Goal: Task Accomplishment & Management: Use online tool/utility

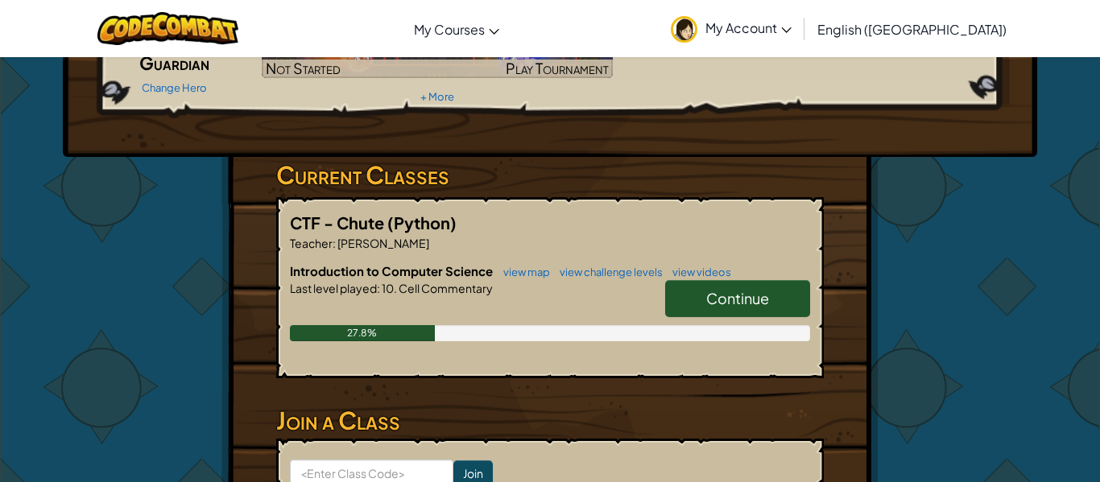
scroll to position [174, 0]
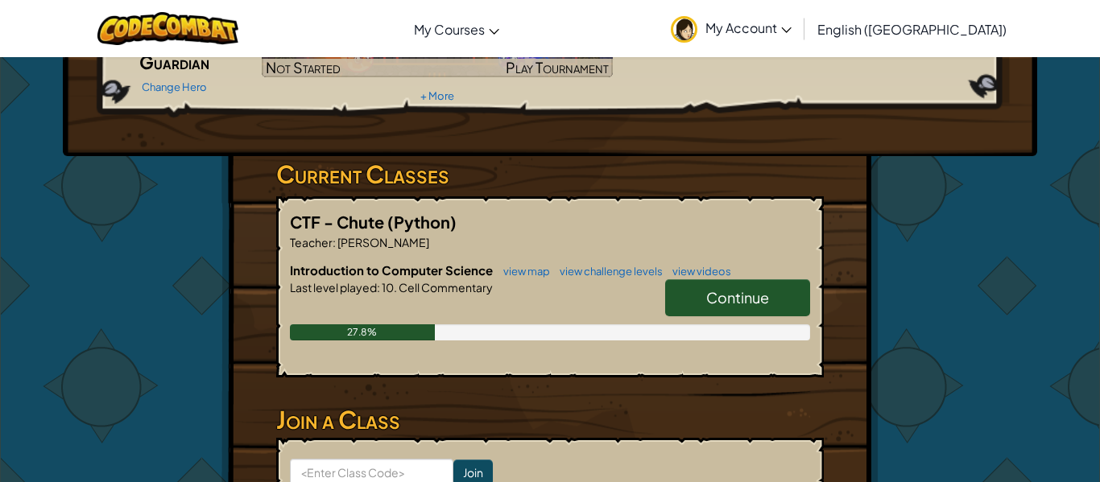
click at [742, 300] on span "Continue" at bounding box center [737, 297] width 63 height 19
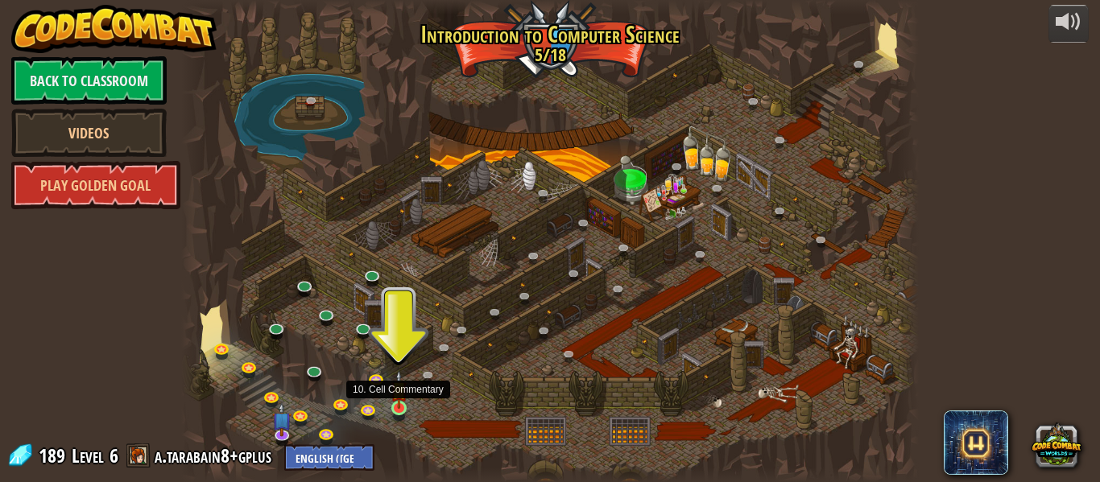
click at [393, 408] on img at bounding box center [399, 389] width 17 height 39
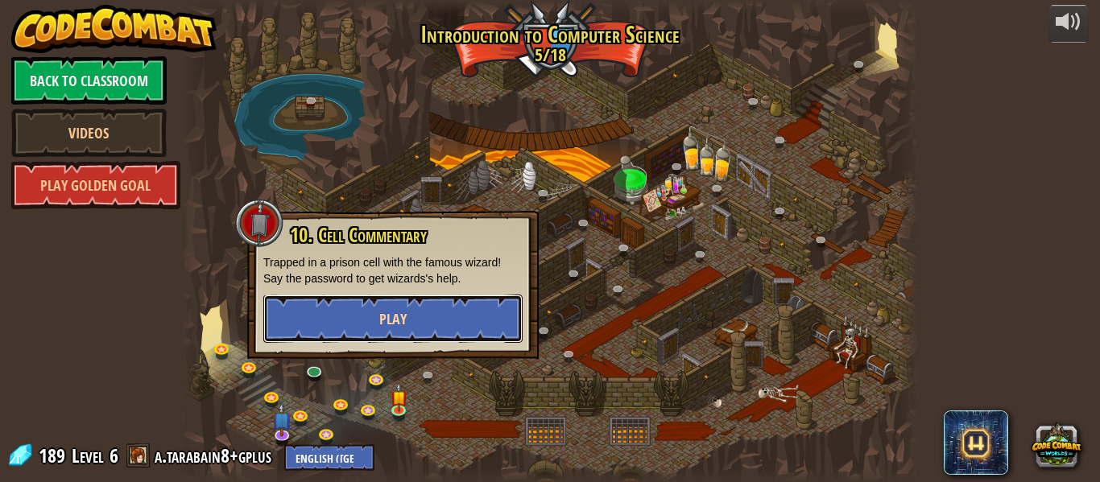
click at [404, 315] on span "Play" at bounding box center [392, 319] width 27 height 20
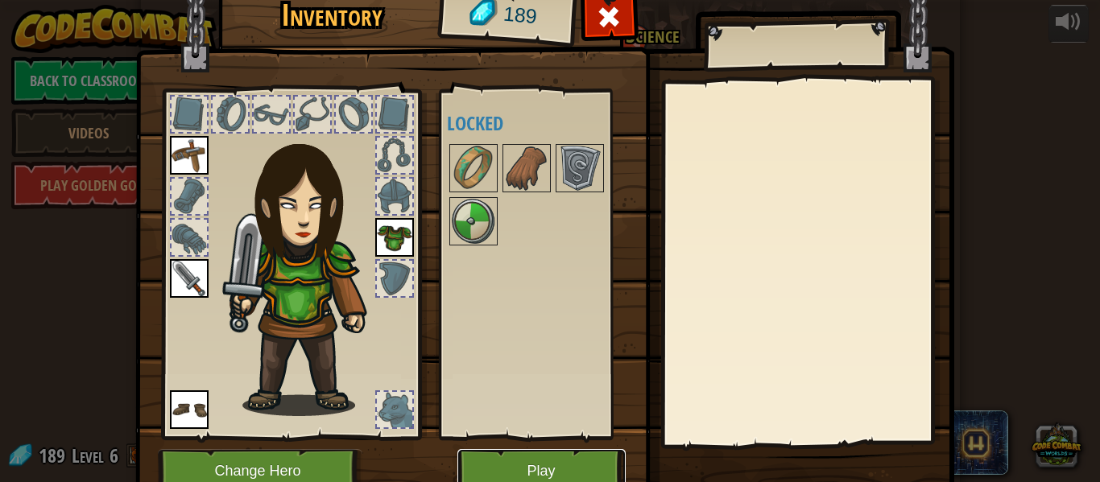
click at [515, 461] on button "Play" at bounding box center [541, 471] width 168 height 44
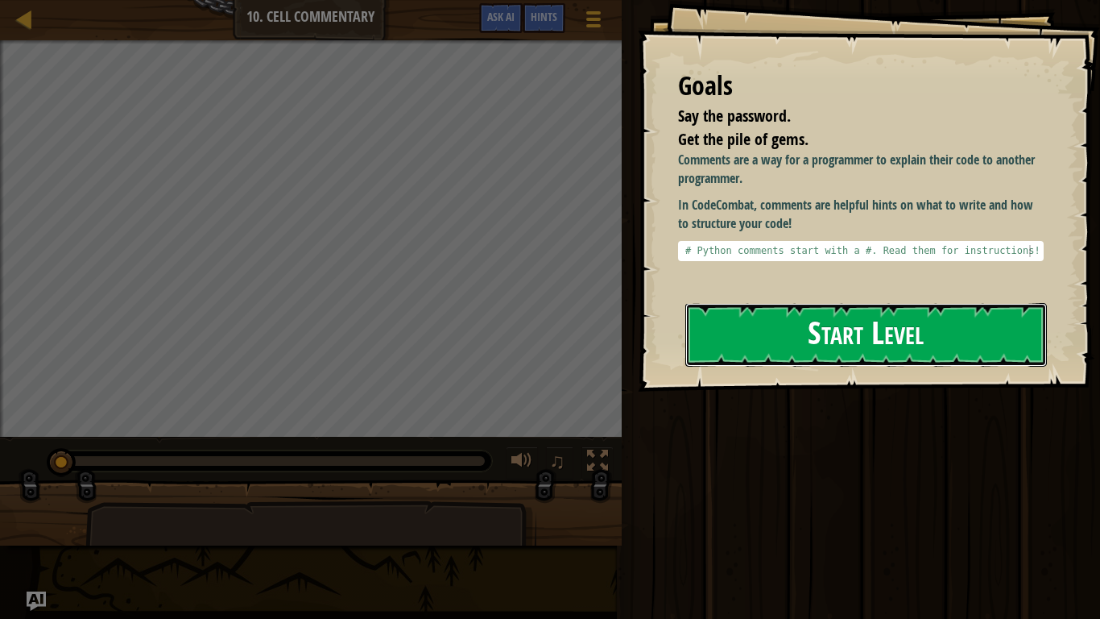
click at [838, 312] on button "Start Level" at bounding box center [866, 335] width 362 height 64
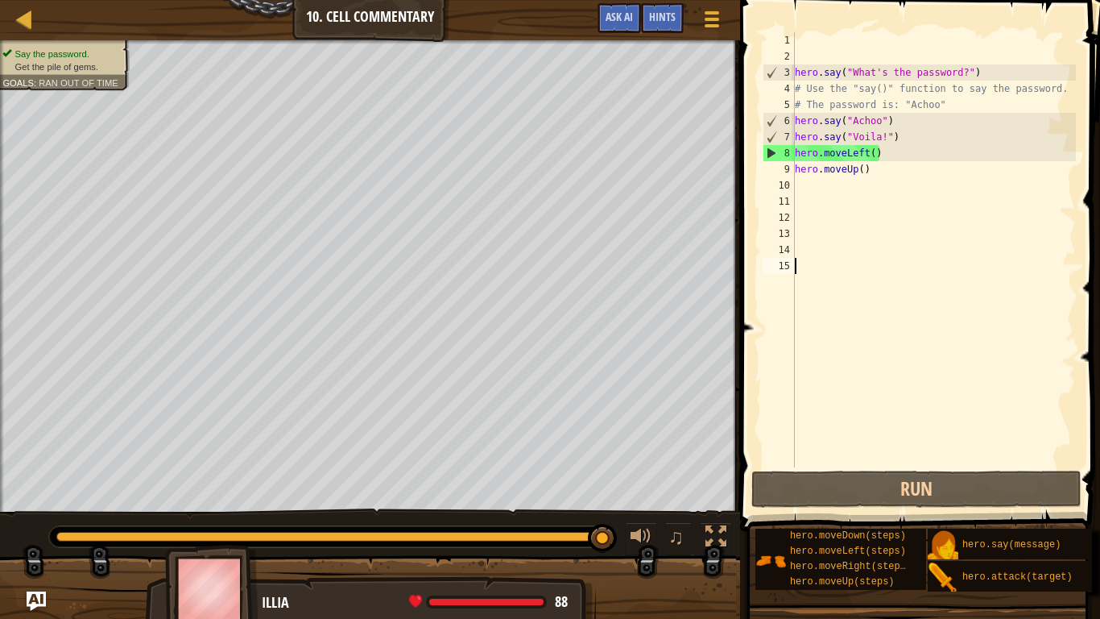
click at [817, 190] on div "hero . say ( "What's the password?" ) # Use the "say()" function to say the pas…" at bounding box center [934, 265] width 284 height 467
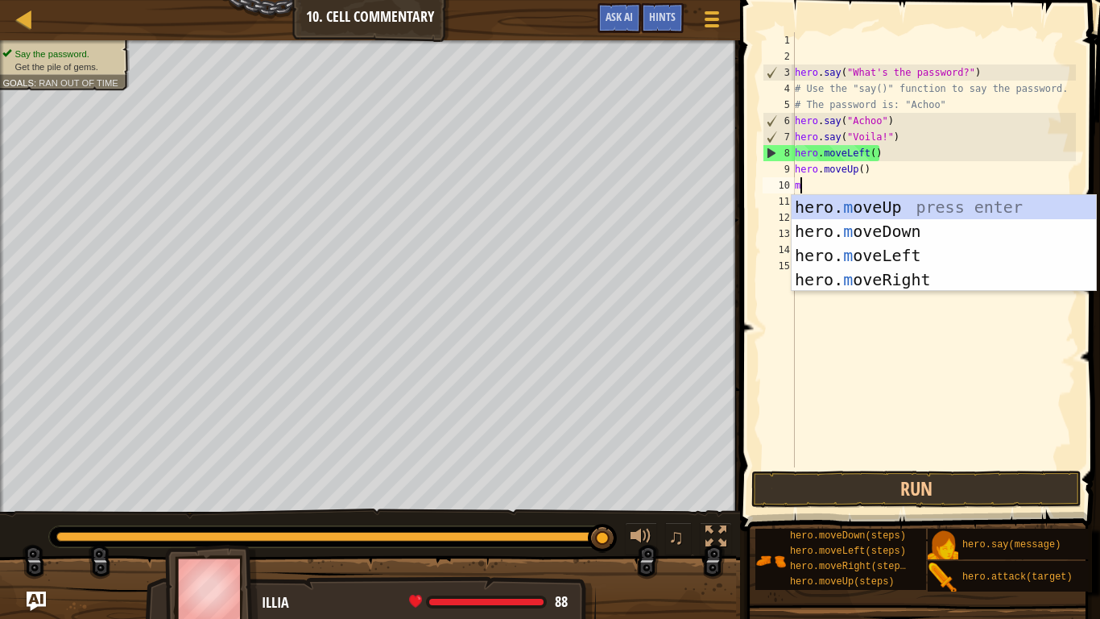
scroll to position [7, 0]
type textarea "mo"
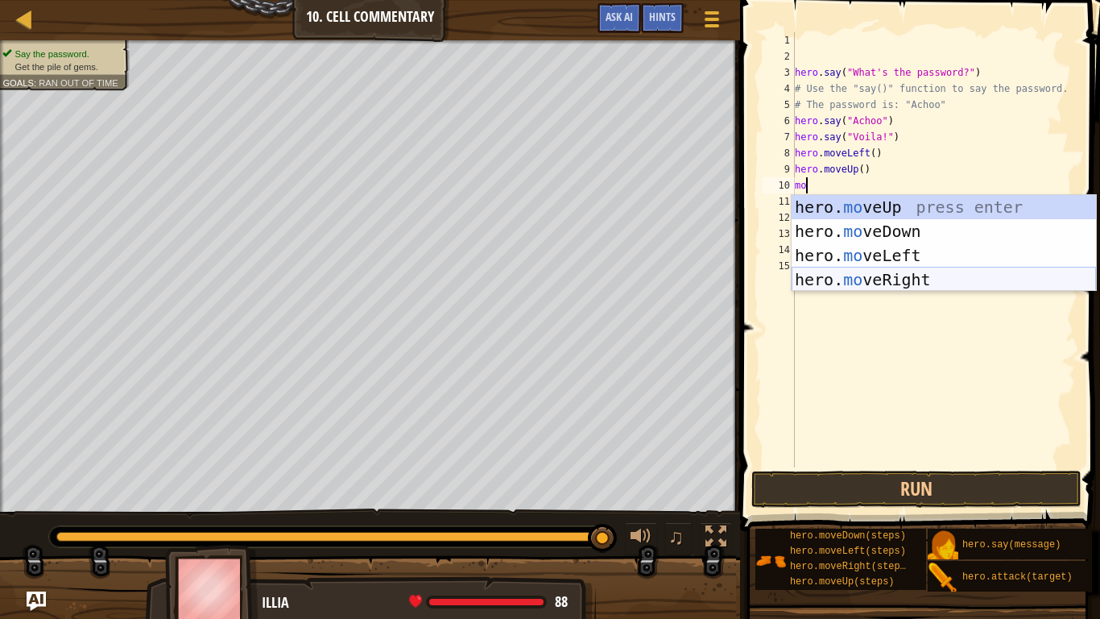
click at [836, 278] on div "hero. mo veUp press enter hero. mo veDown press enter hero. mo veLeft press ent…" at bounding box center [944, 267] width 304 height 145
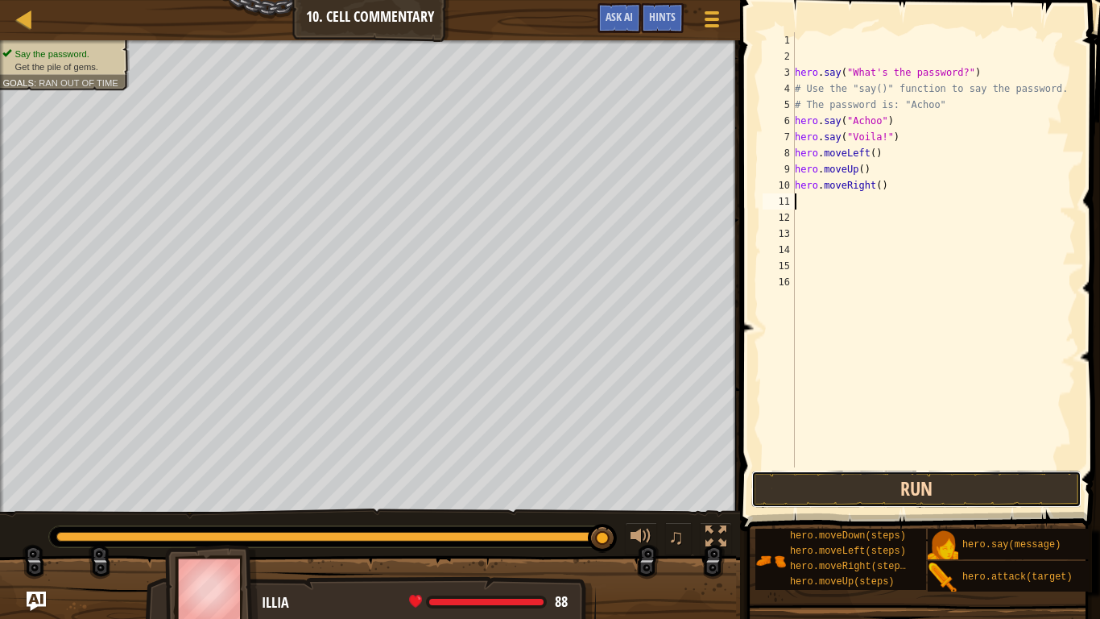
click at [820, 482] on button "Run" at bounding box center [916, 488] width 330 height 37
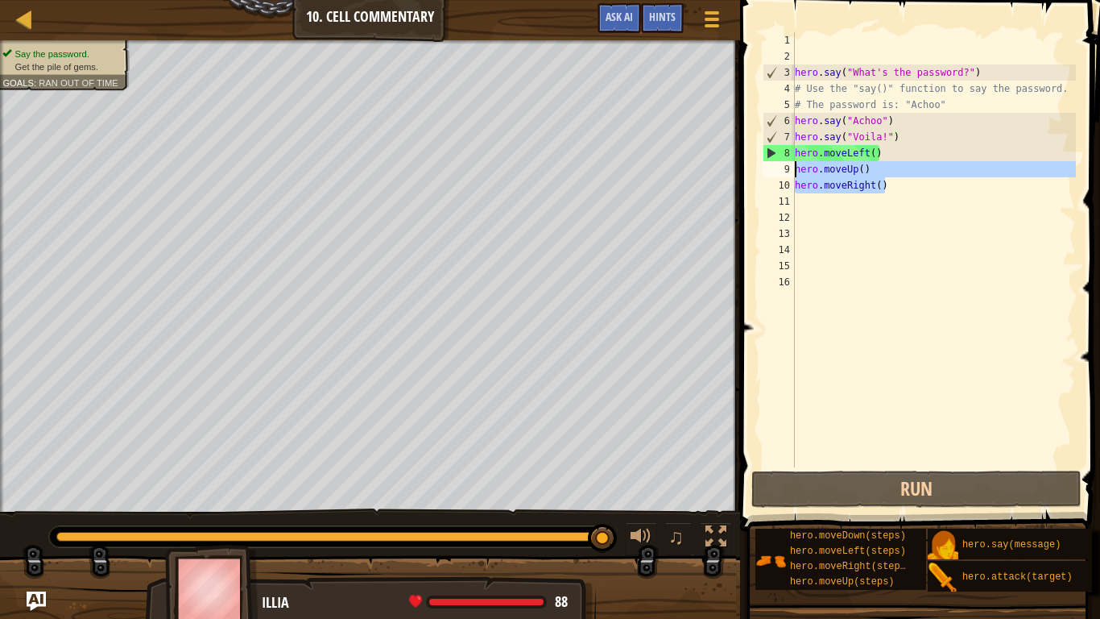
drag, startPoint x: 889, startPoint y: 187, endPoint x: 790, endPoint y: 166, distance: 101.3
click at [790, 166] on div "1 2 3 4 5 6 7 8 9 10 11 12 13 14 15 16 hero . say ( "What's the password?" ) # …" at bounding box center [918, 249] width 317 height 435
type textarea "hero.moveUp() hero.moveRight()"
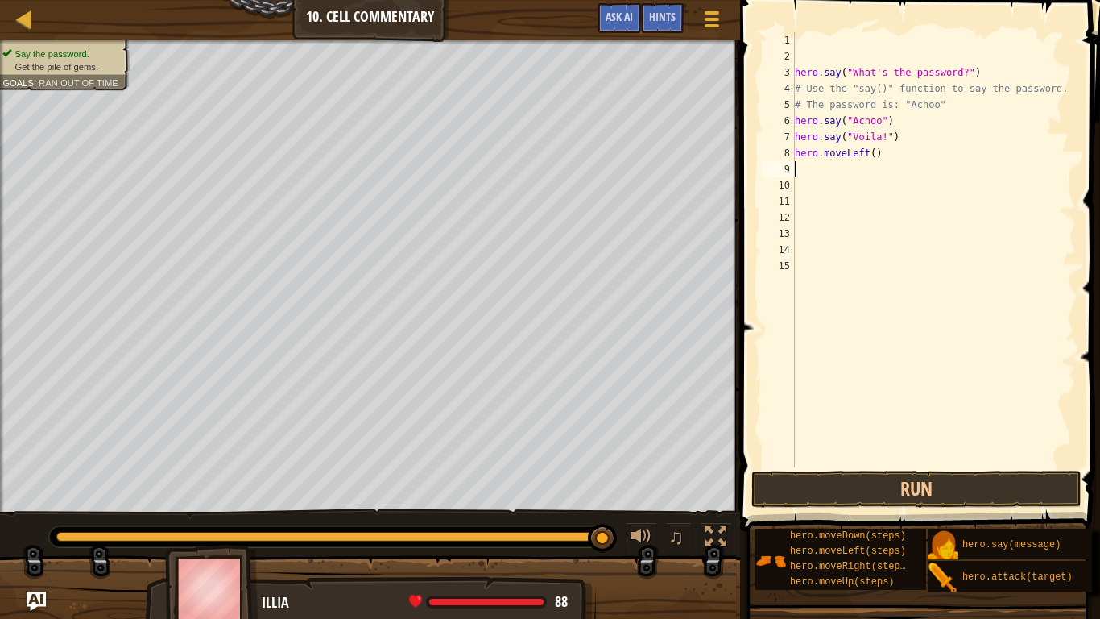
type textarea "m"
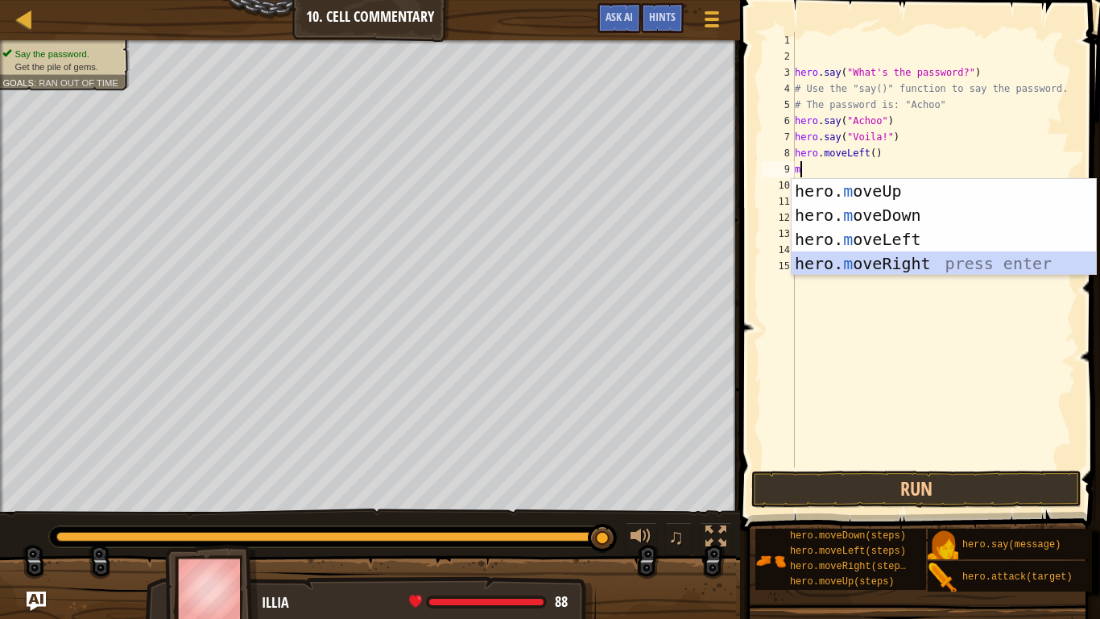
click at [859, 263] on div "hero. m oveUp press enter hero. m oveDown press enter hero. m oveLeft press ent…" at bounding box center [944, 251] width 304 height 145
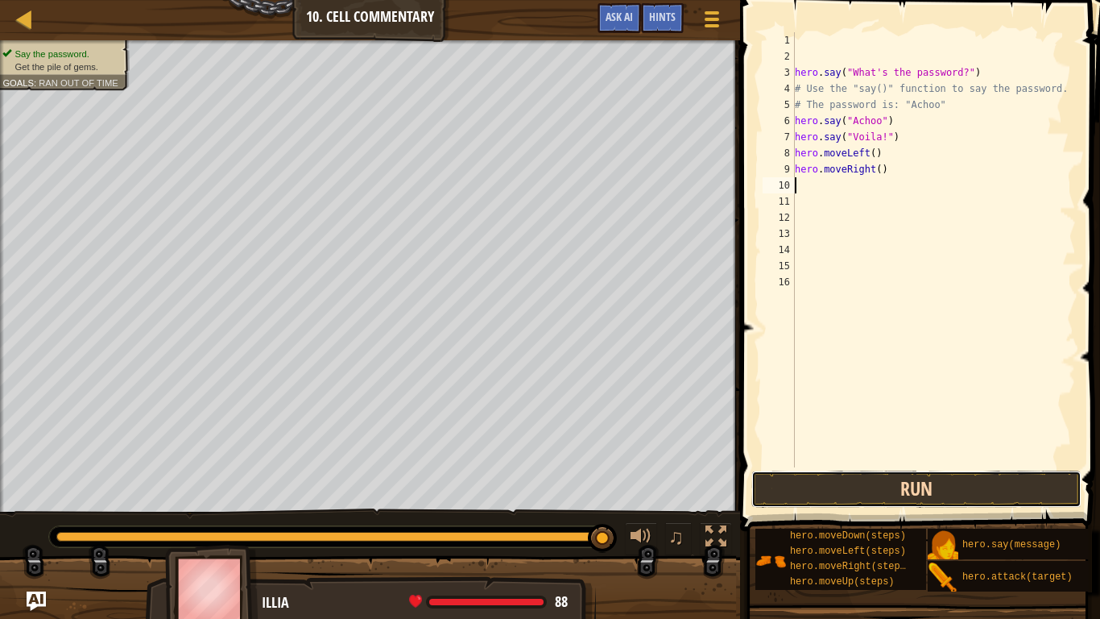
click at [763, 482] on button "Run" at bounding box center [916, 488] width 330 height 37
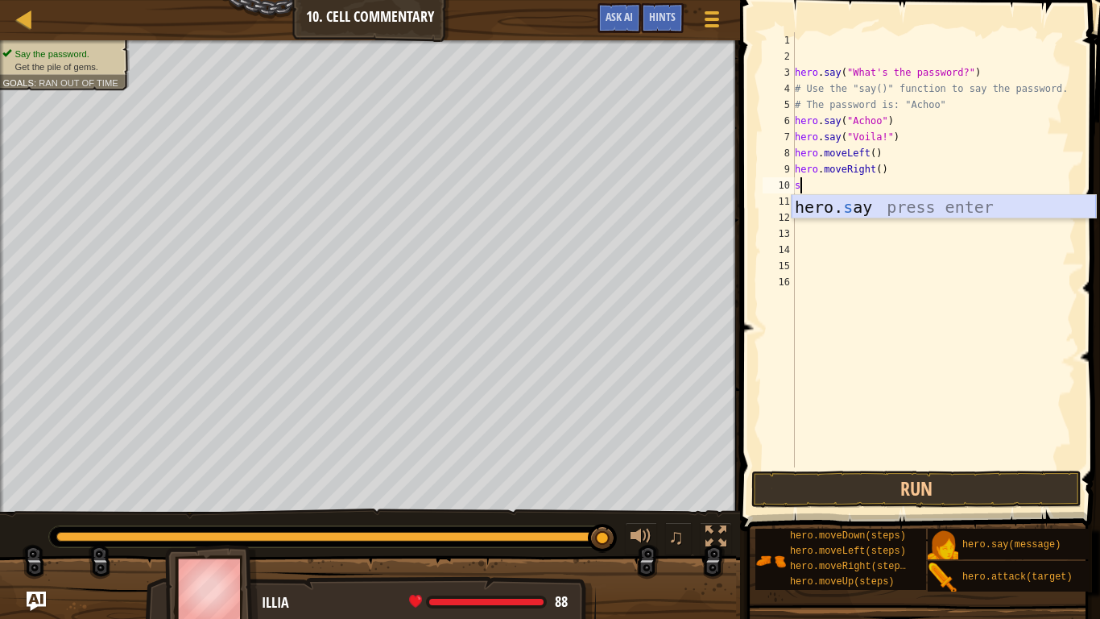
click at [834, 205] on div "hero. s ay press enter" at bounding box center [944, 231] width 304 height 72
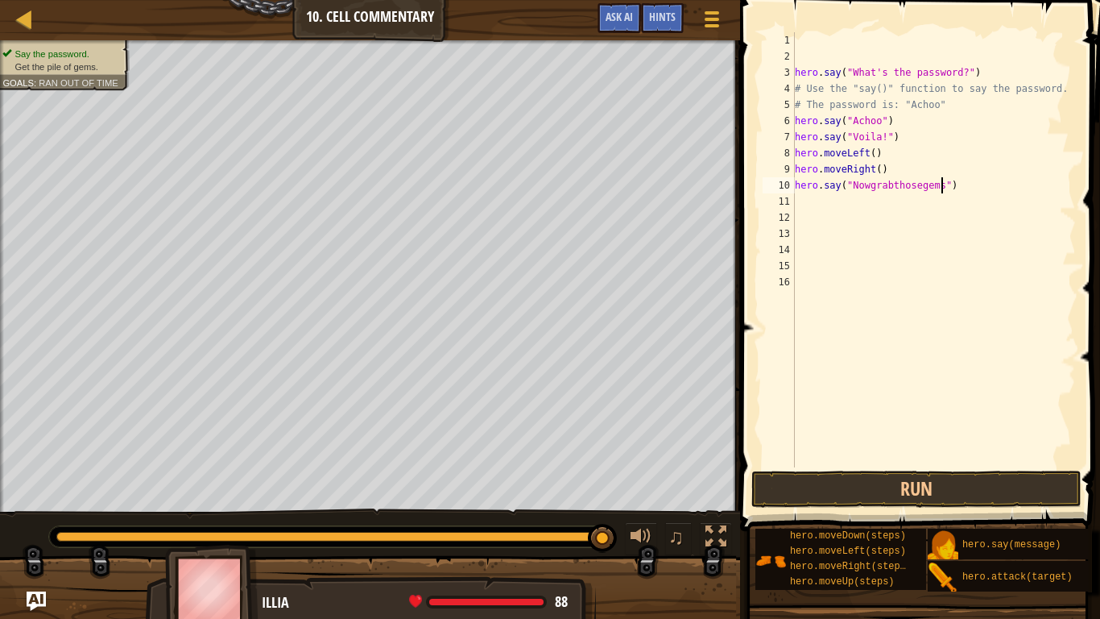
scroll to position [7, 22]
click at [845, 482] on button "Run" at bounding box center [916, 488] width 330 height 37
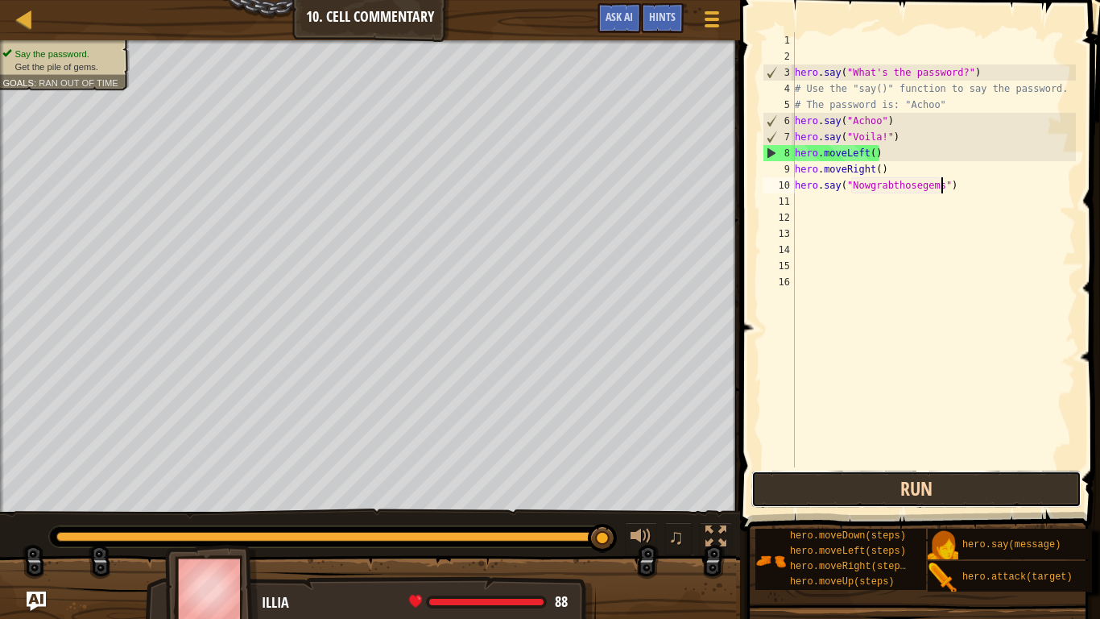
click at [845, 482] on button "Run" at bounding box center [916, 488] width 330 height 37
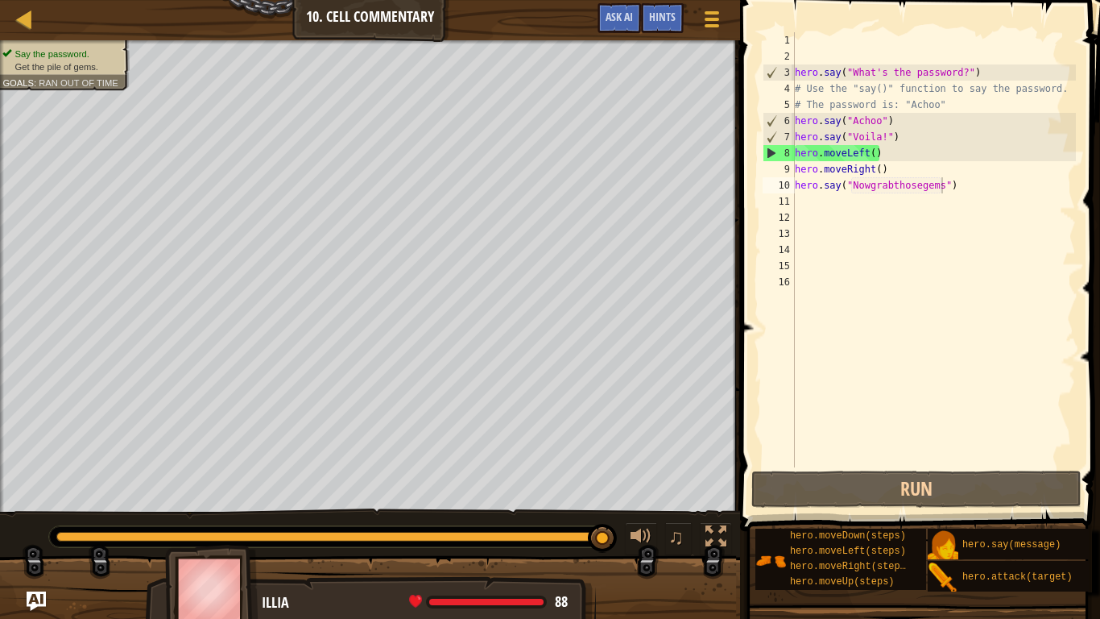
drag, startPoint x: 250, startPoint y: 541, endPoint x: 195, endPoint y: 534, distance: 55.2
click at [195, 482] on div at bounding box center [329, 536] width 561 height 21
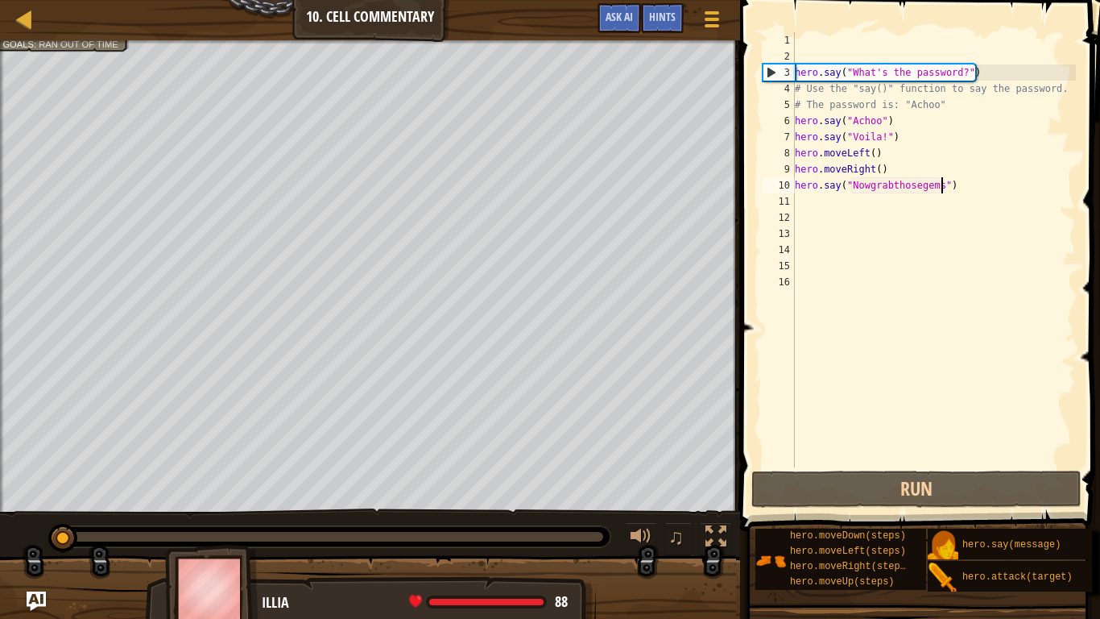
drag, startPoint x: 195, startPoint y: 534, endPoint x: 0, endPoint y: 523, distance: 195.2
click at [0, 482] on div "♫" at bounding box center [370, 532] width 740 height 48
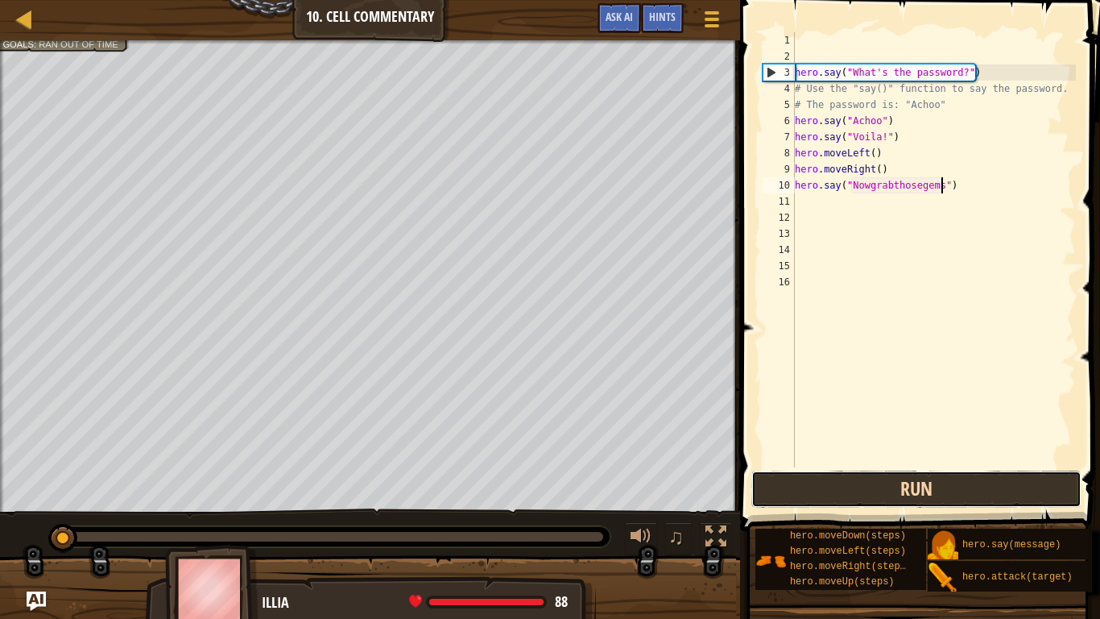
click at [806, 482] on button "Run" at bounding box center [916, 488] width 330 height 37
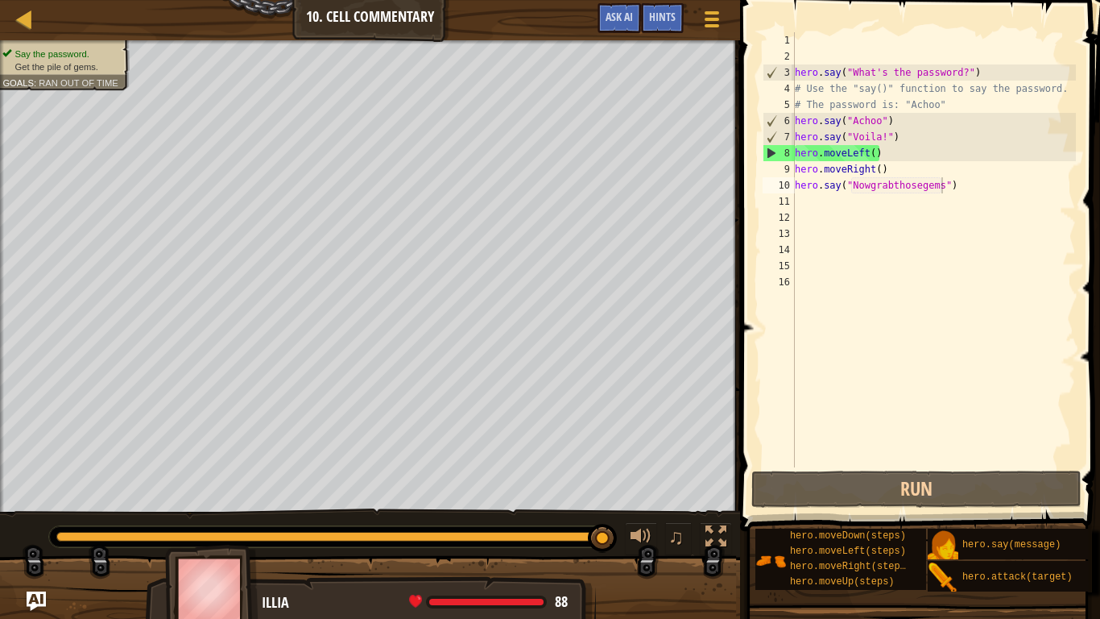
click at [217, 482] on div at bounding box center [329, 536] width 561 height 21
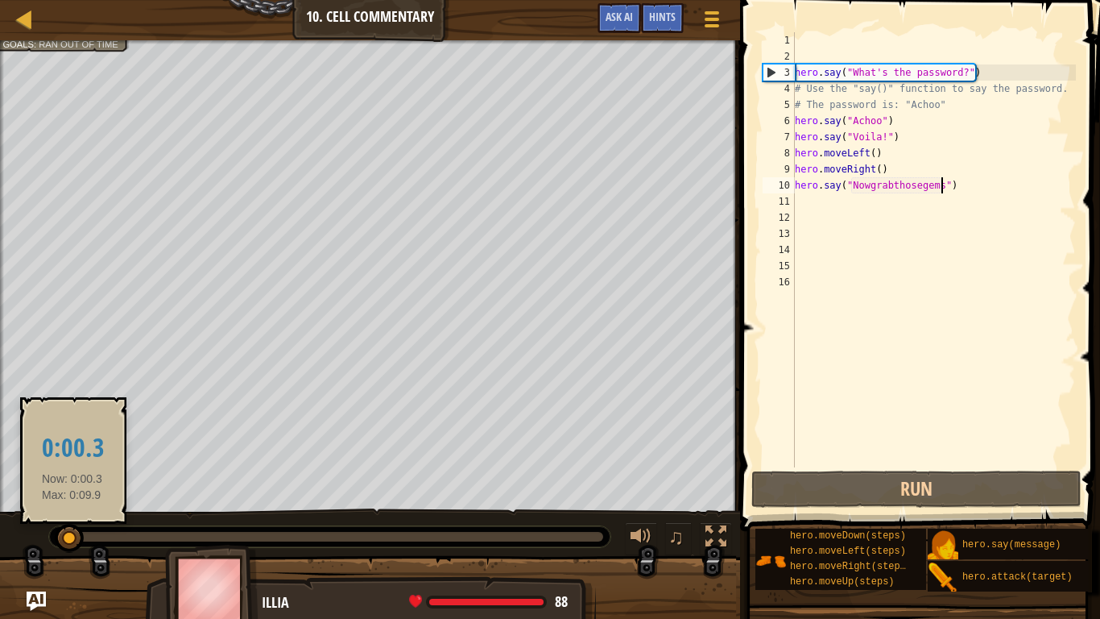
drag, startPoint x: 217, startPoint y: 540, endPoint x: 0, endPoint y: 536, distance: 217.5
click at [0, 482] on div "♫" at bounding box center [370, 532] width 740 height 48
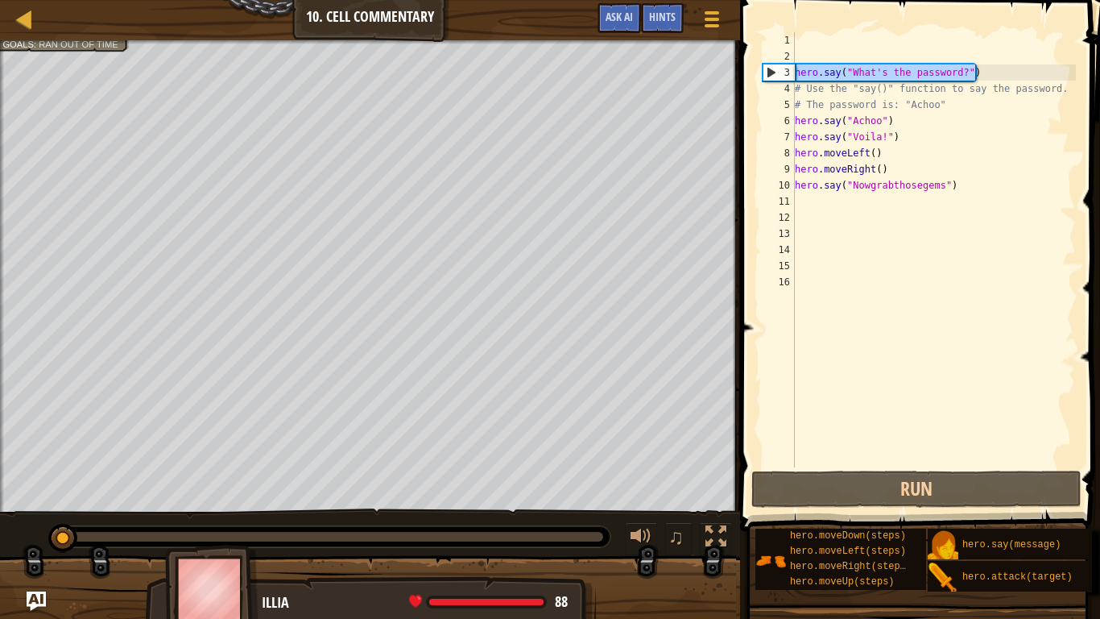
drag, startPoint x: 990, startPoint y: 76, endPoint x: 749, endPoint y: 66, distance: 241.0
click at [749, 66] on div "hero.say("Nowgrabthosegems") 1 2 3 4 5 6 7 8 9 10 11 12 13 14 15 16 hero . say …" at bounding box center [917, 297] width 365 height 578
type textarea "hero.say("What's the password?")"
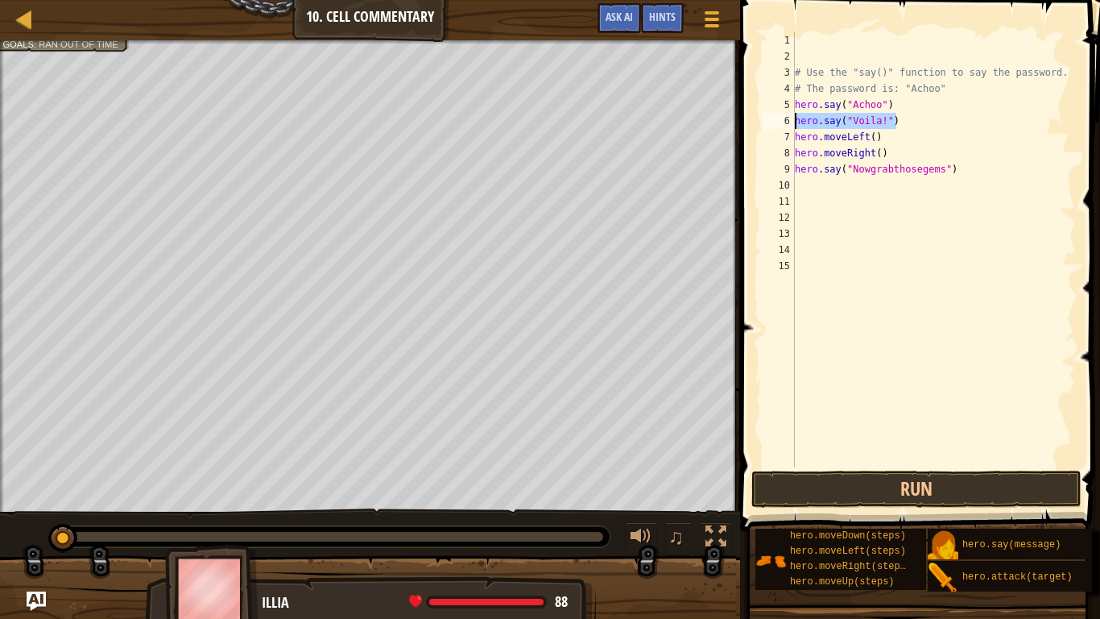
click at [730, 127] on div "Map Introduction to Computer Science 10. Cell Commentary Game Menu Done Hints A…" at bounding box center [550, 309] width 1100 height 619
type textarea "hero.say("Voila!")"
click at [797, 135] on div "# Use the "say()" function to say the password. # The password is: "Achoo" hero…" at bounding box center [934, 265] width 284 height 467
type textarea "hero.moveLeft()"
click at [927, 61] on div "# Use the "say()" function to say the password. # The password is: "Achoo" hero…" at bounding box center [934, 265] width 284 height 467
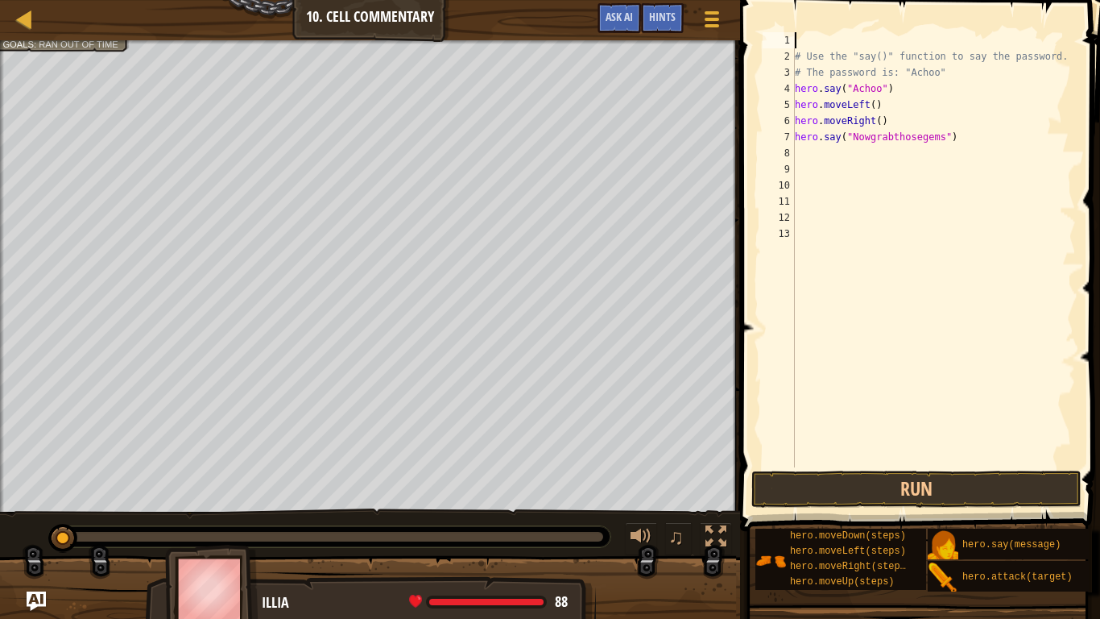
click at [798, 55] on div "# Use the "say()" function to say the password. # The password is: "Achoo" hero…" at bounding box center [934, 265] width 284 height 467
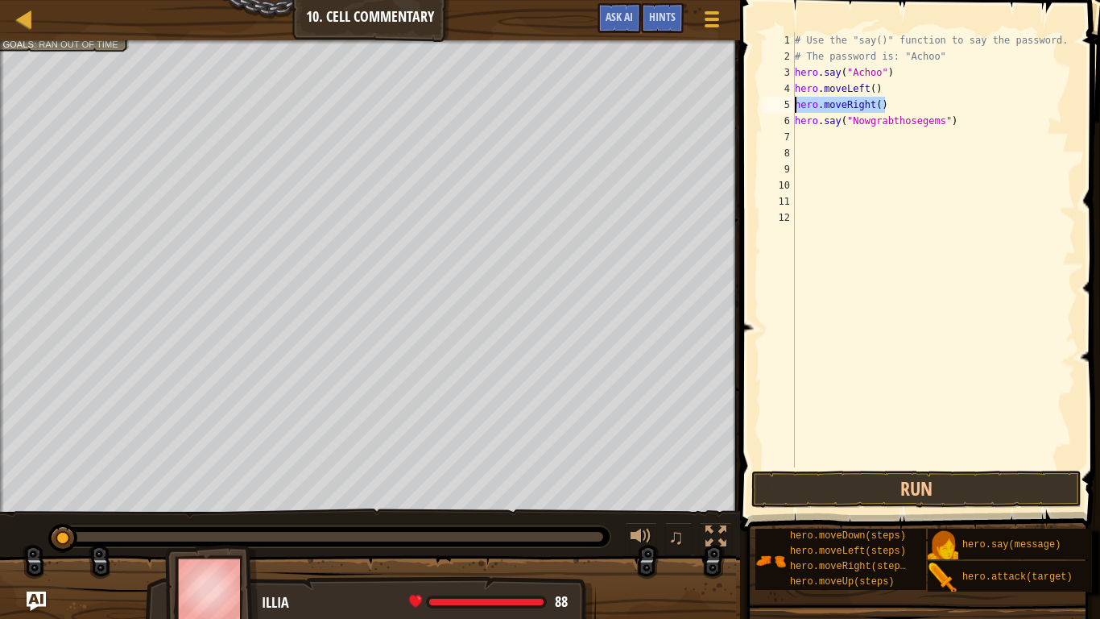
drag, startPoint x: 894, startPoint y: 109, endPoint x: 794, endPoint y: 108, distance: 99.9
click at [794, 108] on div "# Use the "say()" function to say the password. 1 2 3 4 5 6 7 8 9 10 11 12 # Us…" at bounding box center [918, 249] width 317 height 435
click at [860, 103] on div "# Use the "say()" function to say the password. # The password is: "Achoo" hero…" at bounding box center [934, 249] width 284 height 435
click at [860, 103] on div "# Use the "say()" function to say the password. # The password is: "Achoo" hero…" at bounding box center [934, 265] width 284 height 467
drag, startPoint x: 872, startPoint y: 103, endPoint x: 847, endPoint y: 104, distance: 25.0
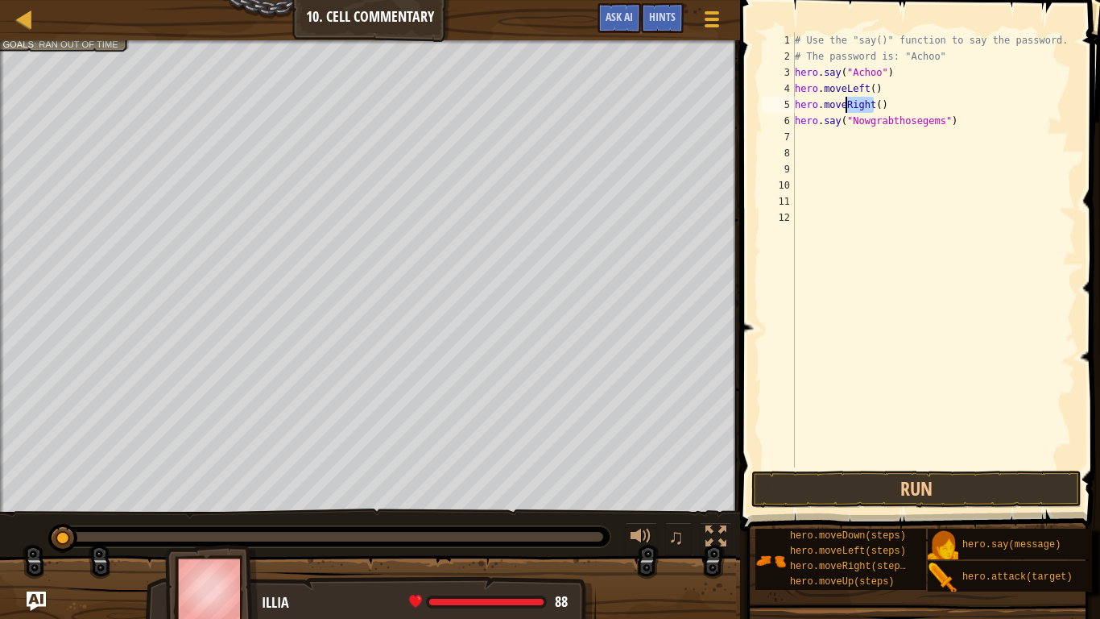
click at [847, 104] on div "# Use the "say()" function to say the password. # The password is: "Achoo" hero…" at bounding box center [934, 265] width 284 height 467
drag, startPoint x: 968, startPoint y: 119, endPoint x: 768, endPoint y: 123, distance: 199.8
click at [768, 123] on div "hero.moveUp 1 2 3 4 5 6 7 8 9 10 11 12 # Use the "say()" function to say the pa…" at bounding box center [918, 249] width 317 height 435
type textarea "hero.say("Nowgrabthosegems")"
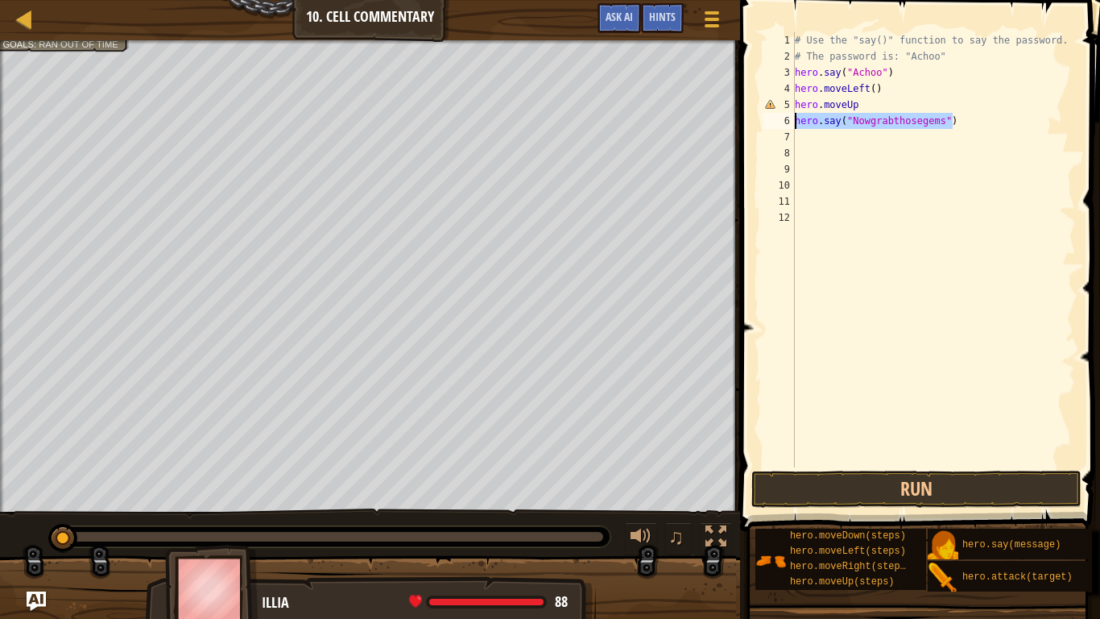
scroll to position [7, 0]
drag, startPoint x: 870, startPoint y: 107, endPoint x: 734, endPoint y: 113, distance: 136.2
click at [735, 113] on div "Hints Videos 1 2 3 4 5 6 7 8 9 10 11 12 # Use the "say()" function to say the p…" at bounding box center [917, 309] width 365 height 619
type textarea "h"
type textarea "u"
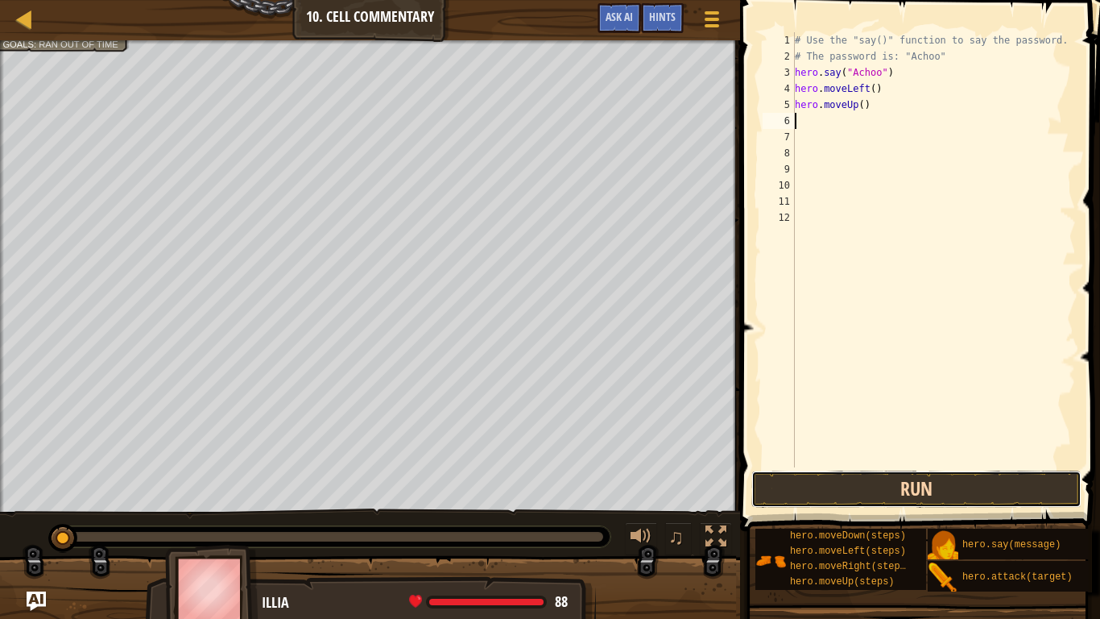
click at [884, 482] on button "Run" at bounding box center [916, 488] width 330 height 37
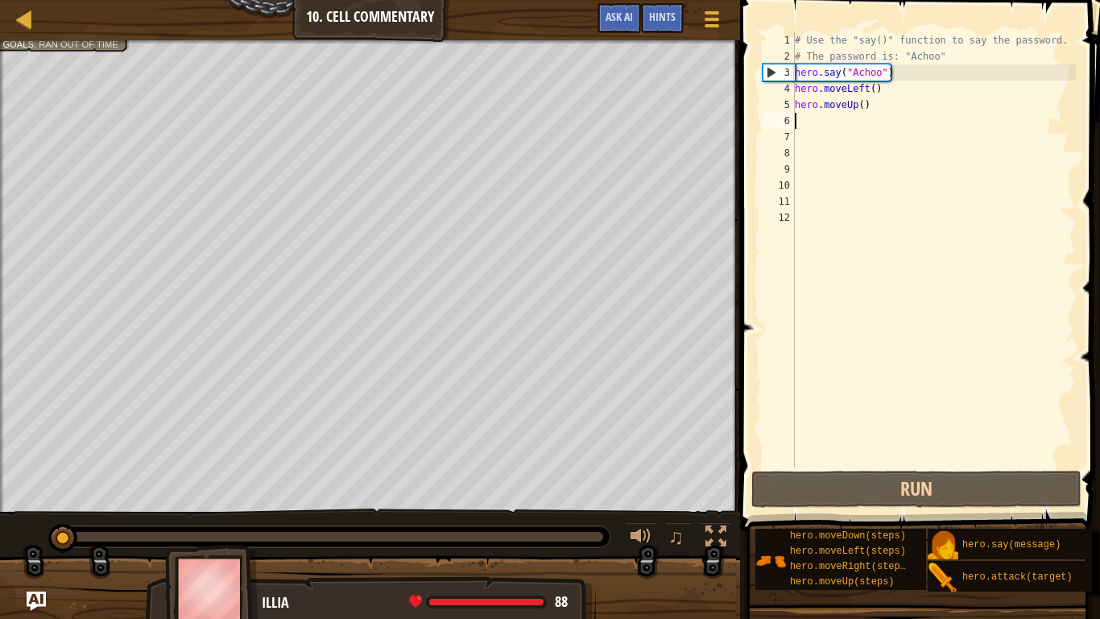
drag, startPoint x: 506, startPoint y: 540, endPoint x: 52, endPoint y: 556, distance: 453.7
click at [52, 482] on div "Say the password. Get the pile of gems. Goals : Ran out of time ♫ Illia 88 x: 2…" at bounding box center [550, 330] width 1100 height 581
drag, startPoint x: 119, startPoint y: 531, endPoint x: 0, endPoint y: 544, distance: 120.0
click at [0, 482] on div "♫" at bounding box center [370, 532] width 740 height 48
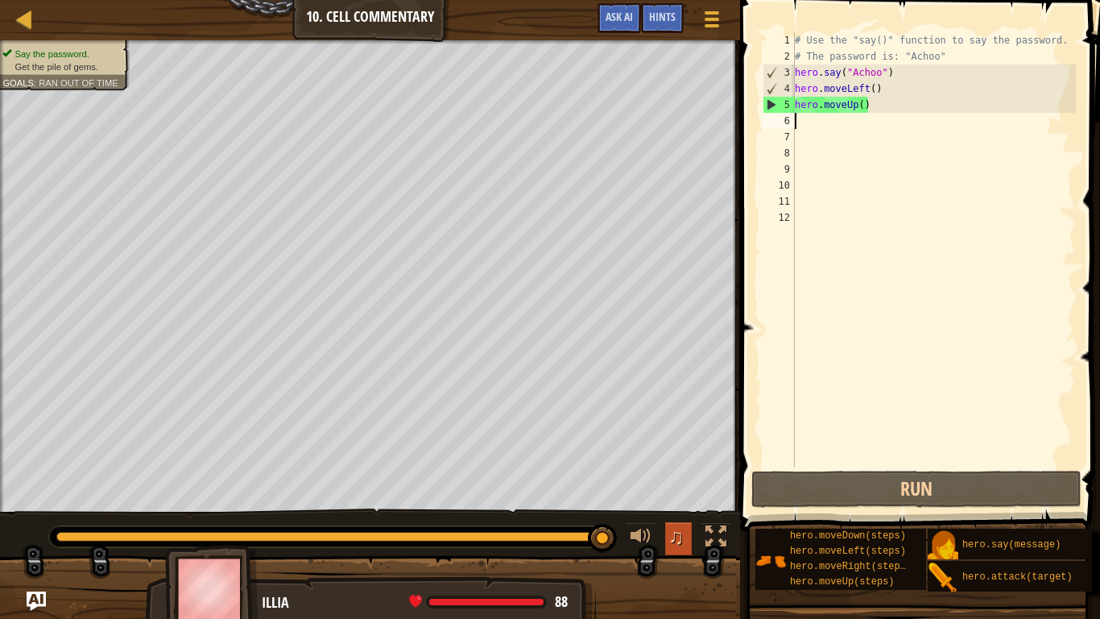
drag, startPoint x: 91, startPoint y: 540, endPoint x: 678, endPoint y: 533, distance: 587.2
click at [678, 482] on div "♫" at bounding box center [370, 532] width 740 height 48
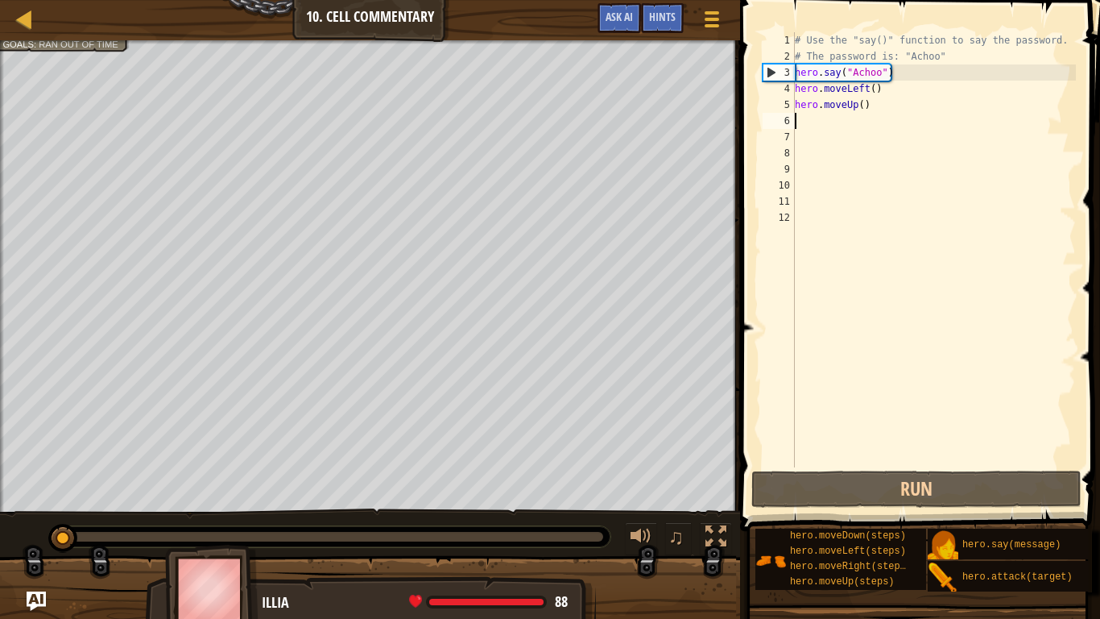
click at [34, 482] on div "Say the password. Get the pile of gems. Goals : Ran out of time ♫ Illia 88 x: 2…" at bounding box center [550, 330] width 1100 height 581
drag, startPoint x: 107, startPoint y: 539, endPoint x: 39, endPoint y: 535, distance: 68.6
click at [39, 482] on div "♫" at bounding box center [370, 532] width 740 height 48
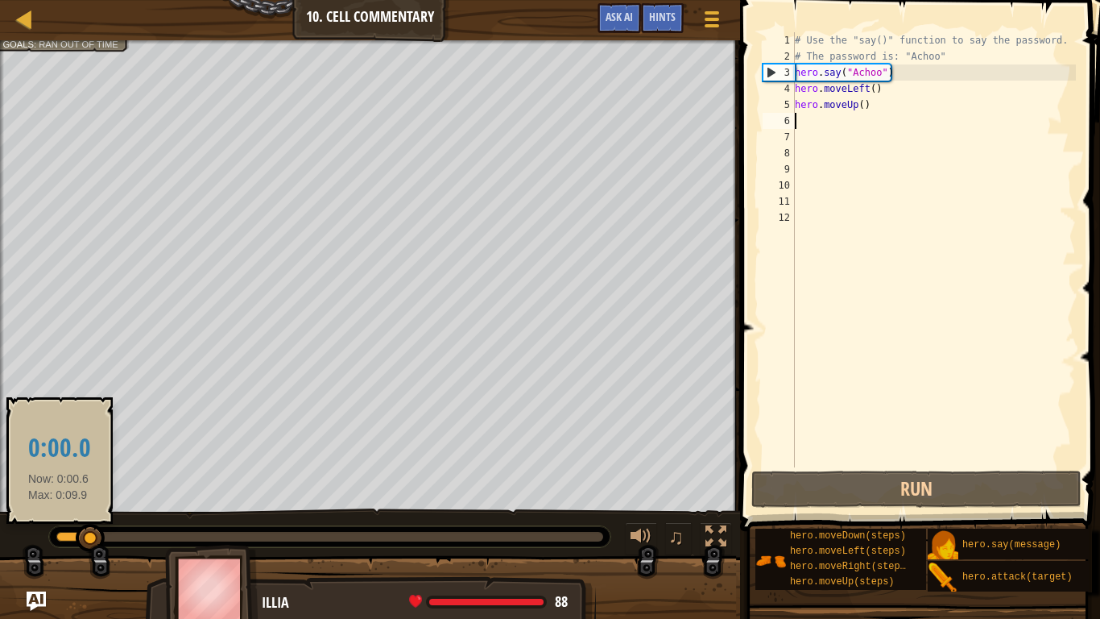
click at [59, 482] on div at bounding box center [73, 537] width 35 height 10
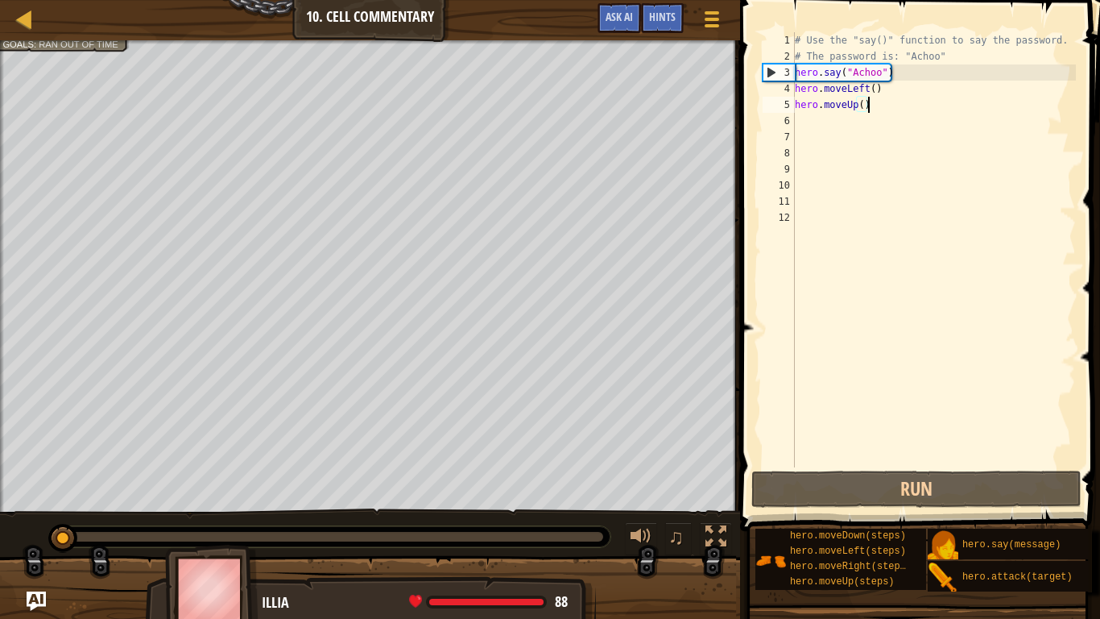
click at [904, 111] on div "# Use the "say()" function to say the password. # The password is: "Achoo" hero…" at bounding box center [934, 265] width 284 height 467
type textarea "hero.moveUp()"
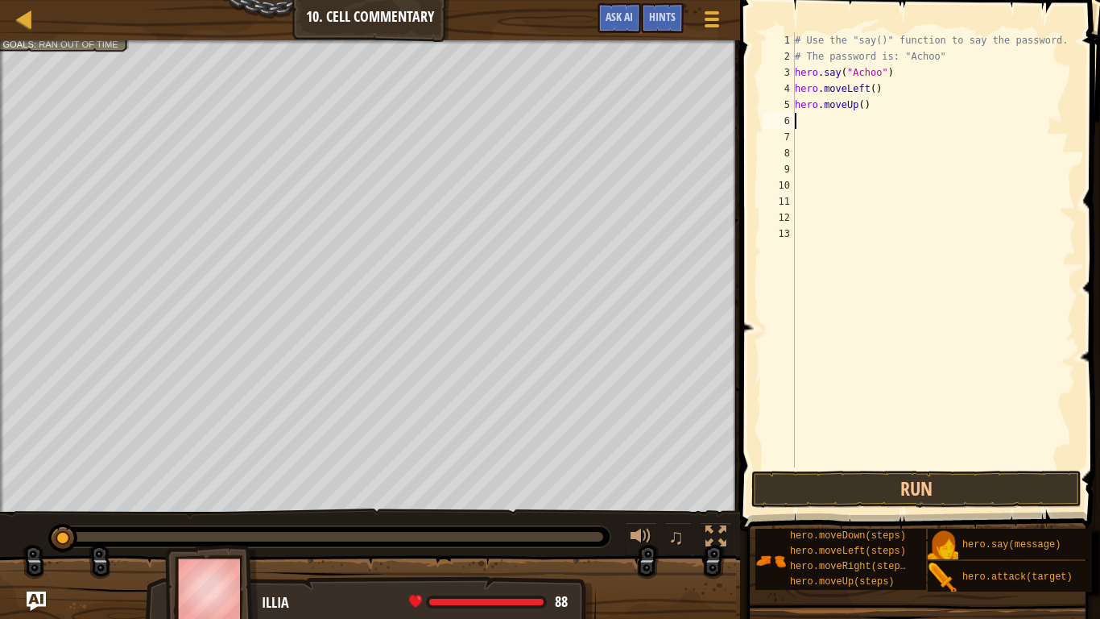
type textarea "r"
type textarea "g"
type textarea "u"
click at [977, 478] on button "Run" at bounding box center [916, 488] width 330 height 37
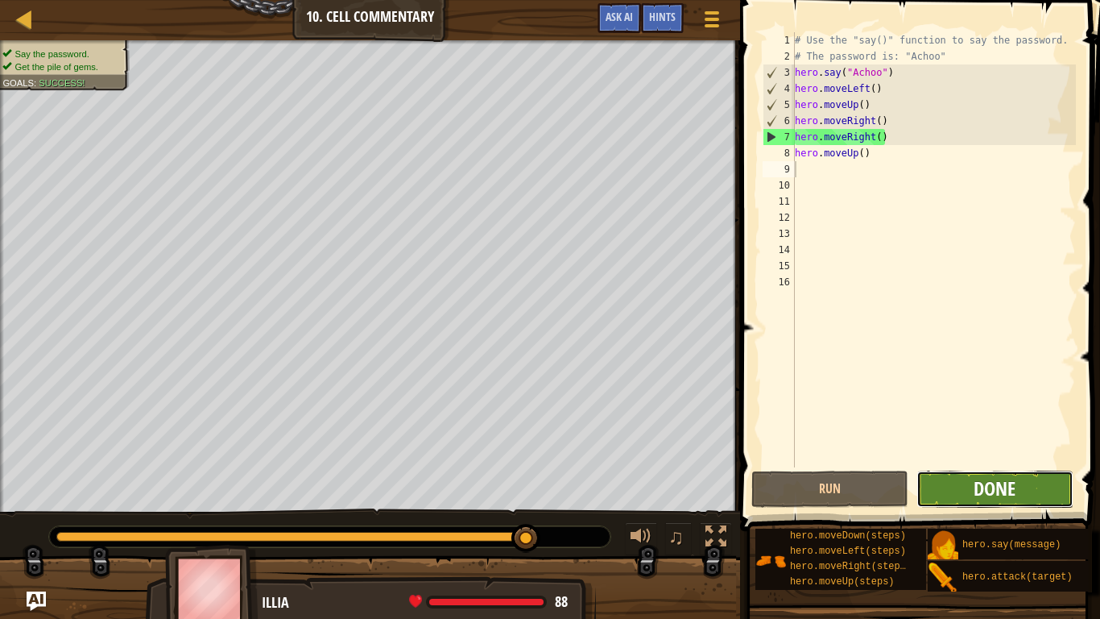
click at [1016, 482] on span "Done" at bounding box center [995, 488] width 42 height 26
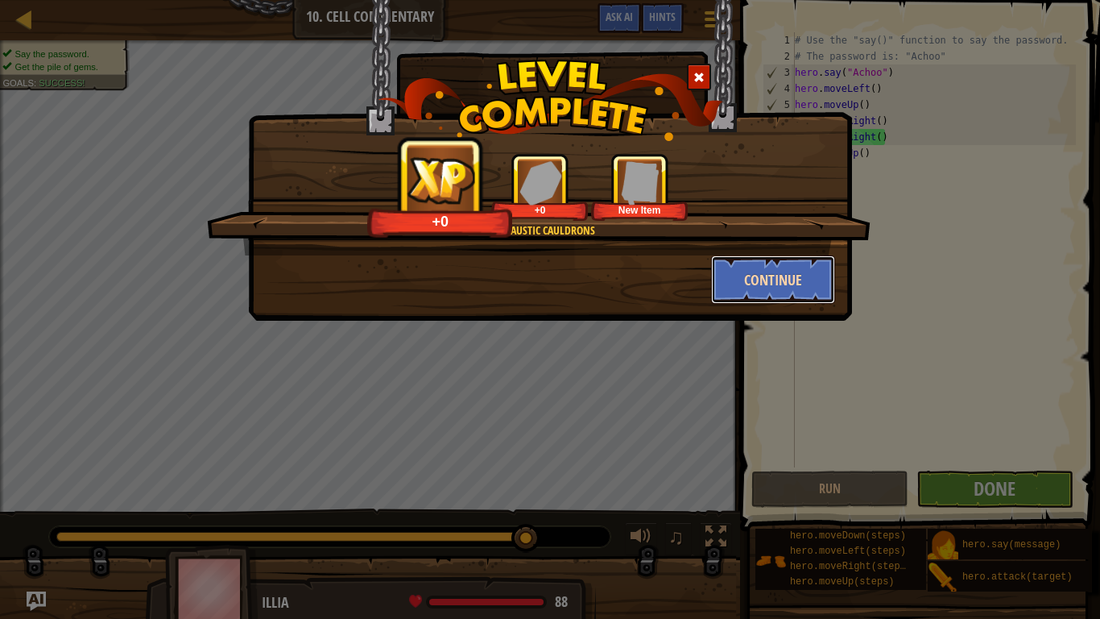
click at [791, 293] on button "Continue" at bounding box center [773, 279] width 125 height 48
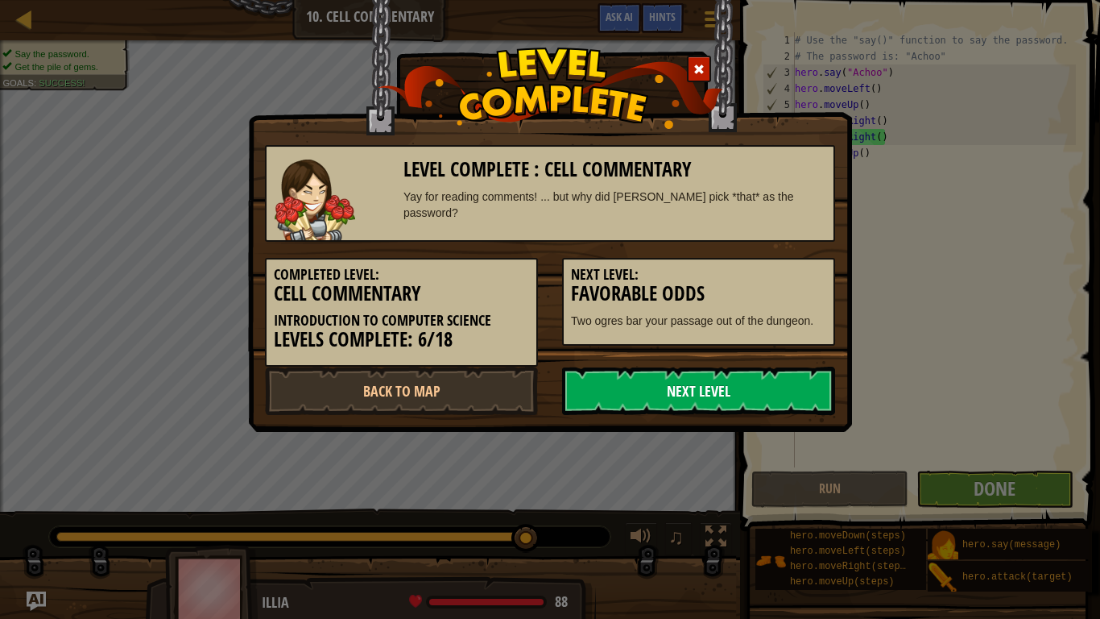
click at [630, 389] on link "Next Level" at bounding box center [698, 390] width 273 height 48
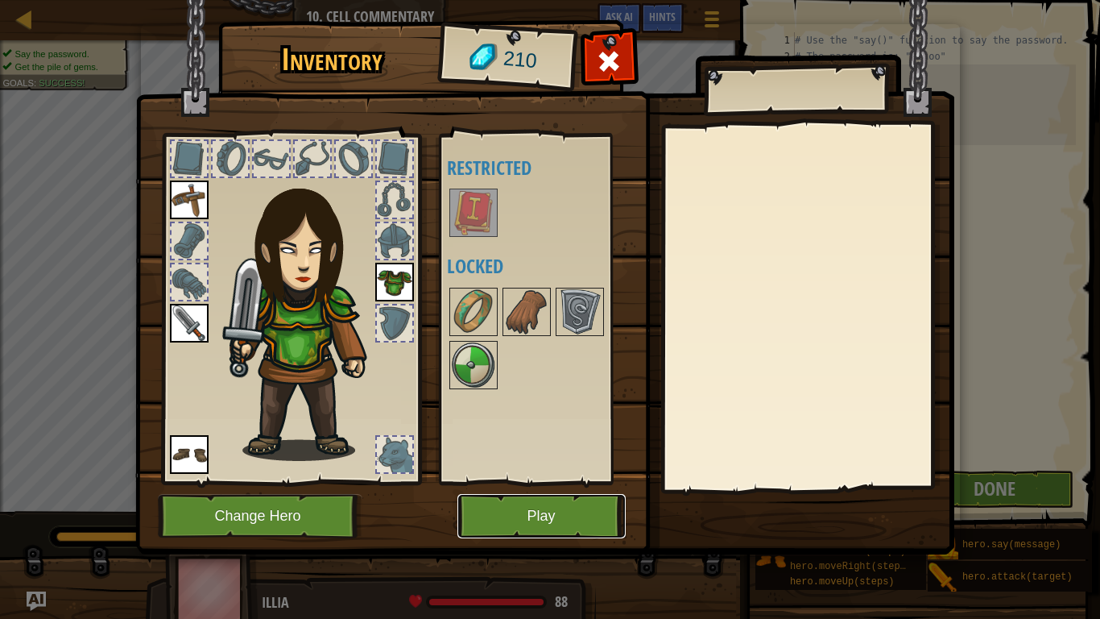
click at [566, 482] on button "Play" at bounding box center [541, 516] width 168 height 44
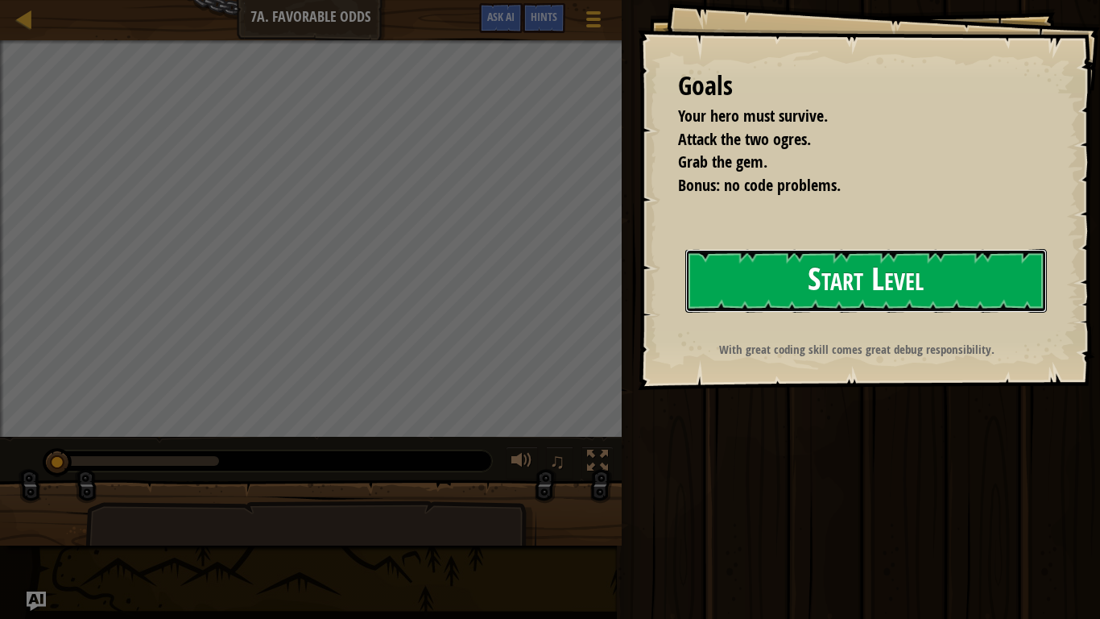
click at [995, 264] on button "Start Level" at bounding box center [866, 281] width 362 height 64
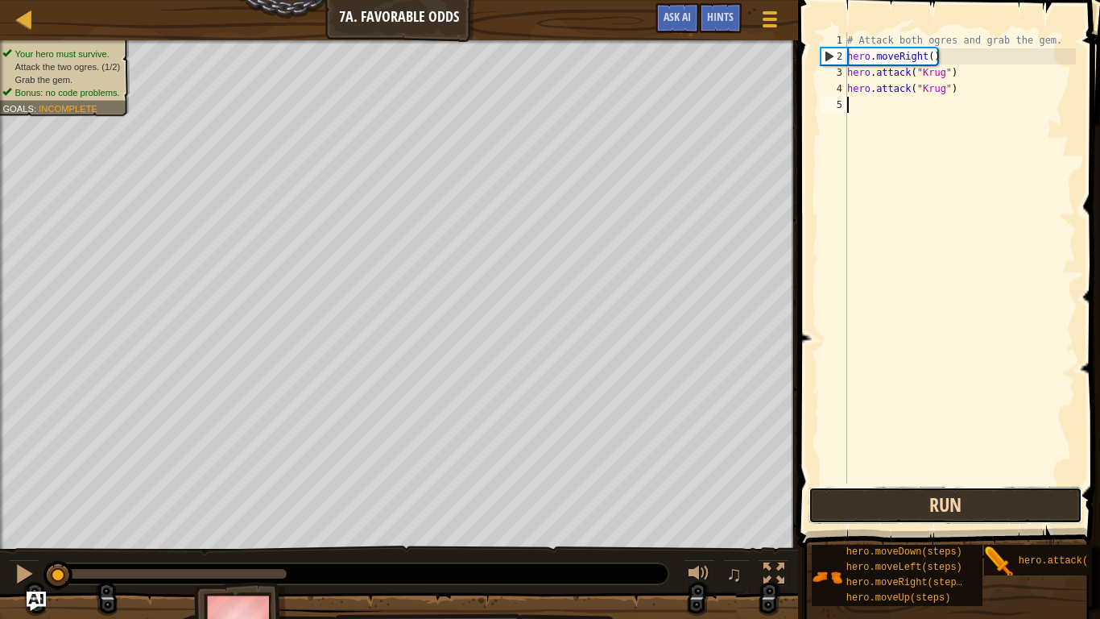
click at [855, 482] on button "Run" at bounding box center [946, 504] width 274 height 37
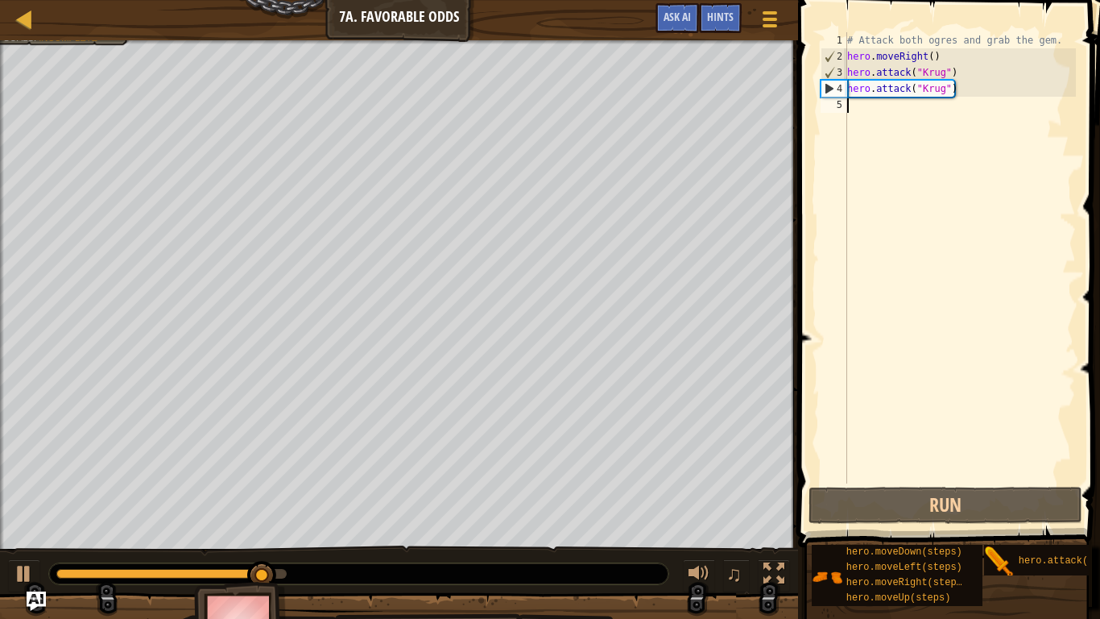
type textarea "g"
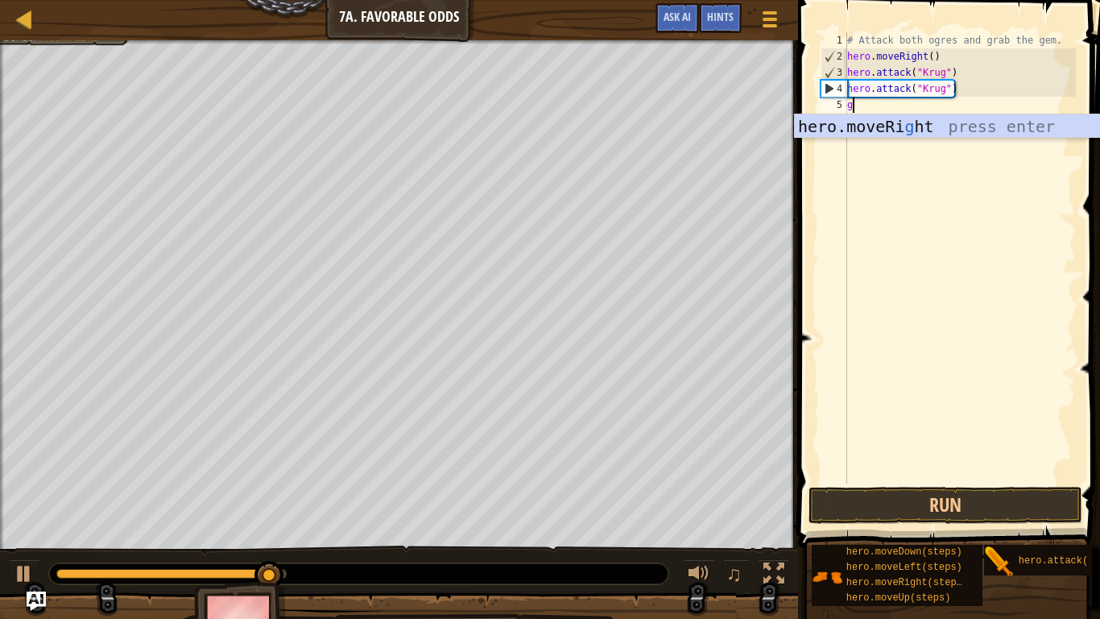
scroll to position [7, 0]
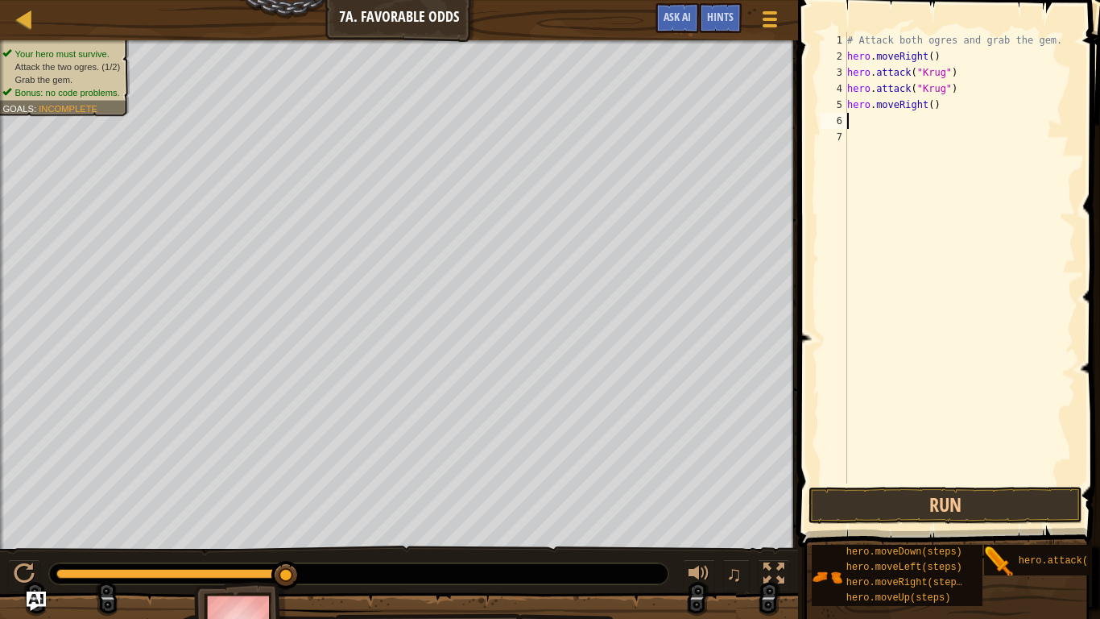
type textarea "u"
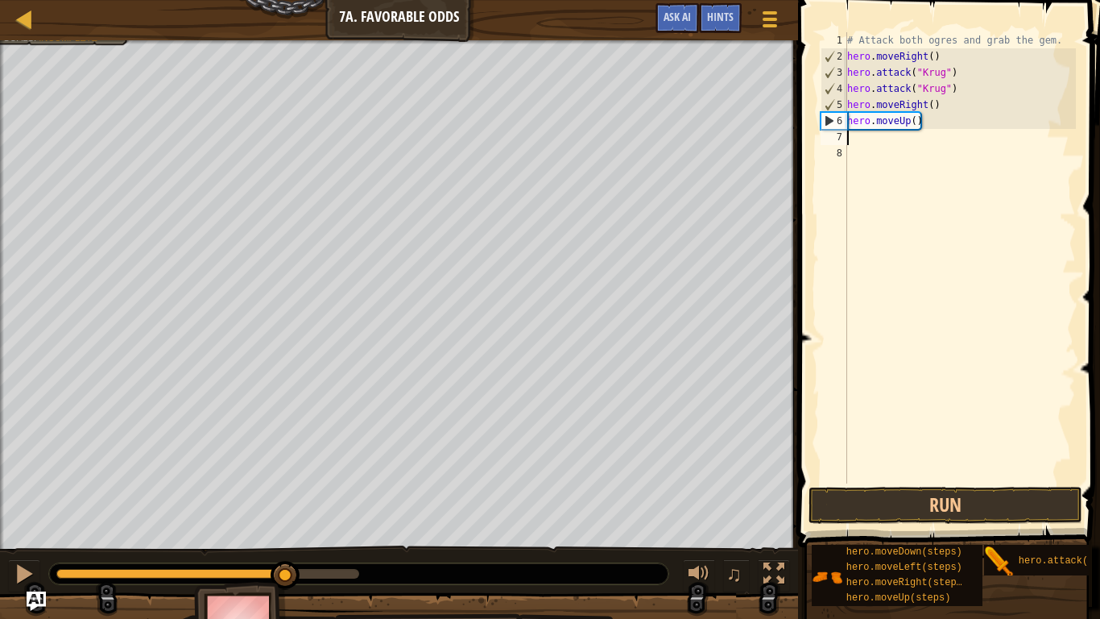
type textarea "l"
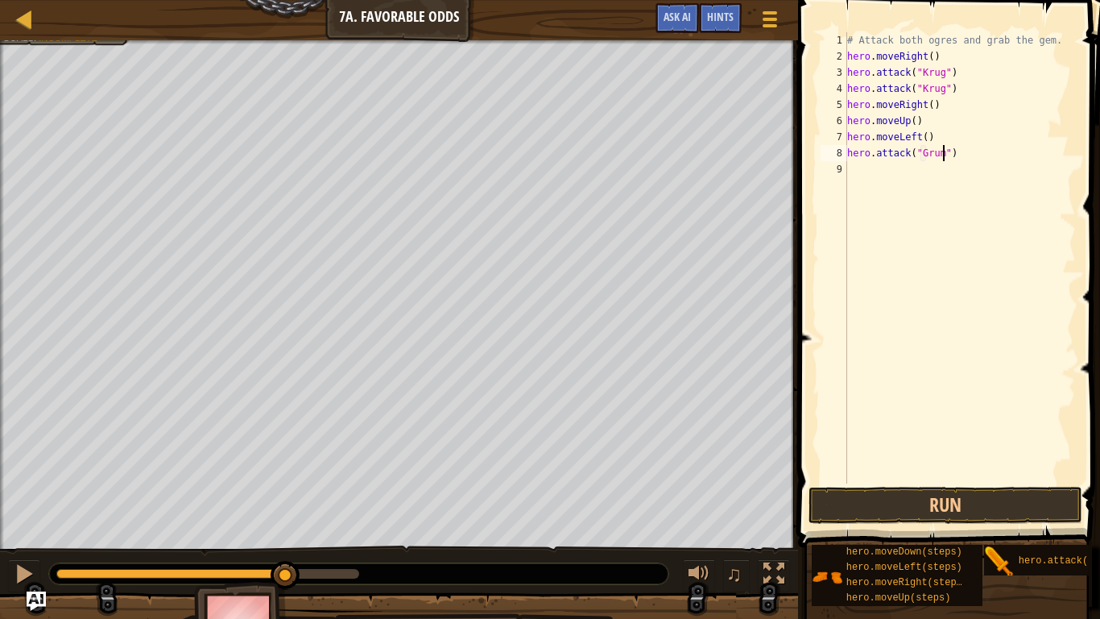
type textarea "hero.attack("Grump")"
type textarea "hero.attack("Grumpl")"
type textarea "hero.attack("Grump")"
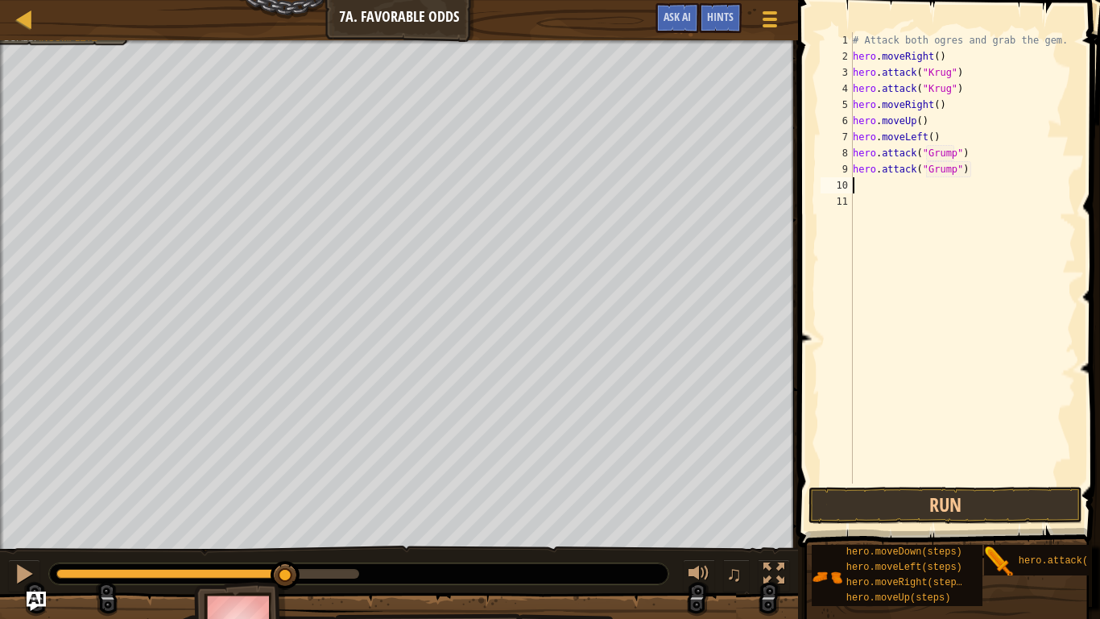
scroll to position [7, 0]
type textarea "l"
click at [971, 482] on button "Run" at bounding box center [946, 504] width 274 height 37
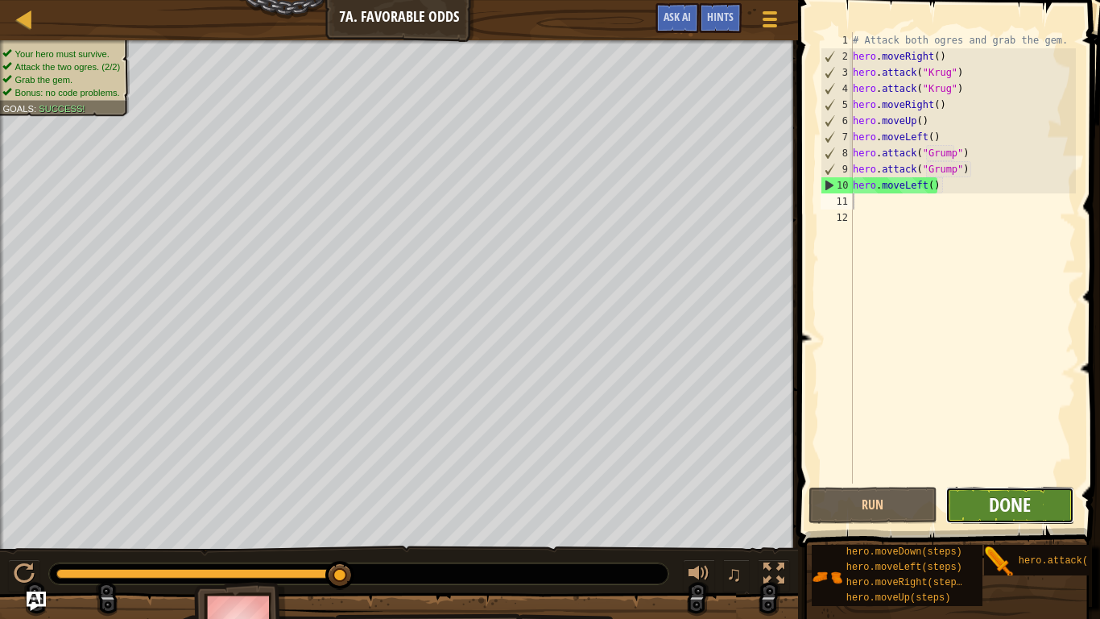
click at [1017, 482] on span "Done" at bounding box center [1010, 504] width 42 height 26
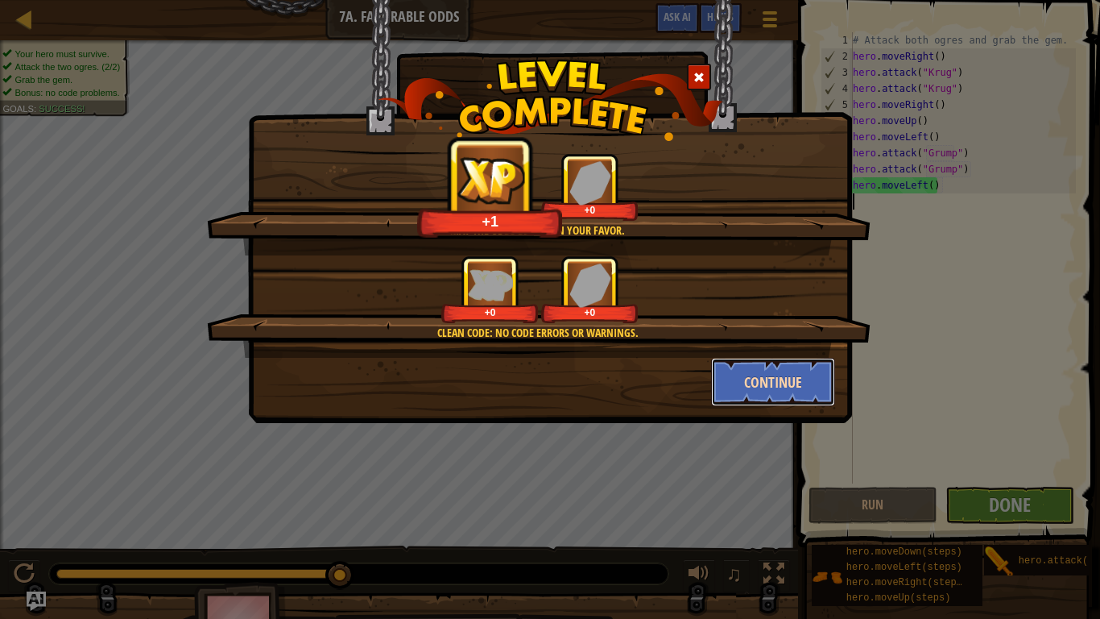
click at [793, 402] on button "Continue" at bounding box center [773, 382] width 125 height 48
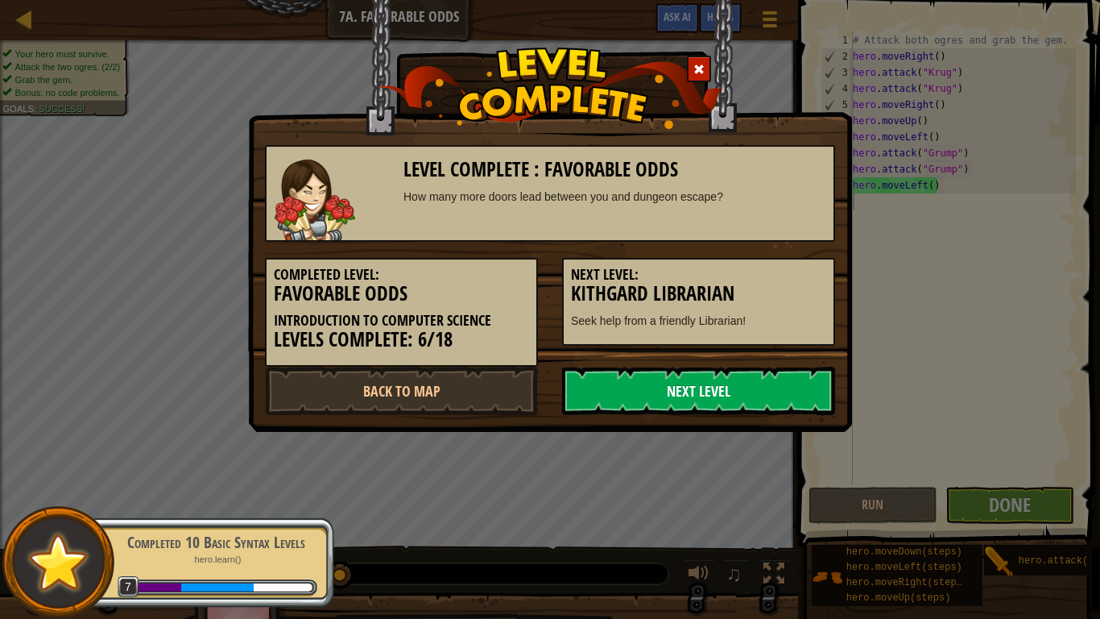
click at [774, 393] on link "Next Level" at bounding box center [698, 390] width 273 height 48
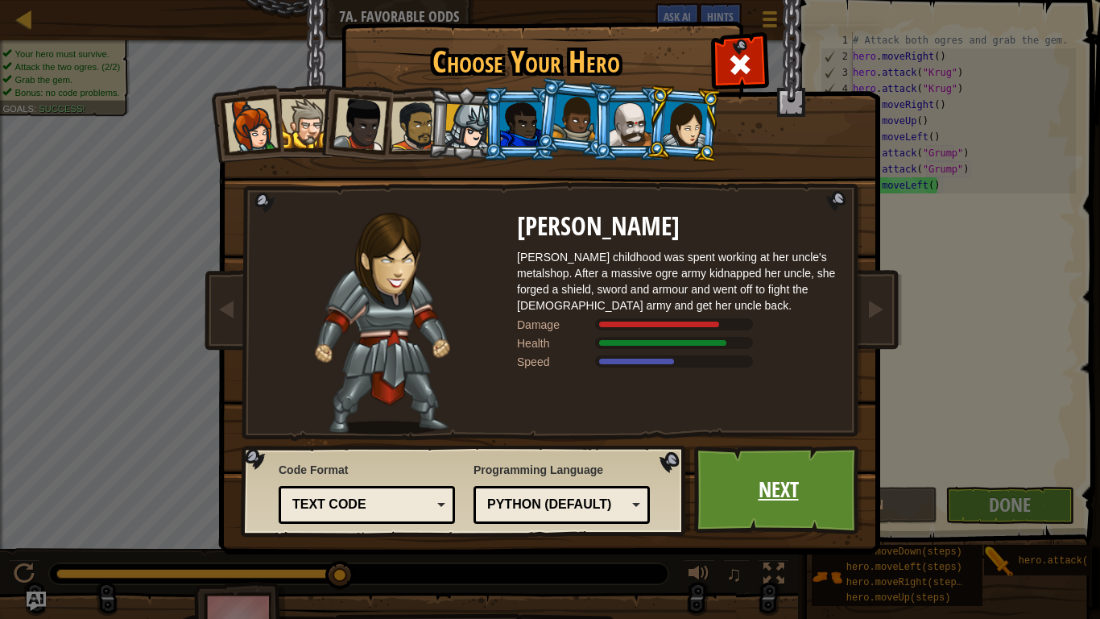
click at [806, 482] on link "Next" at bounding box center [778, 489] width 168 height 89
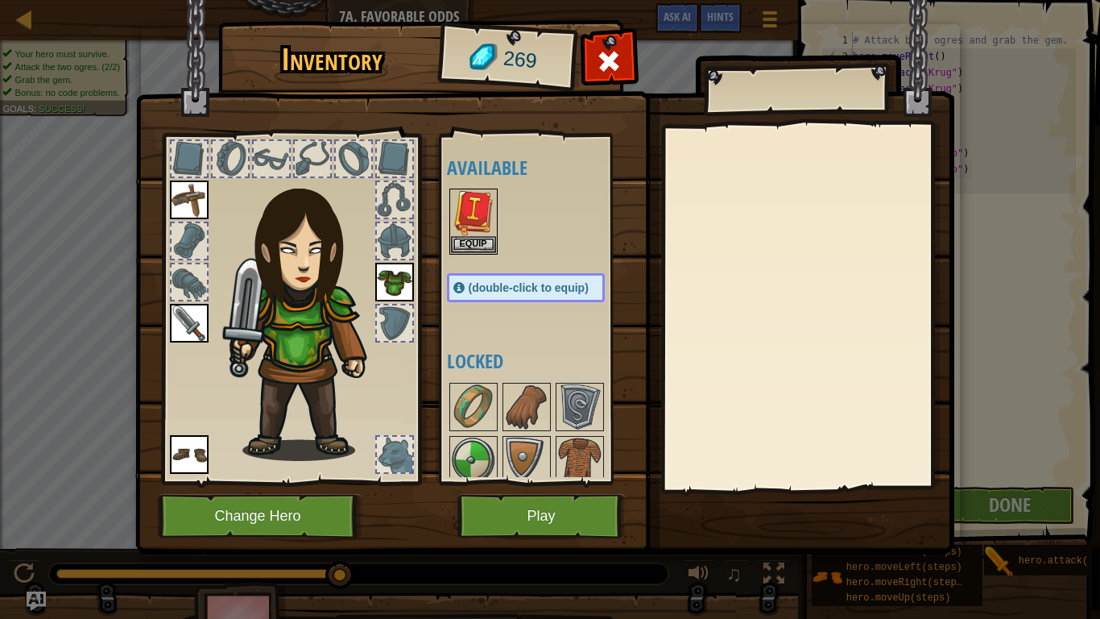
click at [304, 323] on img at bounding box center [308, 312] width 173 height 296
click at [307, 268] on img at bounding box center [308, 312] width 173 height 296
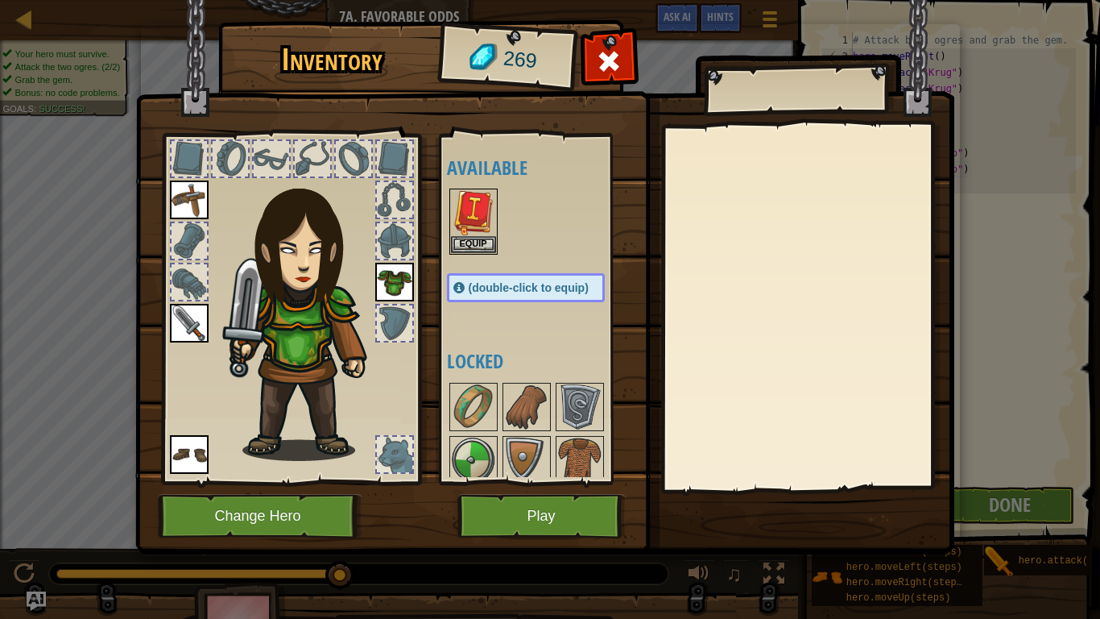
click at [307, 268] on img at bounding box center [308, 312] width 173 height 296
click at [494, 482] on button "Play" at bounding box center [541, 516] width 168 height 44
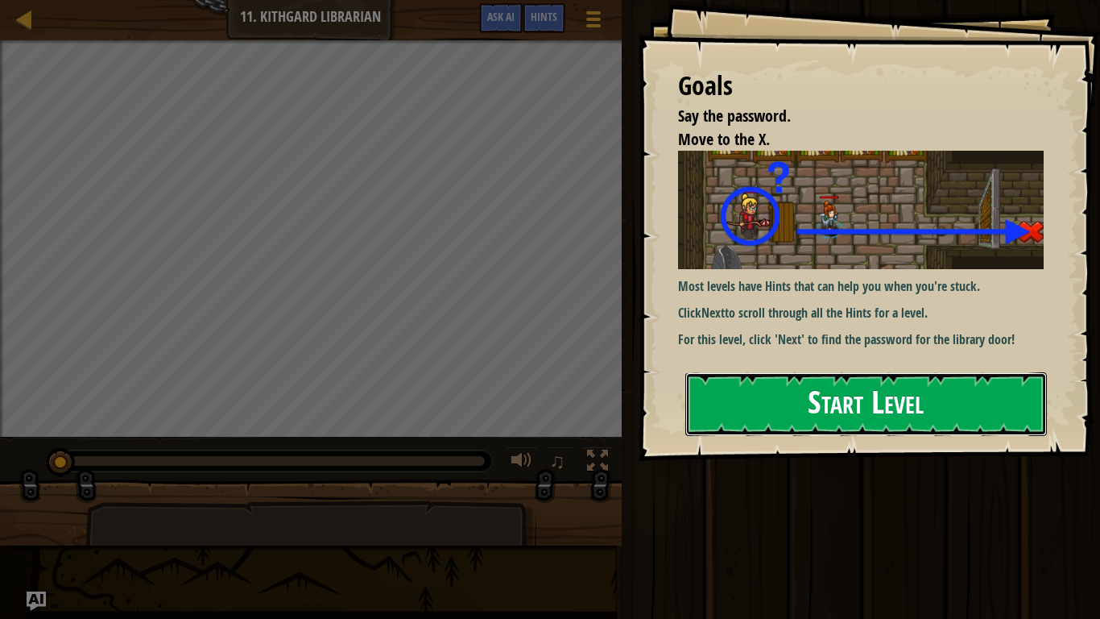
click at [937, 425] on button "Start Level" at bounding box center [866, 404] width 362 height 64
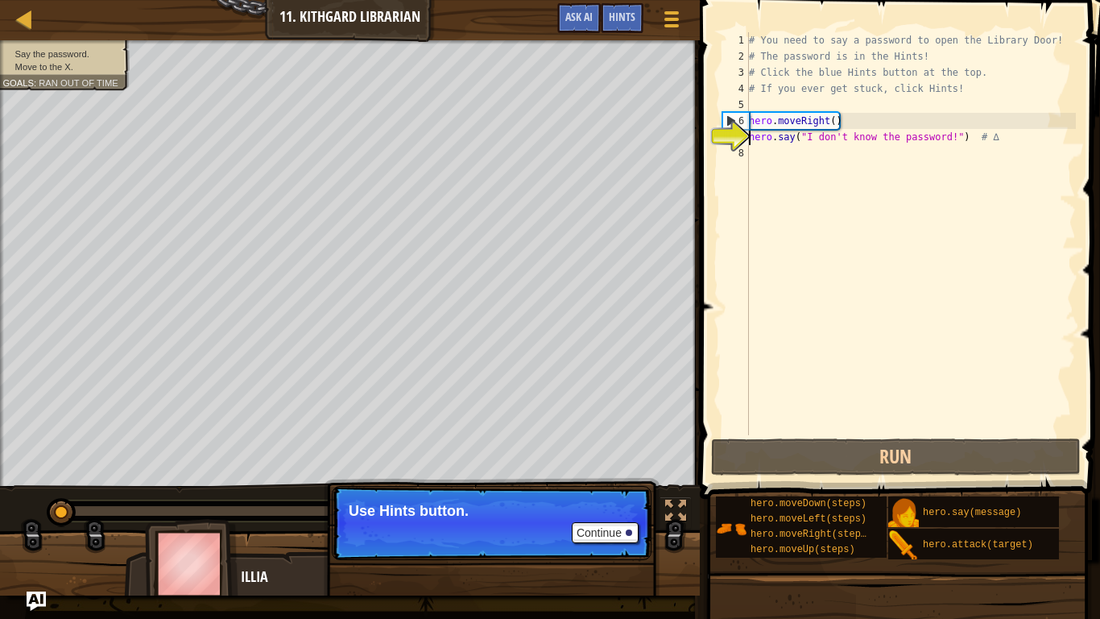
click at [784, 153] on div "# You need to say a password to open the Library Door! # The password is in the…" at bounding box center [911, 249] width 330 height 435
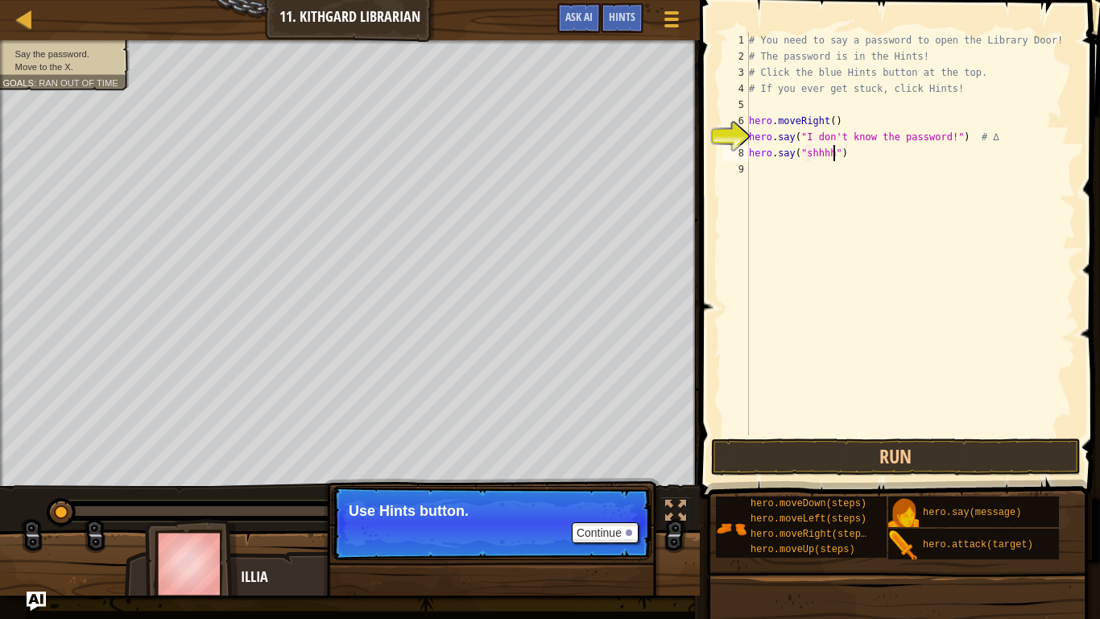
scroll to position [7, 13]
click at [875, 448] on button "Run" at bounding box center [896, 456] width 370 height 37
type textarea "hero.say("shhh!")"
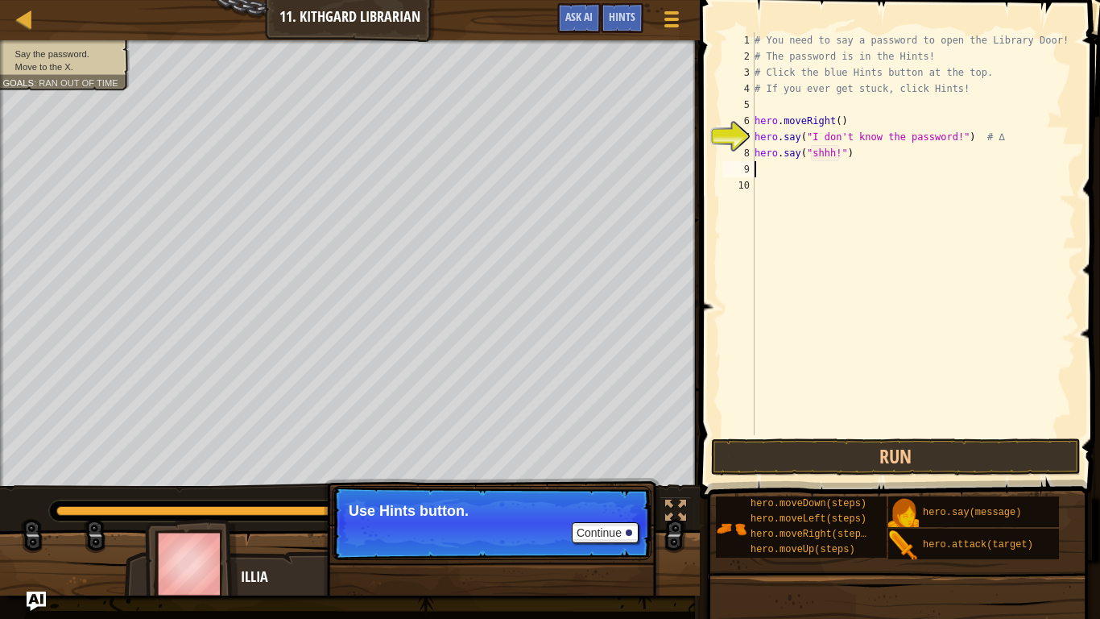
type textarea "r"
type textarea "g"
click at [1012, 460] on button "Run" at bounding box center [896, 456] width 370 height 37
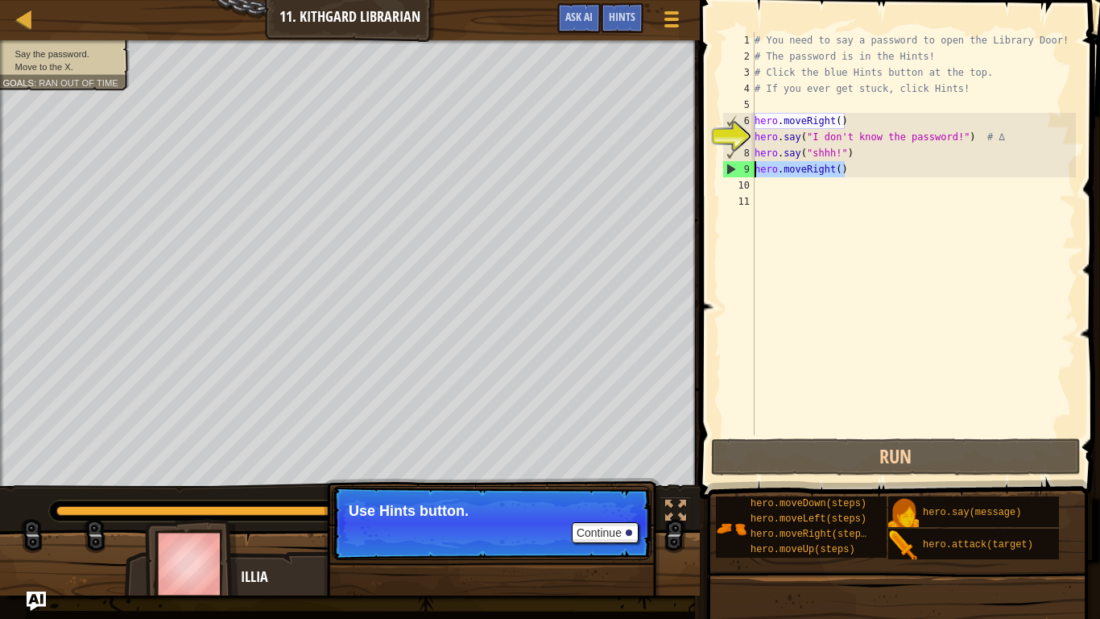
drag, startPoint x: 861, startPoint y: 171, endPoint x: 755, endPoint y: 176, distance: 105.6
click at [755, 176] on div "# You need to say a password to open the Library Door! # The password is in the…" at bounding box center [913, 249] width 325 height 435
type textarea "a"
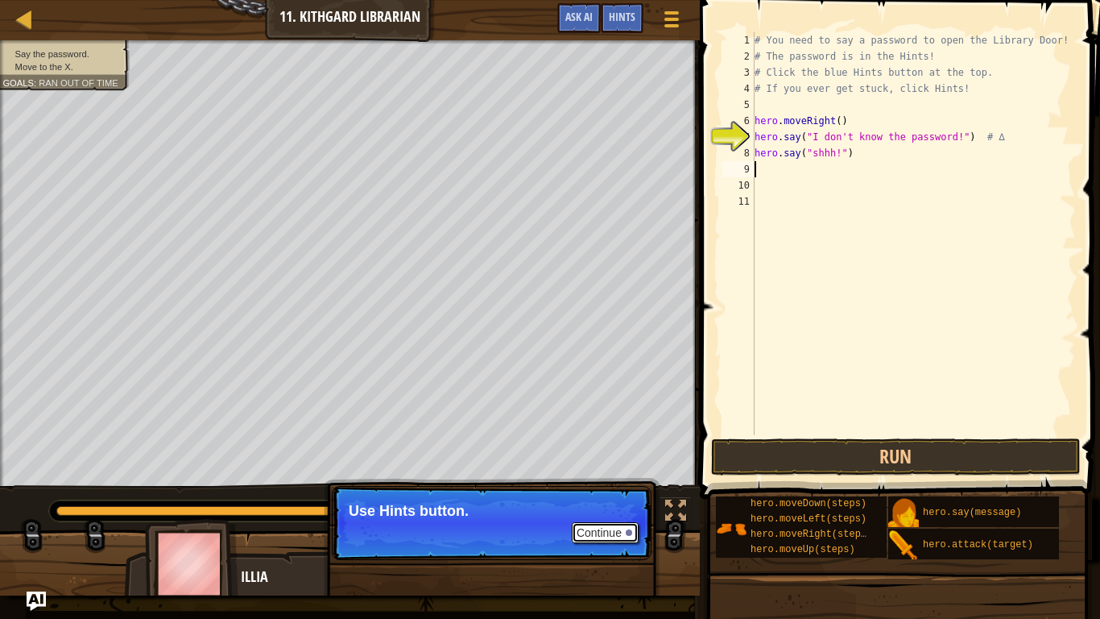
click at [620, 482] on button "Continue" at bounding box center [605, 532] width 67 height 21
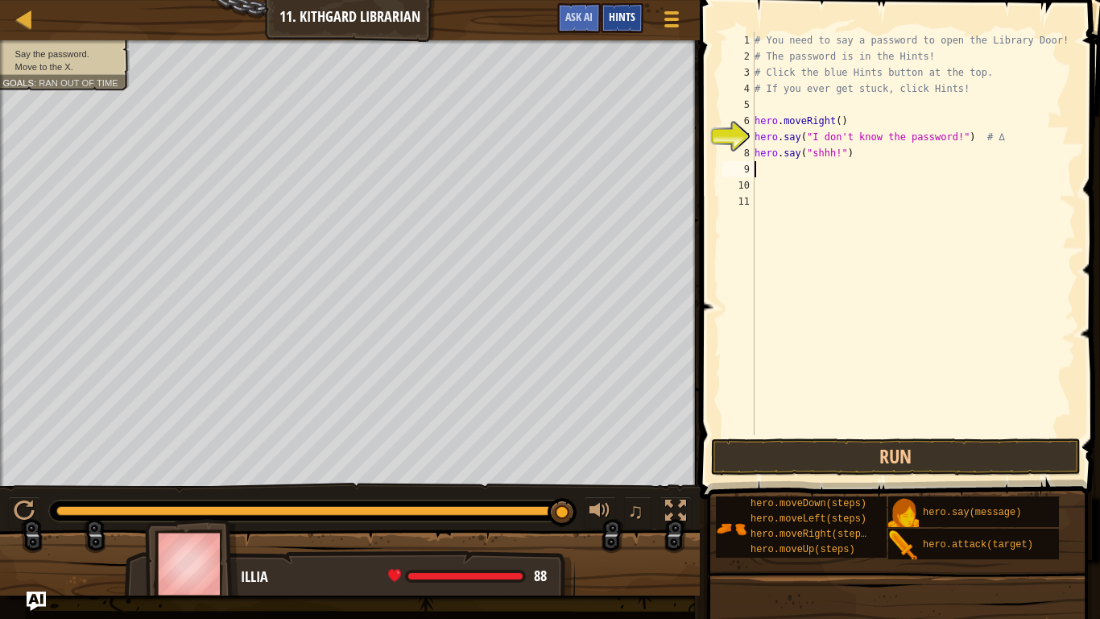
click at [622, 15] on span "Hints" at bounding box center [622, 16] width 27 height 15
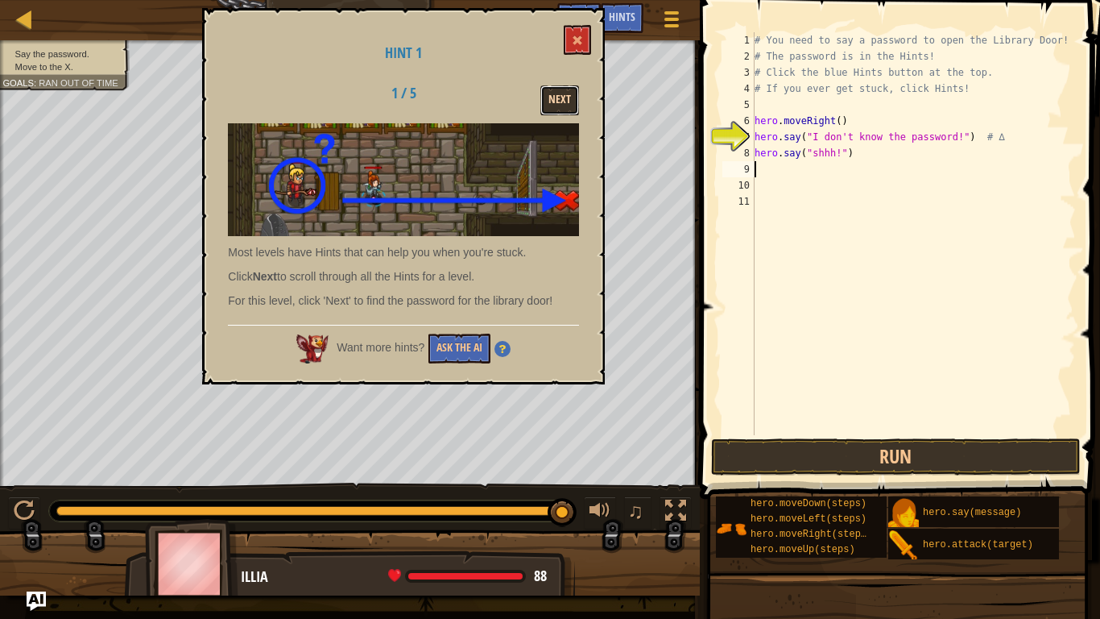
click at [558, 99] on button "Next" at bounding box center [559, 100] width 39 height 30
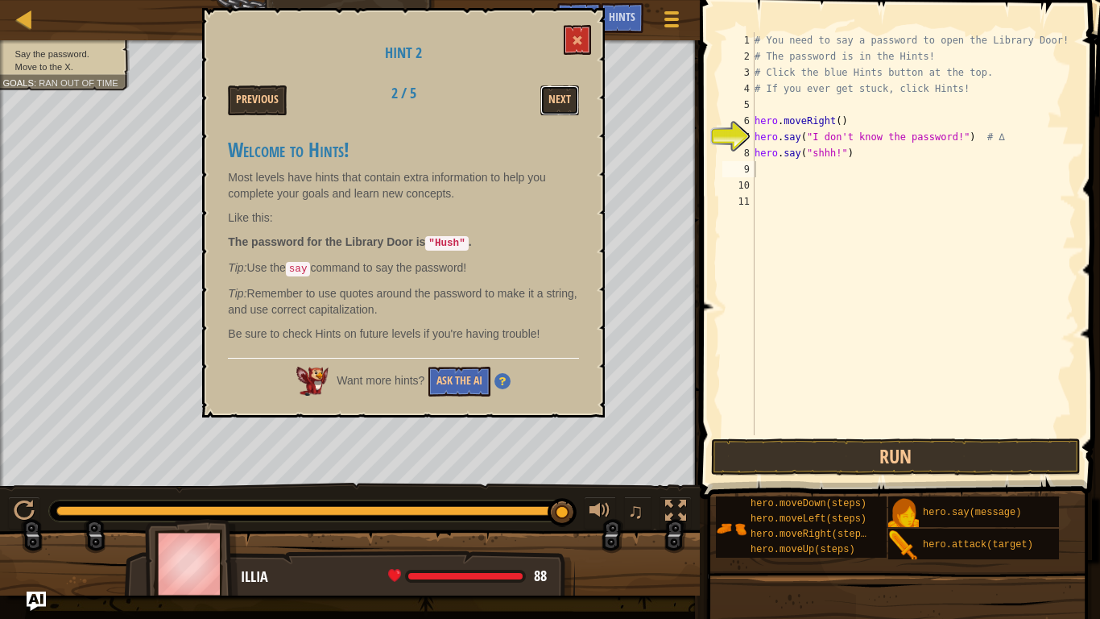
click at [558, 99] on button "Next" at bounding box center [559, 100] width 39 height 30
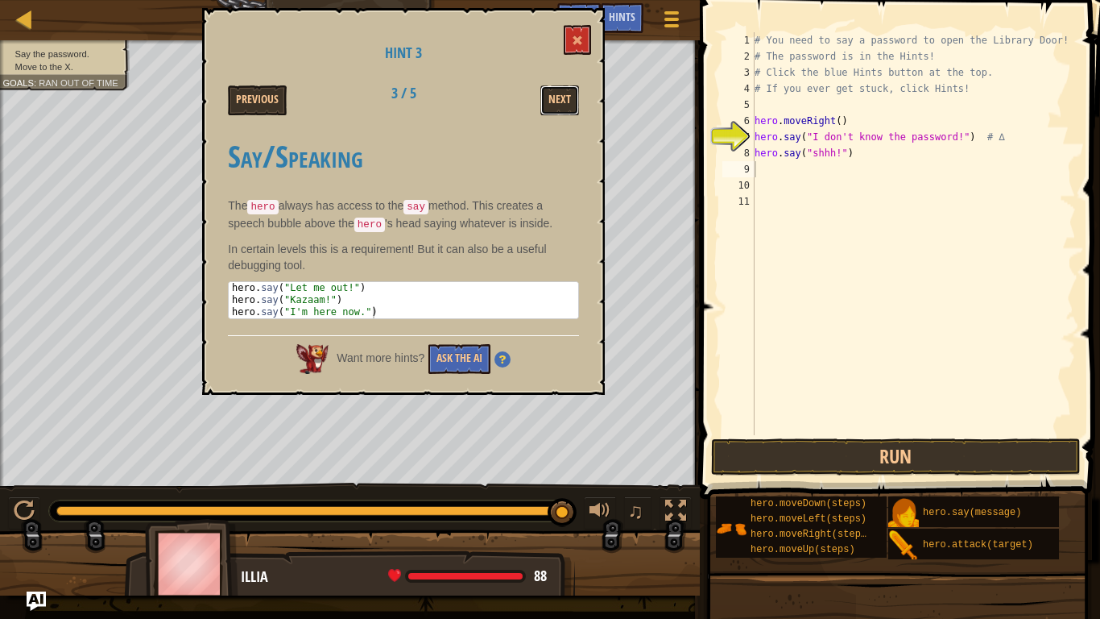
click at [558, 99] on button "Next" at bounding box center [559, 100] width 39 height 30
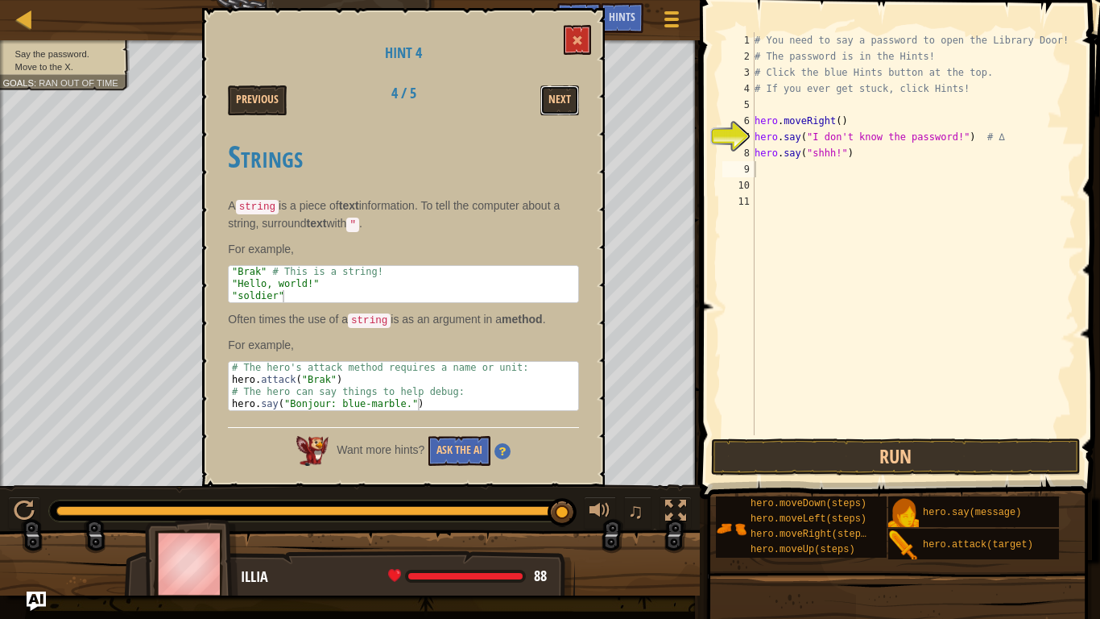
click at [558, 99] on button "Next" at bounding box center [559, 100] width 39 height 30
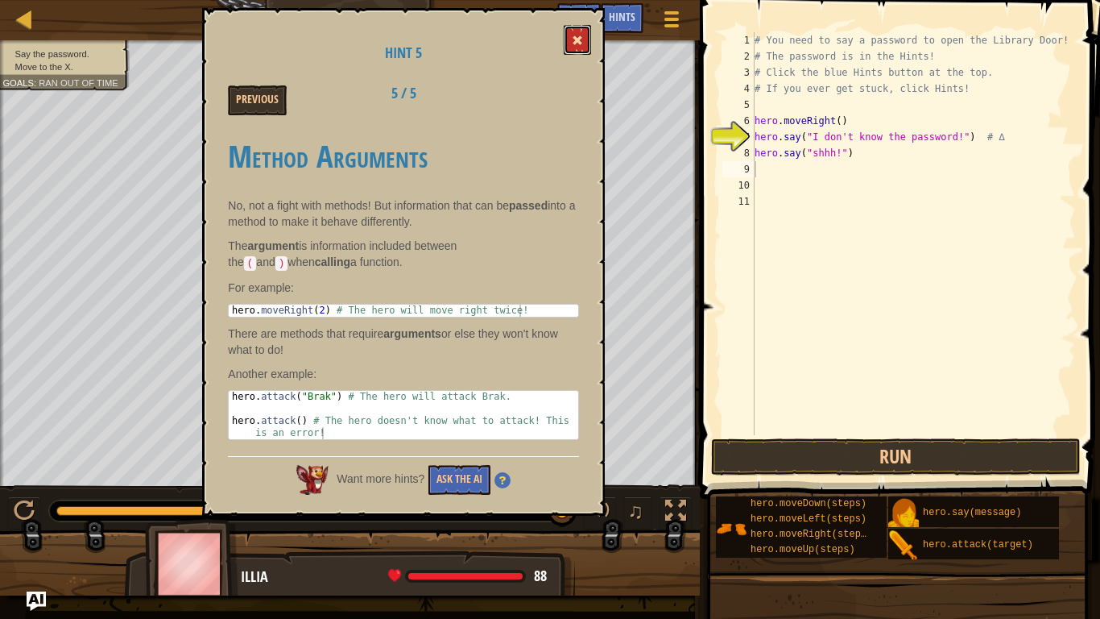
click at [582, 47] on button at bounding box center [577, 40] width 27 height 30
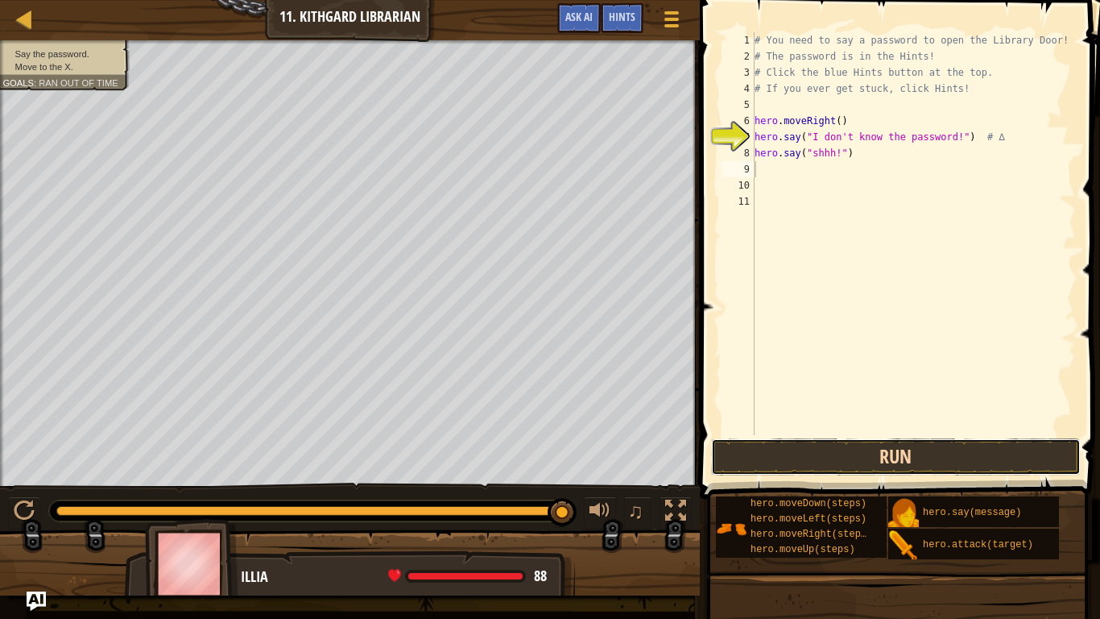
click at [925, 444] on button "Run" at bounding box center [896, 456] width 370 height 37
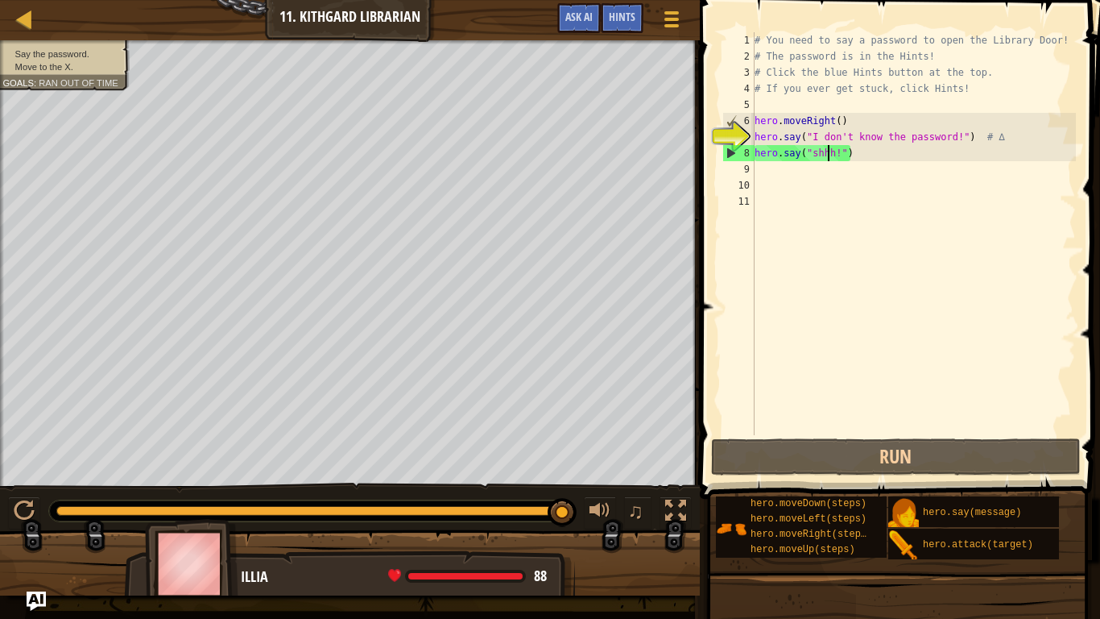
click at [826, 155] on div "# You need to say a password to open the Library Door! # The password is in the…" at bounding box center [913, 249] width 325 height 435
drag, startPoint x: 834, startPoint y: 155, endPoint x: 813, endPoint y: 155, distance: 20.9
click at [813, 155] on div "# You need to say a password to open the Library Door! # The password is in the…" at bounding box center [913, 249] width 325 height 435
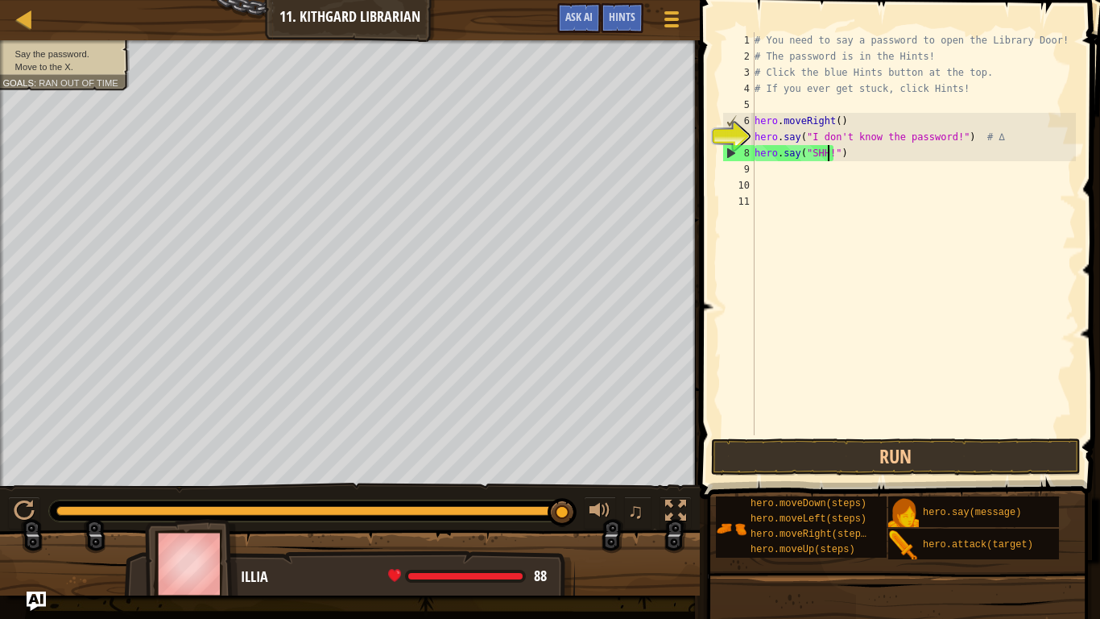
scroll to position [7, 11]
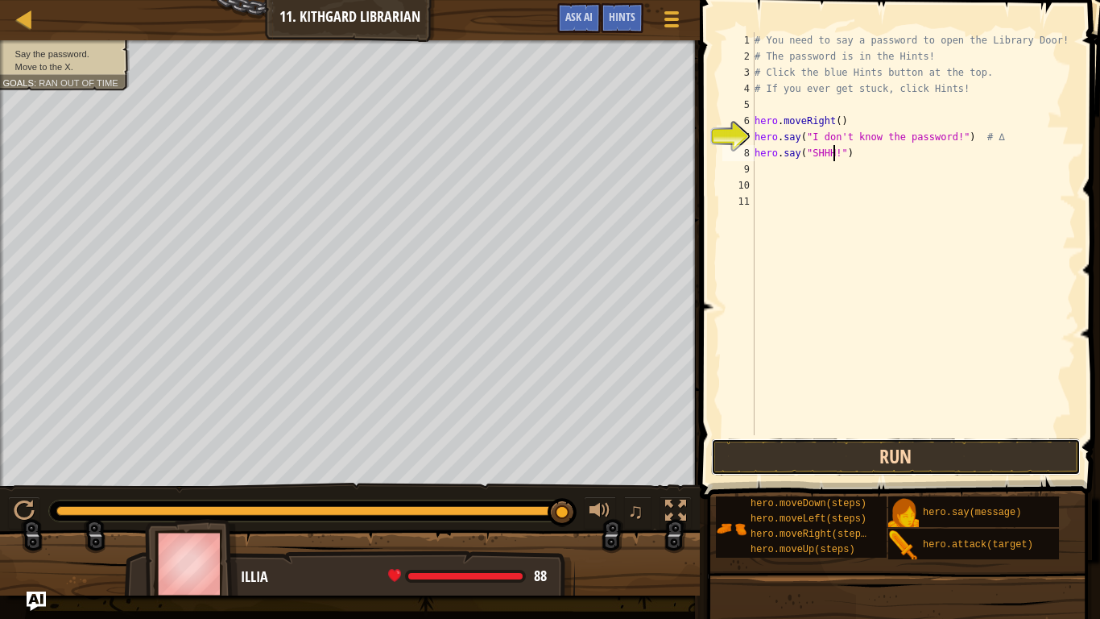
click at [843, 462] on button "Run" at bounding box center [896, 456] width 370 height 37
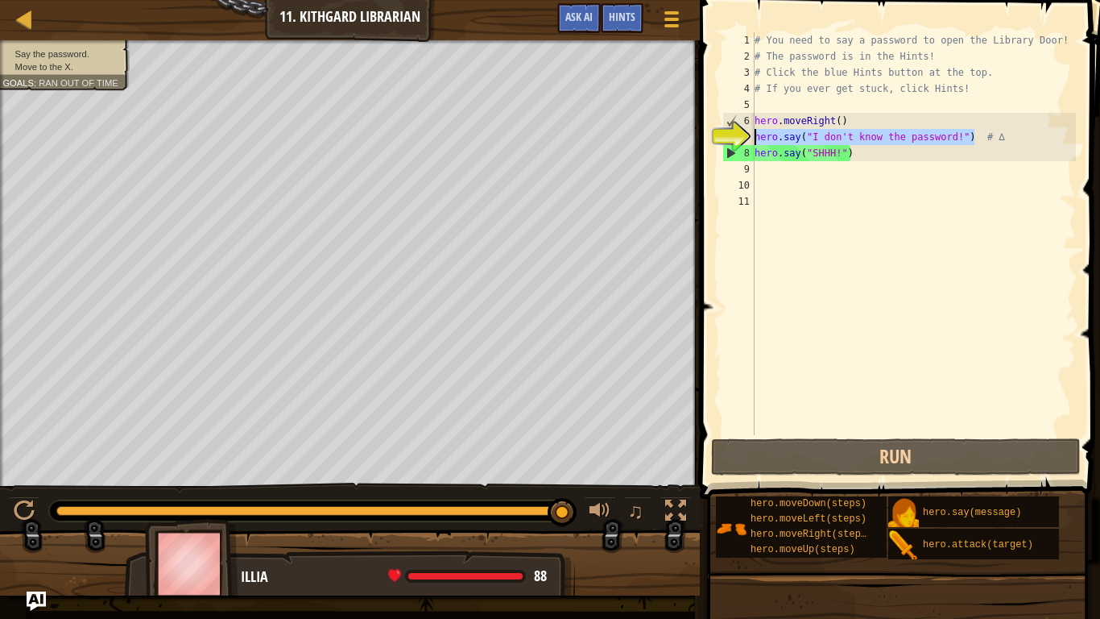
drag, startPoint x: 975, startPoint y: 139, endPoint x: 735, endPoint y: 139, distance: 239.2
click at [735, 139] on div "hero.say("SHHH!") 1 2 3 4 5 6 7 8 9 10 11 # You need to say a password to open …" at bounding box center [897, 233] width 357 height 403
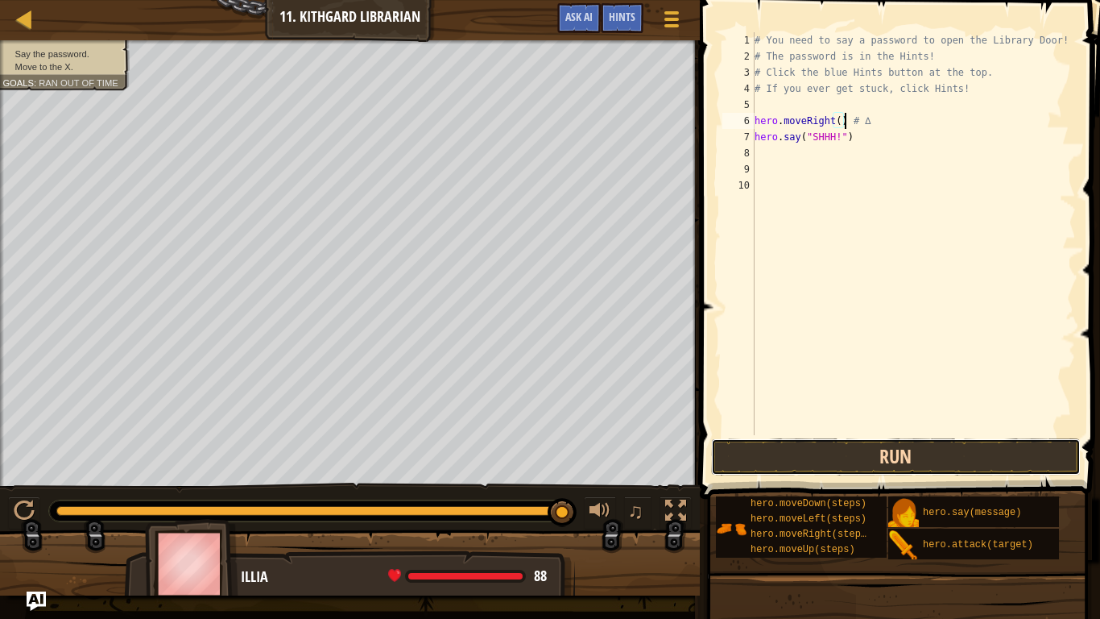
click at [860, 466] on button "Run" at bounding box center [896, 456] width 370 height 37
click at [846, 469] on button "Run" at bounding box center [896, 456] width 370 height 37
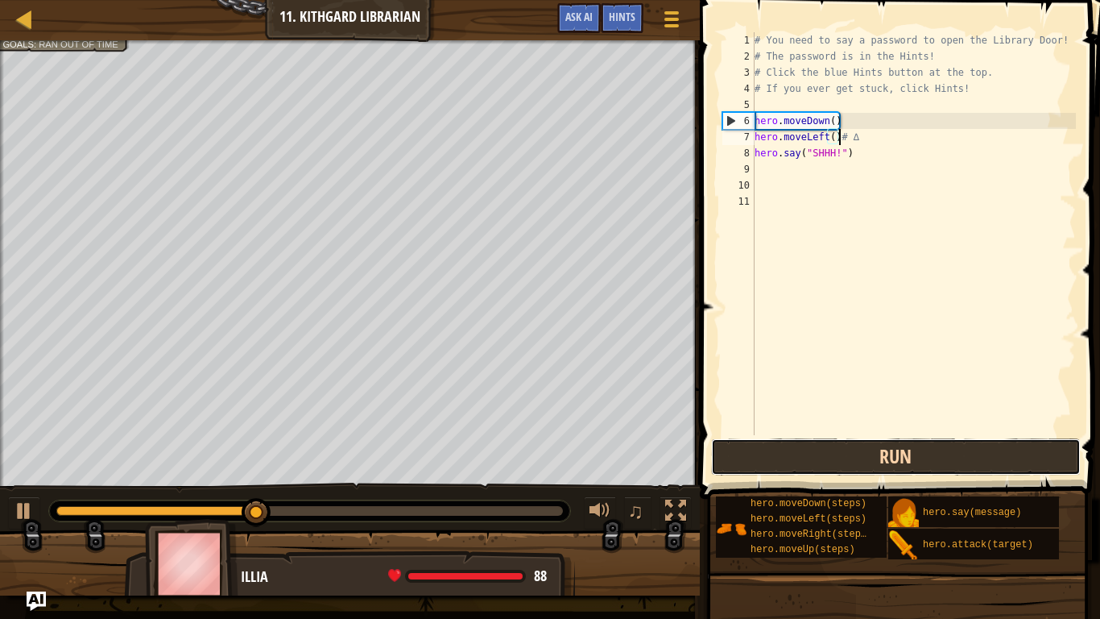
click at [841, 461] on button "Run" at bounding box center [896, 456] width 370 height 37
click at [796, 456] on button "Run" at bounding box center [896, 456] width 370 height 37
click at [796, 456] on button "Running" at bounding box center [896, 456] width 370 height 37
click at [796, 456] on button "Run" at bounding box center [896, 456] width 370 height 37
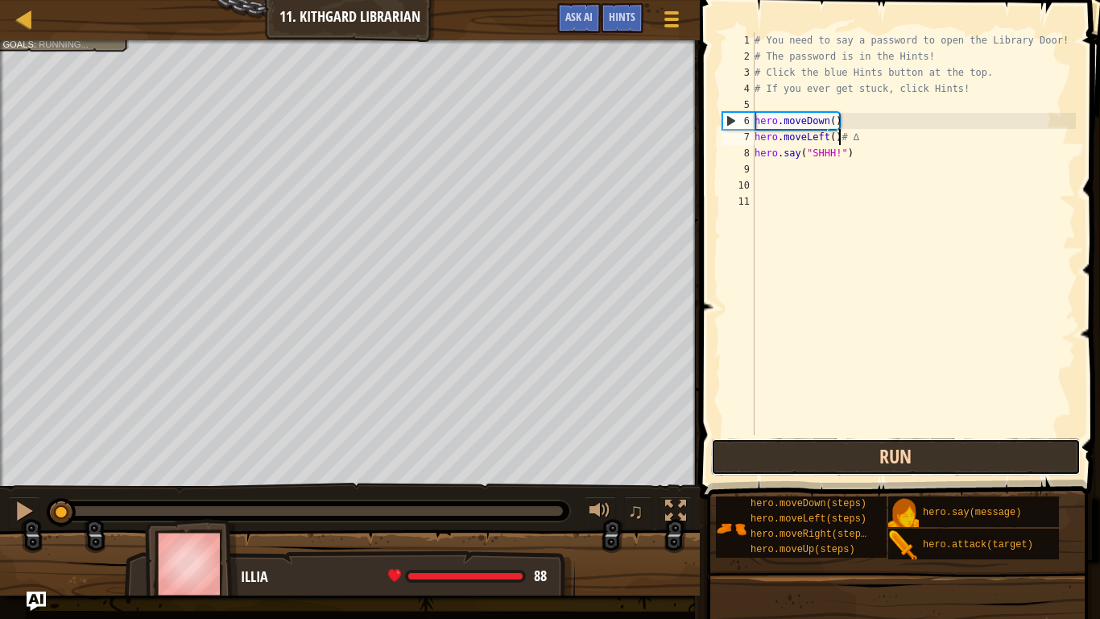
click at [796, 456] on button "Run" at bounding box center [896, 456] width 370 height 37
click at [796, 456] on button "Running" at bounding box center [896, 456] width 370 height 37
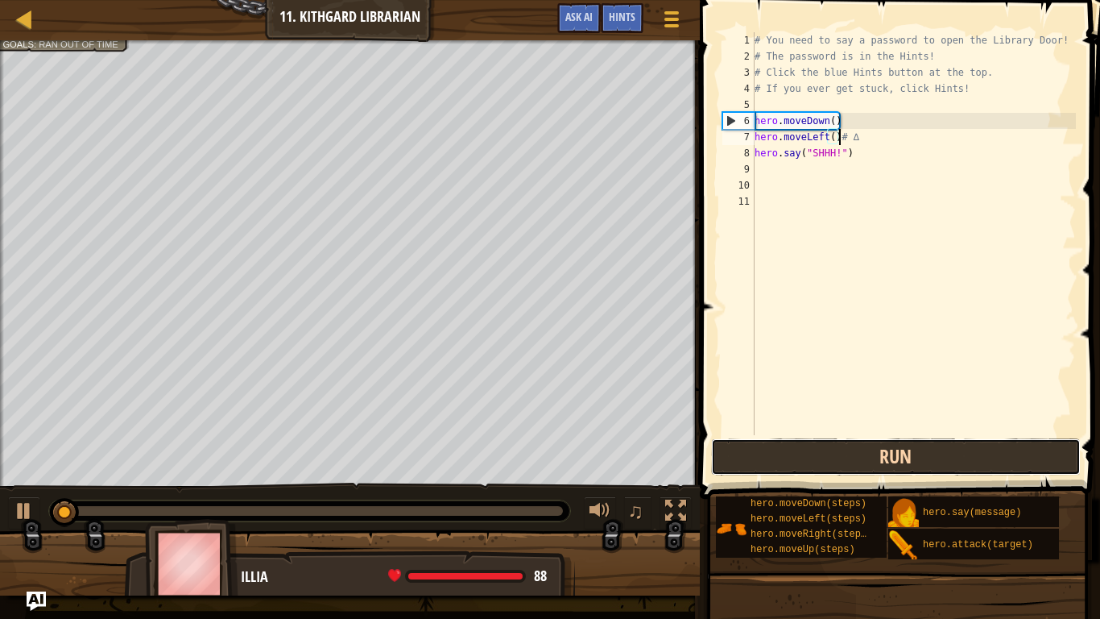
click at [796, 456] on button "Run" at bounding box center [896, 456] width 370 height 37
click at [796, 456] on button "Running" at bounding box center [896, 456] width 370 height 37
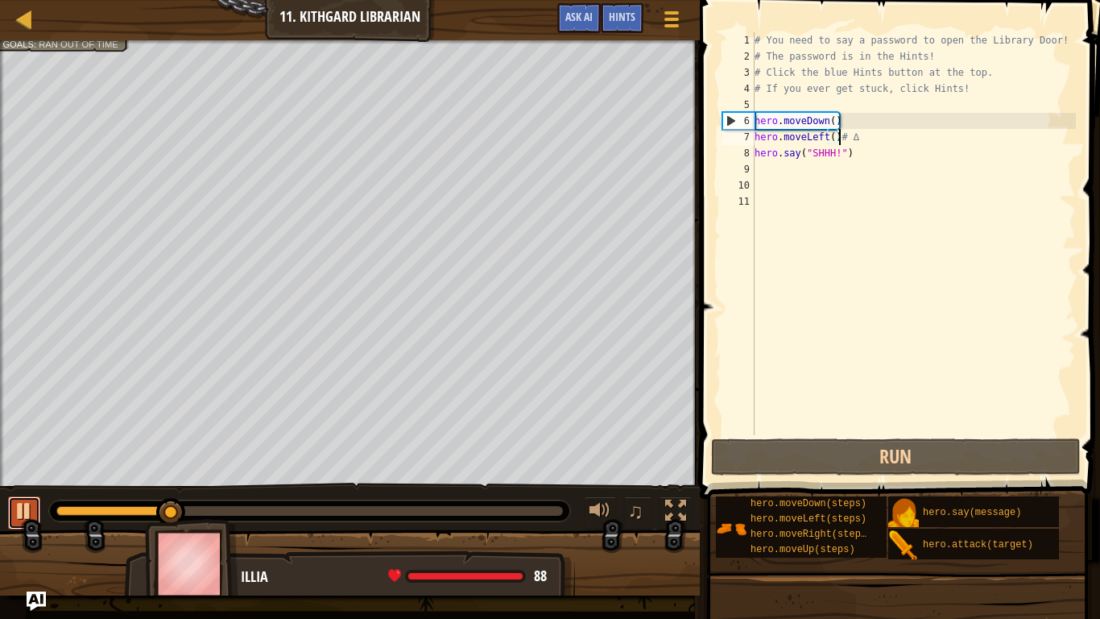
click at [29, 482] on button at bounding box center [24, 512] width 32 height 33
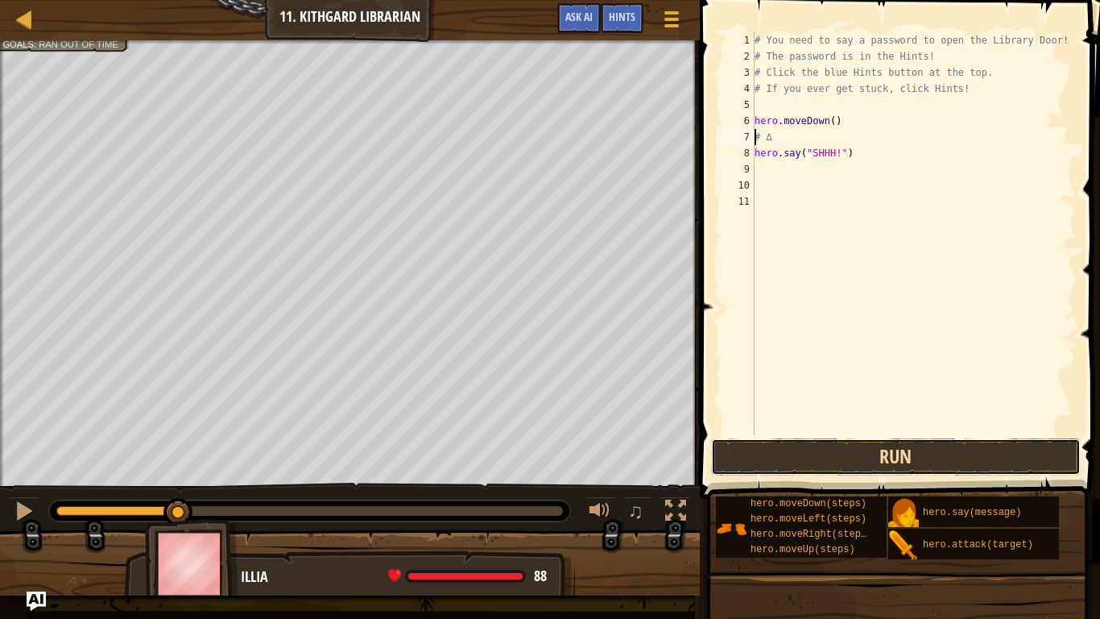
click at [898, 460] on button "Run" at bounding box center [896, 456] width 370 height 37
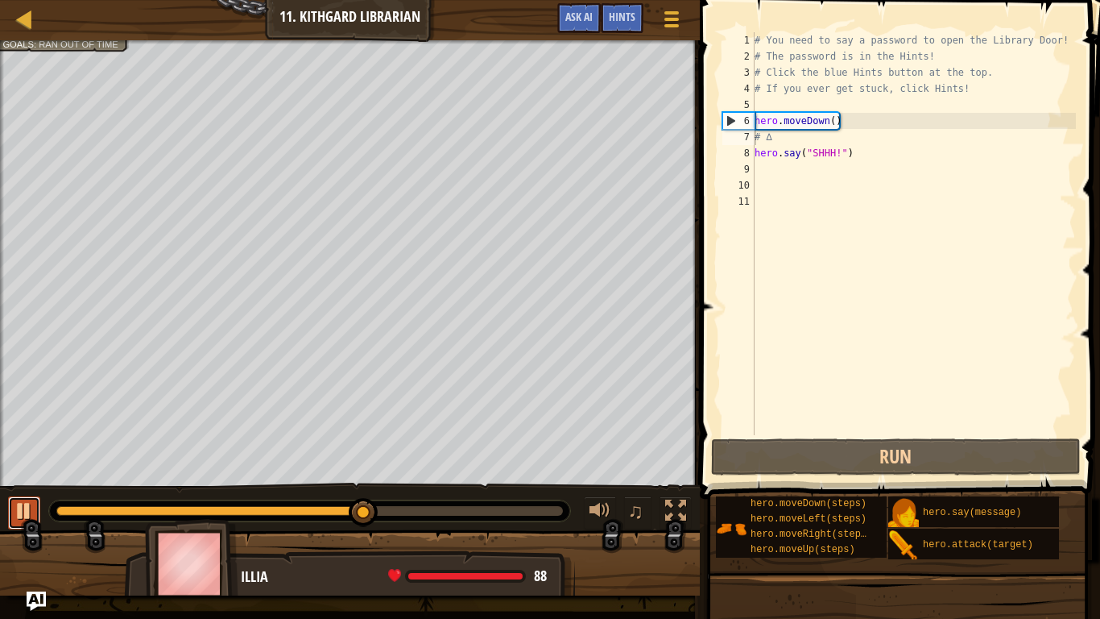
click at [27, 482] on div at bounding box center [24, 510] width 21 height 21
drag, startPoint x: 141, startPoint y: 508, endPoint x: 0, endPoint y: 534, distance: 143.3
click at [0, 482] on div "Say the password. Move to the X. Goals : Ran out of time ♫ Illia 88 x: 42 y: 25…" at bounding box center [550, 317] width 1100 height 555
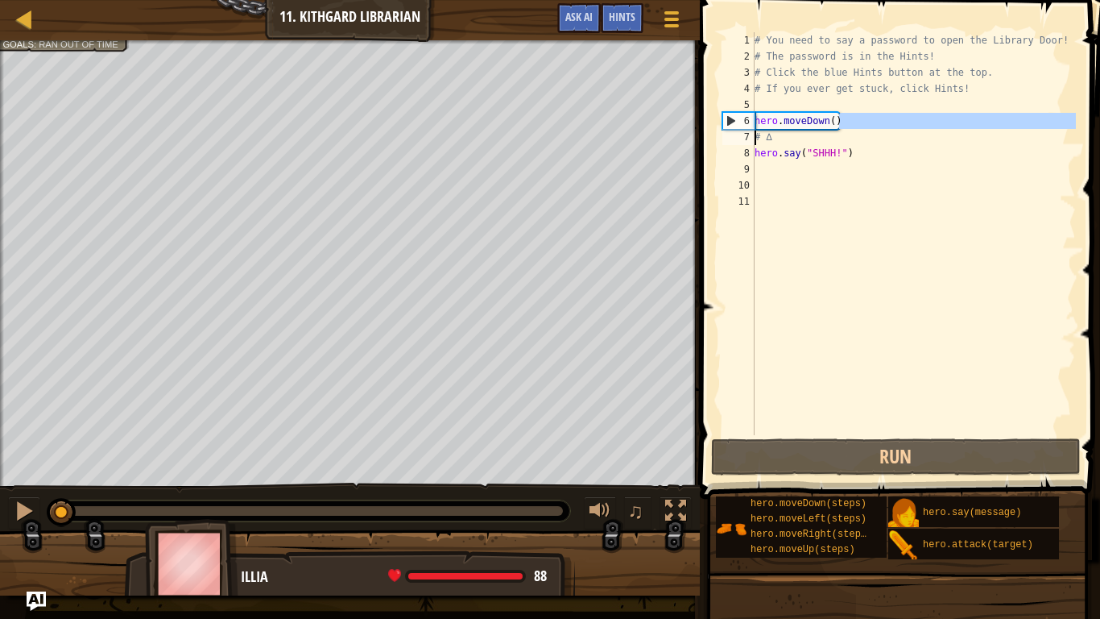
click at [621, 132] on div "Map Introduction to Computer Science 11. Kithgard Librarian Game Menu Done Hint…" at bounding box center [550, 309] width 1100 height 619
drag, startPoint x: 851, startPoint y: 122, endPoint x: 805, endPoint y: 125, distance: 45.2
click at [805, 125] on div "# You need to say a password to open the Library Door! # The password is in the…" at bounding box center [913, 249] width 325 height 435
click at [820, 122] on div "# You need to say a password to open the Library Door! # The password is in the…" at bounding box center [913, 233] width 325 height 403
click at [820, 122] on div "# You need to say a password to open the Library Door! # The password is in the…" at bounding box center [913, 249] width 325 height 435
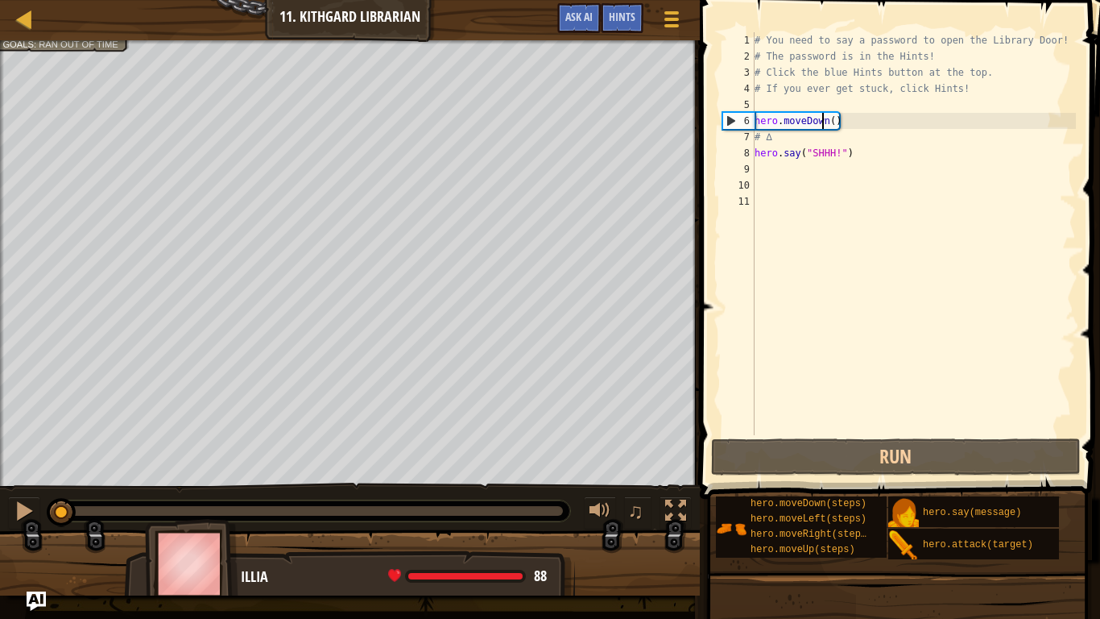
click at [820, 122] on div "# You need to say a password to open the Library Door! # The password is in the…" at bounding box center [913, 249] width 325 height 435
click at [821, 122] on div "# You need to say a password to open the Library Door! # The password is in the…" at bounding box center [913, 233] width 325 height 403
click at [811, 118] on div "# You need to say a password to open the Library Door! # The password is in the…" at bounding box center [913, 249] width 325 height 435
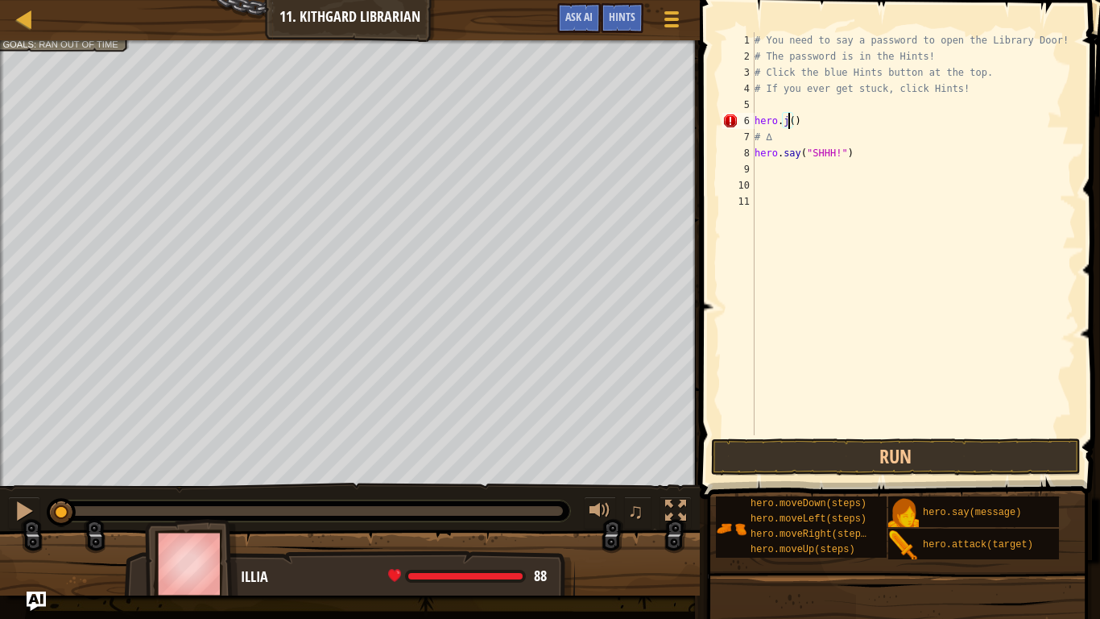
scroll to position [7, 5]
type textarea "hero.moveRight()"
click at [818, 463] on button "Run" at bounding box center [896, 456] width 370 height 37
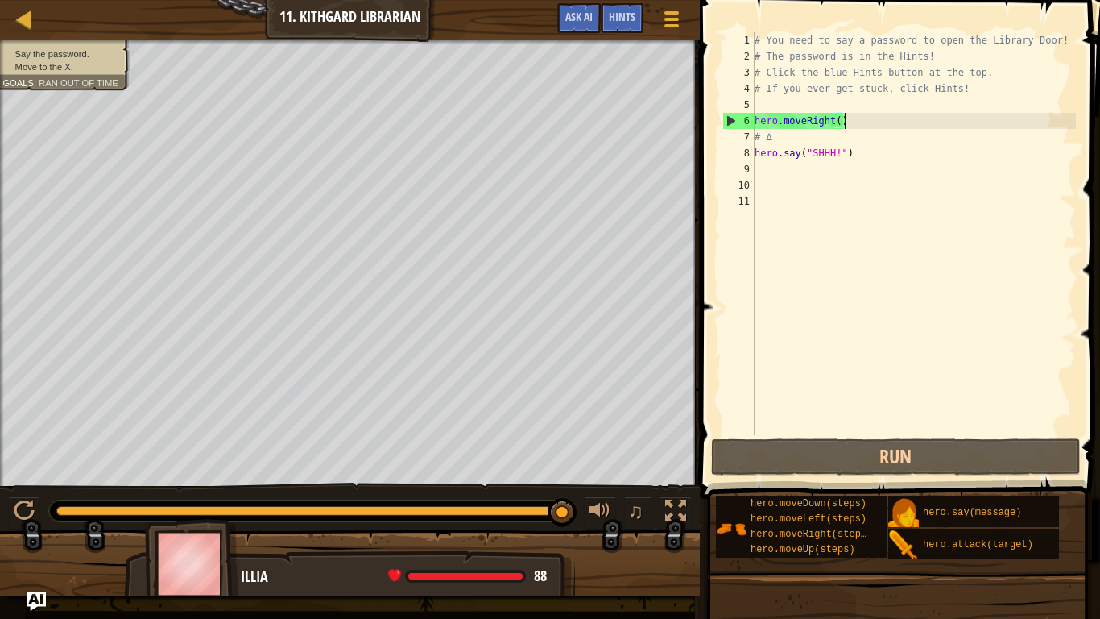
scroll to position [7, 0]
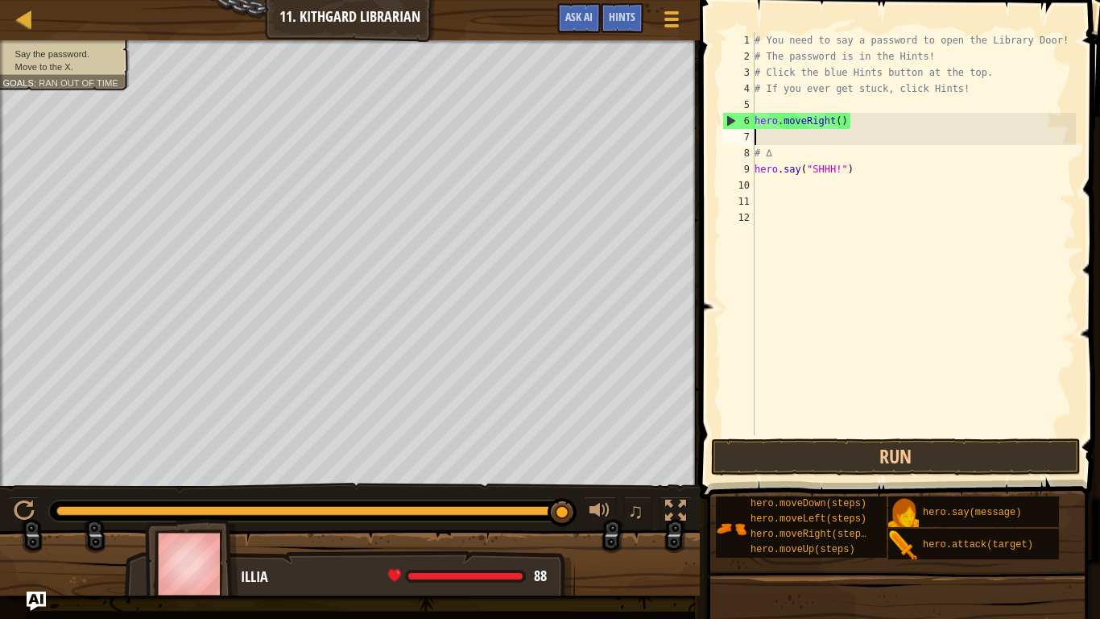
type textarea "l"
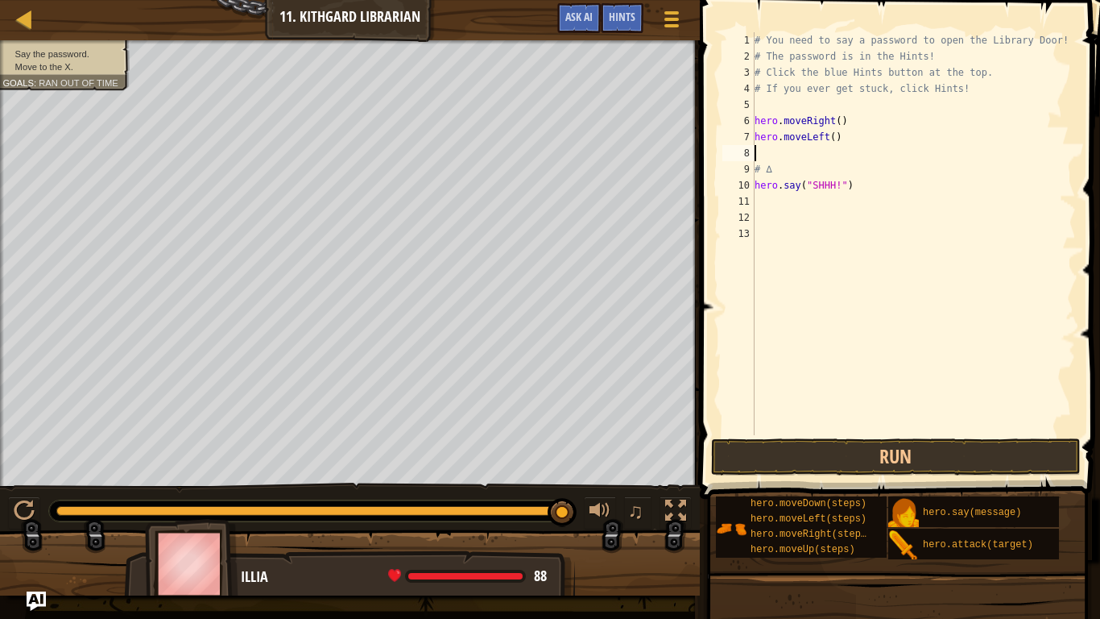
type textarea "u"
type textarea "l"
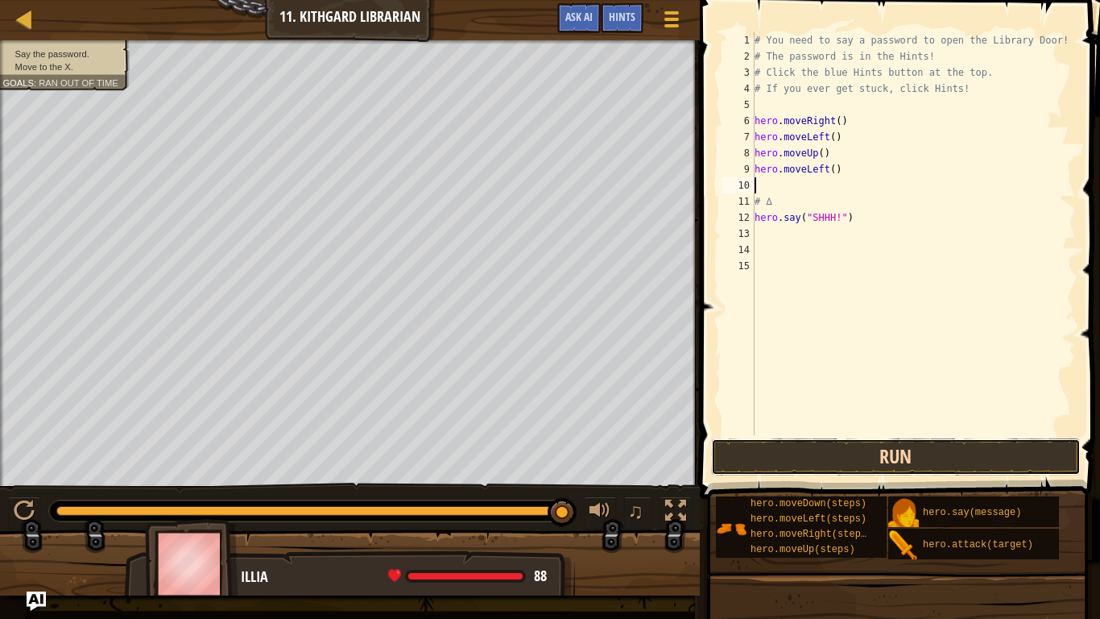
click at [924, 458] on button "Run" at bounding box center [896, 456] width 370 height 37
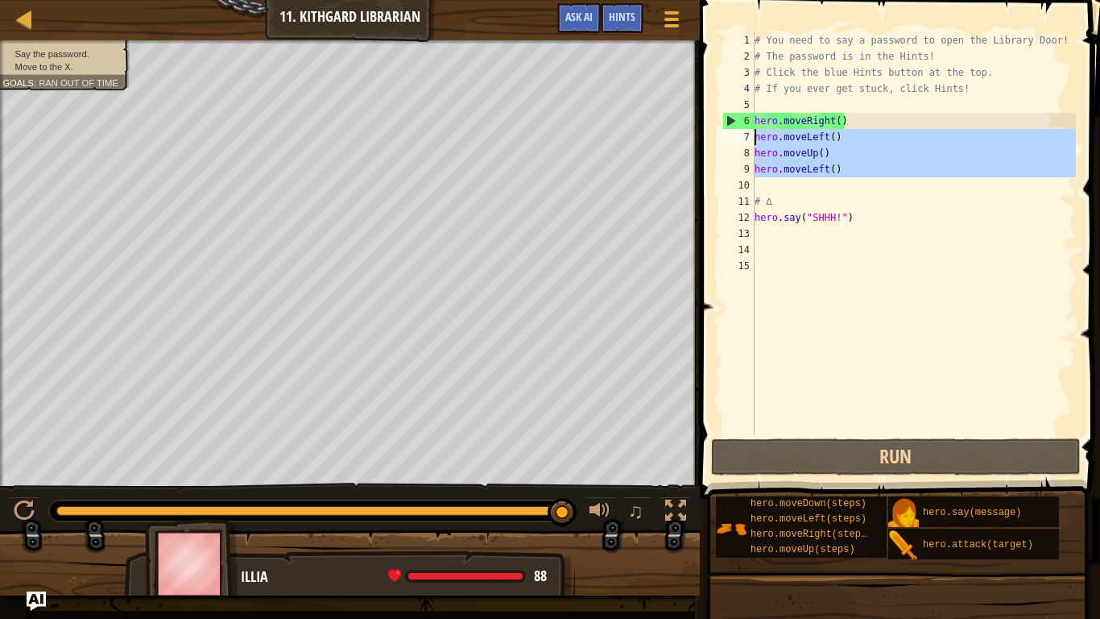
drag, startPoint x: 900, startPoint y: 179, endPoint x: 742, endPoint y: 142, distance: 162.9
click at [742, 142] on div "1 2 3 4 5 6 7 8 9 10 11 12 13 14 15 # You need to say a password to open the Li…" at bounding box center [897, 233] width 357 height 403
type textarea "hero.moveLeft() hero.moveUp()"
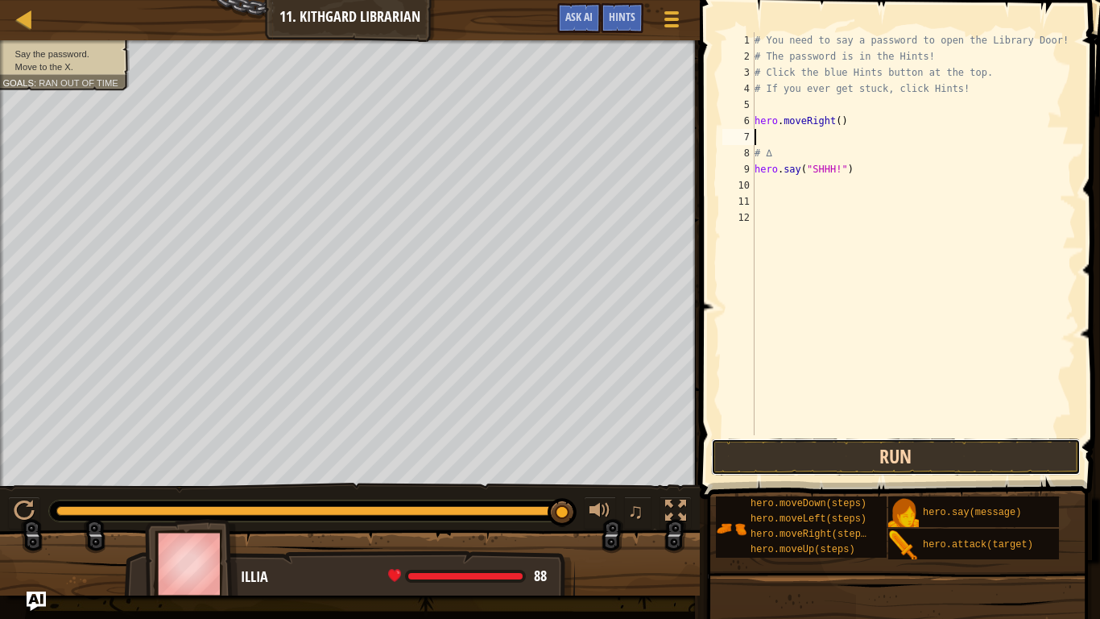
click at [877, 465] on button "Run" at bounding box center [896, 456] width 370 height 37
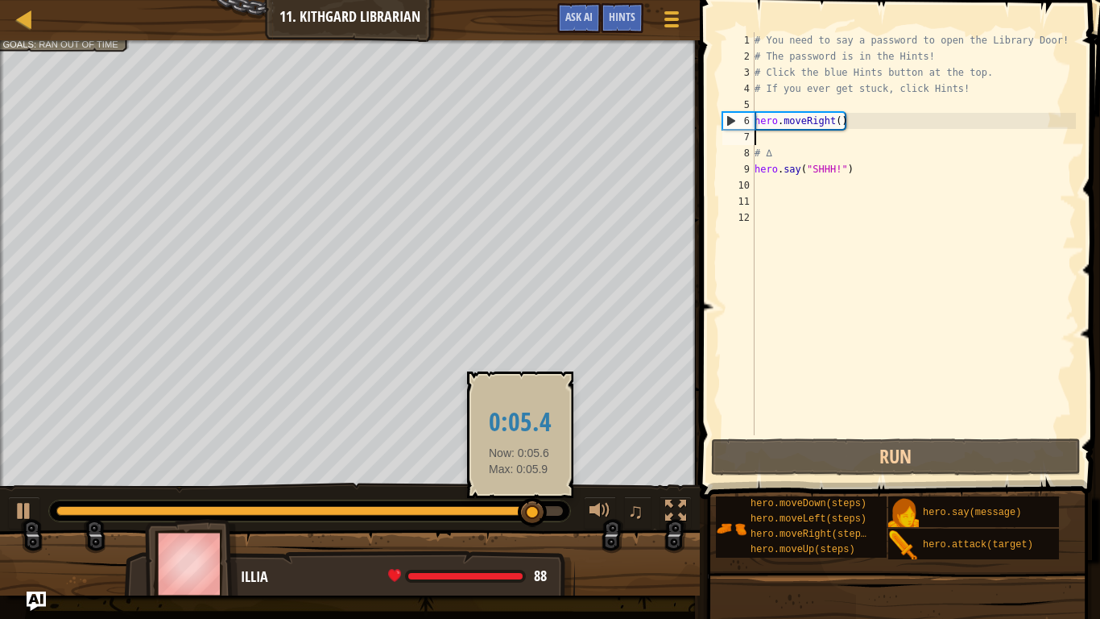
click at [520, 482] on div "♫" at bounding box center [350, 506] width 700 height 48
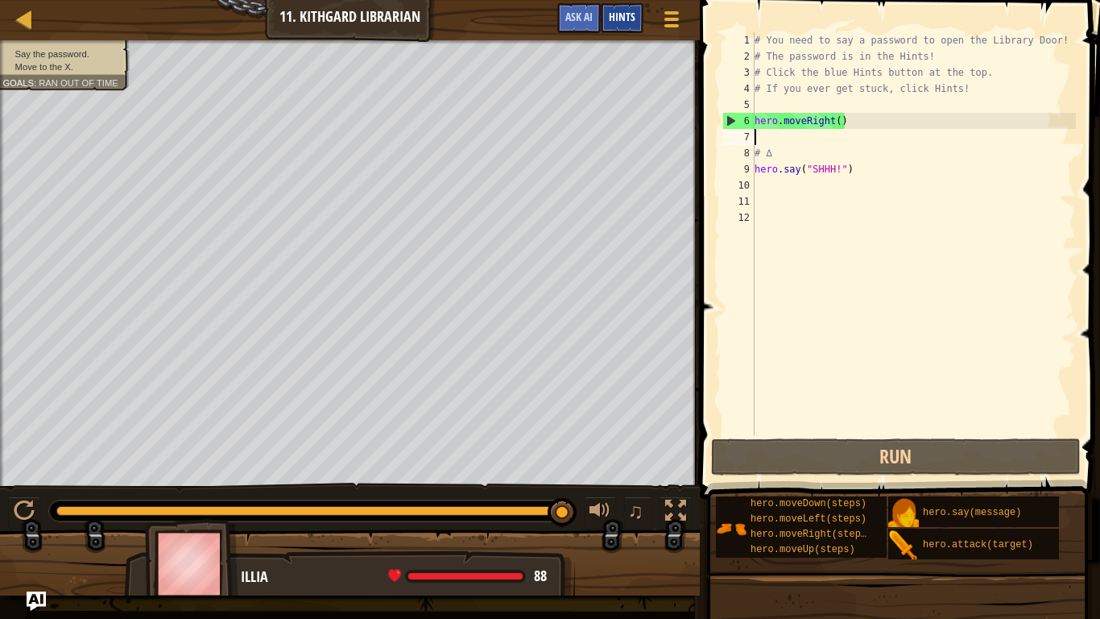
click at [638, 23] on div "Hints" at bounding box center [622, 18] width 43 height 30
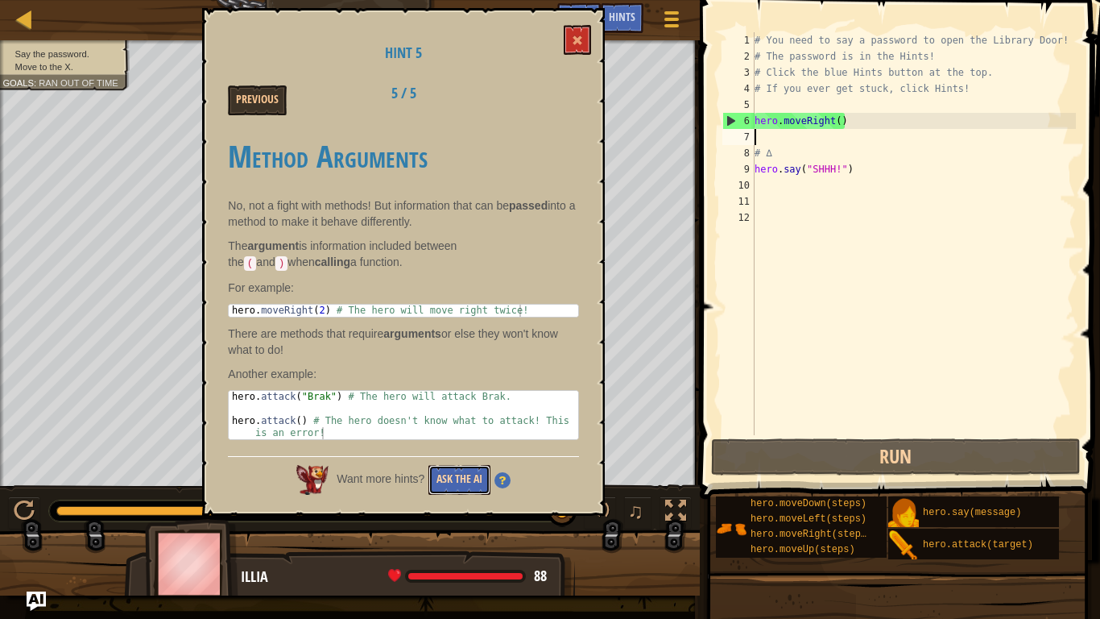
click at [486, 482] on button "Ask the AI" at bounding box center [459, 480] width 62 height 30
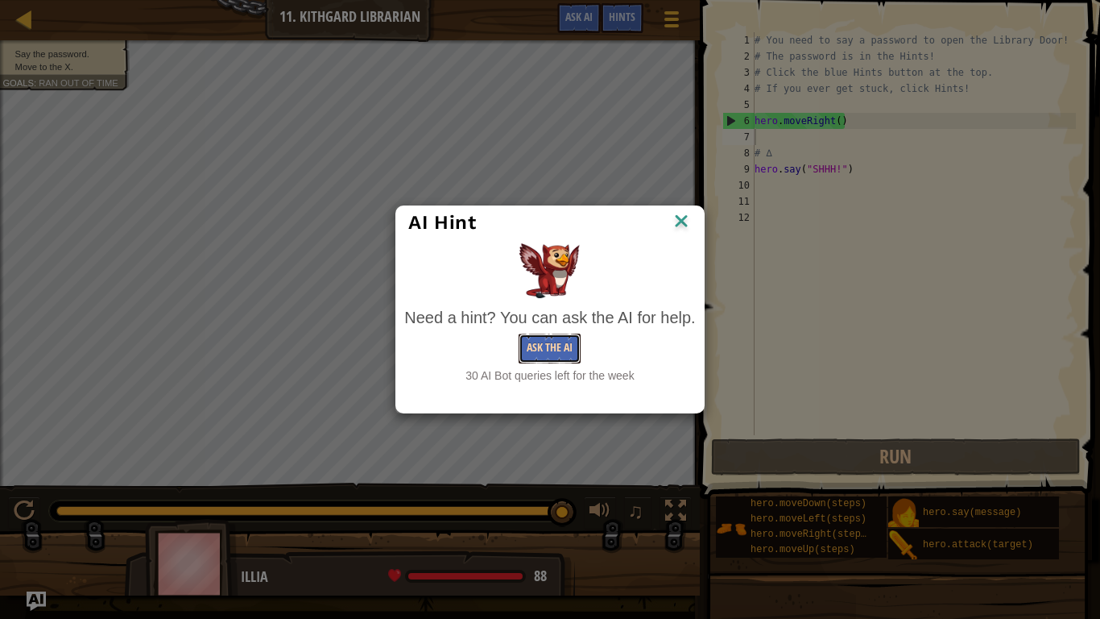
click at [551, 351] on button "Ask the AI" at bounding box center [550, 348] width 62 height 30
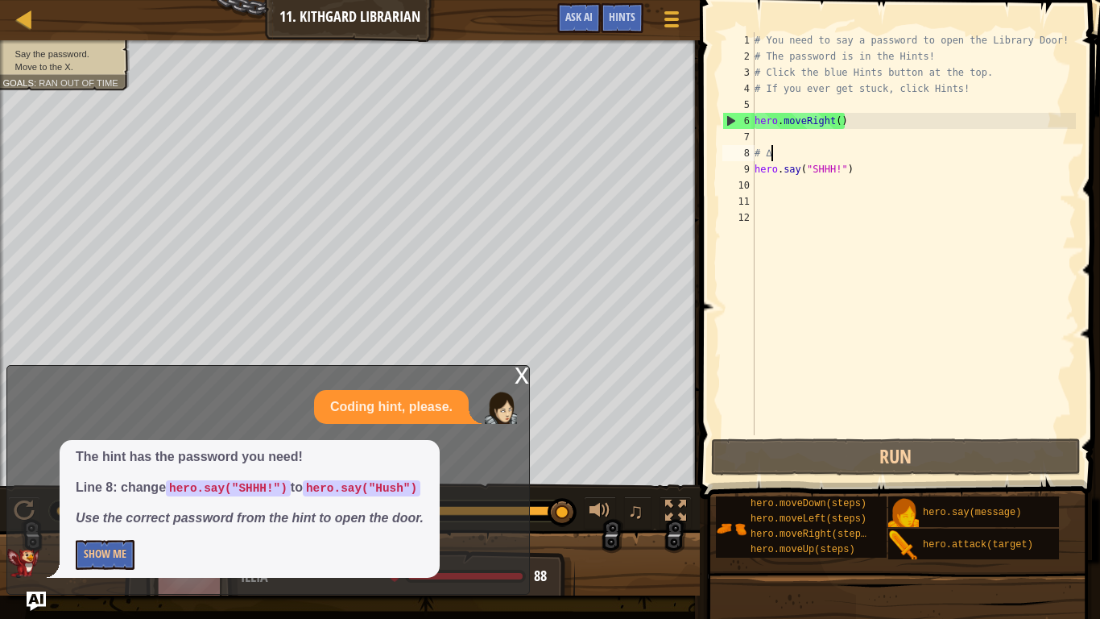
click at [786, 151] on div "# You need to say a password to open the Library Door! # The password is in the…" at bounding box center [913, 249] width 325 height 435
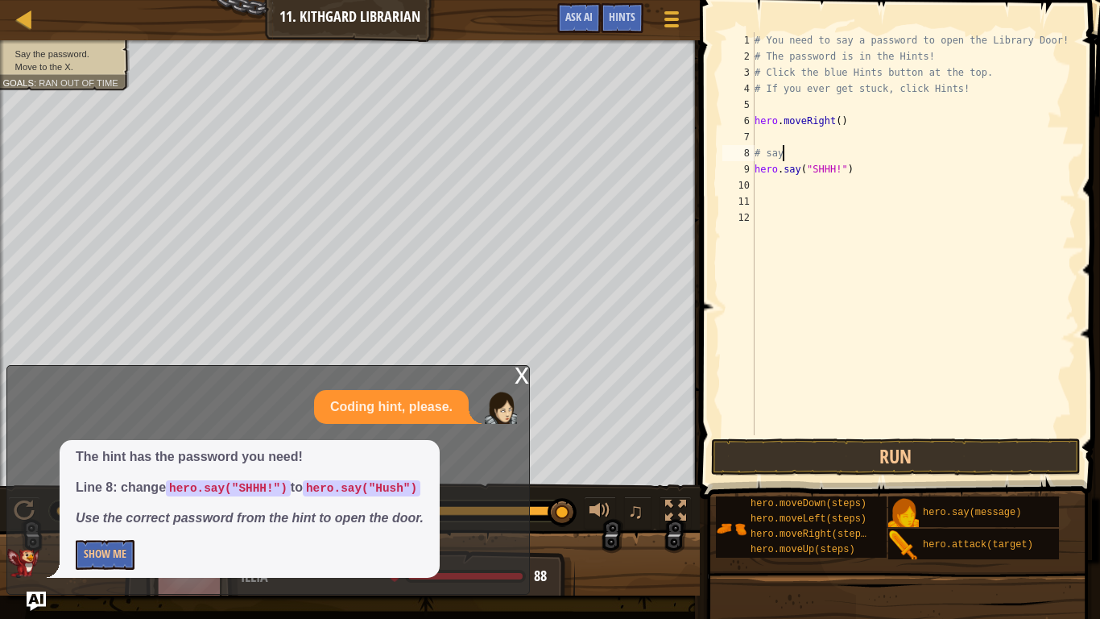
scroll to position [7, 3]
click at [755, 169] on div "# You need to say a password to open the Library Door! # The password is in the…" at bounding box center [913, 249] width 325 height 435
type textarea "hero.say("SHHH!")"
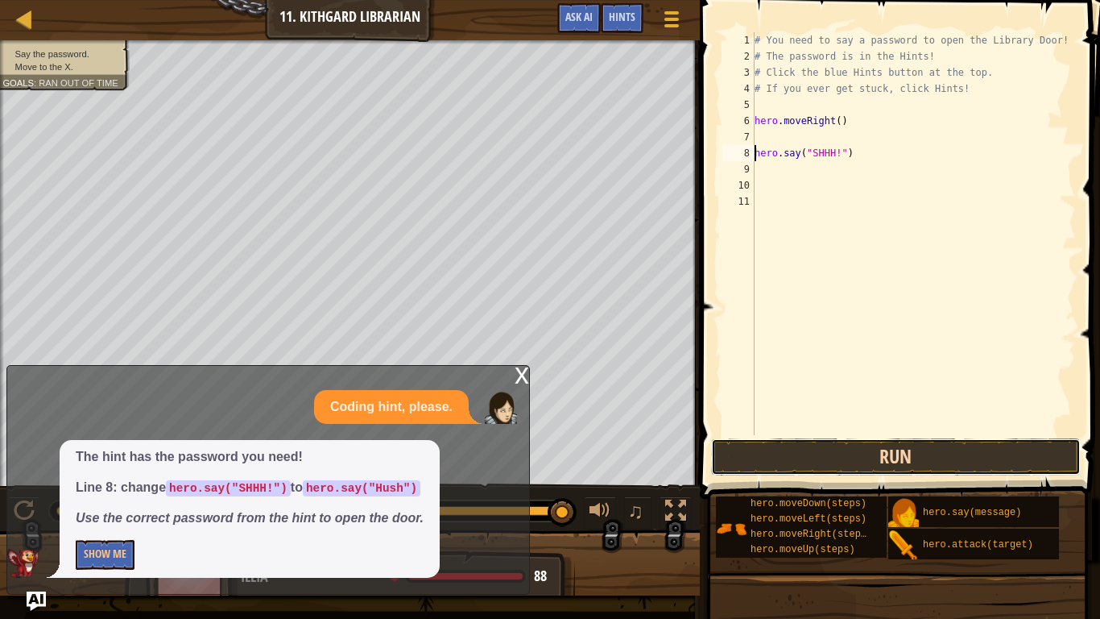
click at [877, 448] on button "Run" at bounding box center [896, 456] width 370 height 37
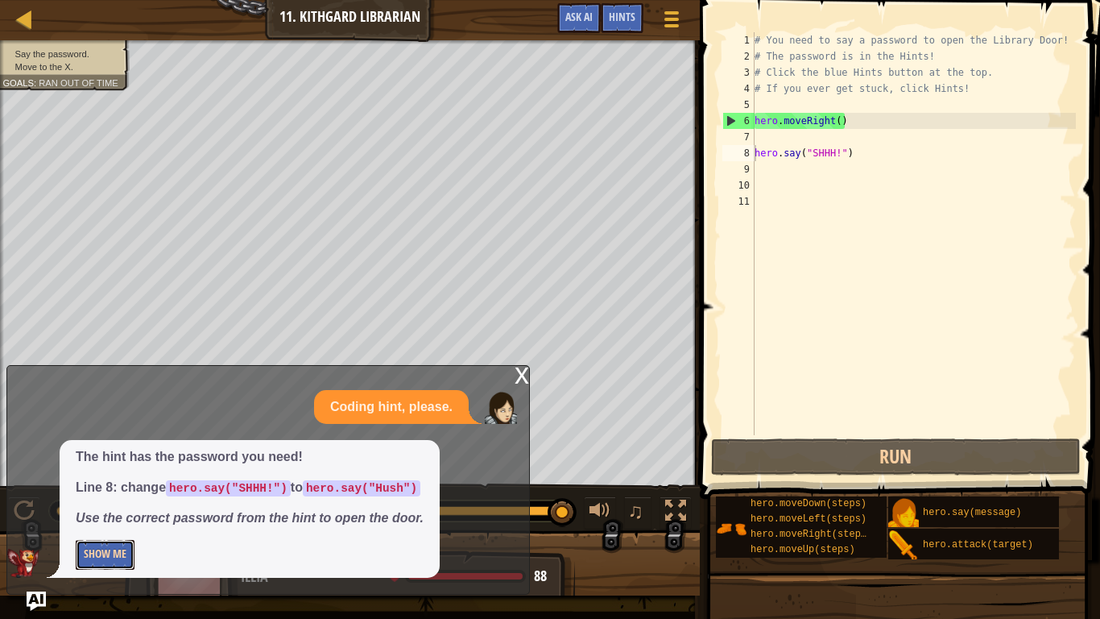
click at [97, 482] on button "Show Me" at bounding box center [105, 555] width 59 height 30
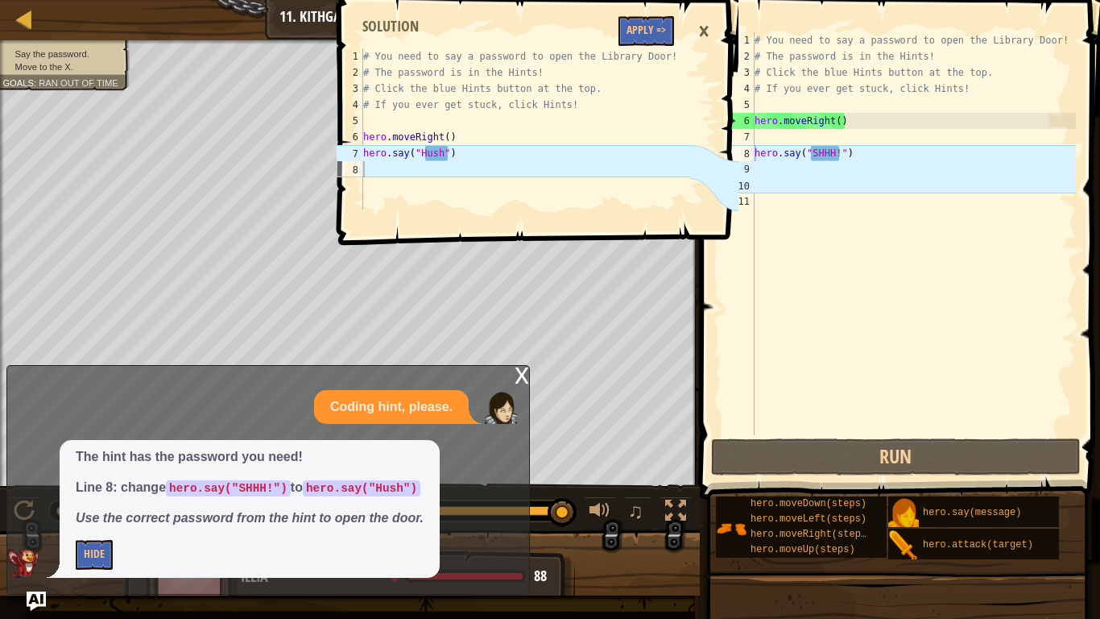
click at [828, 155] on div "# You need to say a password to open the Library Door! # The password is in the…" at bounding box center [913, 249] width 325 height 435
click at [838, 154] on div "# You need to say a password to open the Library Door! # The password is in the…" at bounding box center [913, 249] width 325 height 435
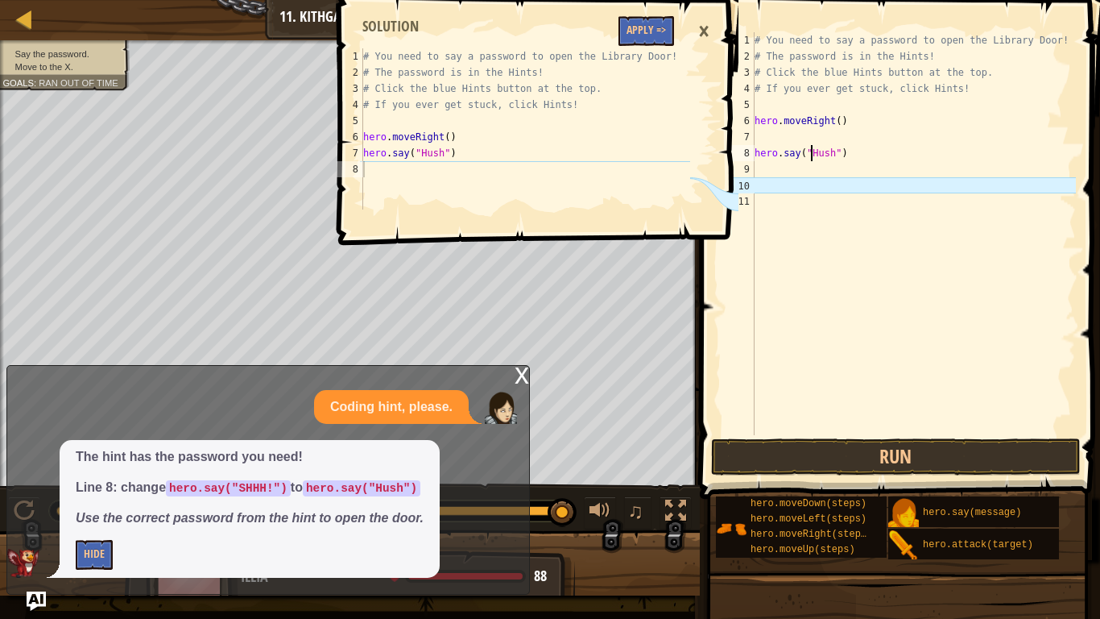
scroll to position [7, 12]
type textarea "hero.say("Hush")"
click at [705, 27] on div "×" at bounding box center [703, 31] width 27 height 37
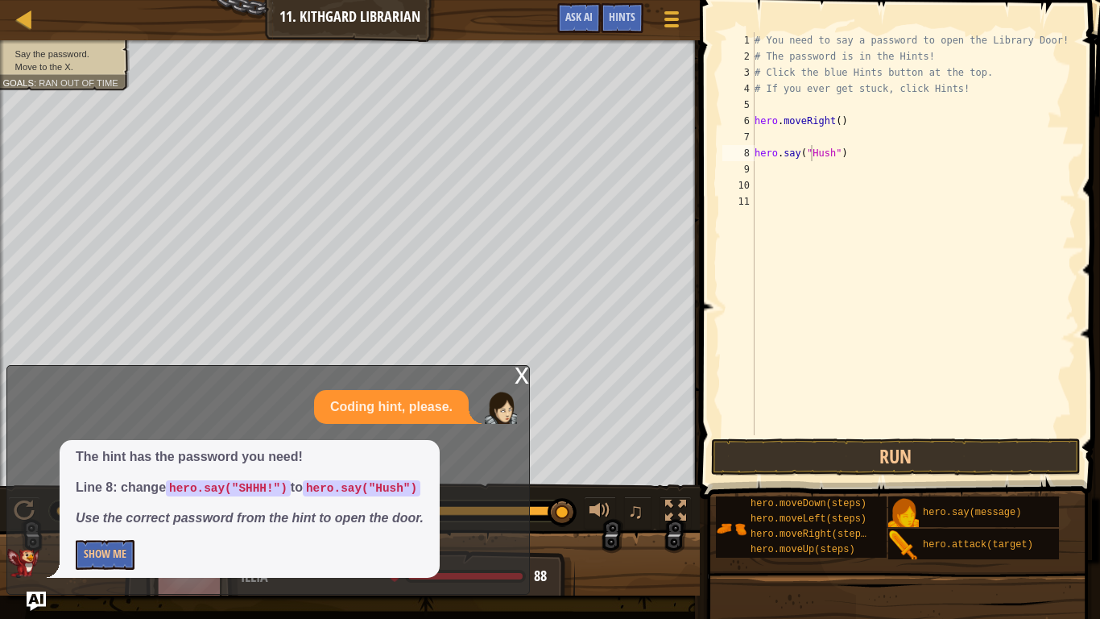
click at [523, 378] on div "x" at bounding box center [522, 374] width 14 height 16
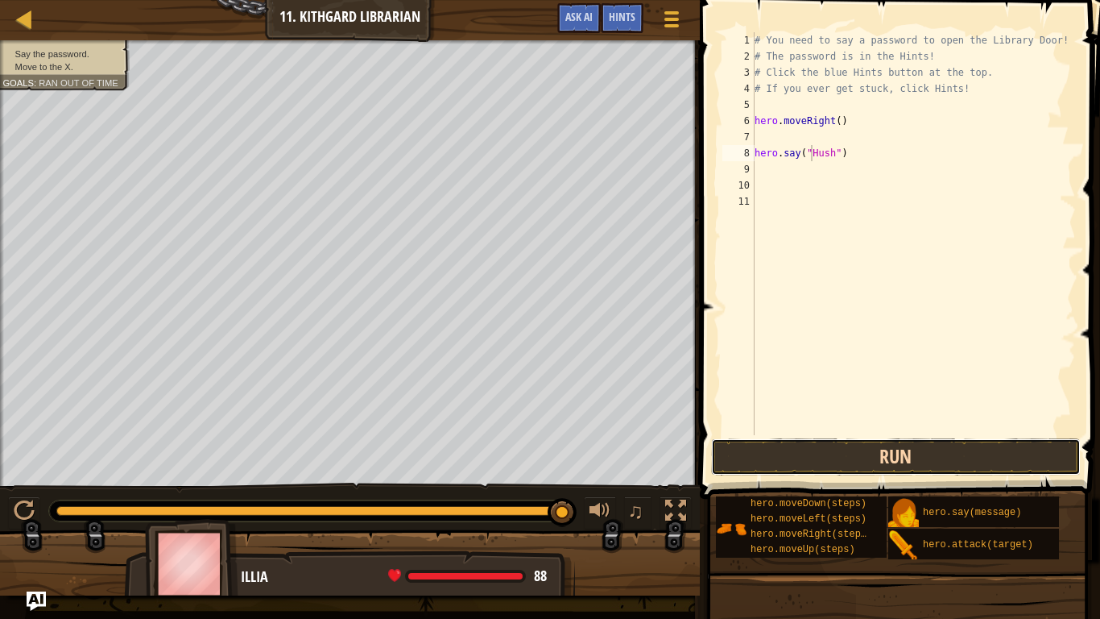
click at [808, 453] on button "Run" at bounding box center [896, 456] width 370 height 37
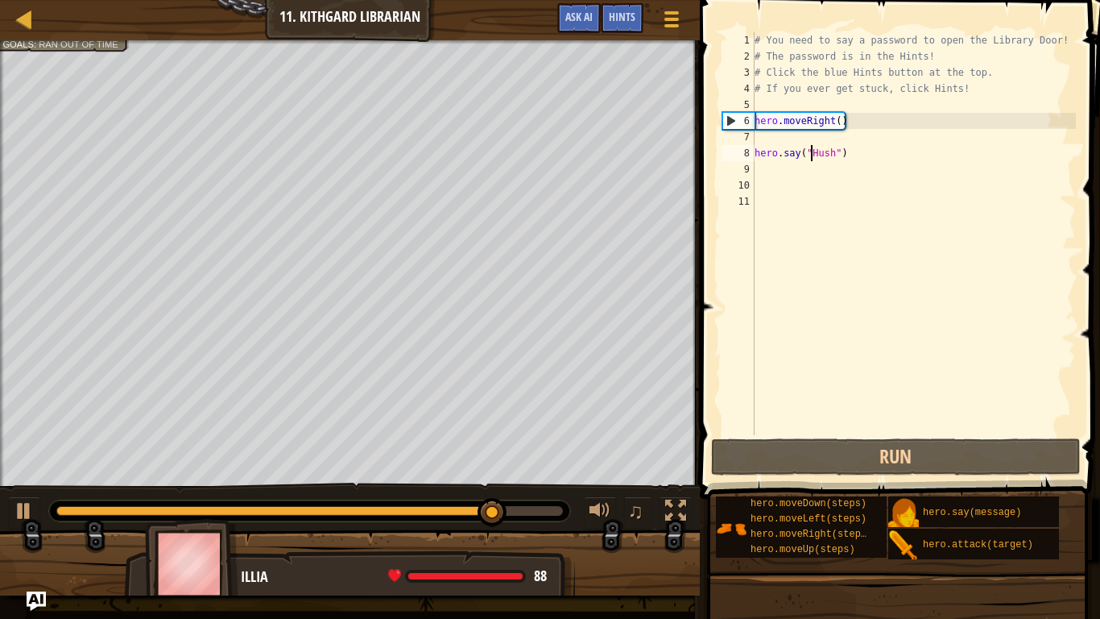
click at [798, 189] on div "# You need to say a password to open the Library Door! # The password is in the…" at bounding box center [913, 249] width 325 height 435
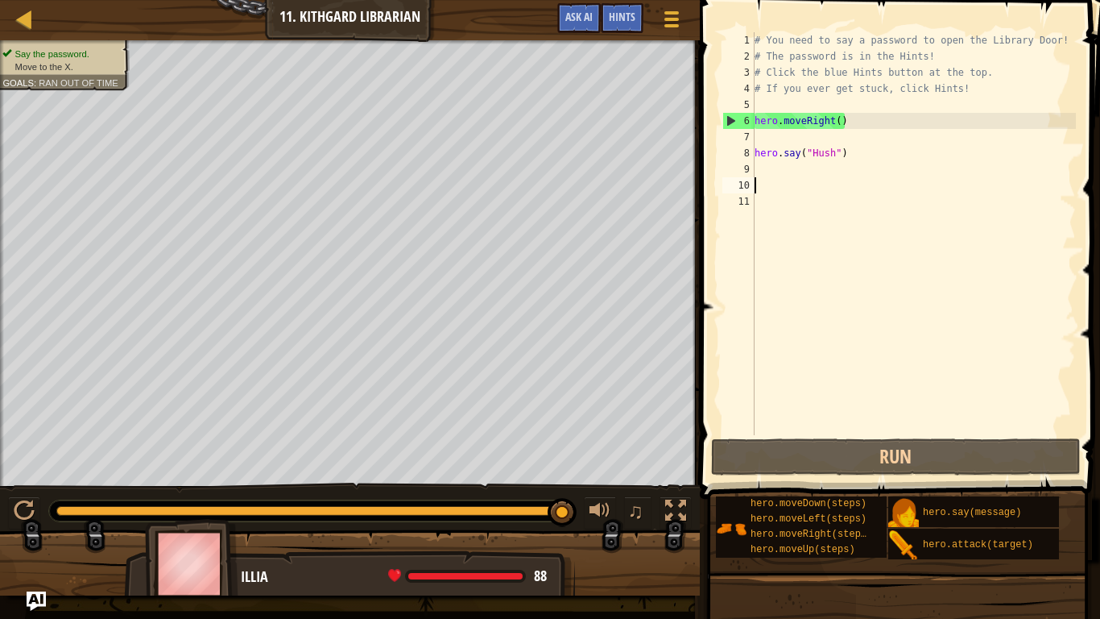
type textarea "g"
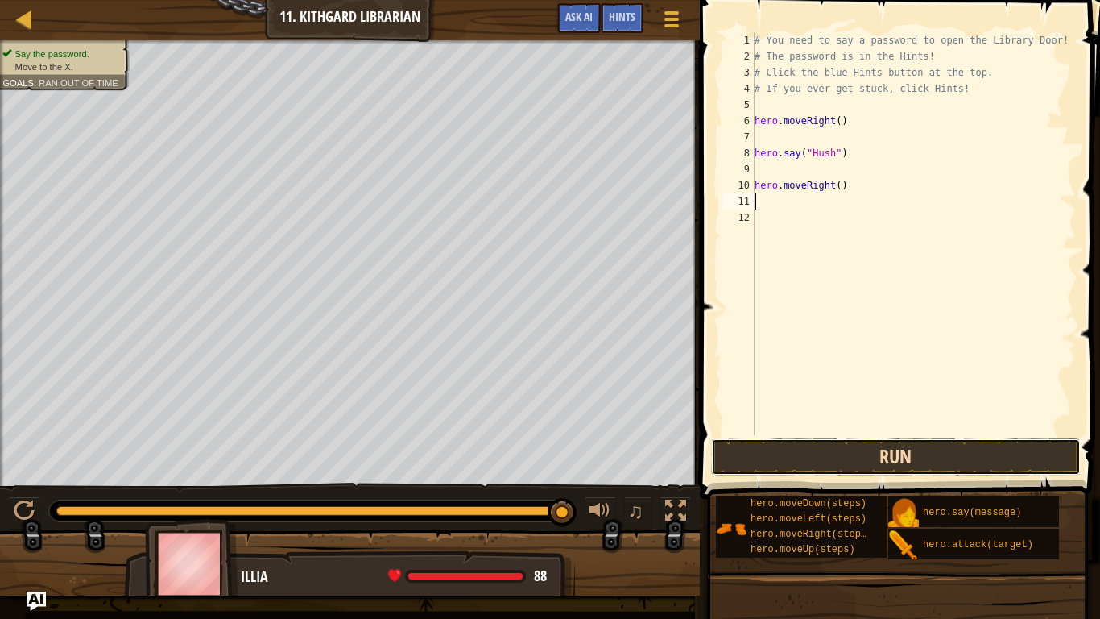
click at [861, 446] on button "Run" at bounding box center [896, 456] width 370 height 37
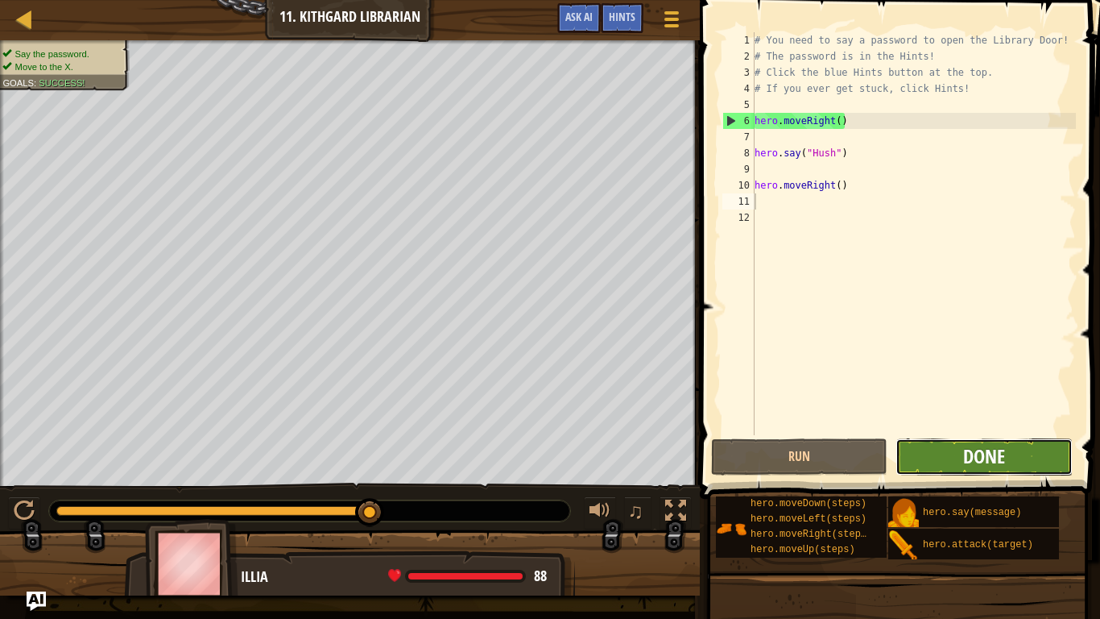
click at [983, 463] on span "Done" at bounding box center [984, 456] width 42 height 26
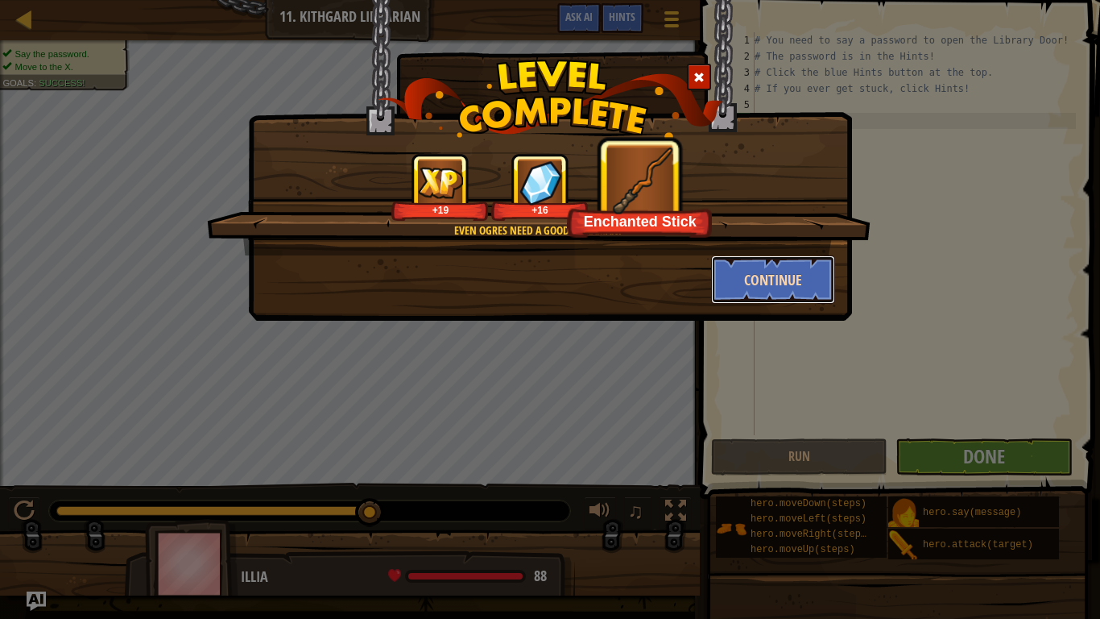
click at [808, 278] on button "Continue" at bounding box center [773, 279] width 125 height 48
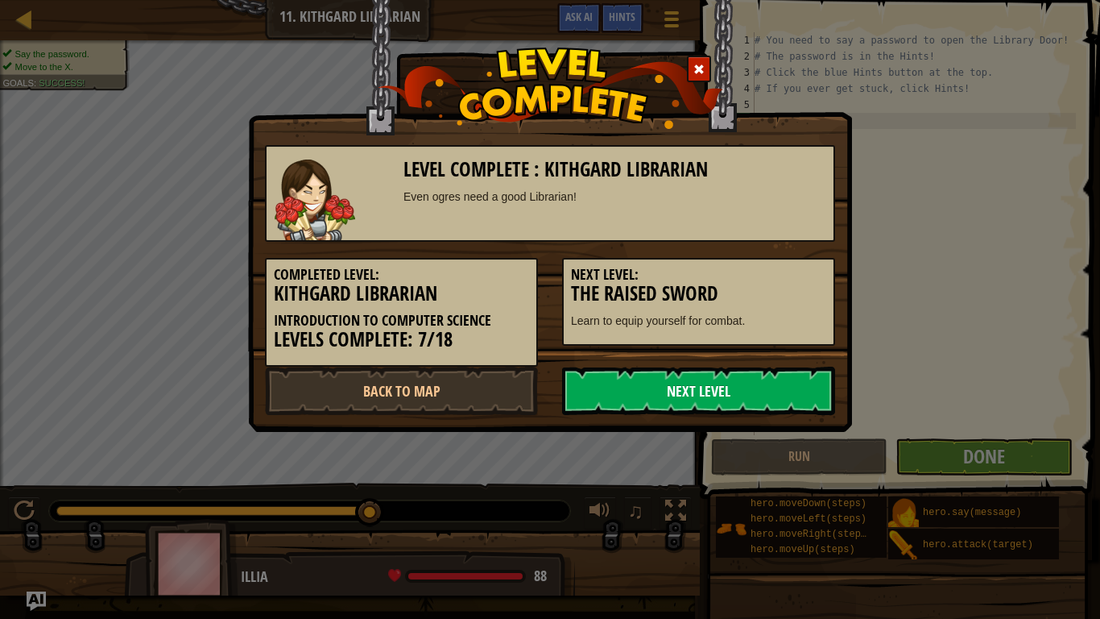
click at [704, 397] on link "Next Level" at bounding box center [698, 390] width 273 height 48
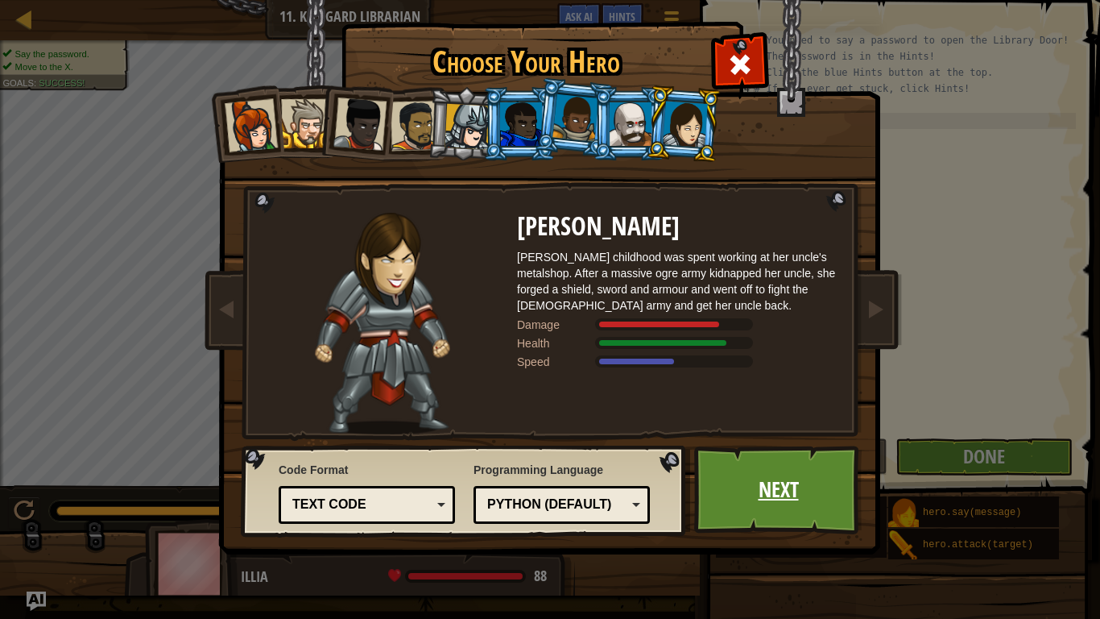
click at [742, 482] on link "Next" at bounding box center [778, 489] width 168 height 89
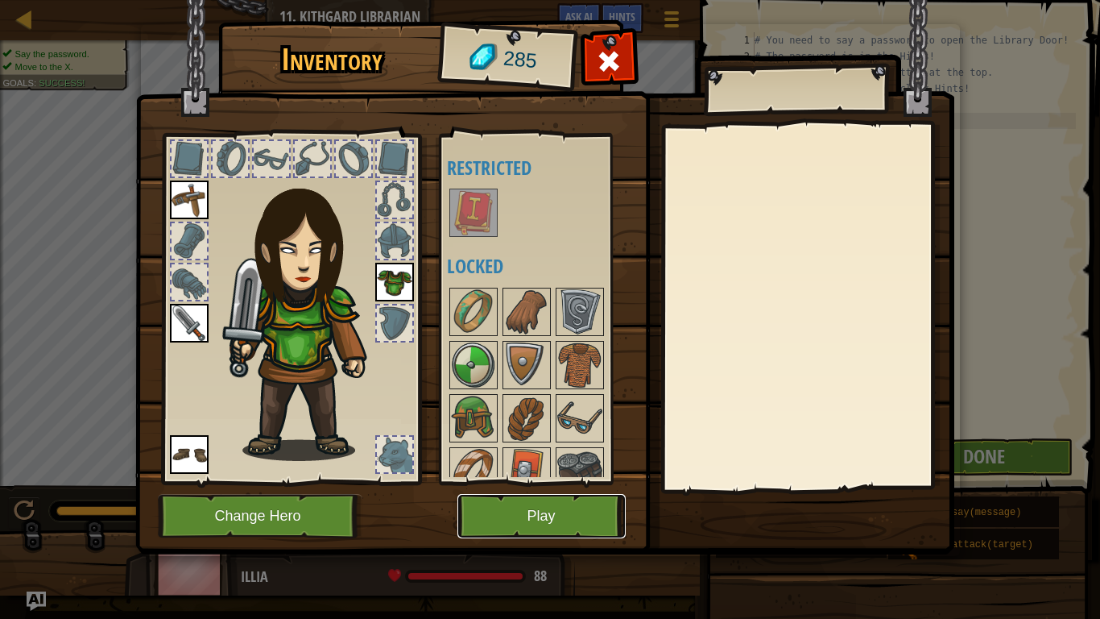
click at [564, 482] on button "Play" at bounding box center [541, 516] width 168 height 44
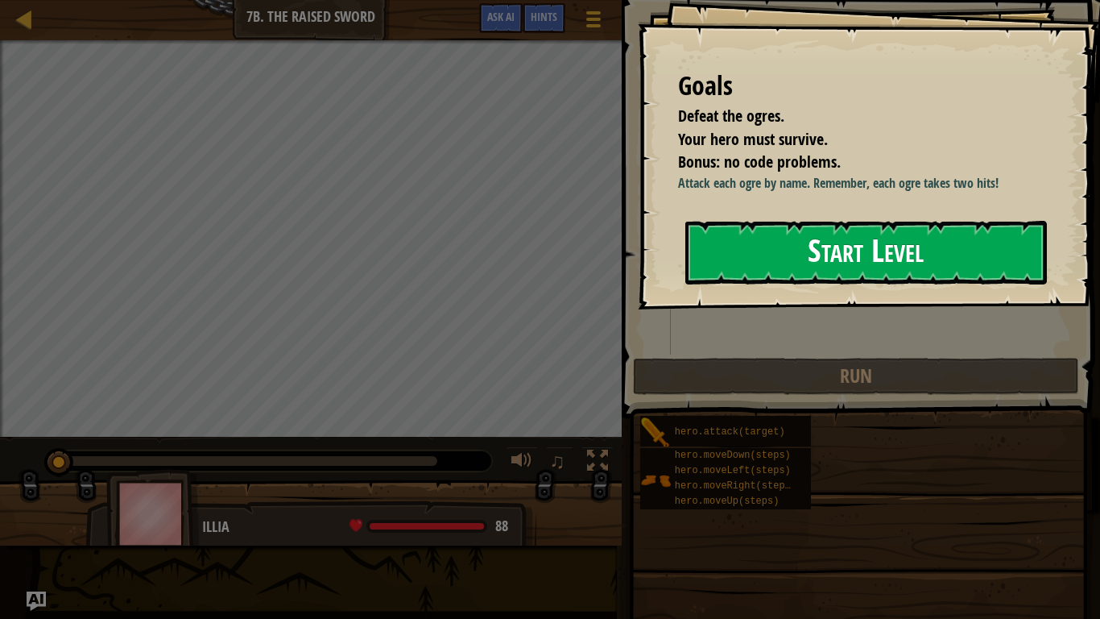
click at [806, 266] on button "Start Level" at bounding box center [866, 253] width 362 height 64
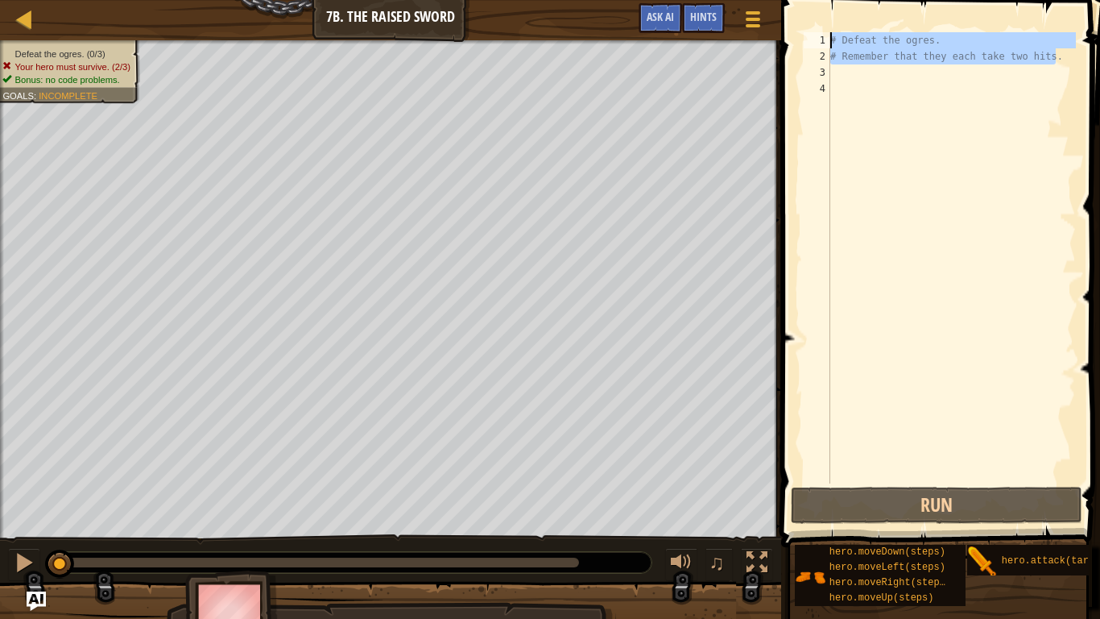
drag, startPoint x: 1056, startPoint y: 59, endPoint x: 891, endPoint y: 23, distance: 168.9
click at [891, 23] on div "1 2 3 4 # Defeat the ogres. # Remember that they each take two hits. הההההההההה…" at bounding box center [938, 305] width 324 height 594
type textarea "# Defeat the ogres. # Remember that they each take two hits."
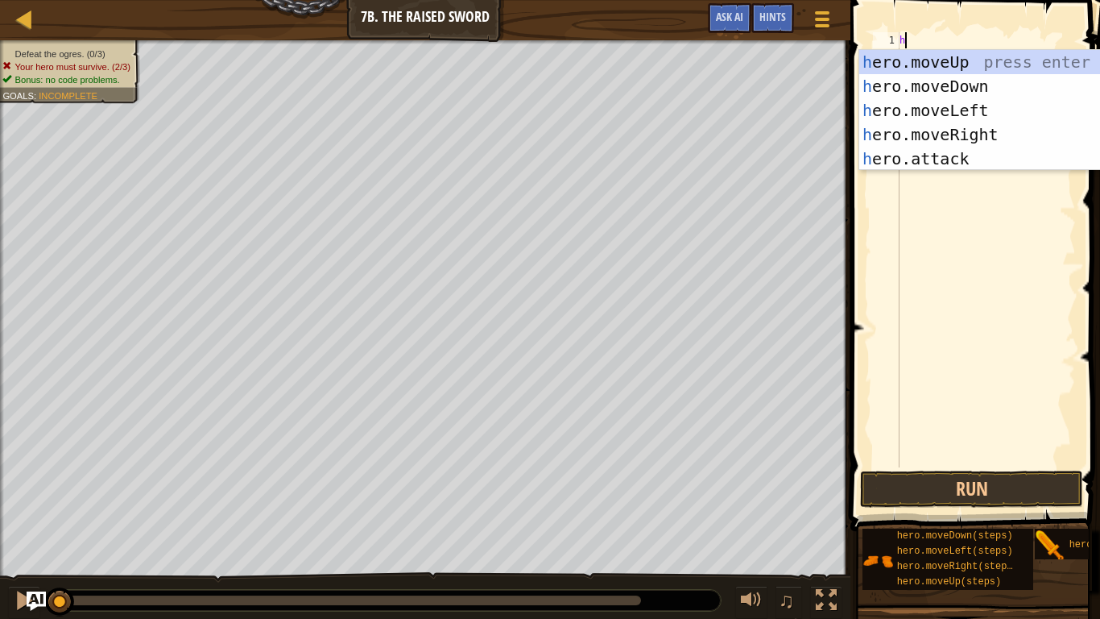
scroll to position [7, 0]
click at [900, 160] on div "h ero.moveUp press enter h ero.moveDown press enter h ero.moveLeft press enter …" at bounding box center [1011, 134] width 304 height 169
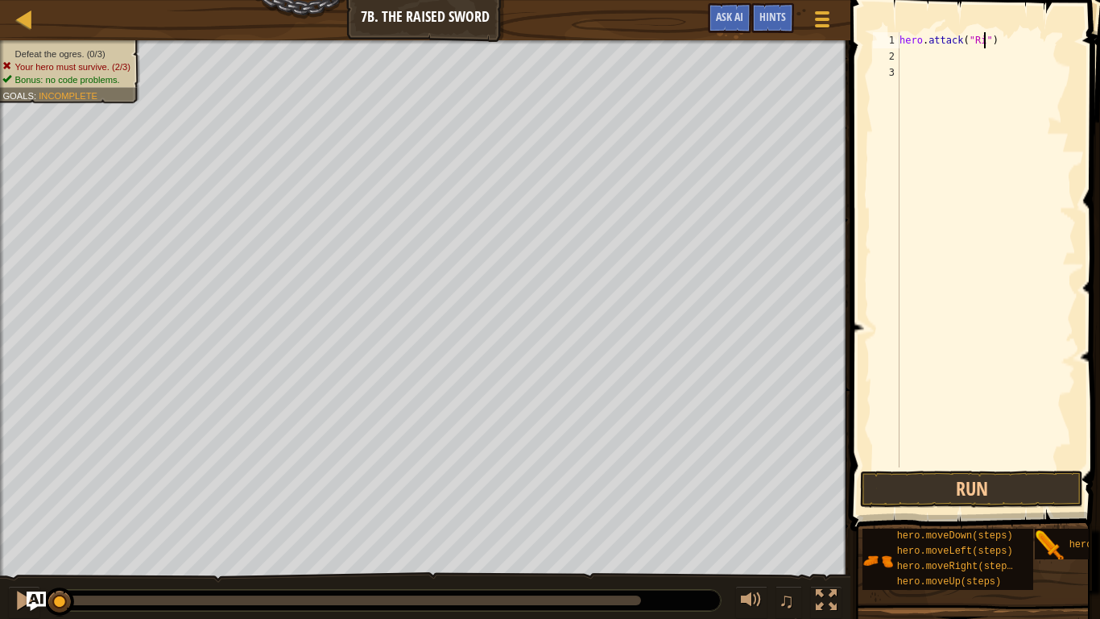
type textarea "hero.attack("Rig")"
click at [905, 59] on div "hero . attack ( "Rig" )" at bounding box center [986, 265] width 180 height 467
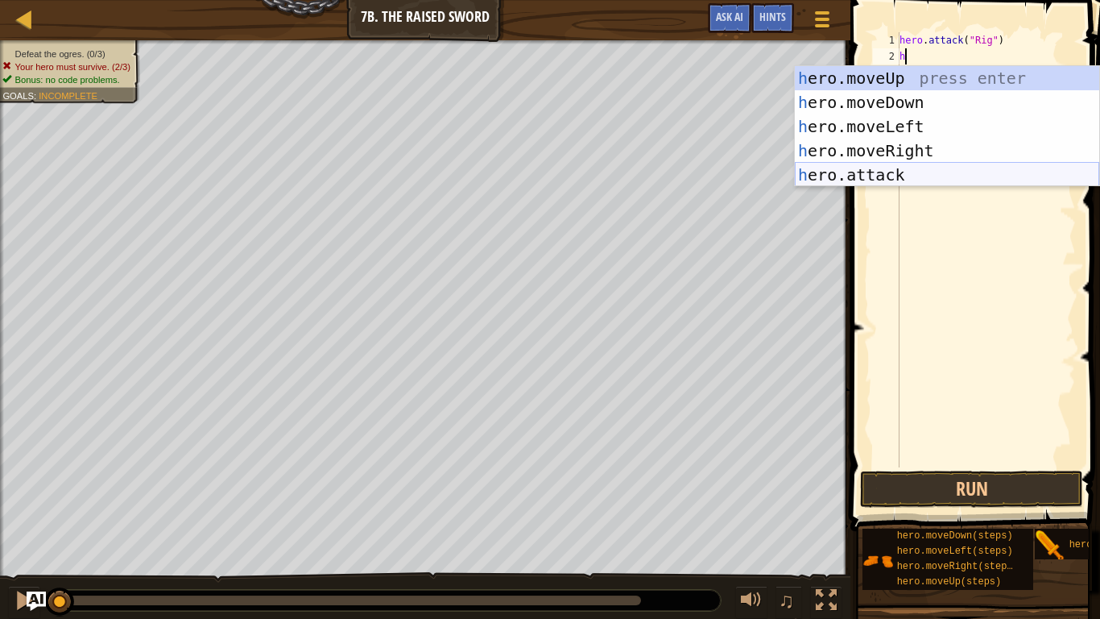
click at [871, 178] on div "h ero.moveUp press enter h ero.moveDown press enter h ero.moveLeft press enter …" at bounding box center [947, 150] width 304 height 169
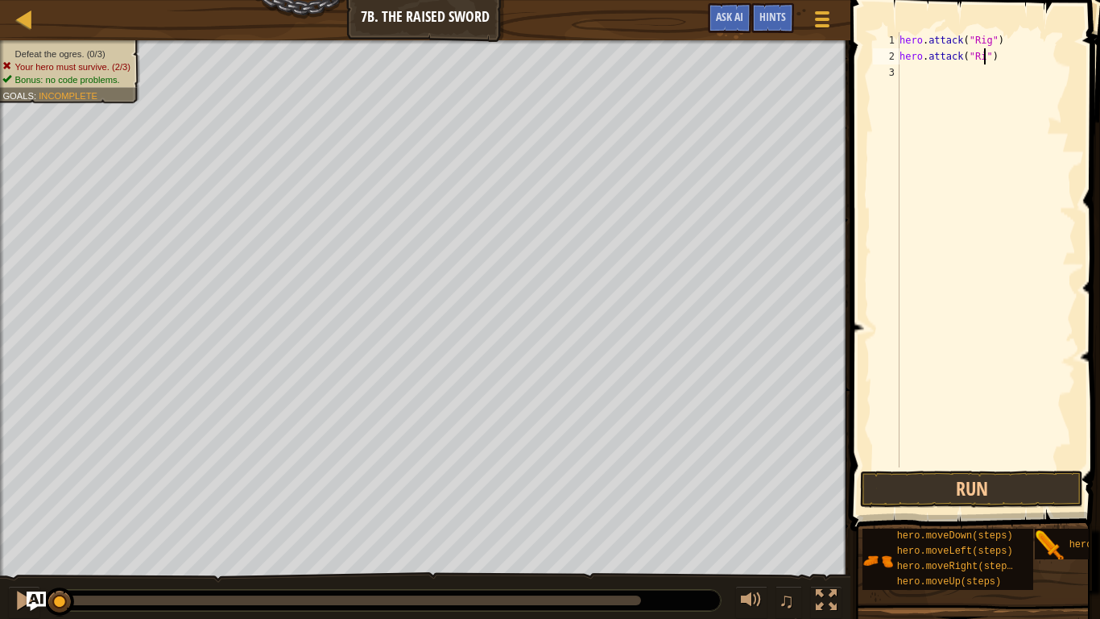
type textarea "hero.attack("Rig")"
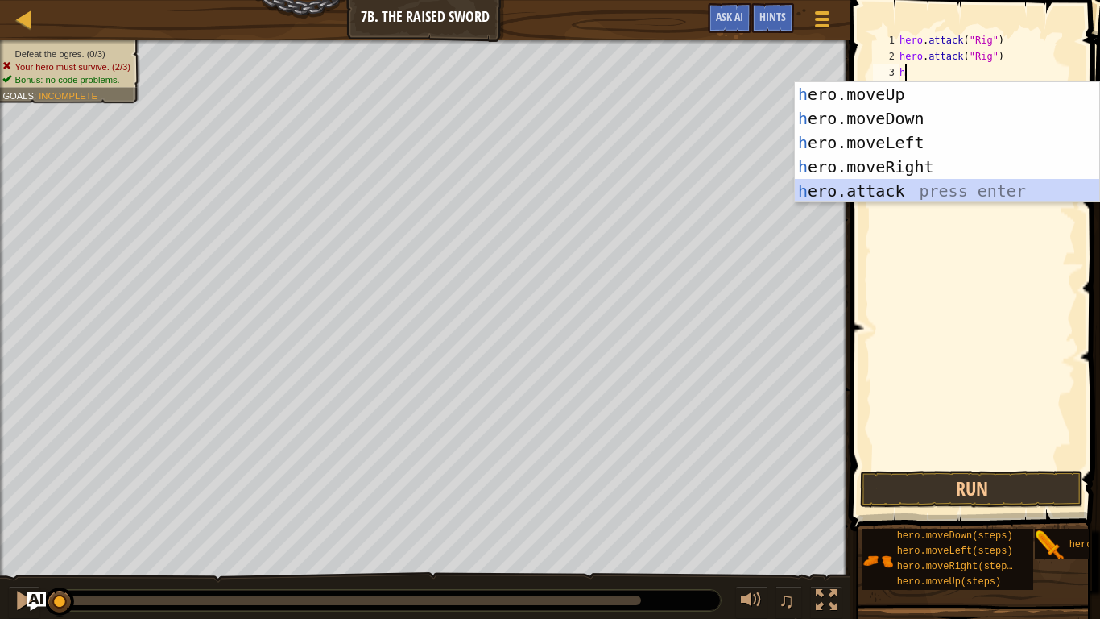
click at [894, 197] on div "h ero.moveUp press enter h ero.moveDown press enter h ero.moveLeft press enter …" at bounding box center [947, 166] width 304 height 169
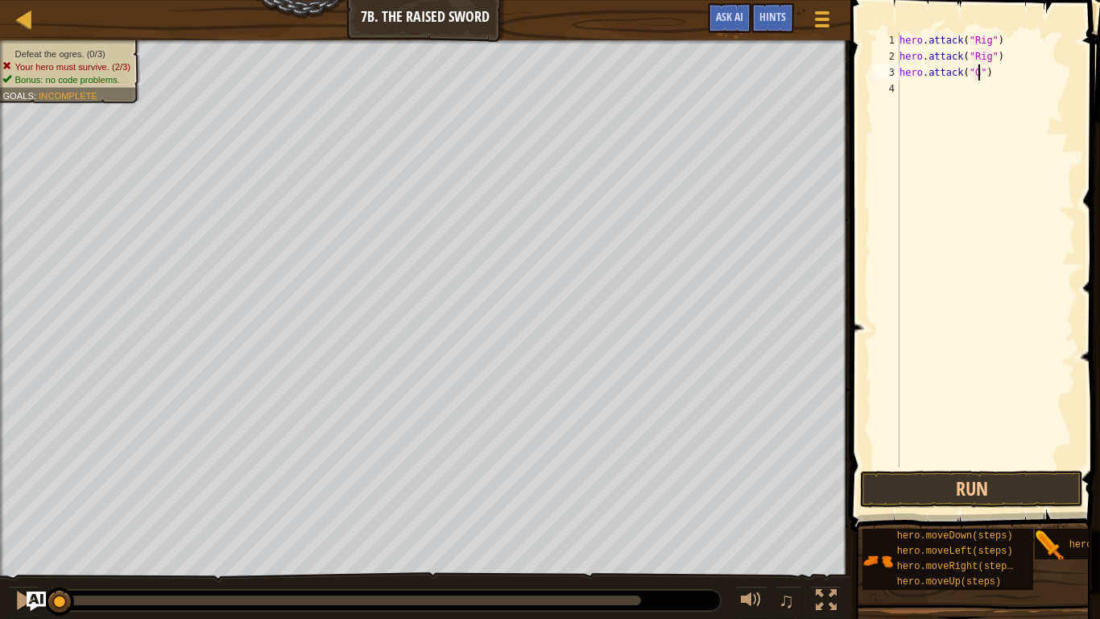
scroll to position [7, 12]
type textarea "hero.attack("Gurt")"
type textarea "hero.attack("Ack")"
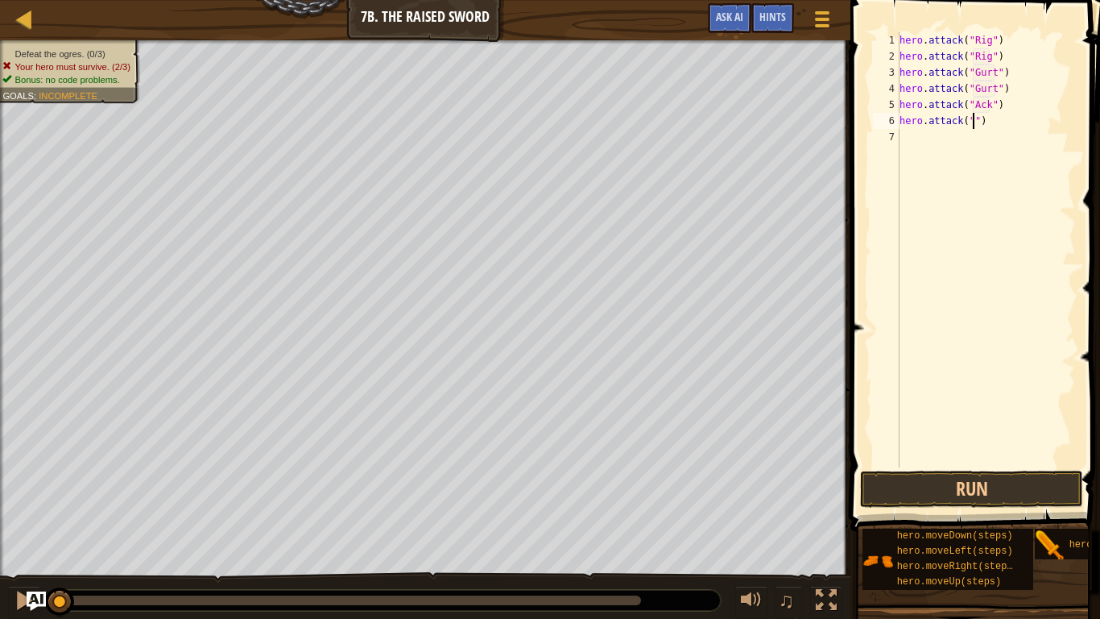
scroll to position [7, 12]
type textarea "hero.attack("Ack")"
type textarea "m"
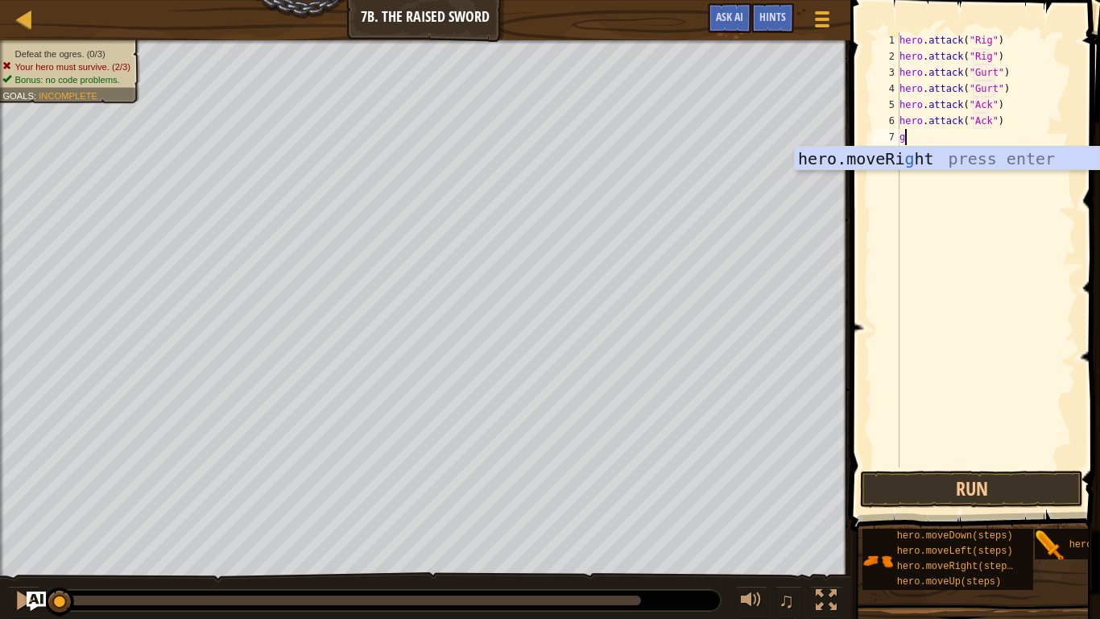
type textarea "g"
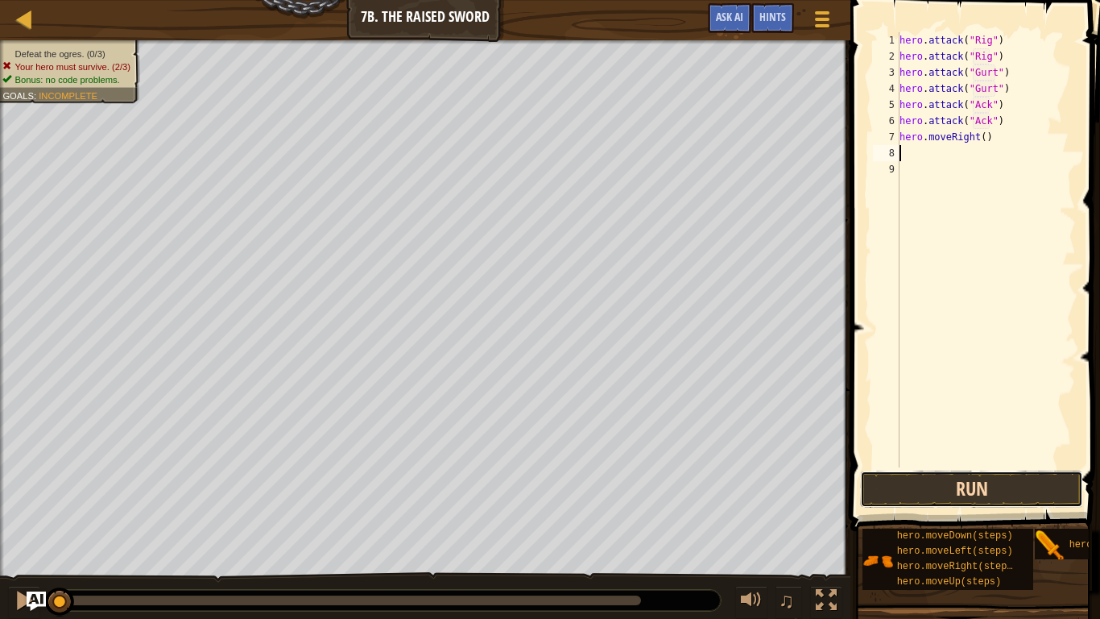
click at [912, 482] on button "Run" at bounding box center [971, 488] width 223 height 37
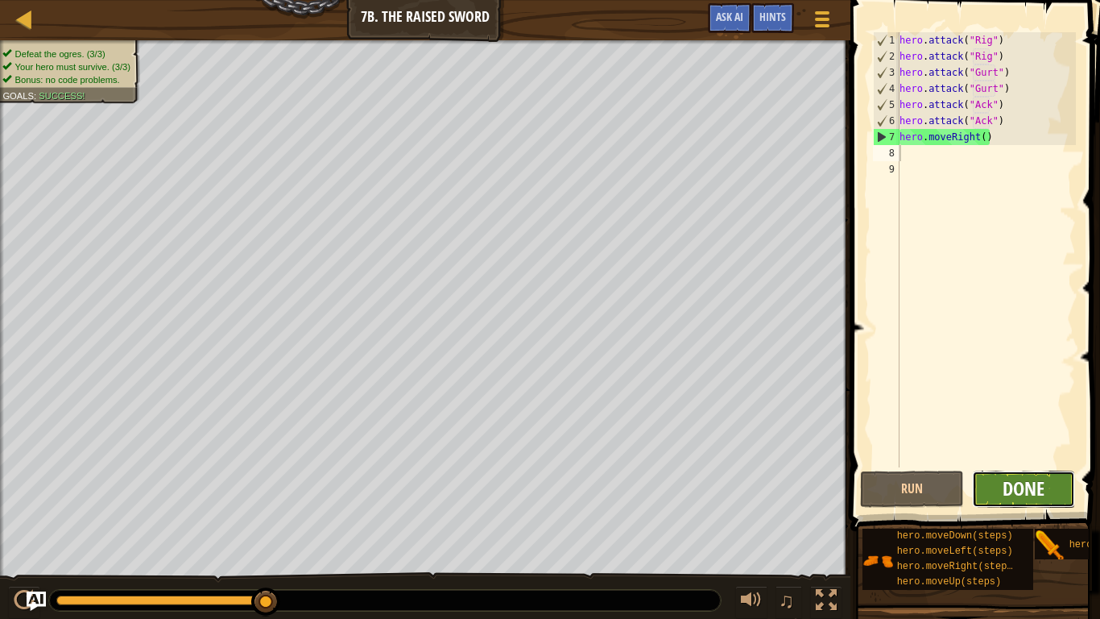
click at [1025, 482] on span "Done" at bounding box center [1024, 488] width 42 height 26
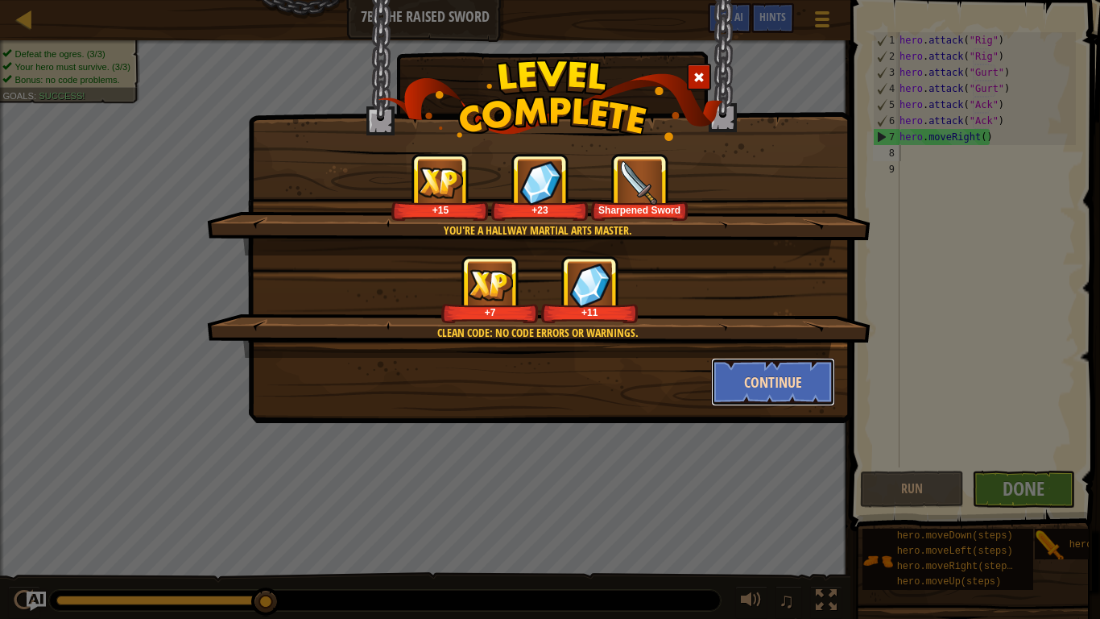
click at [781, 371] on button "Continue" at bounding box center [773, 382] width 125 height 48
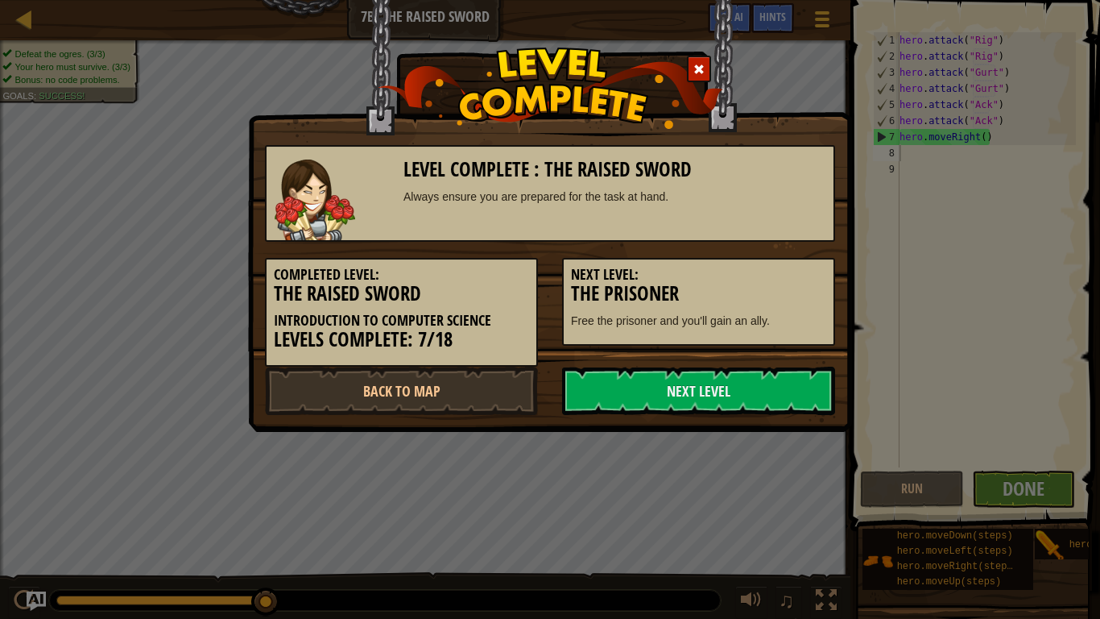
click at [781, 371] on link "Next Level" at bounding box center [698, 390] width 273 height 48
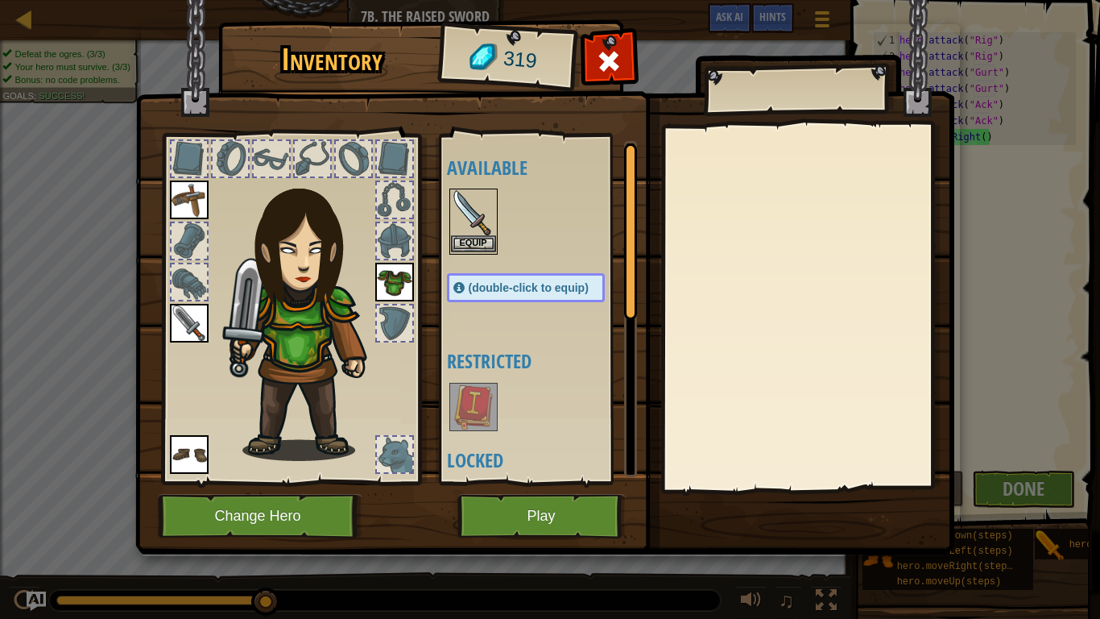
click at [478, 230] on img at bounding box center [473, 212] width 45 height 45
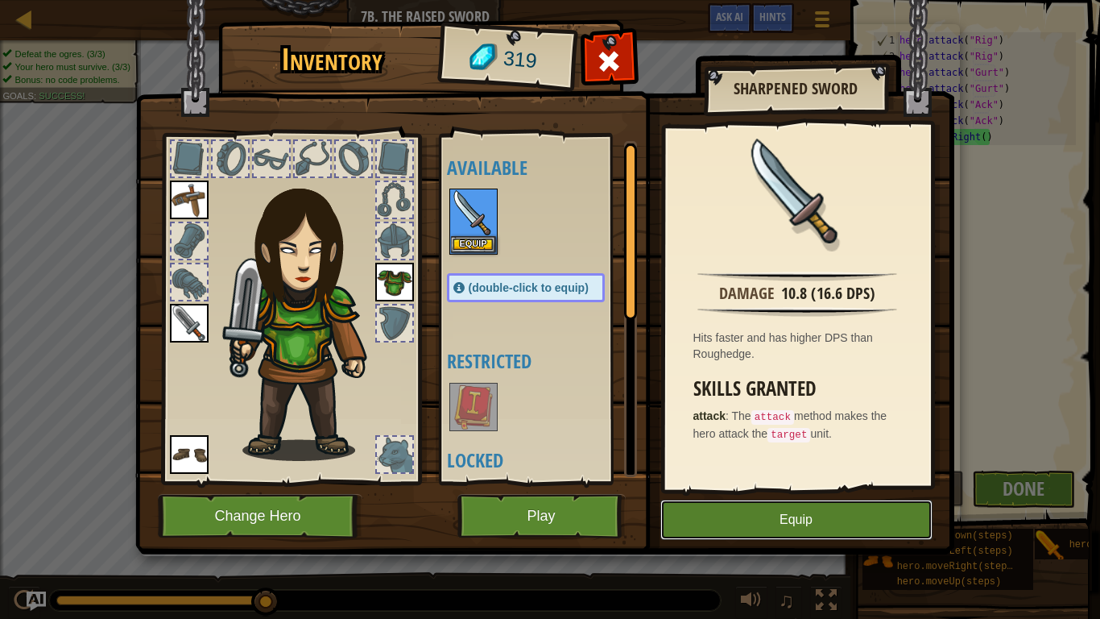
click at [794, 482] on button "Equip" at bounding box center [796, 519] width 272 height 40
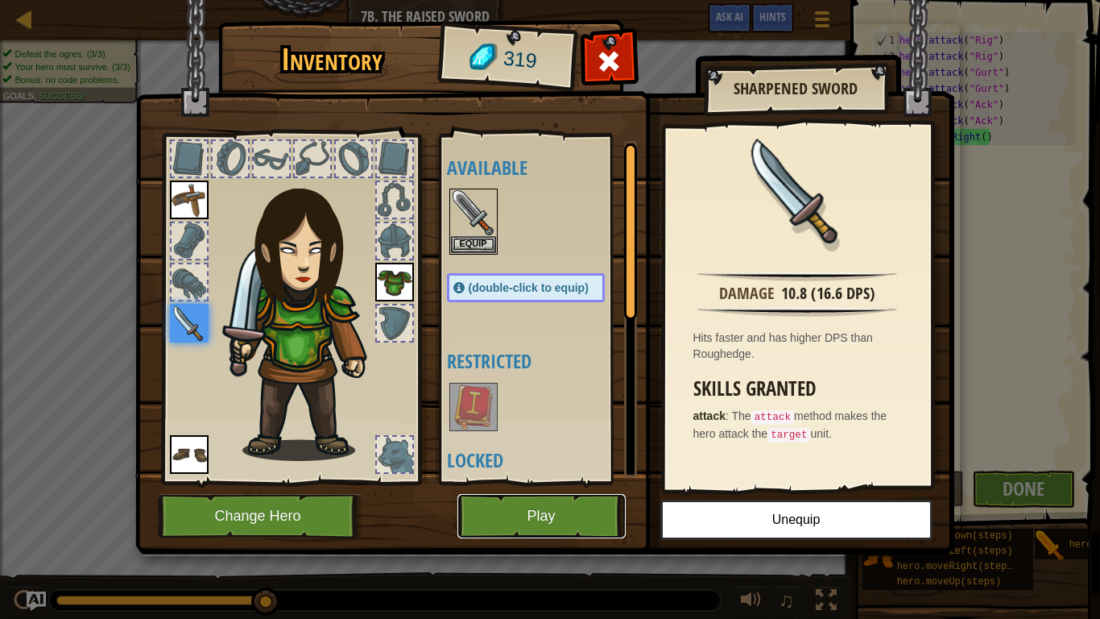
click at [511, 482] on button "Play" at bounding box center [541, 516] width 168 height 44
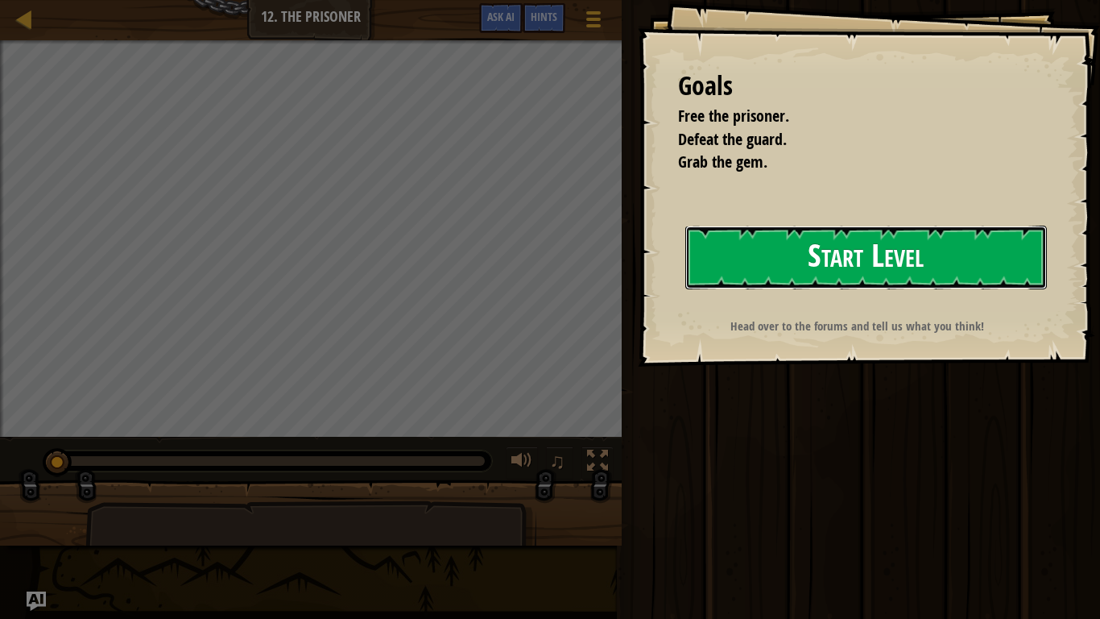
click at [834, 259] on button "Start Level" at bounding box center [866, 258] width 362 height 64
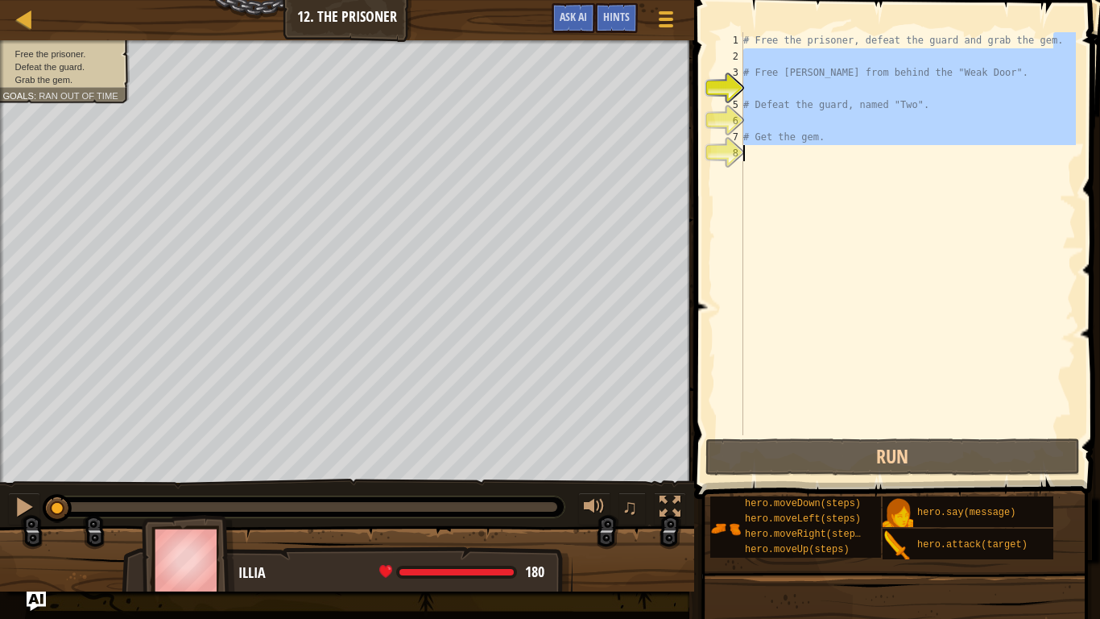
drag, startPoint x: 1059, startPoint y: 40, endPoint x: 755, endPoint y: 147, distance: 322.7
click at [755, 147] on div "# Free the prisoner, defeat the guard and grab the gem. # Free [PERSON_NAME] fr…" at bounding box center [908, 249] width 336 height 435
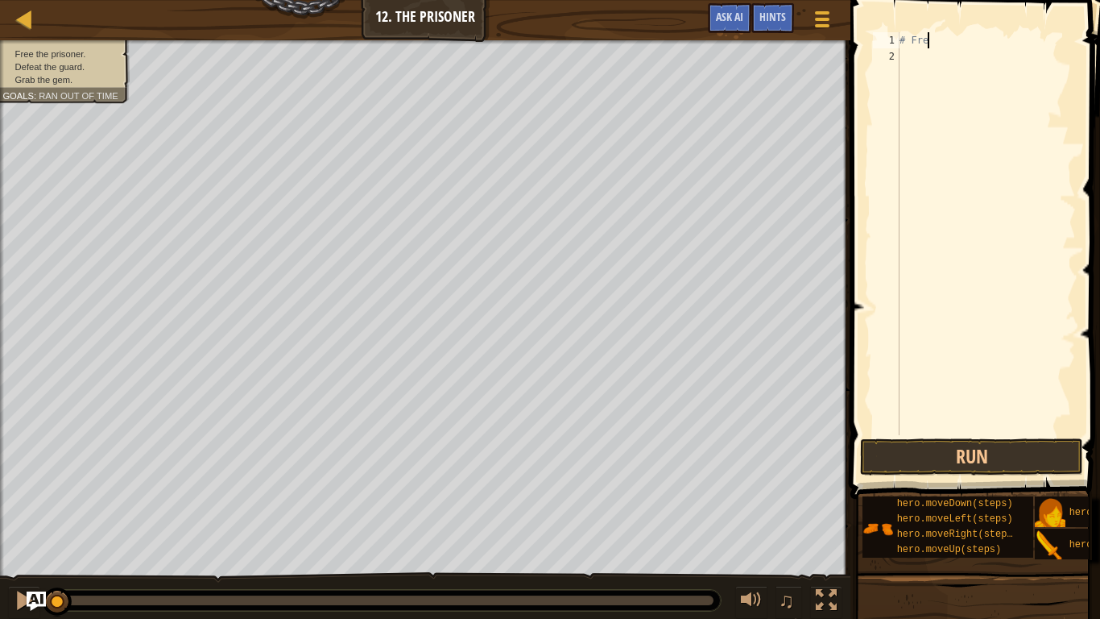
type textarea "#"
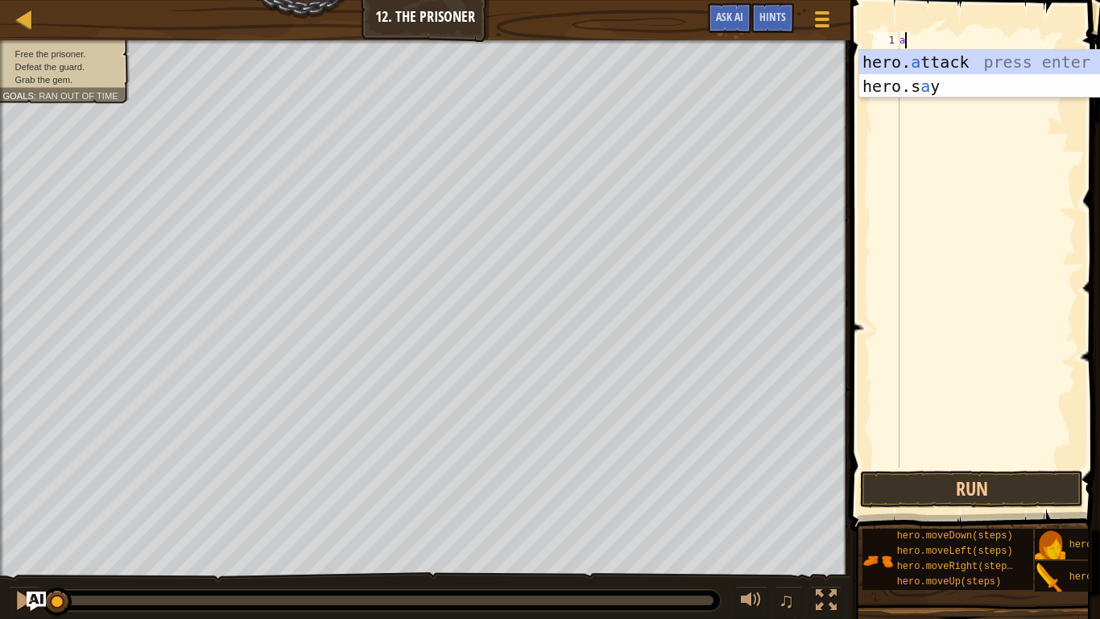
scroll to position [7, 0]
click at [1004, 54] on div "hero. a ttack press enter hero.s a y press enter" at bounding box center [1011, 98] width 304 height 97
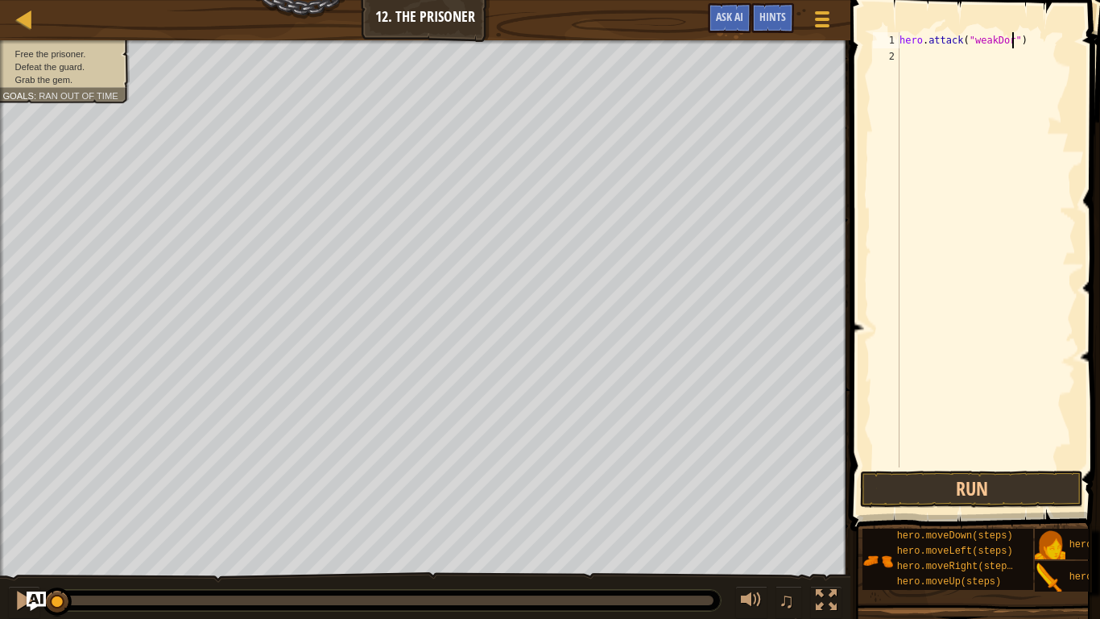
scroll to position [7, 18]
type textarea "hero.attack("weakDoor")"
click at [974, 482] on button "Run" at bounding box center [971, 488] width 223 height 37
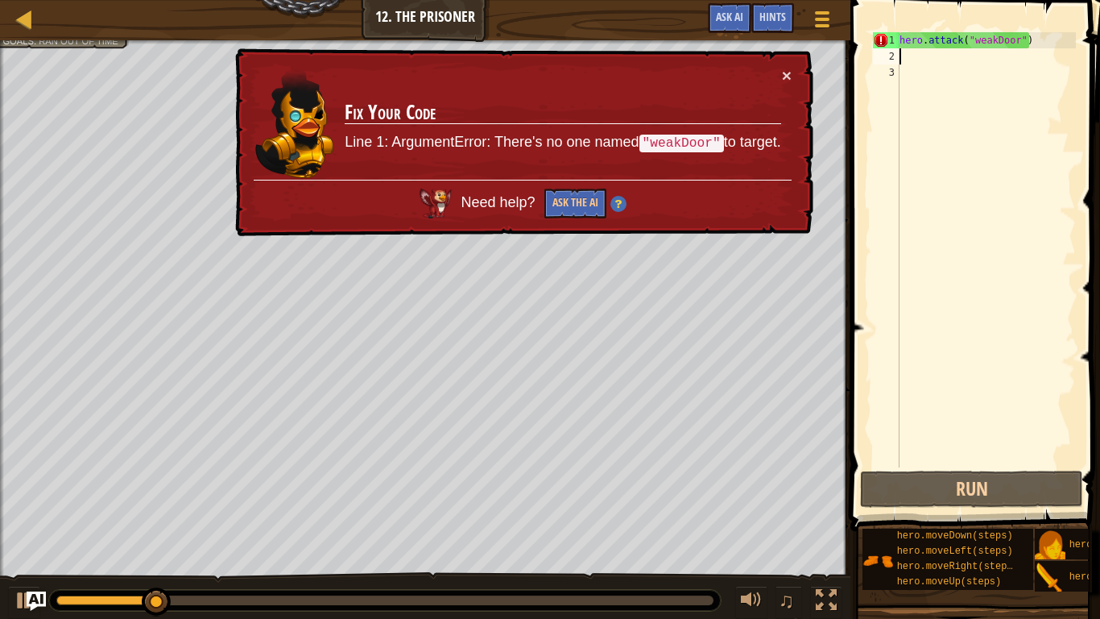
click at [1039, 40] on div "hero . attack ( "weakDoor" )" at bounding box center [986, 265] width 180 height 467
click at [782, 77] on button "×" at bounding box center [787, 75] width 10 height 17
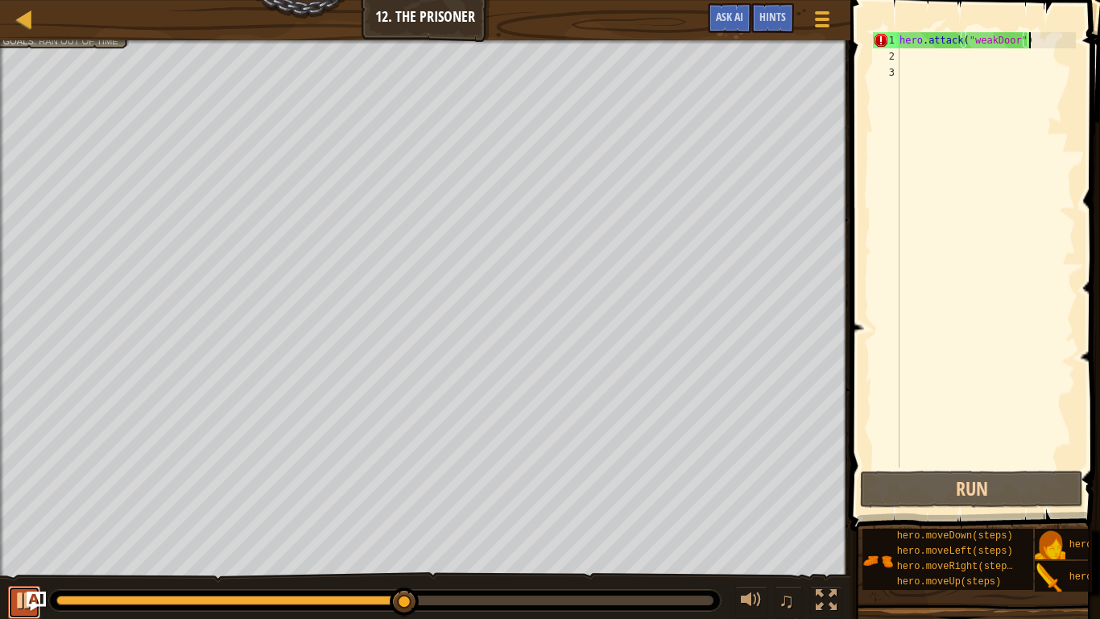
click at [20, 482] on div at bounding box center [24, 600] width 21 height 21
click at [991, 39] on div "hero . attack ( "weakDoor" )" at bounding box center [986, 265] width 180 height 467
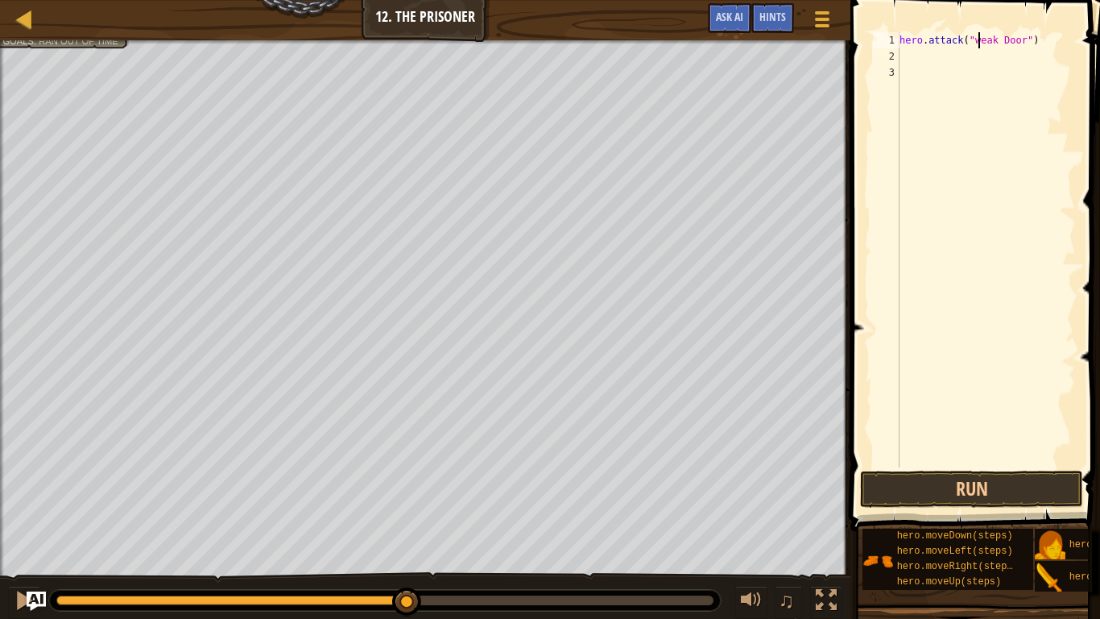
click at [979, 41] on div "hero . attack ( "weak Door" )" at bounding box center [986, 265] width 180 height 467
type textarea "hero.attack("Weak Door")"
click at [978, 477] on button "Run" at bounding box center [971, 488] width 223 height 37
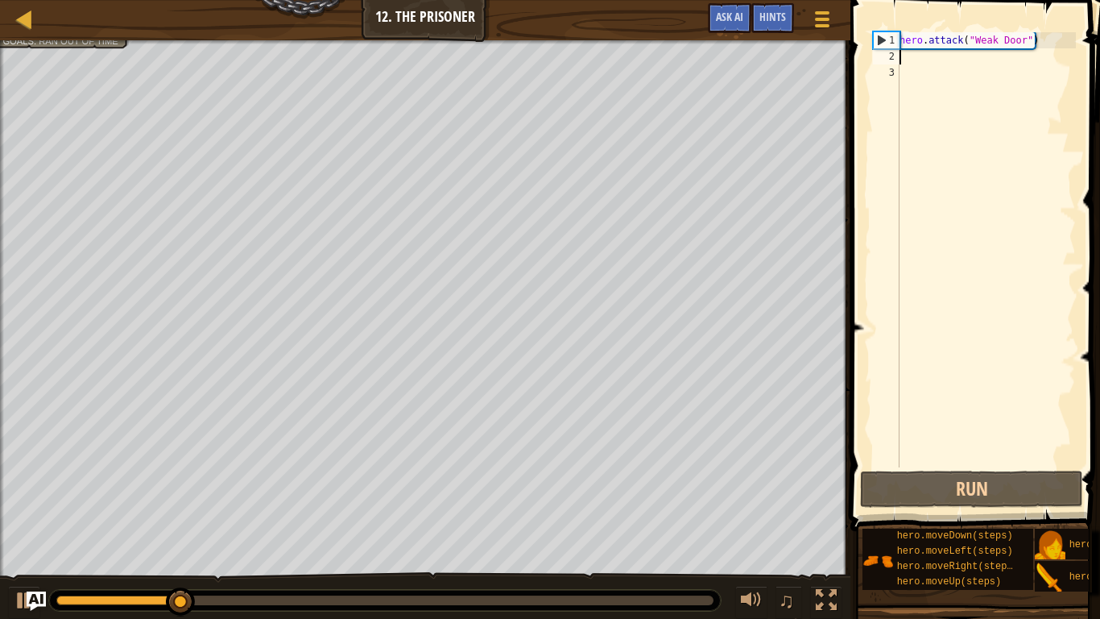
click at [900, 56] on div "hero . attack ( "Weak Door" )" at bounding box center [986, 265] width 180 height 467
type textarea "m"
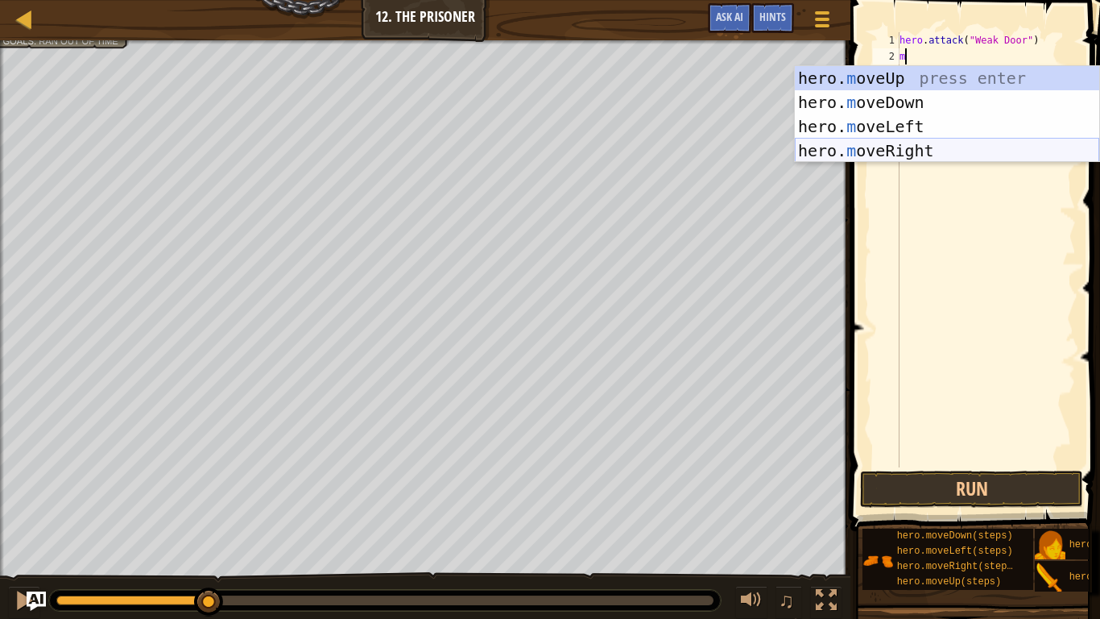
click at [917, 144] on div "hero. m oveUp press enter hero. m oveDown press enter hero. m oveLeft press ent…" at bounding box center [947, 138] width 304 height 145
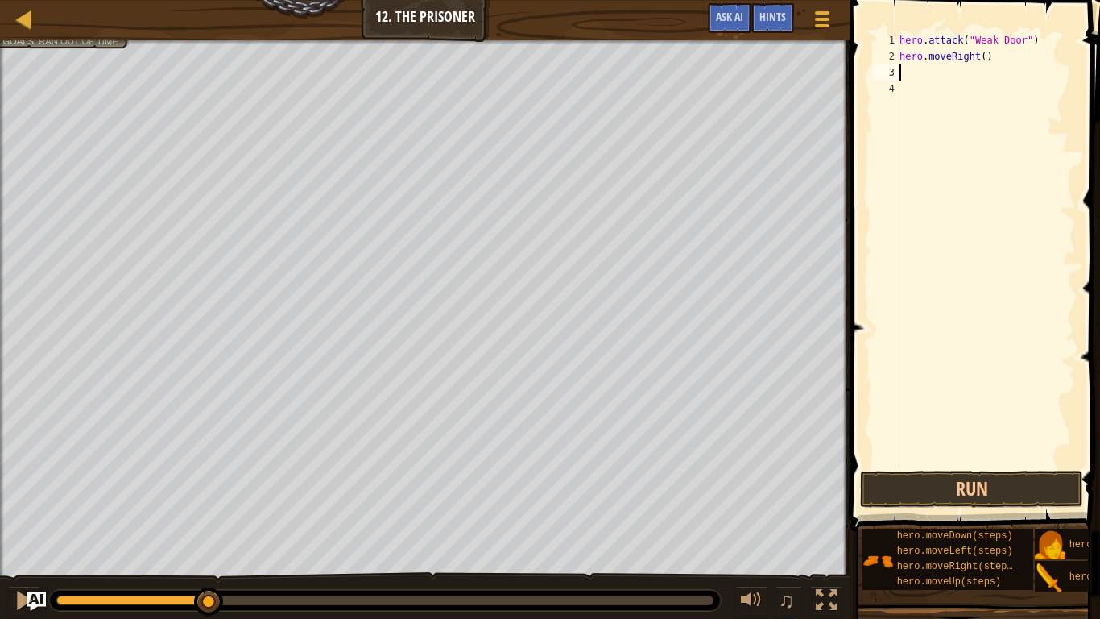
click at [987, 68] on div "hero . attack ( "Weak Door" ) hero . moveRight ( )" at bounding box center [986, 265] width 180 height 467
click at [979, 53] on div "hero . attack ( "Weak Door" ) hero . moveRight ( )" at bounding box center [986, 265] width 180 height 467
click at [980, 48] on div "hero . attack ( "Weak Door" ) hero . moveRight ( )" at bounding box center [986, 265] width 180 height 467
click at [987, 56] on div "hero . attack ( "Weak Door" ) hero . moveRight ( )" at bounding box center [986, 265] width 180 height 467
type textarea "hero.moveRight(3)"
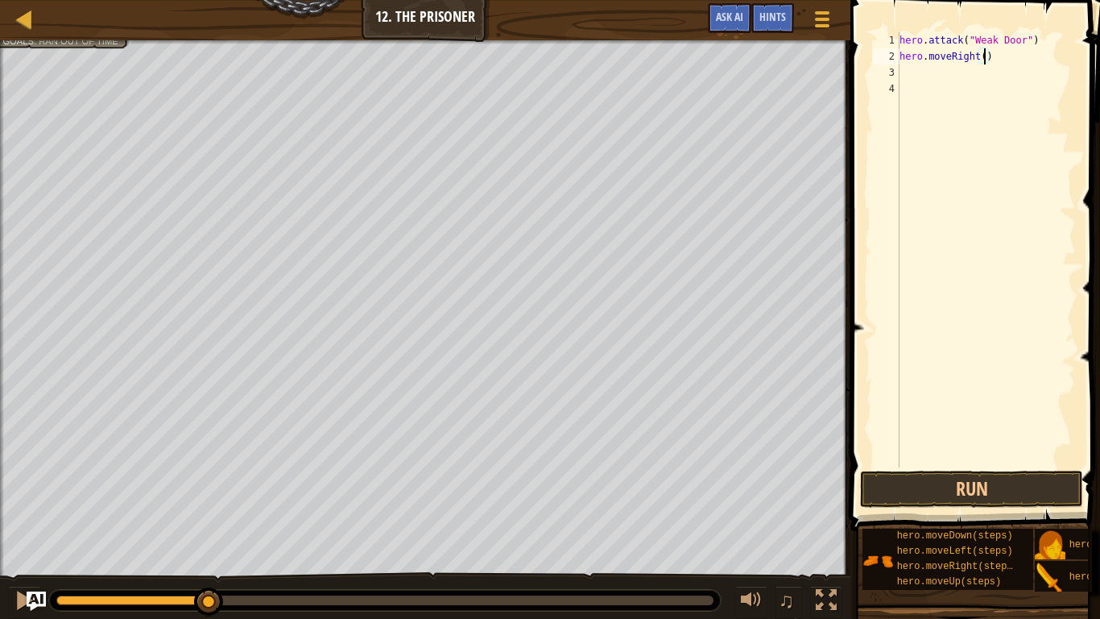
scroll to position [7, 13]
click at [903, 72] on div "hero . attack ( "Weak Door" ) hero . moveRight ( 3 )" at bounding box center [986, 265] width 180 height 467
type textarea "m"
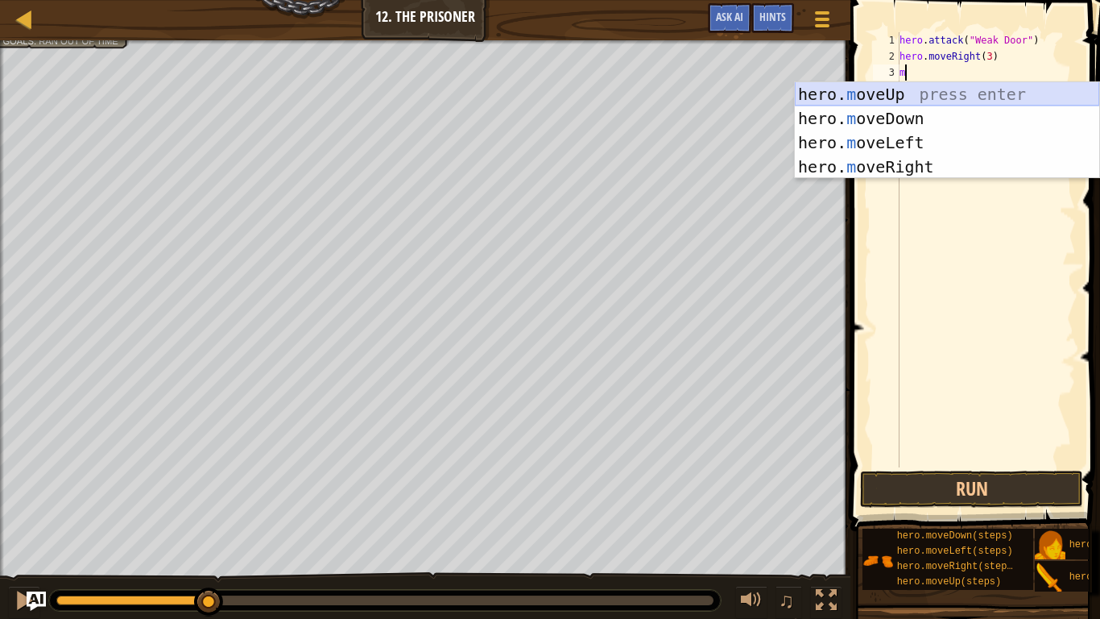
click at [936, 103] on div "hero. m oveUp press enter hero. m oveDown press enter hero. m oveLeft press ent…" at bounding box center [947, 154] width 304 height 145
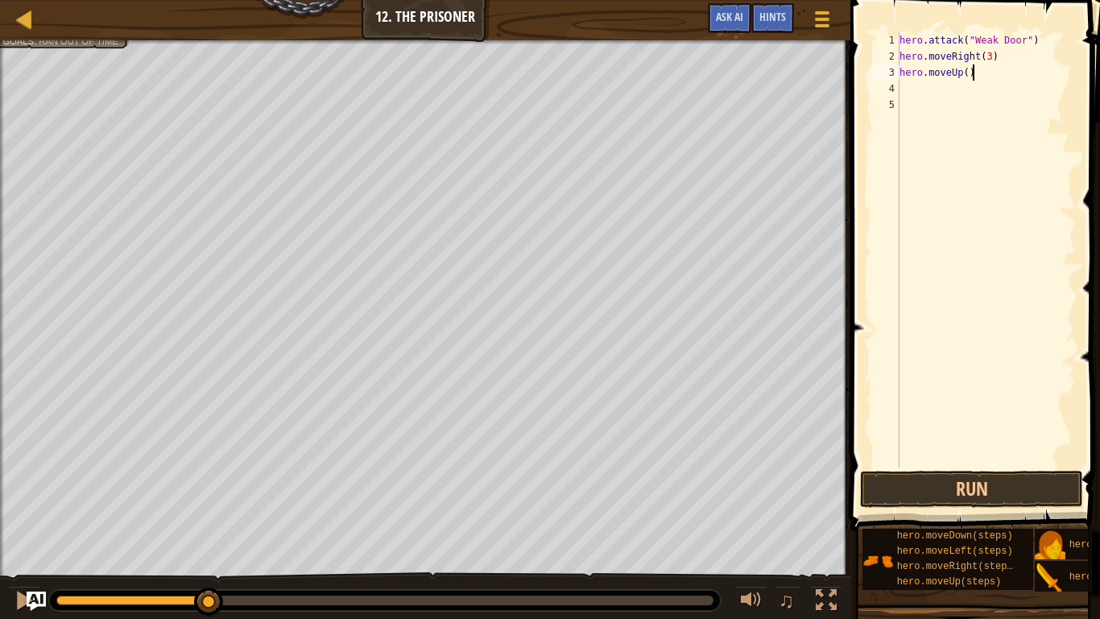
click at [971, 75] on div "hero . attack ( "Weak Door" ) hero . moveRight ( 3 ) hero . moveUp ( )" at bounding box center [986, 265] width 180 height 467
click at [916, 481] on button "Run" at bounding box center [971, 488] width 223 height 37
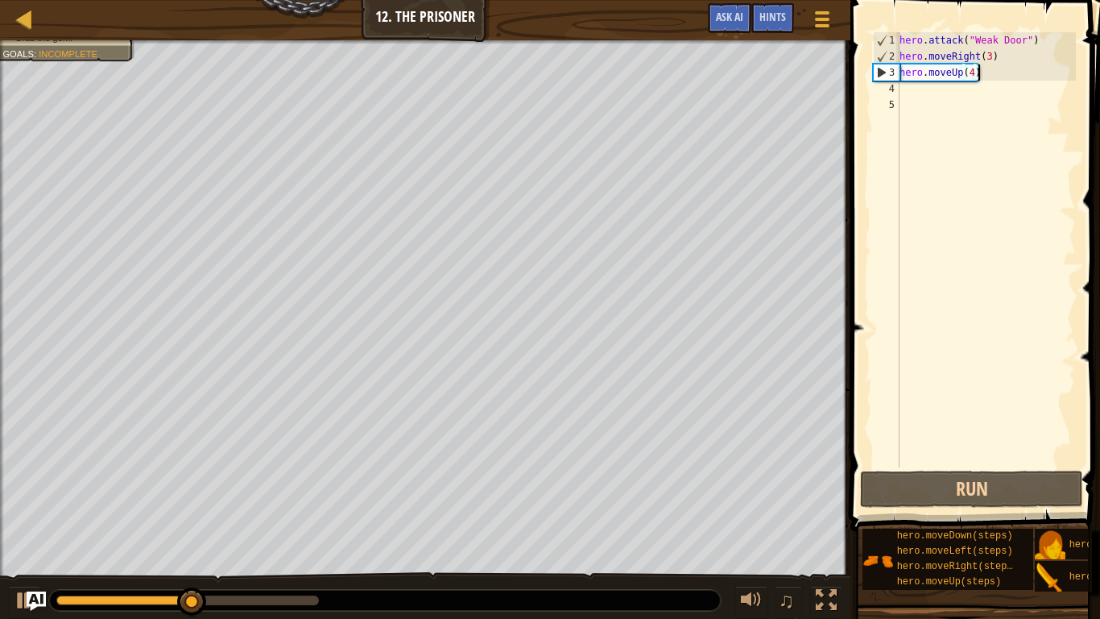
click at [979, 74] on div "hero . attack ( "Weak Door" ) hero . moveRight ( 3 ) hero . moveUp ( 4 )" at bounding box center [986, 265] width 180 height 467
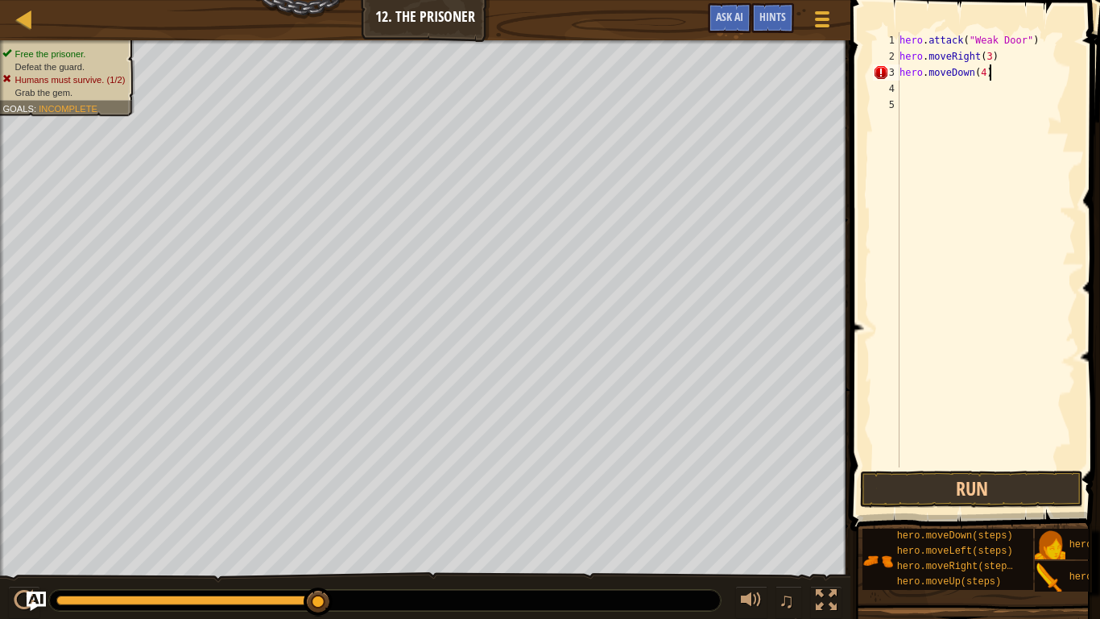
scroll to position [7, 12]
type textarea "hero.moveDown(4)"
click at [906, 482] on button "Run" at bounding box center [971, 488] width 223 height 37
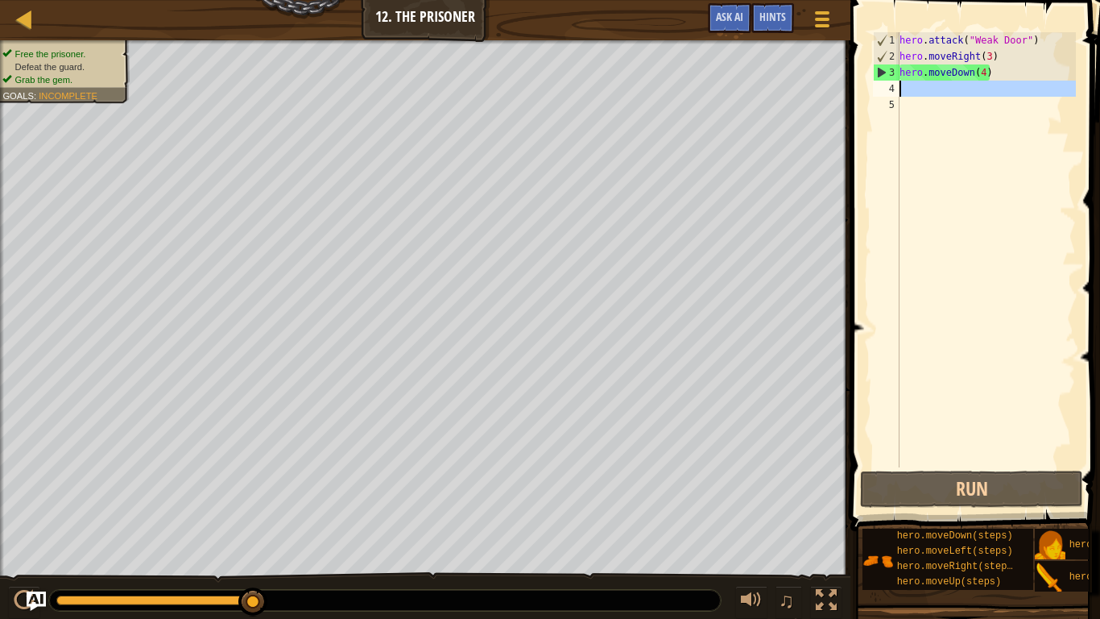
click at [898, 81] on div "4" at bounding box center [886, 89] width 27 height 16
type textarea "m"
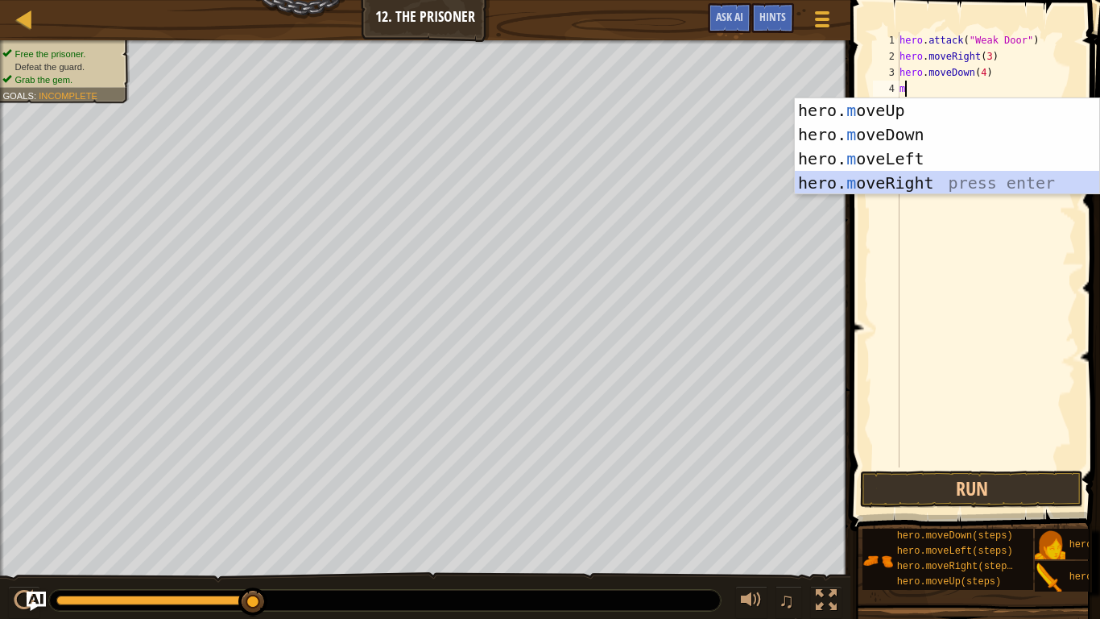
click at [877, 183] on div "hero. m oveUp press enter hero. m oveDown press enter hero. m oveLeft press ent…" at bounding box center [947, 170] width 304 height 145
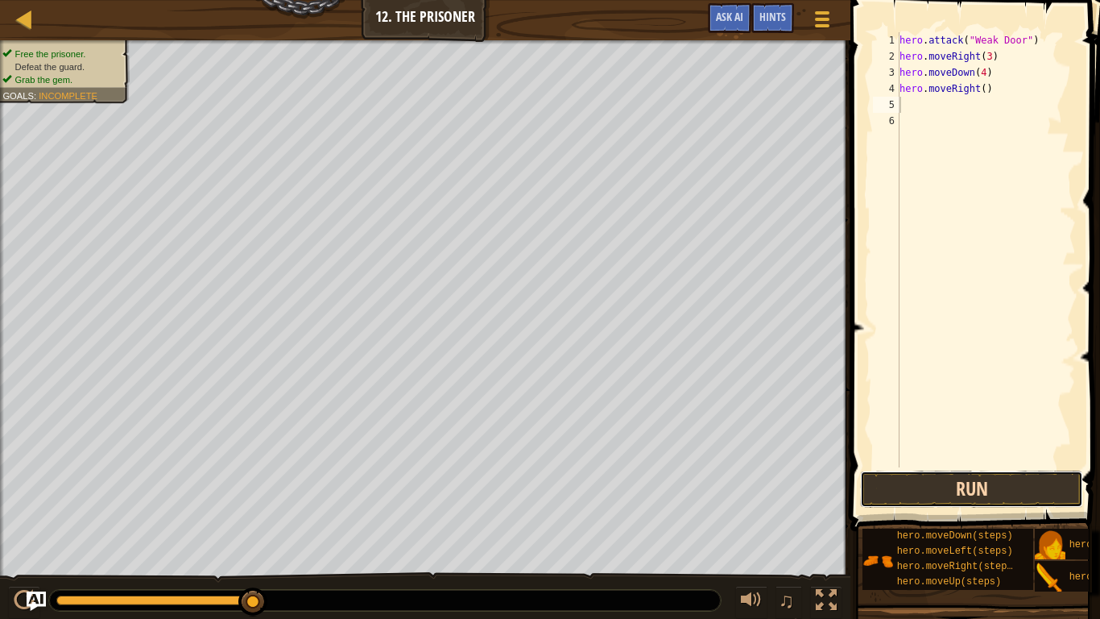
click at [910, 482] on button "Run" at bounding box center [971, 488] width 223 height 37
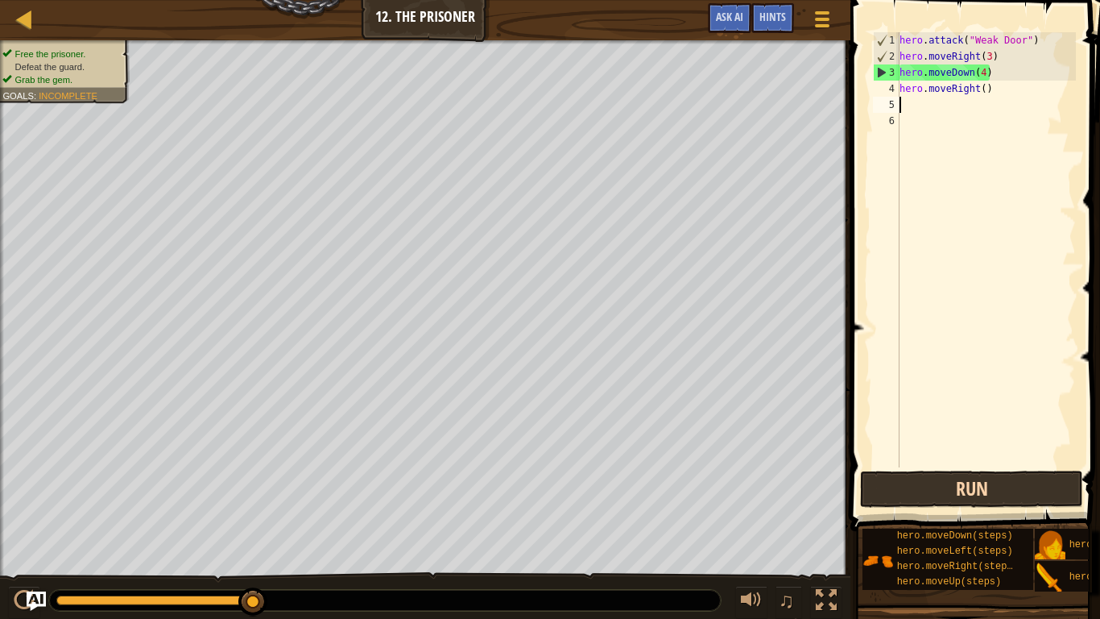
type textarea "a"
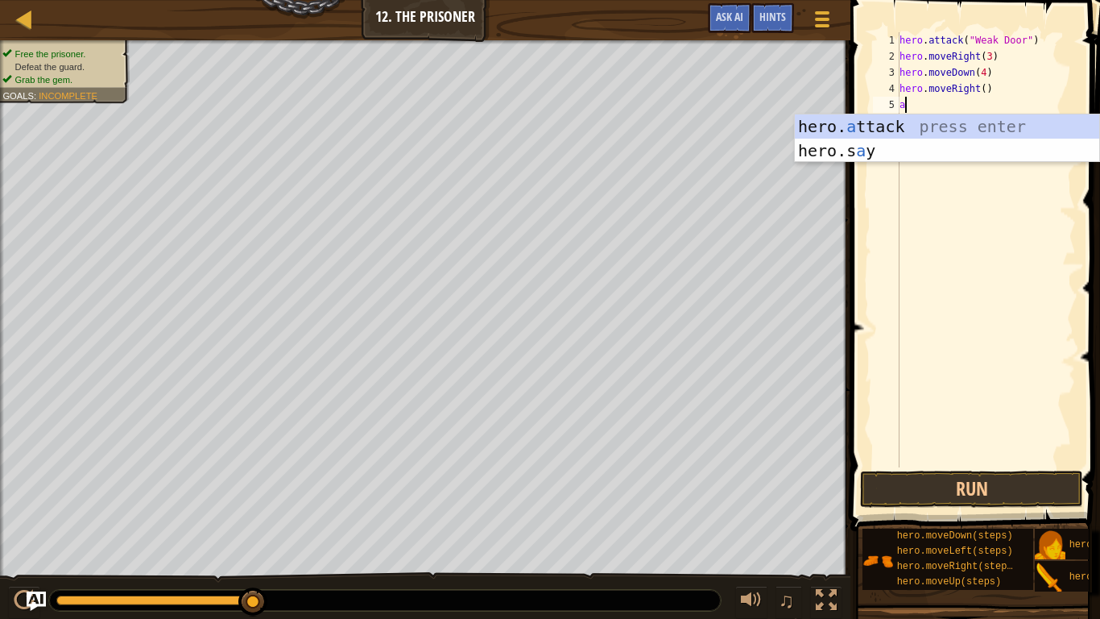
click at [913, 413] on div "hero . attack ( "Weak Door" ) hero . moveRight ( 3 ) hero . moveDown ( 4 ) hero…" at bounding box center [986, 265] width 180 height 467
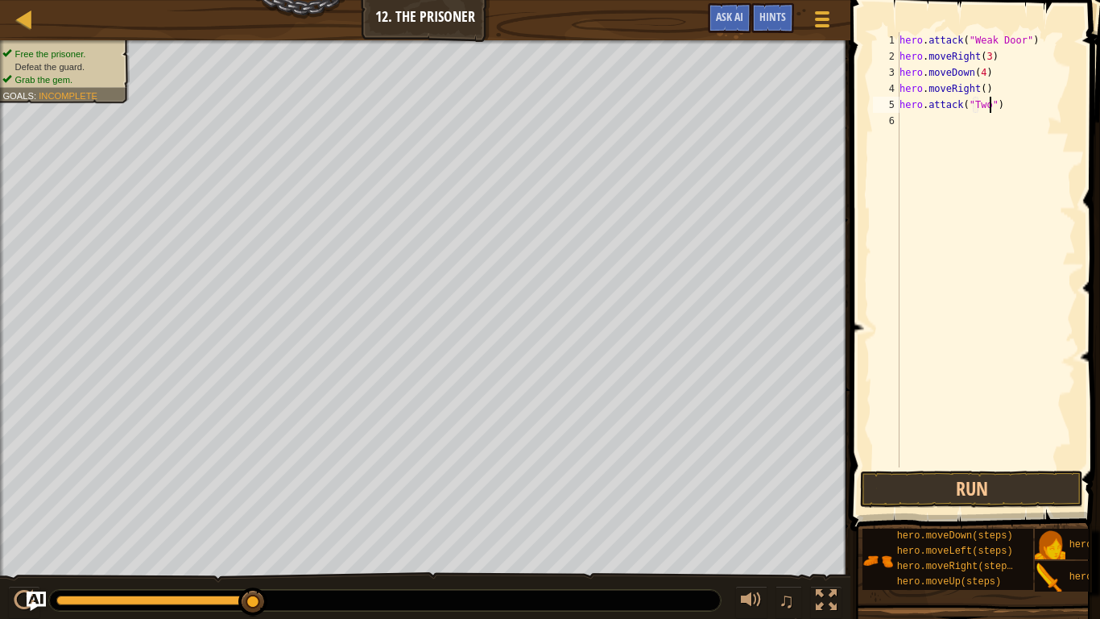
scroll to position [7, 14]
type textarea "hero.attack("Two")"
click at [1023, 482] on button "Run" at bounding box center [971, 488] width 223 height 37
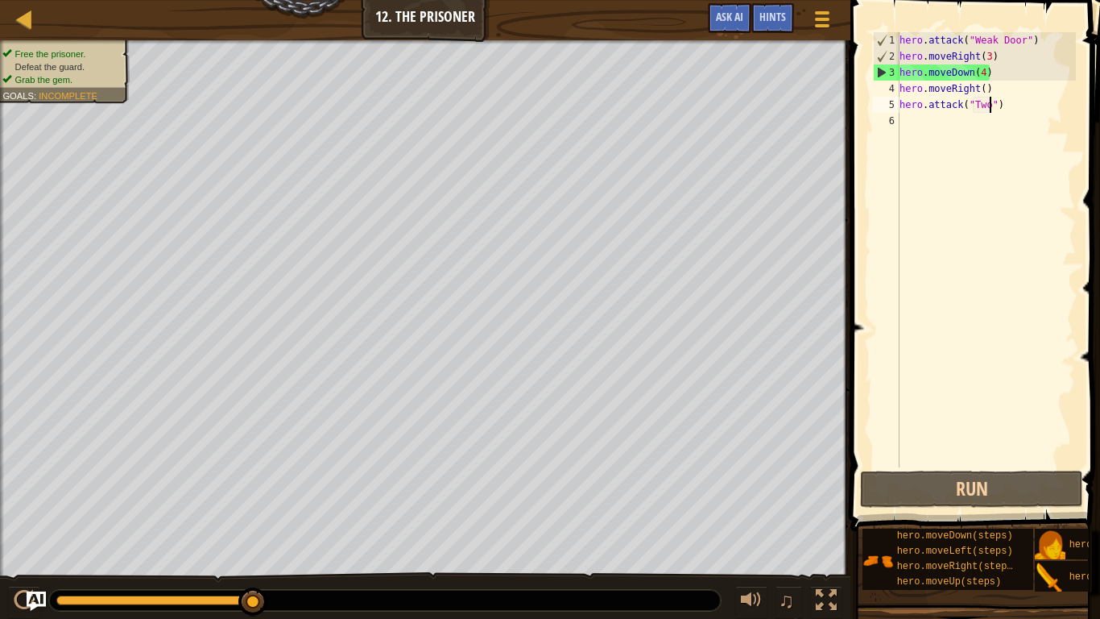
click at [903, 120] on div "hero . attack ( "Weak Door" ) hero . moveRight ( 3 ) hero . moveDown ( 4 ) hero…" at bounding box center [986, 265] width 180 height 467
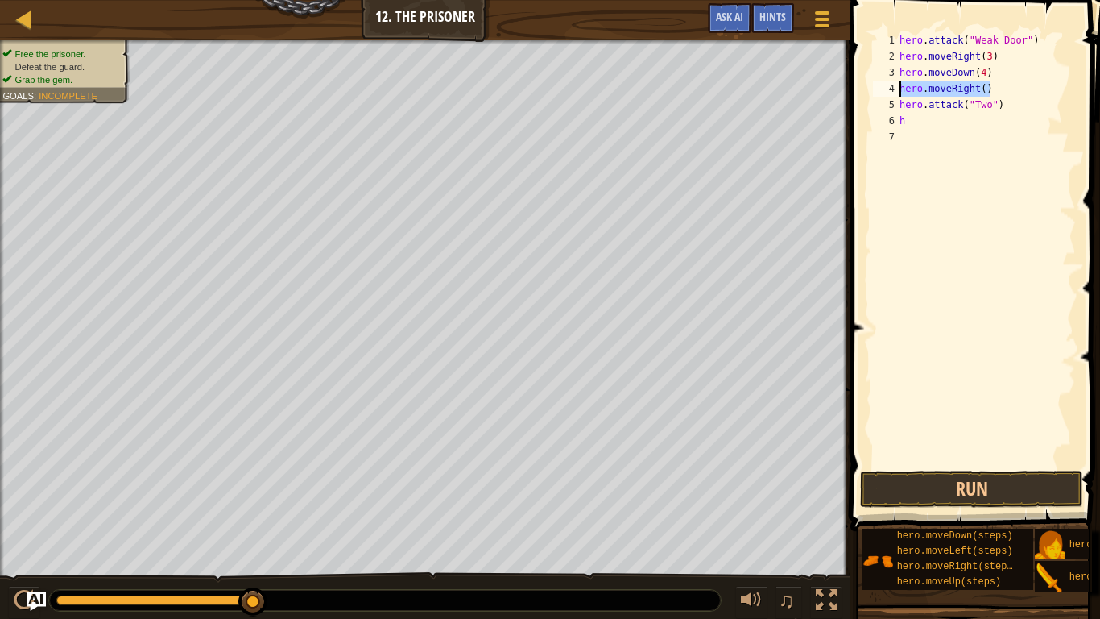
drag, startPoint x: 990, startPoint y: 89, endPoint x: 880, endPoint y: 89, distance: 110.3
click at [880, 89] on div "h 1 2 3 4 5 6 7 hero . attack ( "Weak Door" ) hero . moveRight ( 3 ) hero . mov…" at bounding box center [973, 249] width 206 height 435
type textarea "hero.moveRight()"
click at [906, 119] on div "hero . attack ( "Weak Door" ) hero . moveRight ( 3 ) hero . moveDown ( 4 ) hero…" at bounding box center [986, 265] width 180 height 467
type textarea "h"
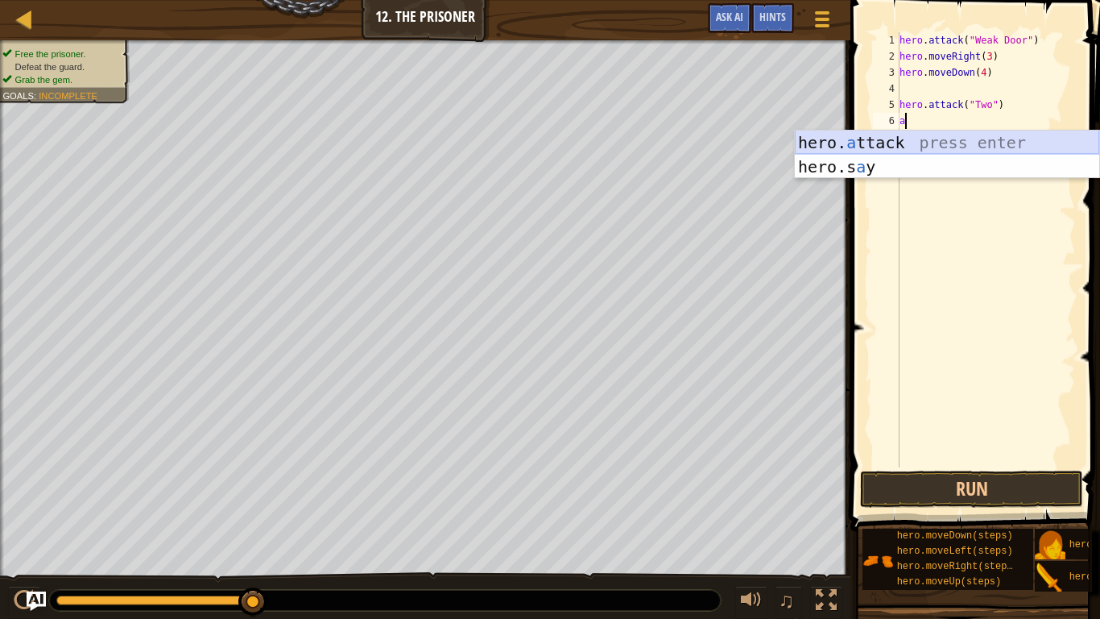
click at [935, 140] on div "hero. a ttack press enter hero.s a y press enter" at bounding box center [947, 178] width 304 height 97
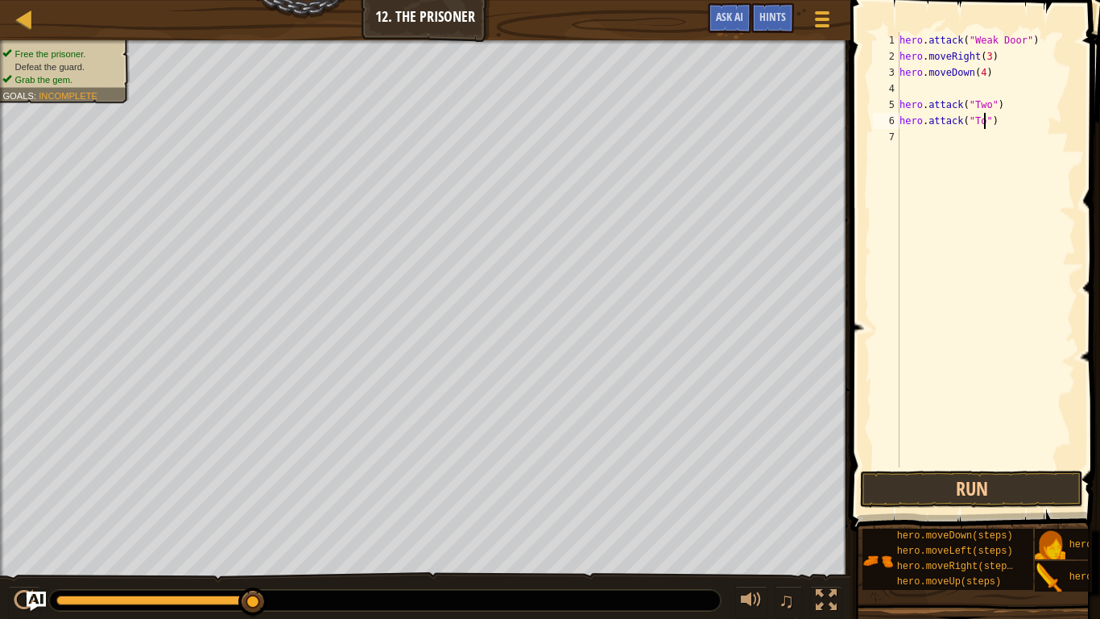
scroll to position [7, 14]
click at [922, 478] on button "Run" at bounding box center [971, 488] width 223 height 37
click at [988, 482] on button "Run" at bounding box center [971, 488] width 223 height 37
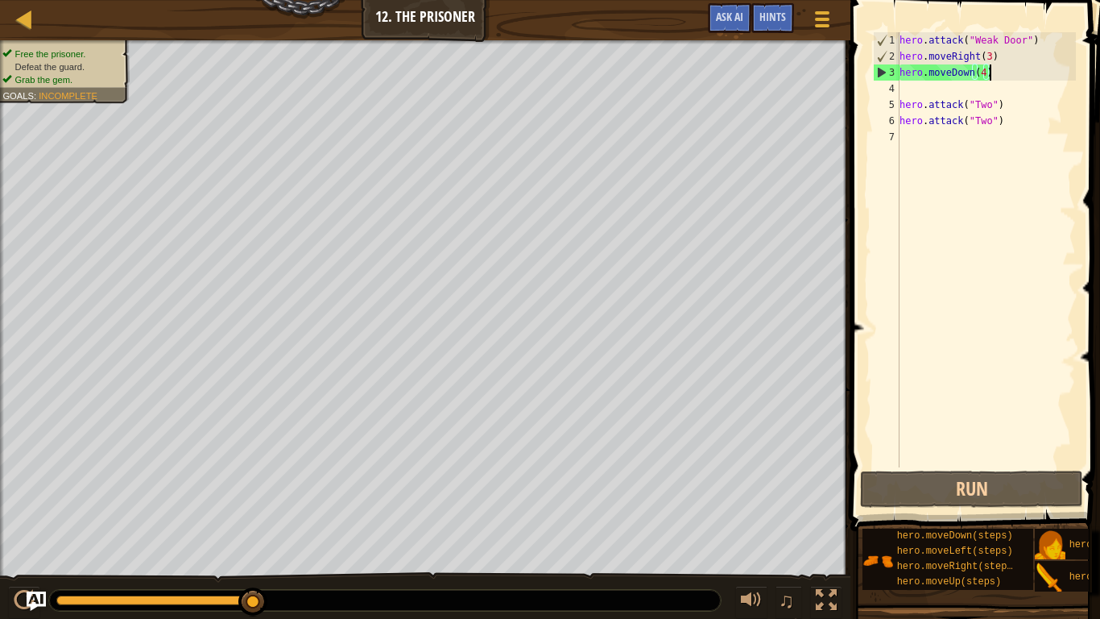
click at [1012, 78] on div "hero . attack ( "Weak Door" ) hero . moveRight ( 3 ) hero . moveDown ( 4 ) hero…" at bounding box center [986, 265] width 180 height 467
click at [983, 72] on div "hero . attack ( "Weak Door" ) hero . moveRight ( 3 ) hero . moveDown ( 4 ) hero…" at bounding box center [986, 265] width 180 height 467
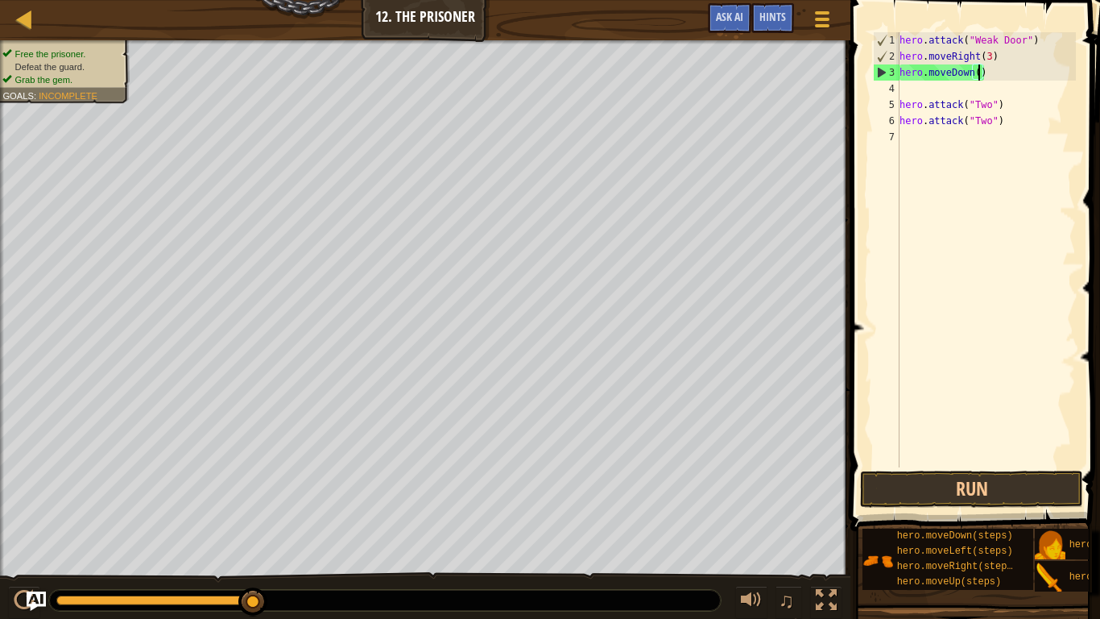
scroll to position [7, 11]
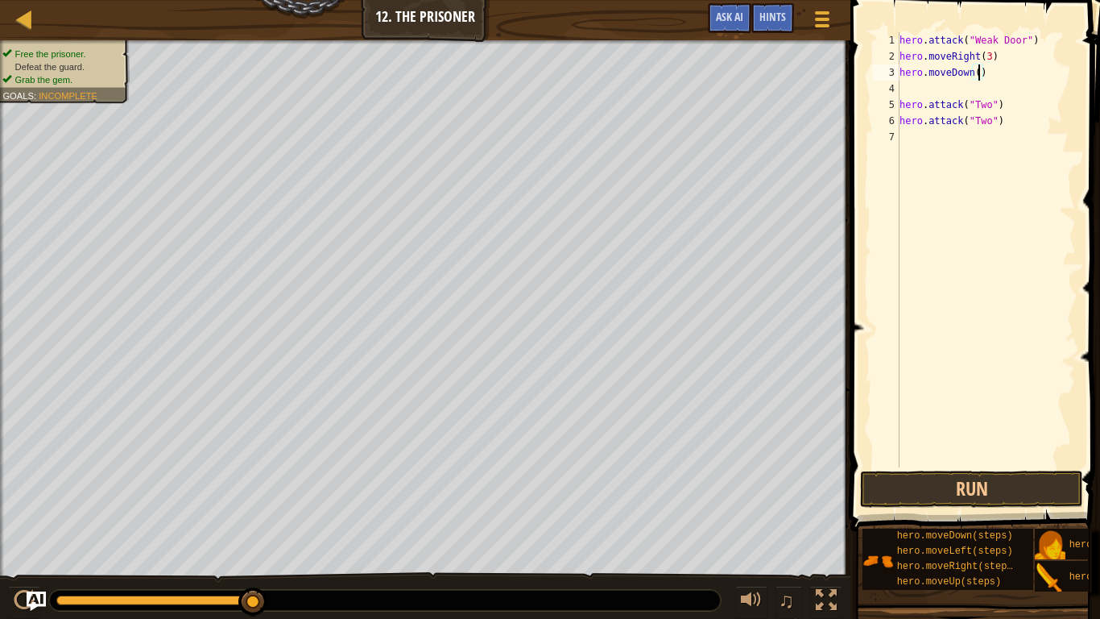
type textarea "hero.moveDown(1)"
click at [913, 87] on div "hero . attack ( "Weak Door" ) hero . moveRight ( 3 ) hero . moveDown ( 1 ) hero…" at bounding box center [986, 265] width 180 height 467
click at [965, 482] on button "Run" at bounding box center [971, 488] width 223 height 37
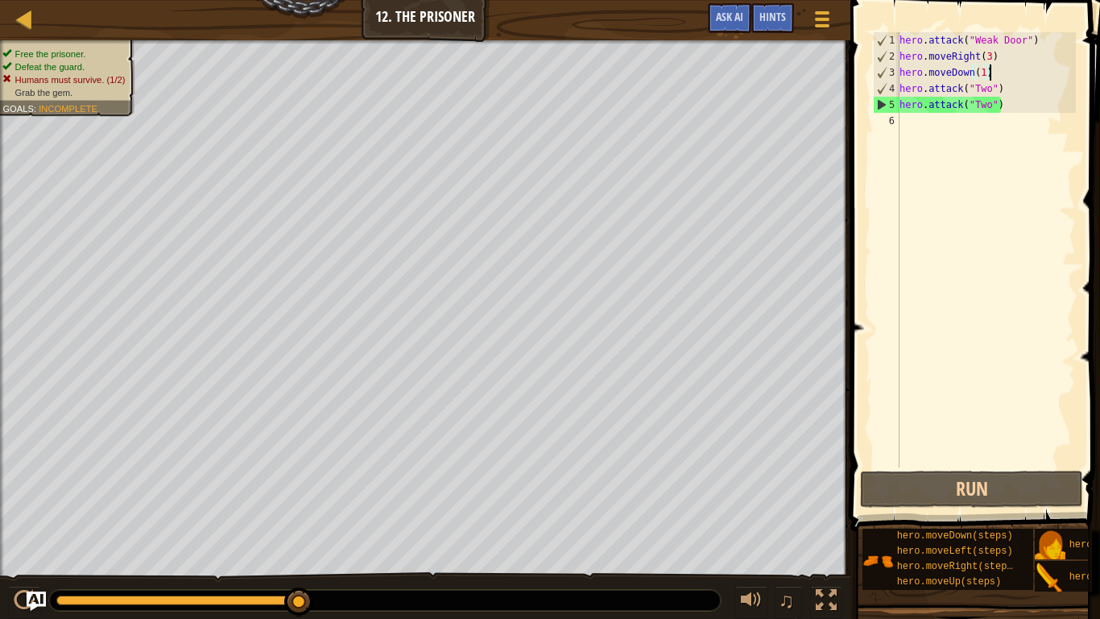
click at [1020, 109] on div "hero . attack ( "Weak Door" ) hero . moveRight ( 3 ) hero . moveDown ( 1 ) hero…" at bounding box center [986, 265] width 180 height 467
type textarea "hero.attack("Two")"
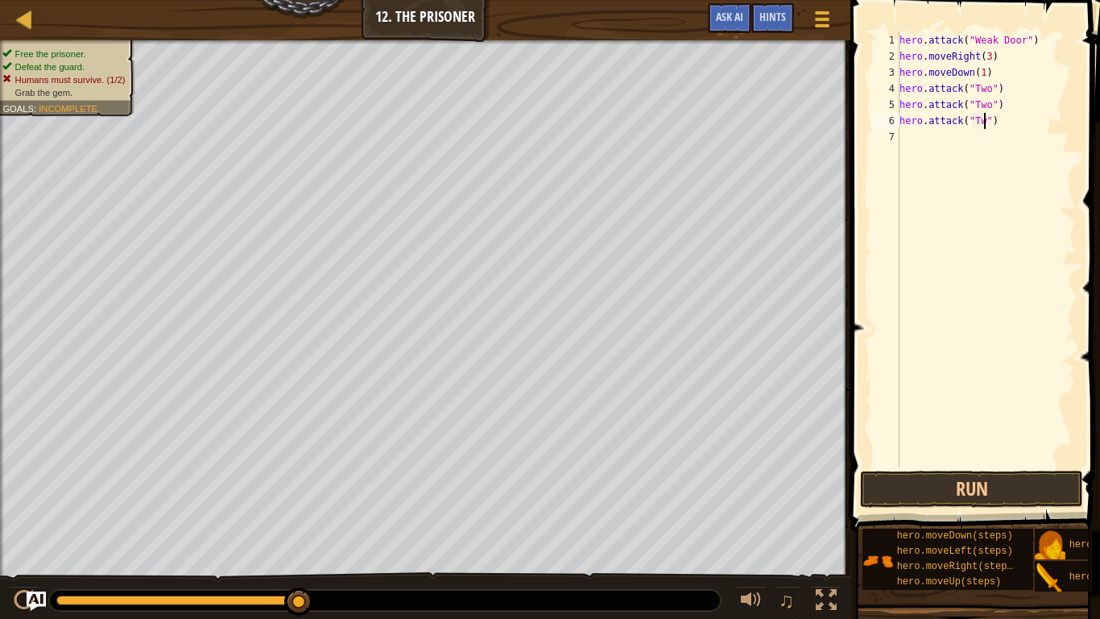
type textarea "hero.attack("Two")"
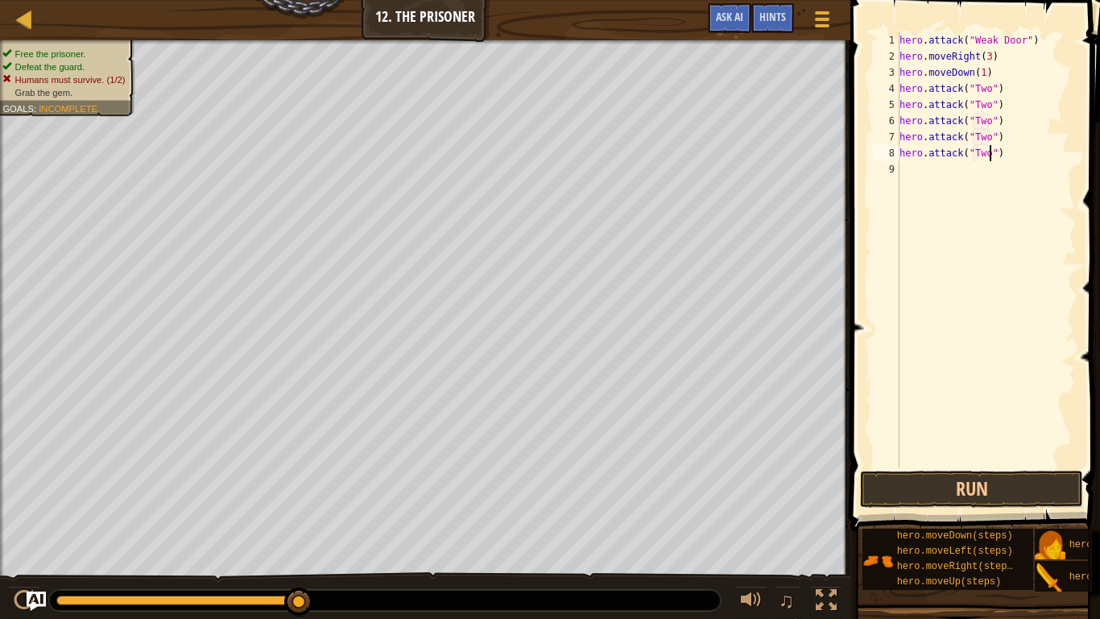
click at [919, 466] on div "hero . attack ( "Weak Door" ) hero . moveRight ( 3 ) hero . moveDown ( 1 ) hero…" at bounding box center [986, 265] width 180 height 467
click at [955, 482] on button "Run" at bounding box center [971, 488] width 223 height 37
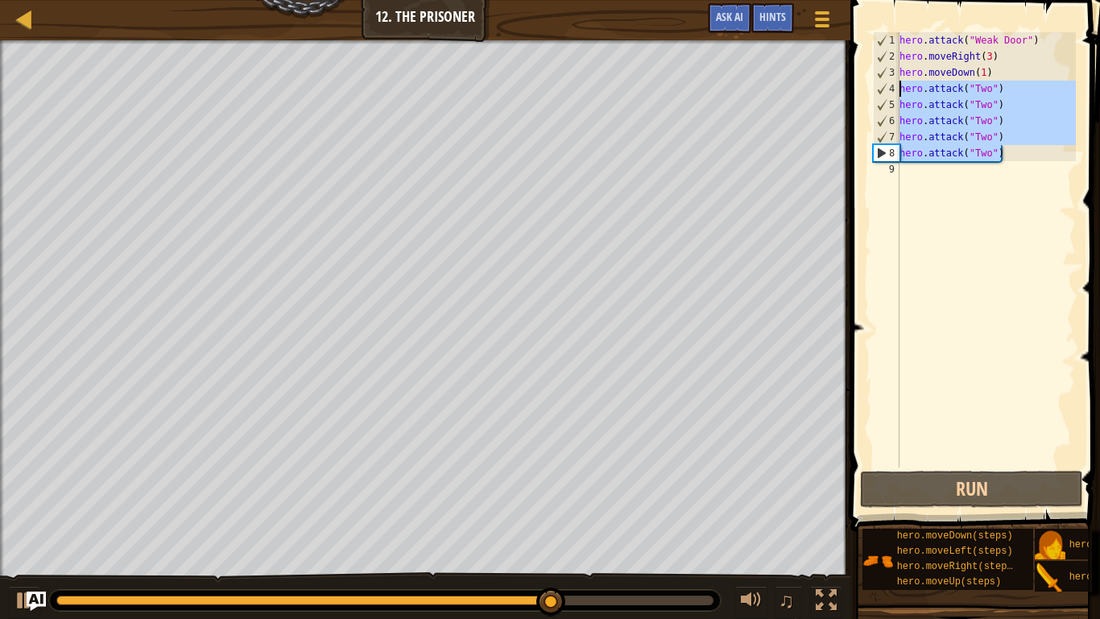
drag, startPoint x: 1024, startPoint y: 155, endPoint x: 866, endPoint y: 81, distance: 174.0
click at [866, 81] on div "1 2 3 4 5 6 7 8 9 hero . attack ( "Weak Door" ) hero . moveRight ( 3 ) hero . m…" at bounding box center [973, 297] width 255 height 578
type textarea "hero.attack("Two") hero.attack("Two")"
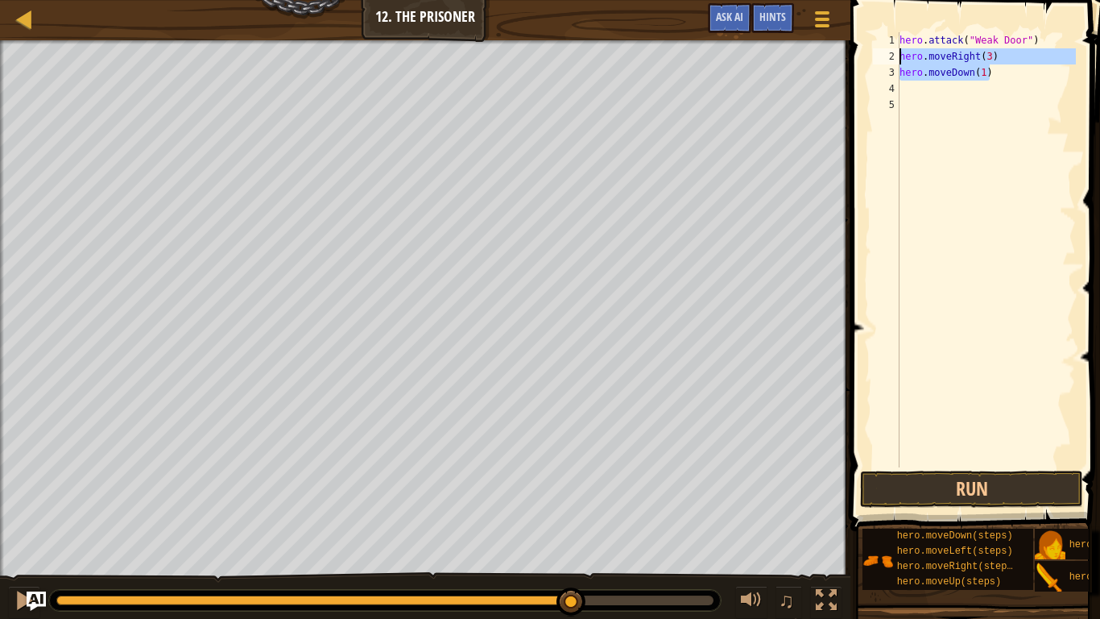
drag, startPoint x: 1019, startPoint y: 78, endPoint x: 855, endPoint y: 52, distance: 165.6
click at [855, 52] on div "1 2 3 4 5 hero . attack ( "Weak Door" ) hero . moveRight ( 3 ) hero . moveDown …" at bounding box center [973, 297] width 255 height 578
type textarea "hero.moveRight(3) hero.moveDown(1)"
type textarea "l"
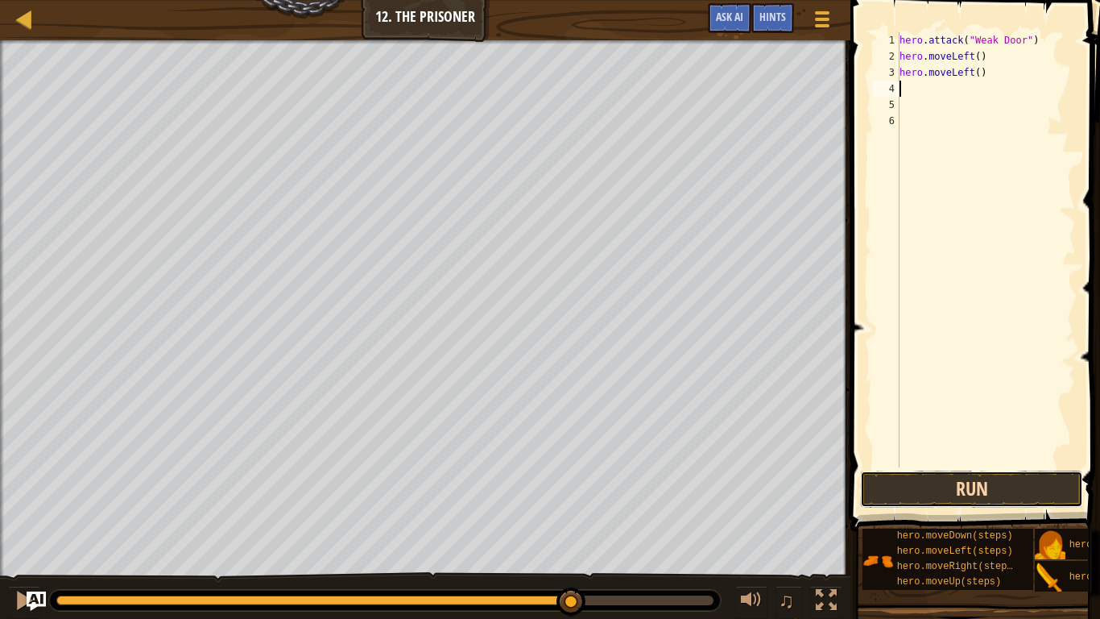
click at [971, 482] on button "Run" at bounding box center [971, 488] width 223 height 37
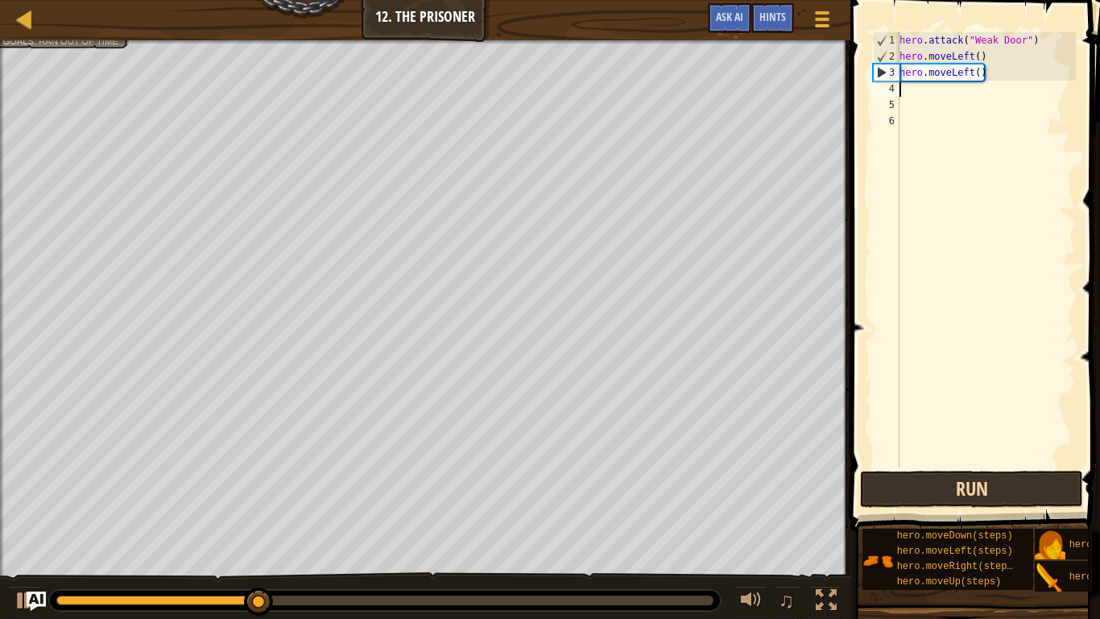
type textarea "4"
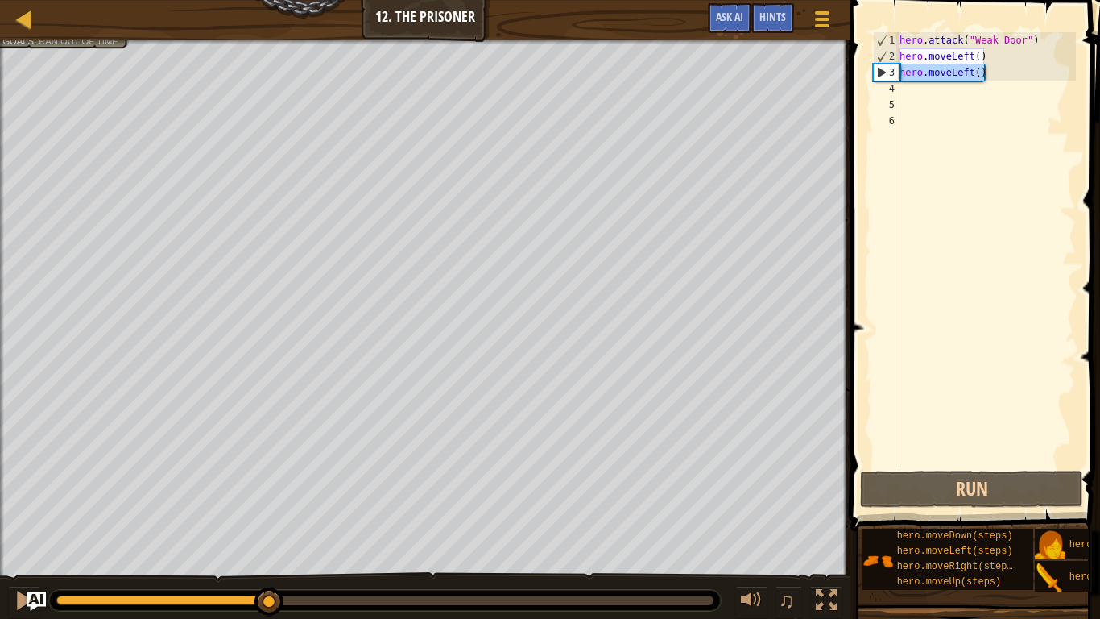
drag, startPoint x: 1027, startPoint y: 77, endPoint x: 876, endPoint y: 68, distance: 150.8
click at [876, 68] on div "1 2 3 4 5 6 hero . attack ( "Weak Door" ) hero . moveLeft ( ) hero . moveLeft (…" at bounding box center [973, 249] width 206 height 435
type textarea "hero.moveLeft()"
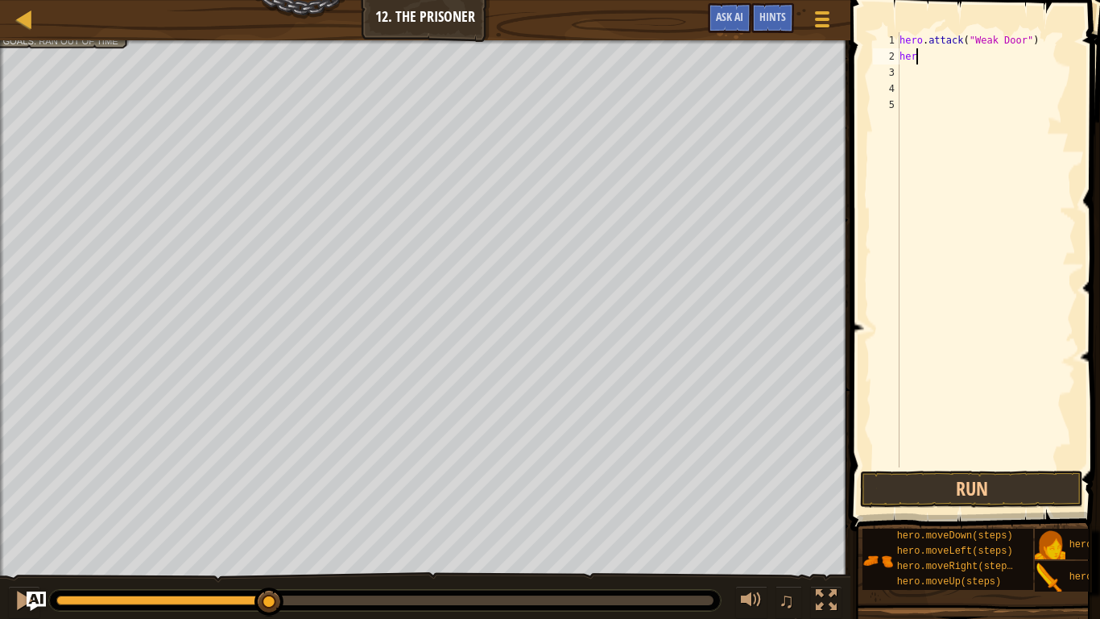
type textarea "h"
type textarea "g"
click at [985, 55] on div "hero . attack ( "Weak Door" ) hero . moveRight ( )" at bounding box center [986, 265] width 180 height 467
type textarea "hero.moveRight(3)"
type textarea "d"
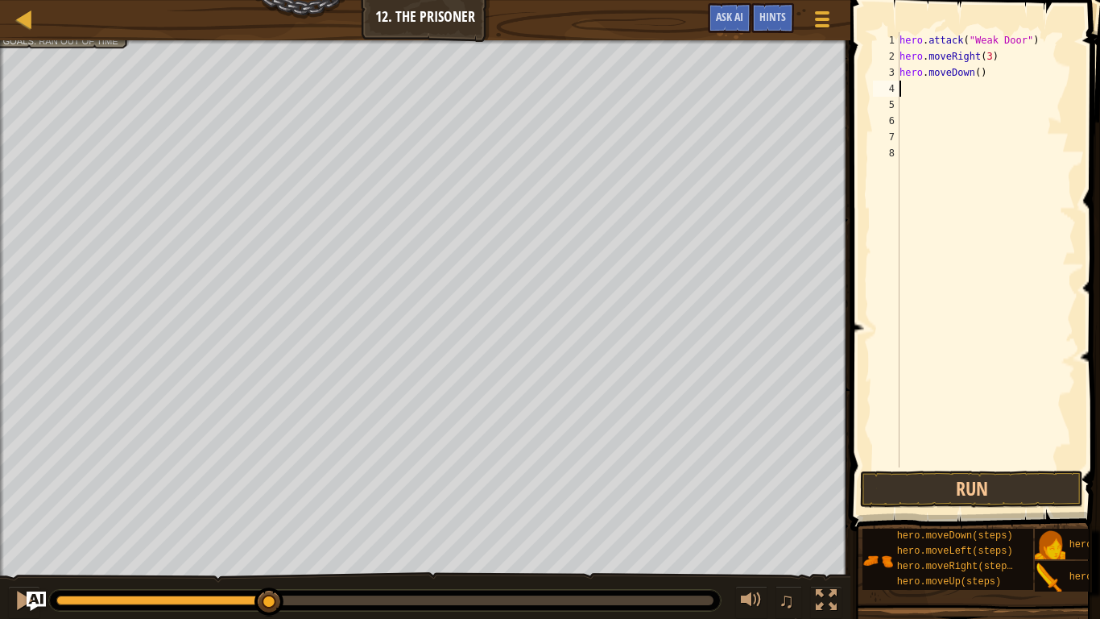
click at [979, 77] on div "hero . attack ( "Weak Door" ) hero . moveRight ( 3 ) hero . moveDown ( )" at bounding box center [986, 265] width 180 height 467
type textarea "hero.moveDown(3)"
click at [975, 96] on div "hero . attack ( "Weak Door" ) hero . moveRight ( 3 ) hero . moveDown ( 3 )" at bounding box center [986, 265] width 180 height 467
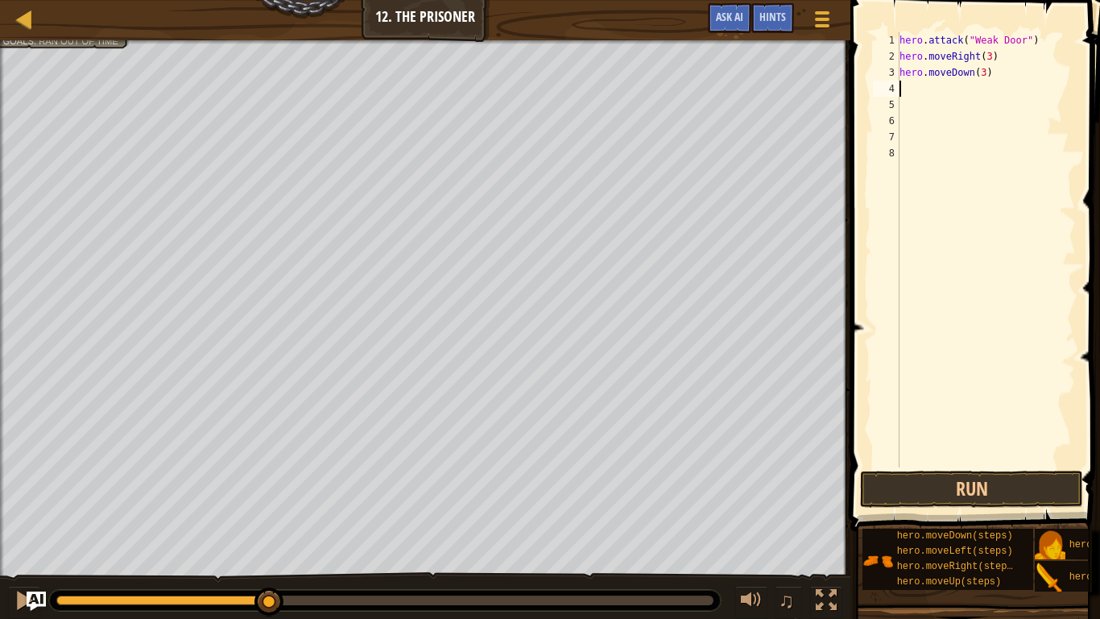
type textarea "g"
click at [949, 482] on button "Run" at bounding box center [971, 488] width 223 height 37
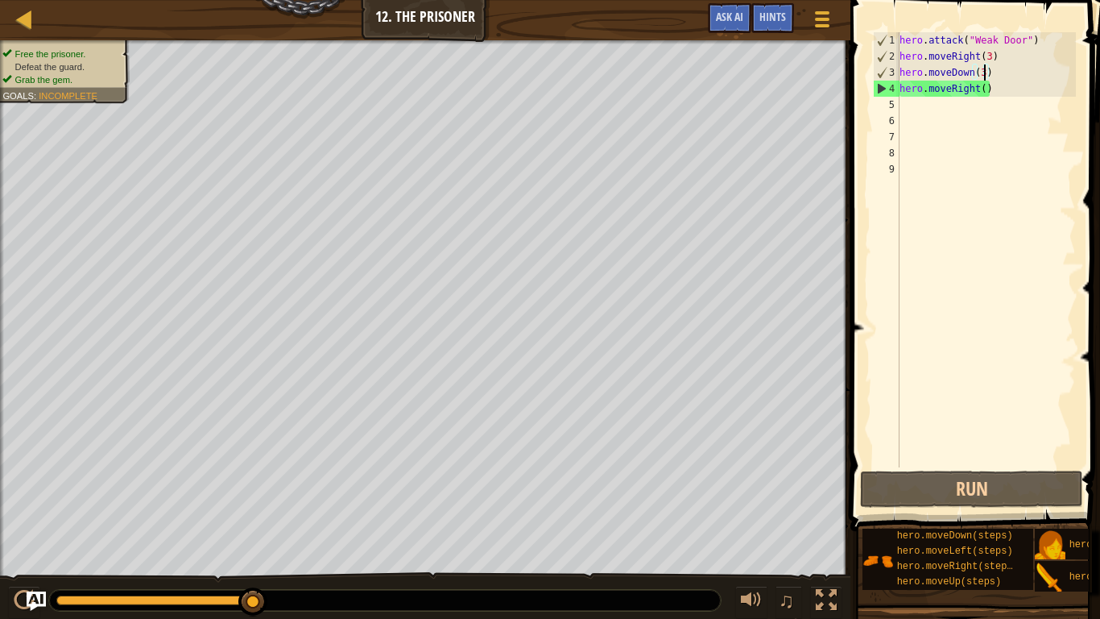
click at [983, 74] on div "hero . attack ( "Weak Door" ) hero . moveRight ( 3 ) hero . moveDown ( 3 ) hero…" at bounding box center [986, 265] width 180 height 467
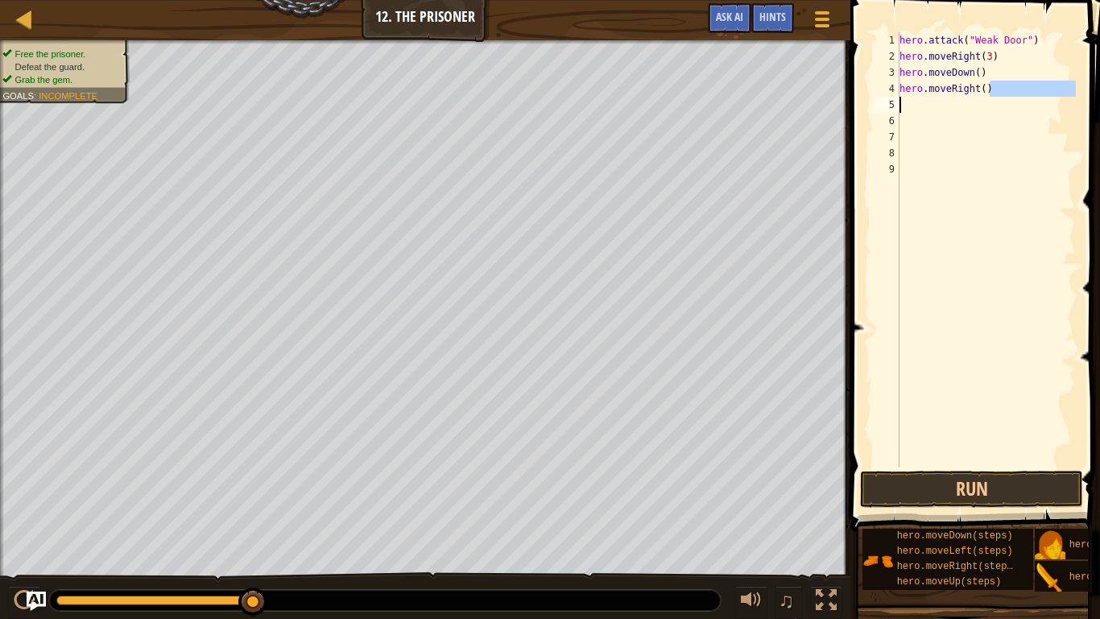
click at [785, 109] on div "Map Introduction to Computer Science 12. The Prisoner Game Menu Done Hints Ask …" at bounding box center [550, 309] width 1100 height 619
type textarea "h"
type textarea "hero.moveDown(1)"
click at [978, 85] on div "hero . attack ( "Weak Door" ) hero . moveRight ( 3 ) hero . moveDown ( 1 )" at bounding box center [986, 265] width 180 height 467
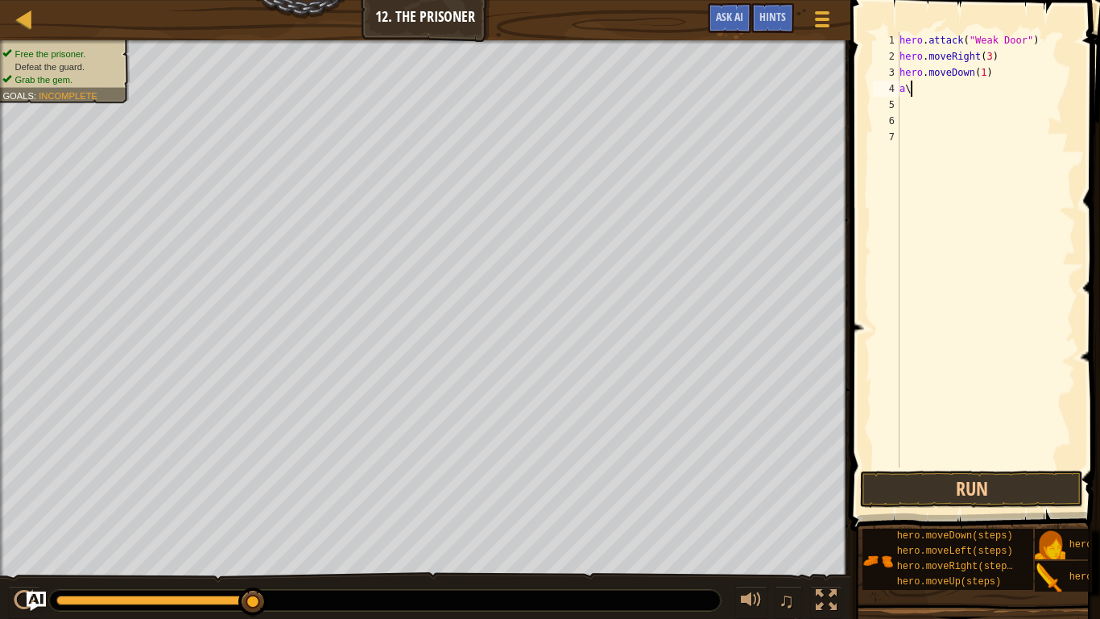
scroll to position [7, 1]
type textarea "a"
type textarea "hero.attack("Two")"
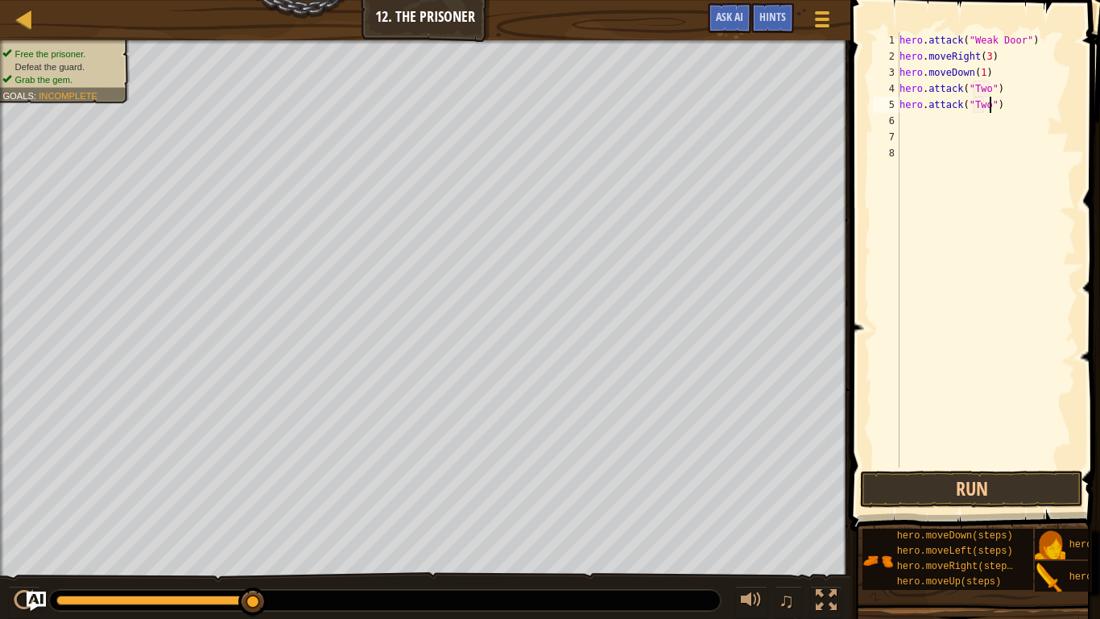
scroll to position [7, 14]
click at [945, 127] on div "hero . attack ( "Weak Door" ) hero . moveRight ( 3 ) hero . moveDown ( 1 ) hero…" at bounding box center [986, 265] width 180 height 467
type textarea "d"
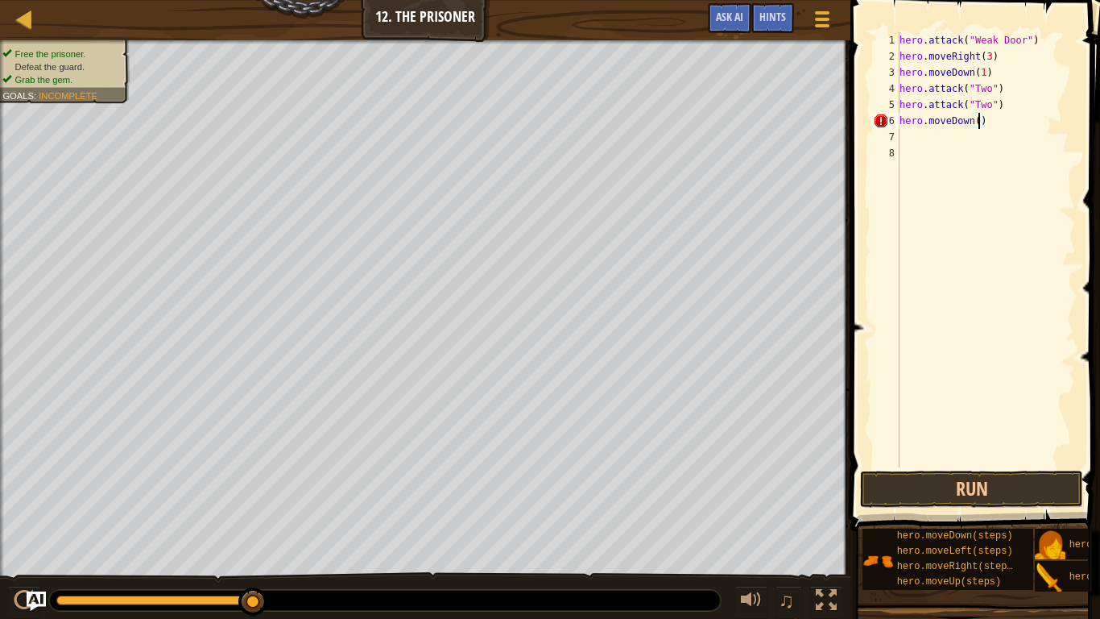
type textarea "hero.moveDown(2)"
click at [946, 142] on div "hero . attack ( "Weak Door" ) hero . moveRight ( 3 ) hero . moveDown ( 1 ) hero…" at bounding box center [986, 265] width 180 height 467
type textarea "r"
type textarea "g"
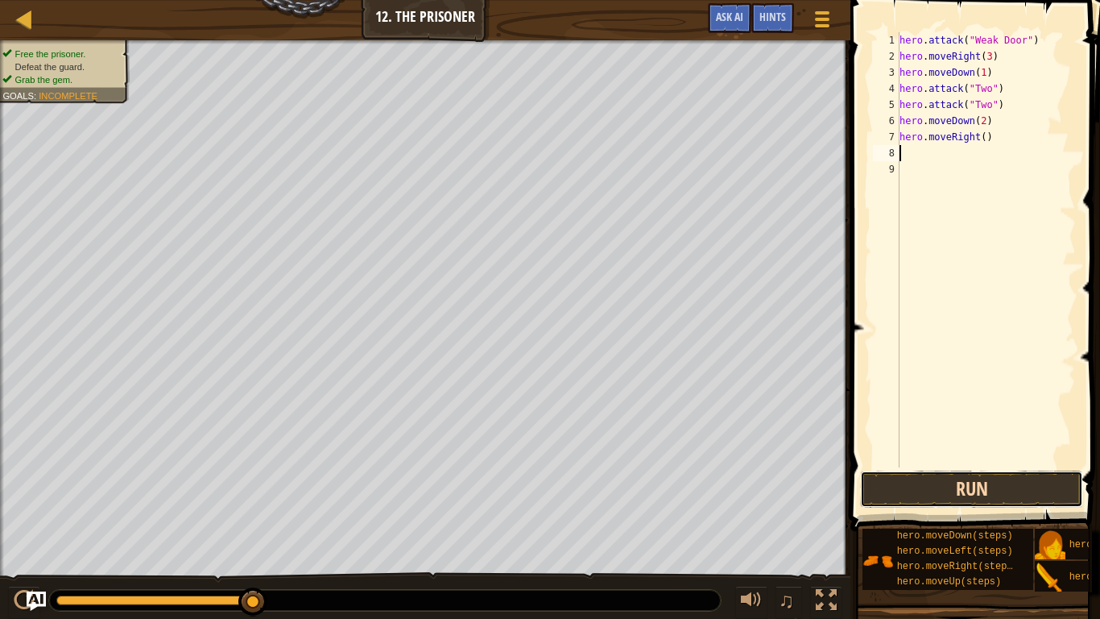
click at [1024, 482] on button "Run" at bounding box center [971, 488] width 223 height 37
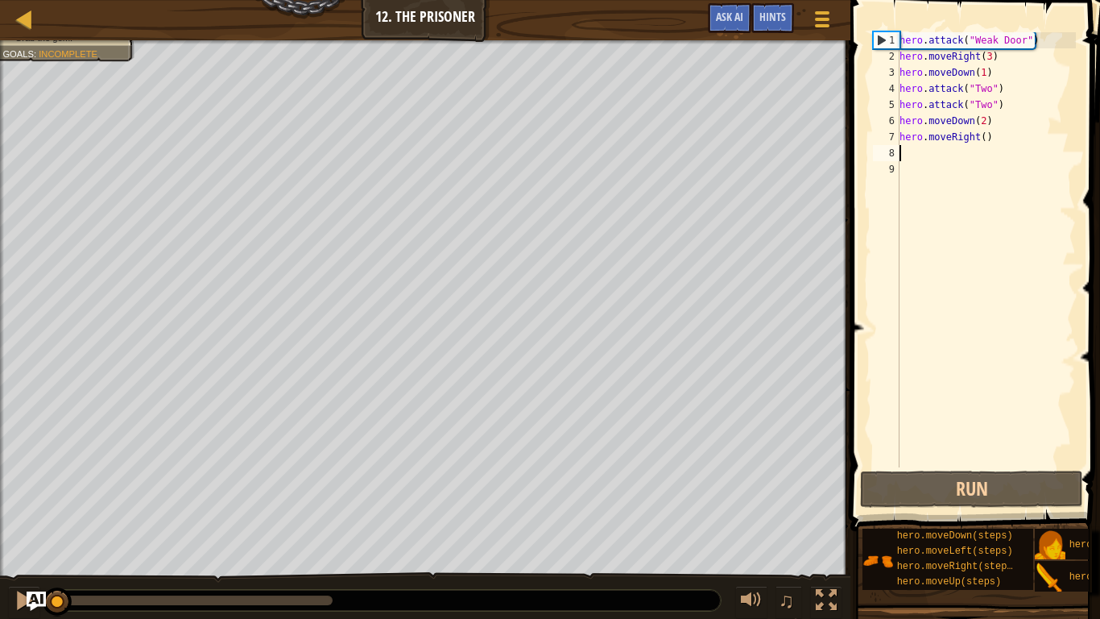
drag, startPoint x: 300, startPoint y: 593, endPoint x: 0, endPoint y: 533, distance: 306.3
click at [0, 482] on div "Free the prisoner. Defeat the guard. Humans must survive. (1/2) Grab the gem. G…" at bounding box center [550, 330] width 1100 height 580
click at [23, 482] on div at bounding box center [24, 600] width 21 height 21
drag, startPoint x: 83, startPoint y: 600, endPoint x: 0, endPoint y: 598, distance: 83.0
click at [0, 482] on div "♫" at bounding box center [425, 596] width 851 height 48
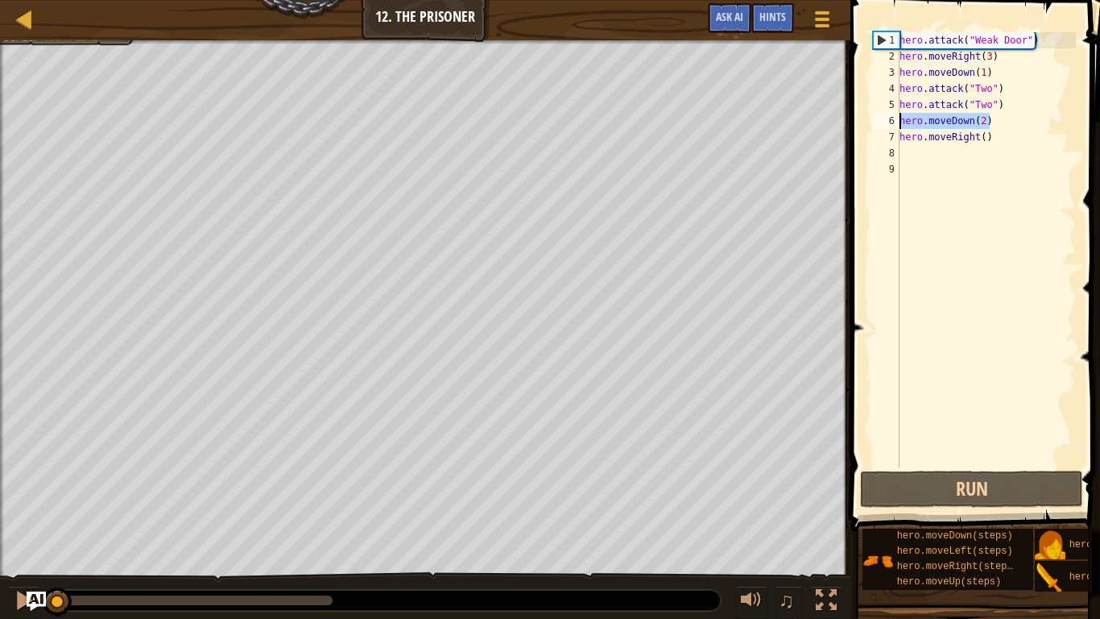
drag, startPoint x: 999, startPoint y: 126, endPoint x: 863, endPoint y: 125, distance: 136.1
click at [863, 125] on div "1 2 3 4 5 6 7 8 9 hero . attack ( "Weak Door" ) hero . moveRight ( 3 ) hero . m…" at bounding box center [973, 297] width 255 height 578
type textarea "hero.moveDown(2)"
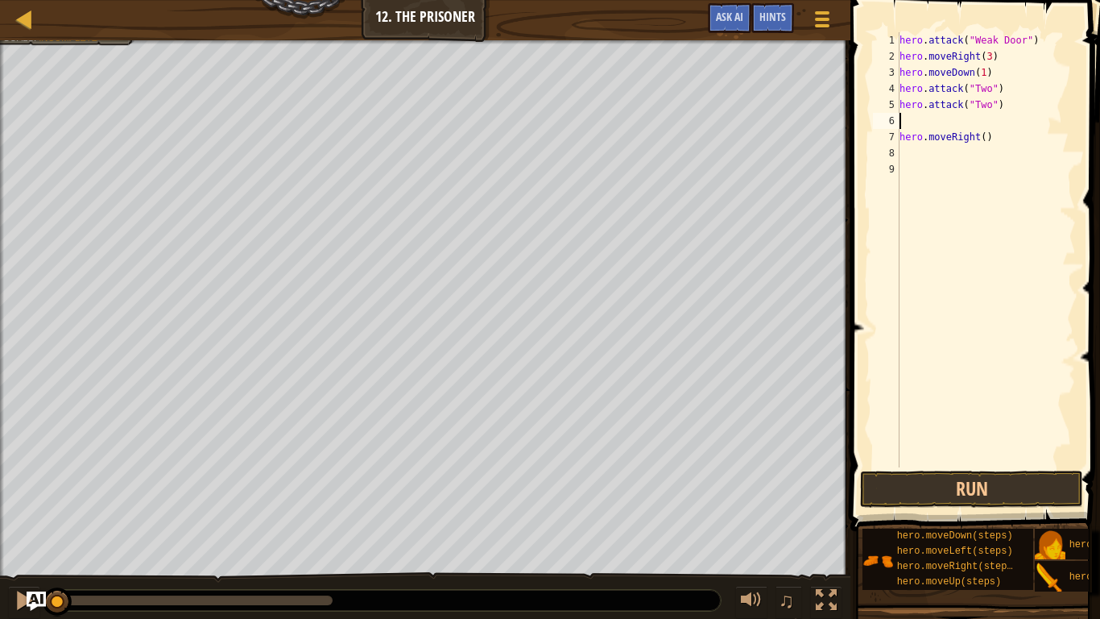
type textarea "hero.attack("Two")"
click at [977, 136] on div "hero . attack ( "Weak Door" ) hero . moveRight ( 3 ) hero . moveDown ( 1 ) hero…" at bounding box center [986, 265] width 180 height 467
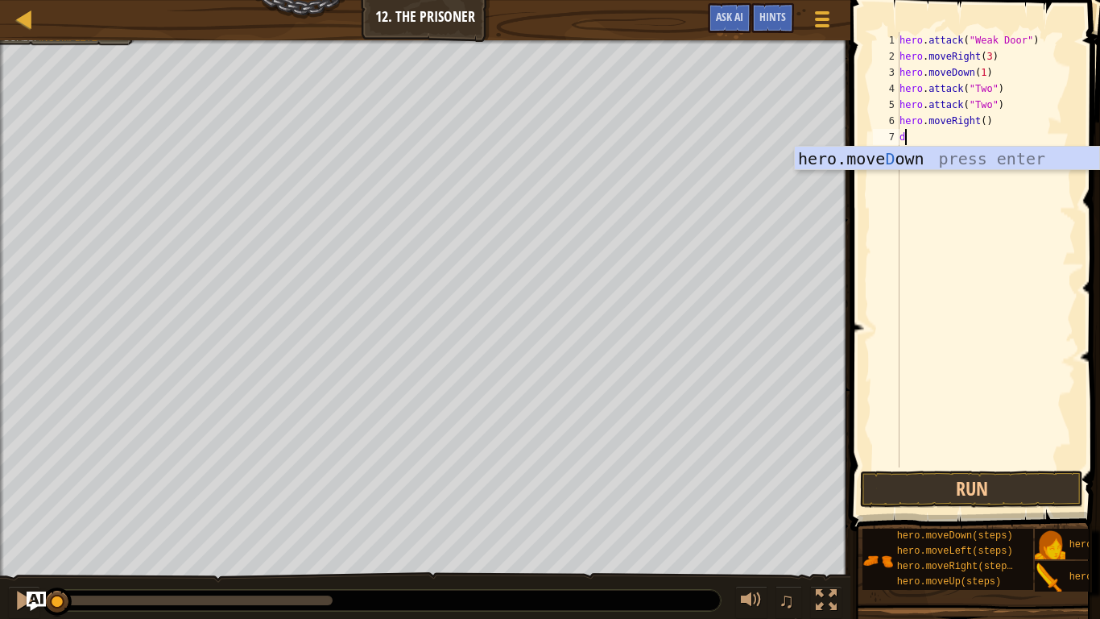
type textarea "d"
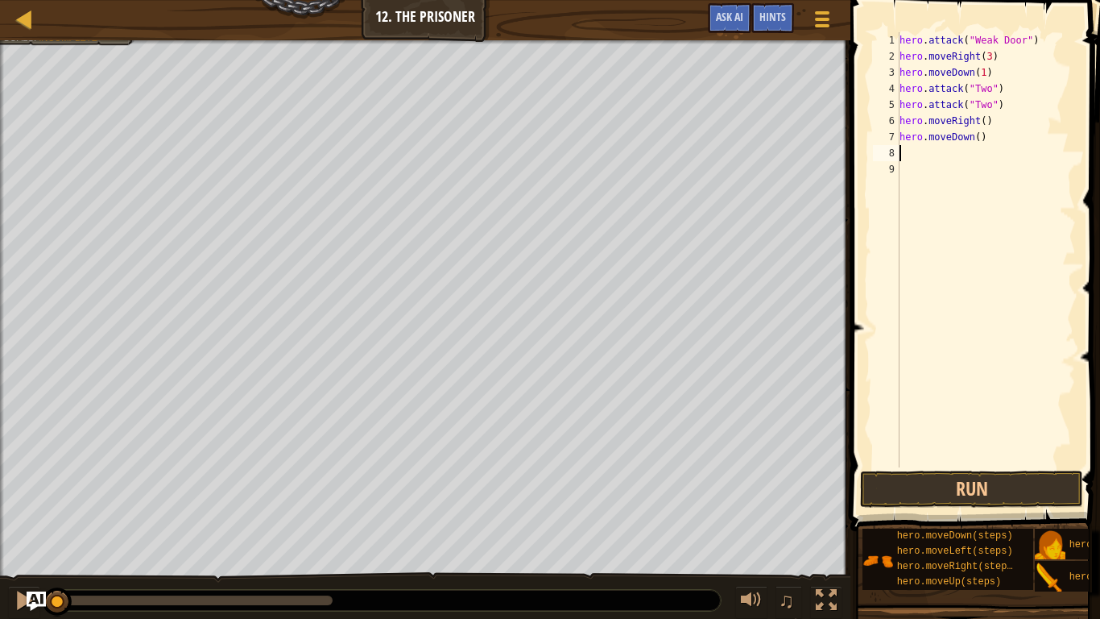
click at [981, 139] on div "hero . attack ( "Weak Door" ) hero . moveRight ( 3 ) hero . moveDown ( 1 ) hero…" at bounding box center [986, 265] width 180 height 467
type textarea "hero.moveDown(1)"
type textarea "g"
click at [918, 482] on button "Run" at bounding box center [971, 488] width 223 height 37
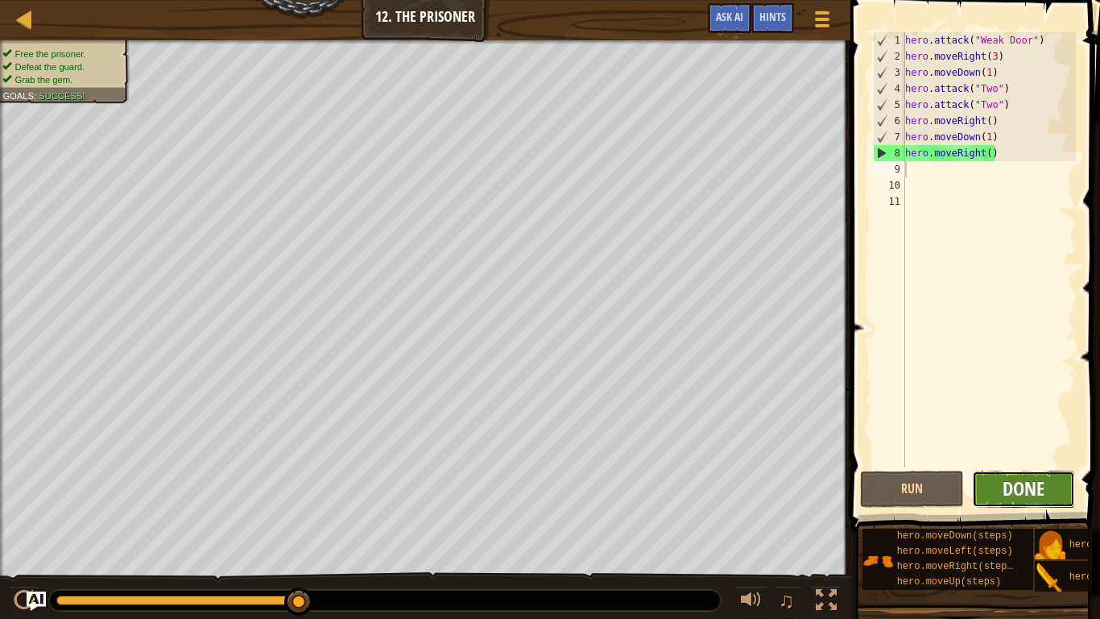
click at [1027, 478] on span "Done" at bounding box center [1024, 488] width 42 height 26
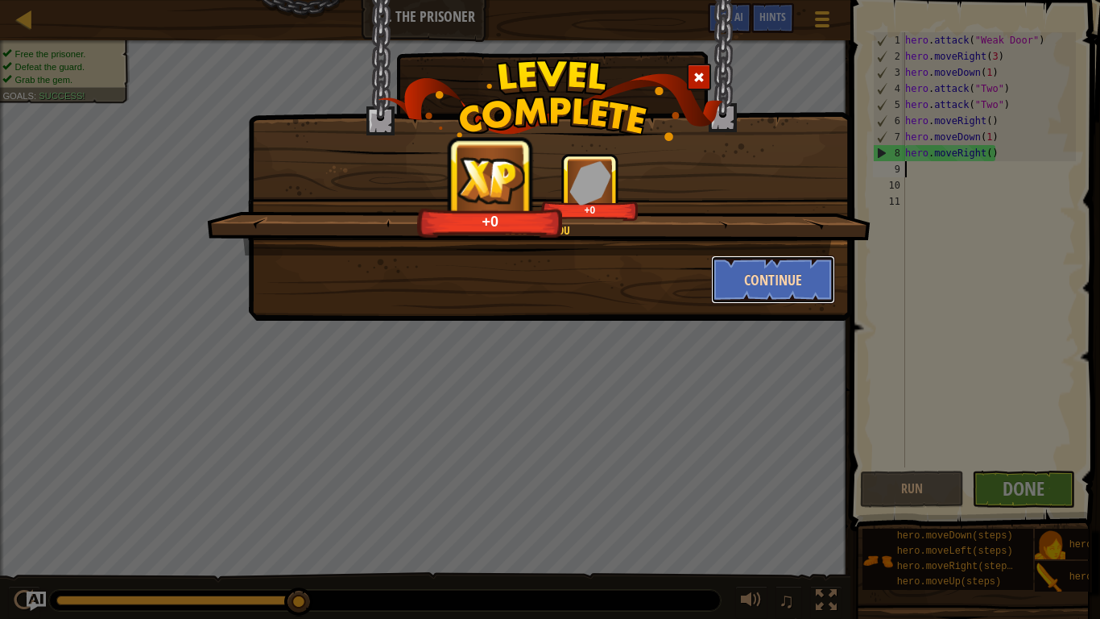
click at [750, 295] on button "Continue" at bounding box center [773, 279] width 125 height 48
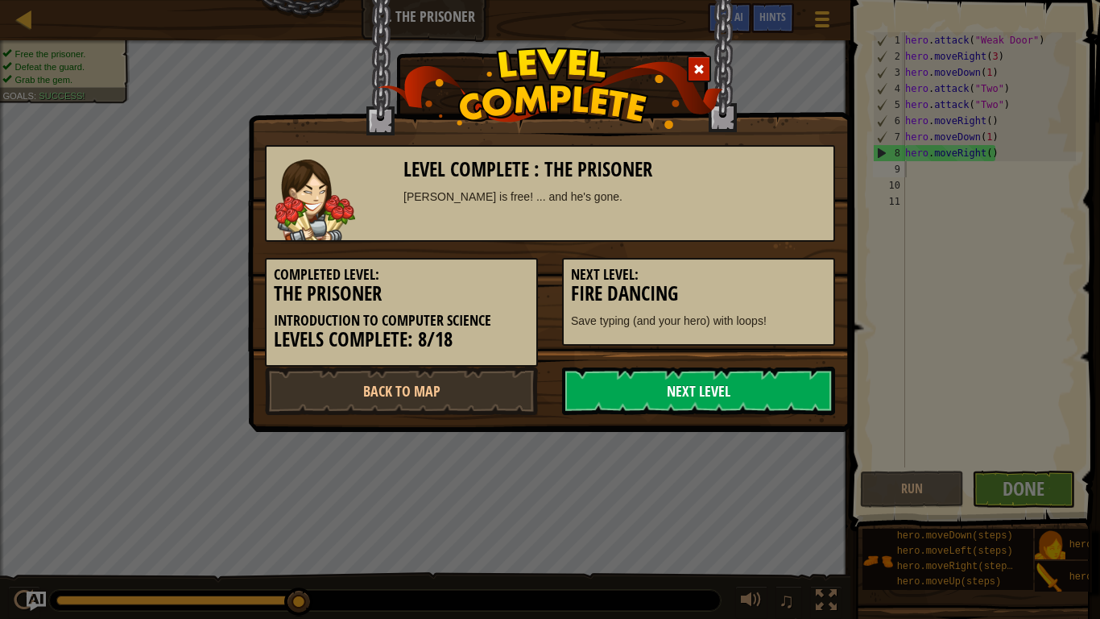
click at [681, 393] on link "Next Level" at bounding box center [698, 390] width 273 height 48
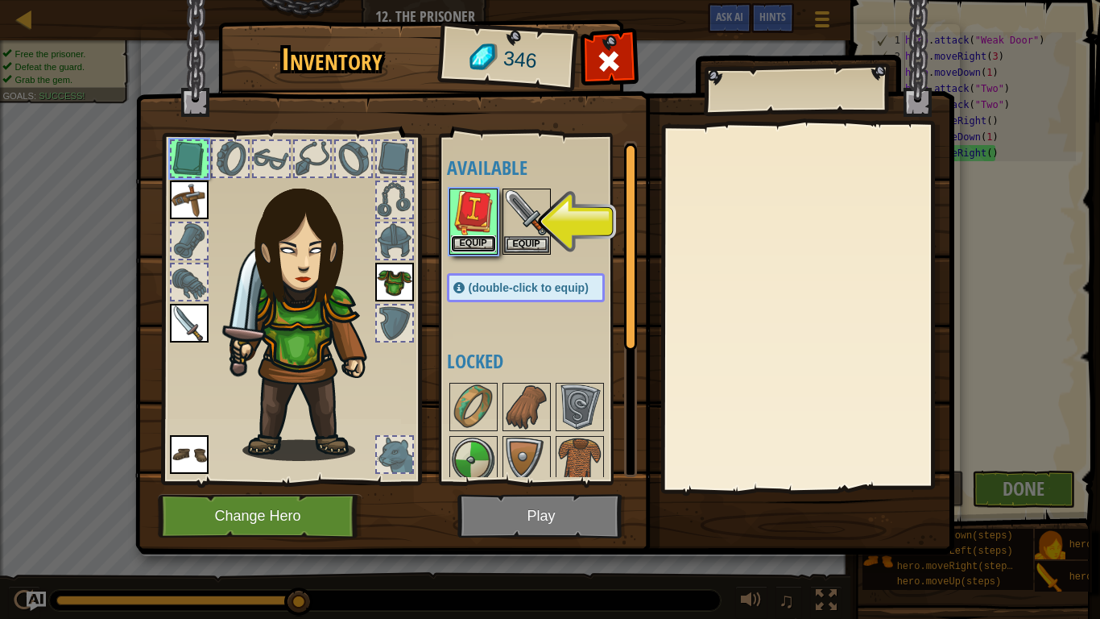
click at [480, 248] on button "Equip" at bounding box center [473, 243] width 45 height 17
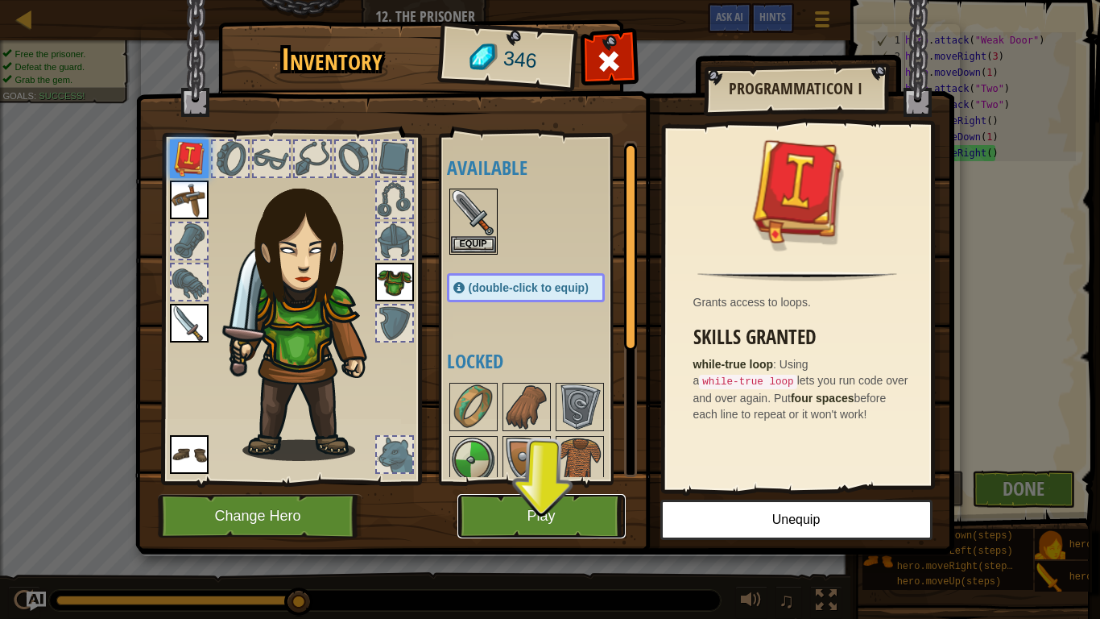
click at [516, 482] on button "Play" at bounding box center [541, 516] width 168 height 44
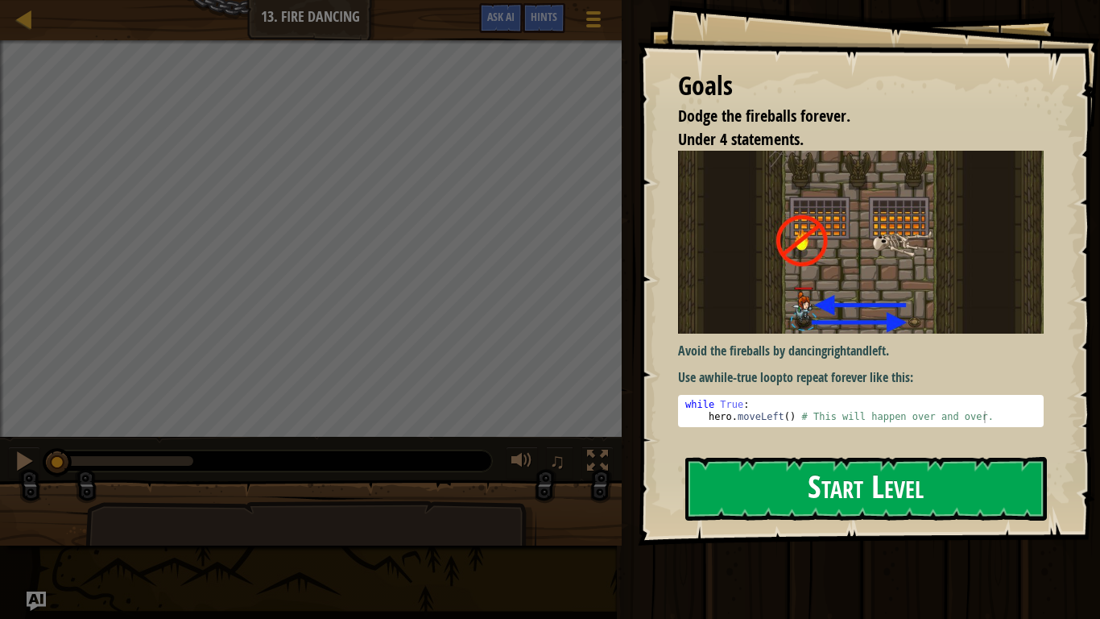
click at [777, 462] on button "Start Level" at bounding box center [866, 489] width 362 height 64
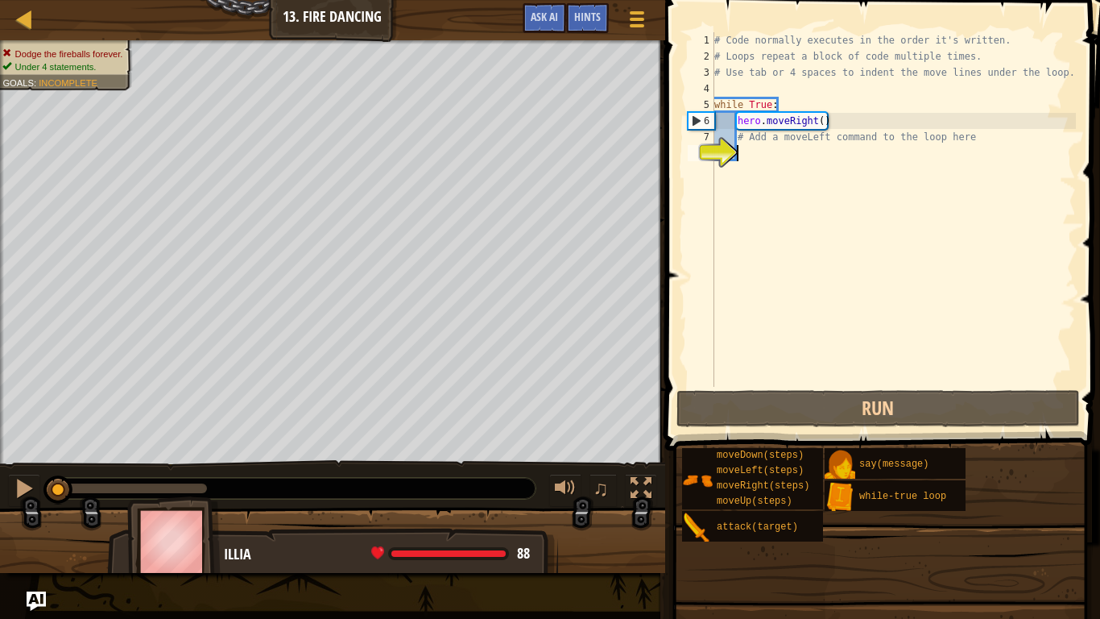
click at [874, 237] on div "# Code normally executes in the order it's written. # Loops repeat a block of c…" at bounding box center [893, 225] width 365 height 387
type textarea "a"
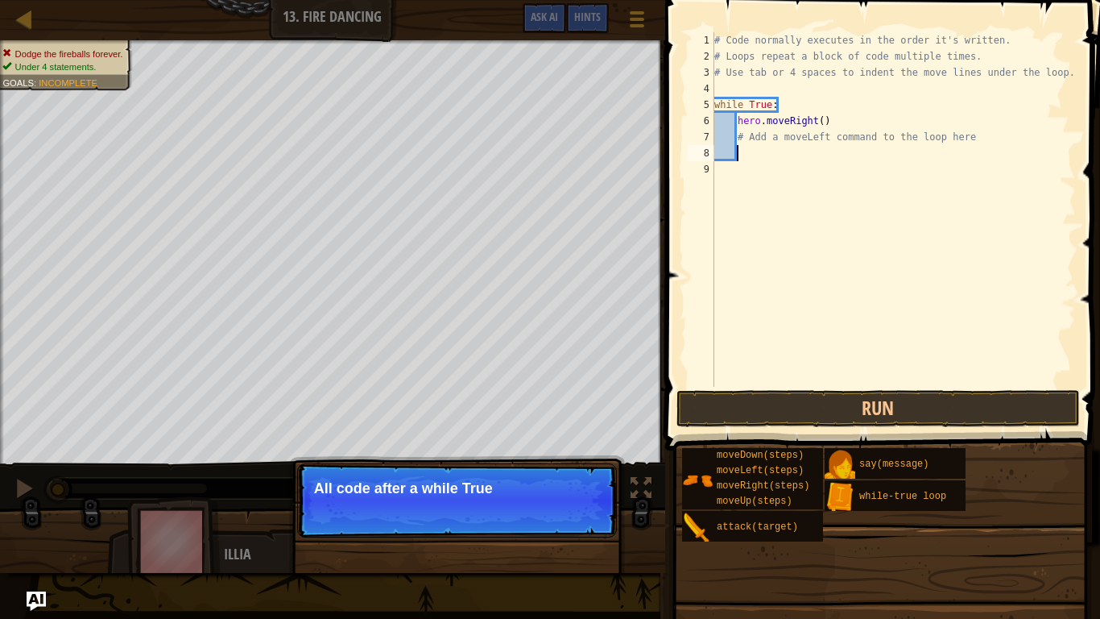
scroll to position [7, 2]
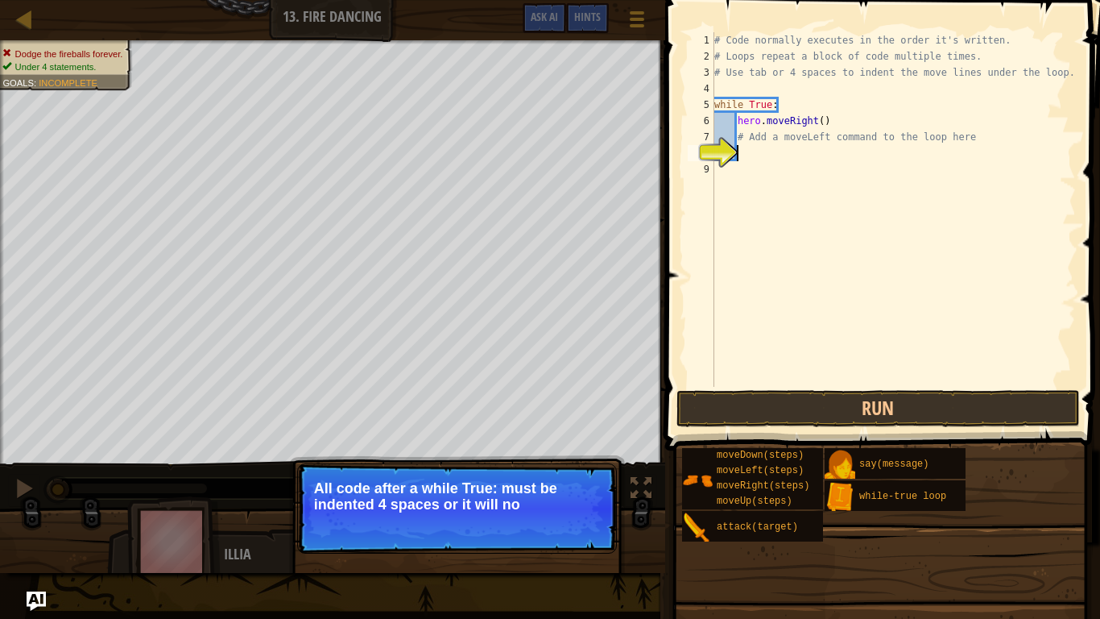
type textarea "r"
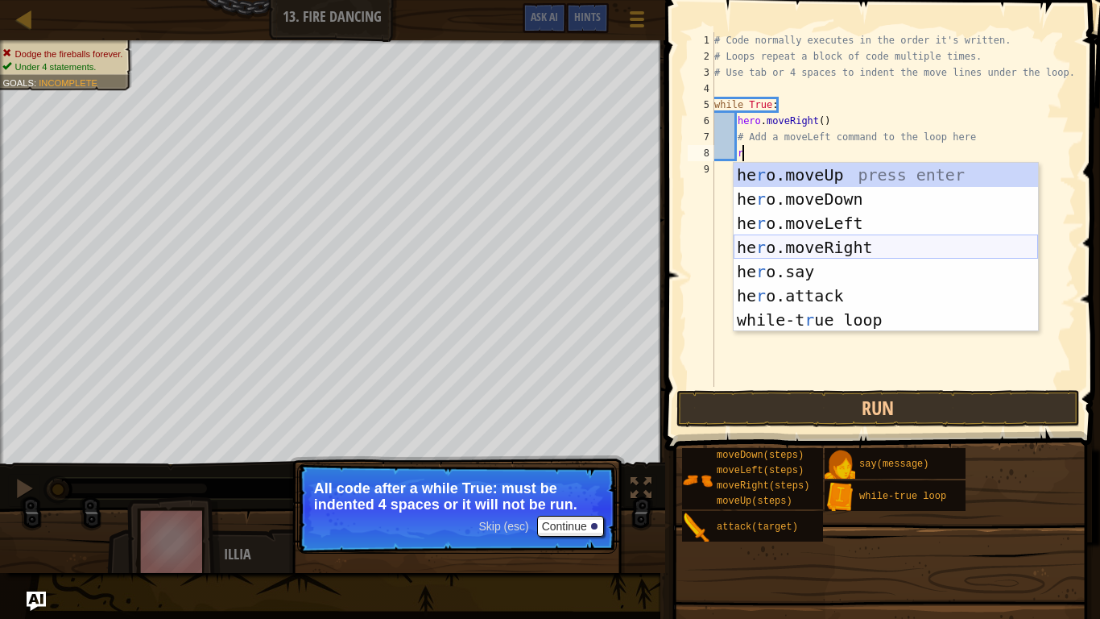
click at [867, 250] on div "he r o.moveUp press enter he r o.moveDown press enter he r o.moveLeft press ent…" at bounding box center [886, 271] width 304 height 217
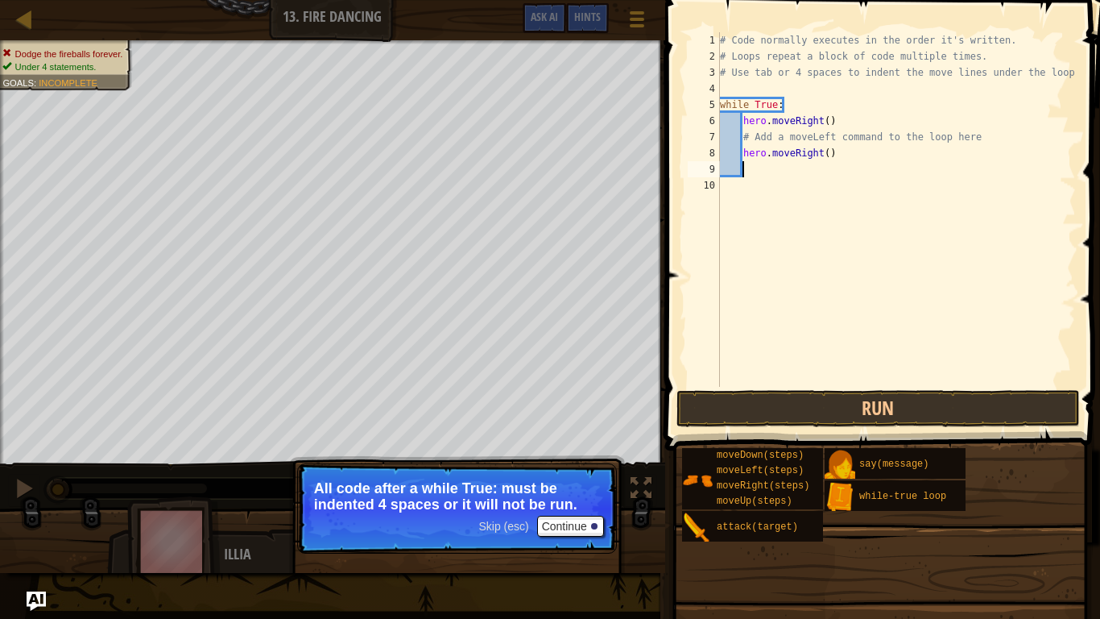
scroll to position [7, 2]
type textarea "m"
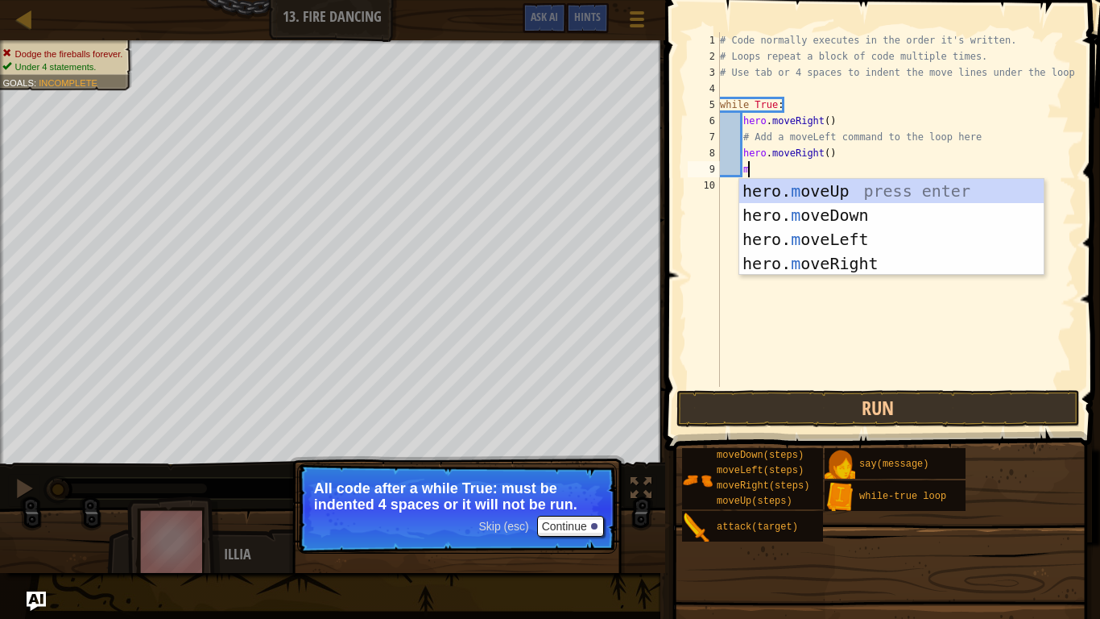
scroll to position [7, 3]
click at [765, 230] on div "hero. m oveUp press enter hero. m oveDown press enter hero. m oveLeft press ent…" at bounding box center [891, 251] width 304 height 145
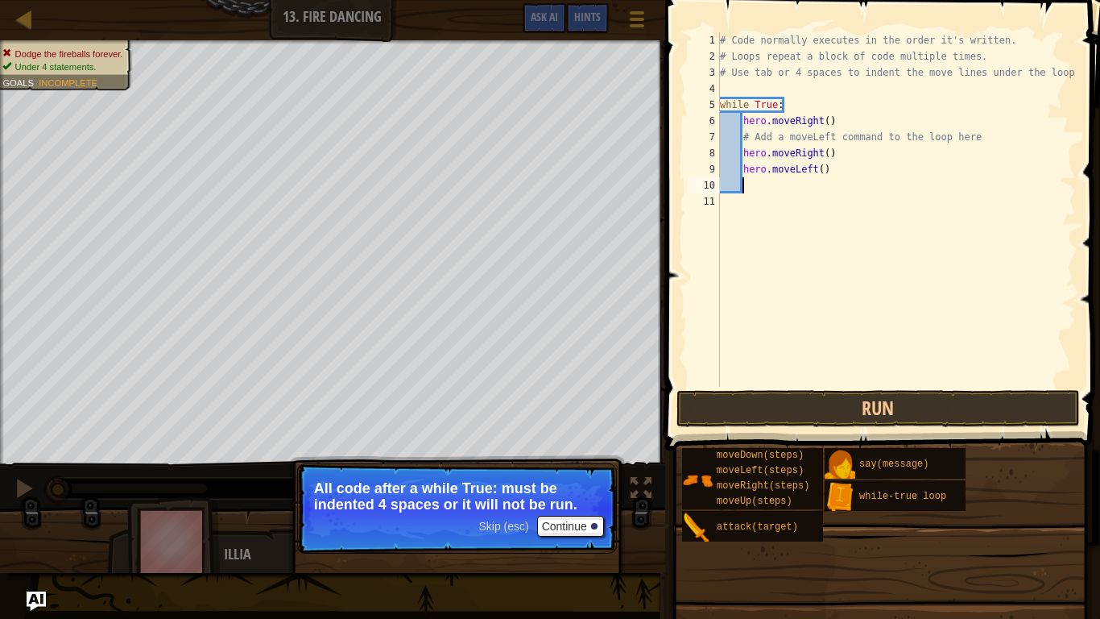
scroll to position [7, 2]
click at [796, 399] on button "Run" at bounding box center [879, 408] width 404 height 37
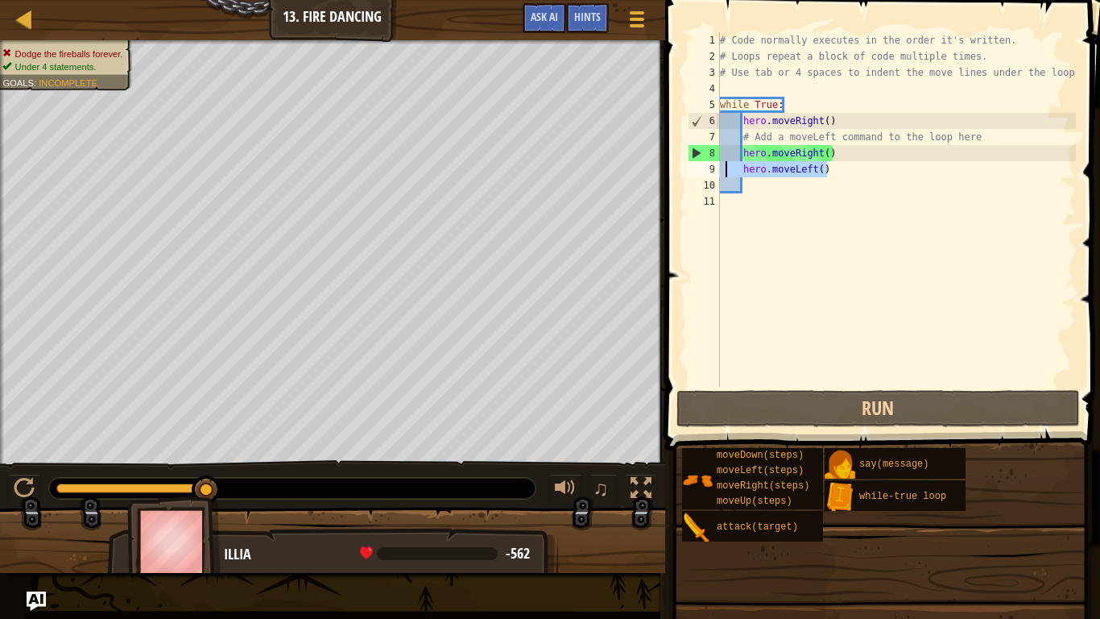
drag, startPoint x: 829, startPoint y: 168, endPoint x: 726, endPoint y: 162, distance: 103.3
click at [726, 162] on div "# Code normally executes in the order it's written. # Loops repeat a block of c…" at bounding box center [896, 225] width 359 height 387
type textarea "hero.moveLeft()"
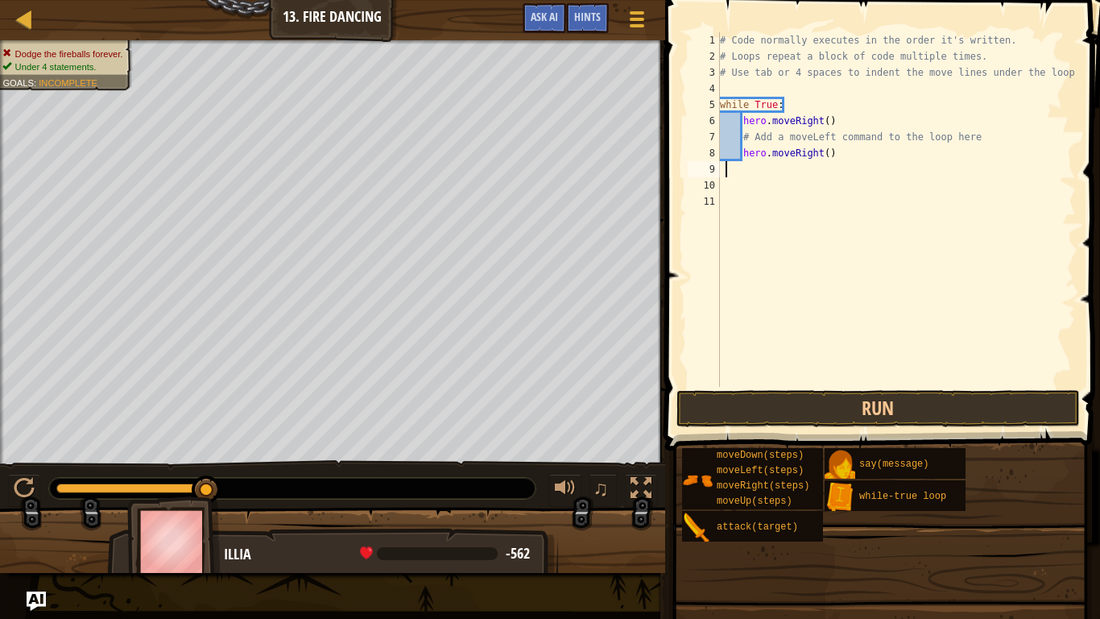
type textarea "m"
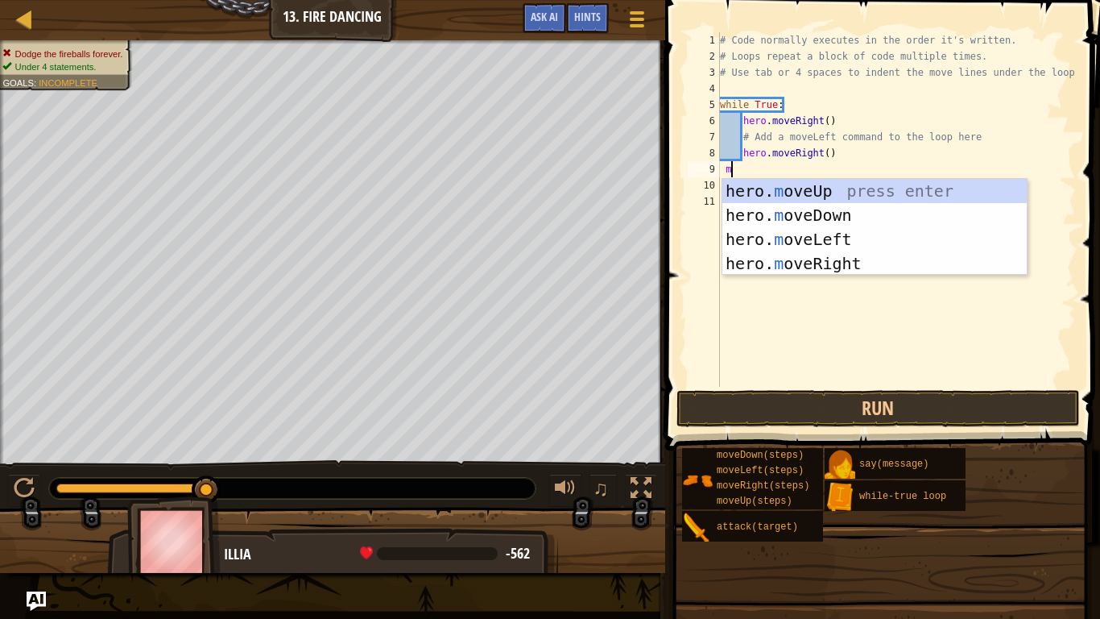
scroll to position [7, 1]
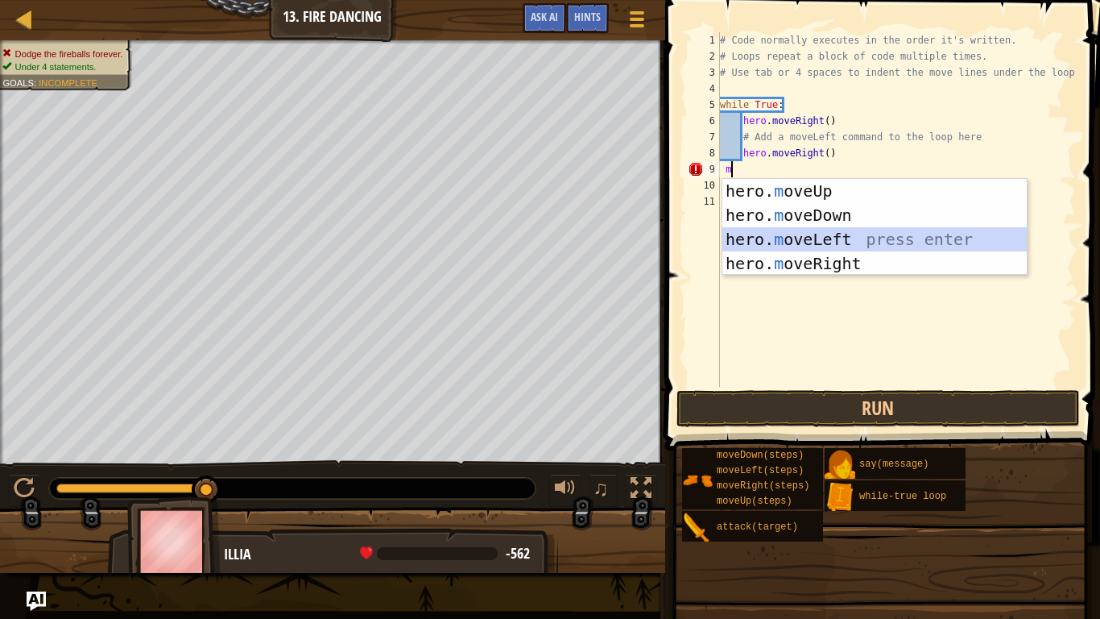
click at [765, 236] on div "hero. m oveUp press enter hero. m oveDown press enter hero. m oveLeft press ent…" at bounding box center [874, 251] width 304 height 145
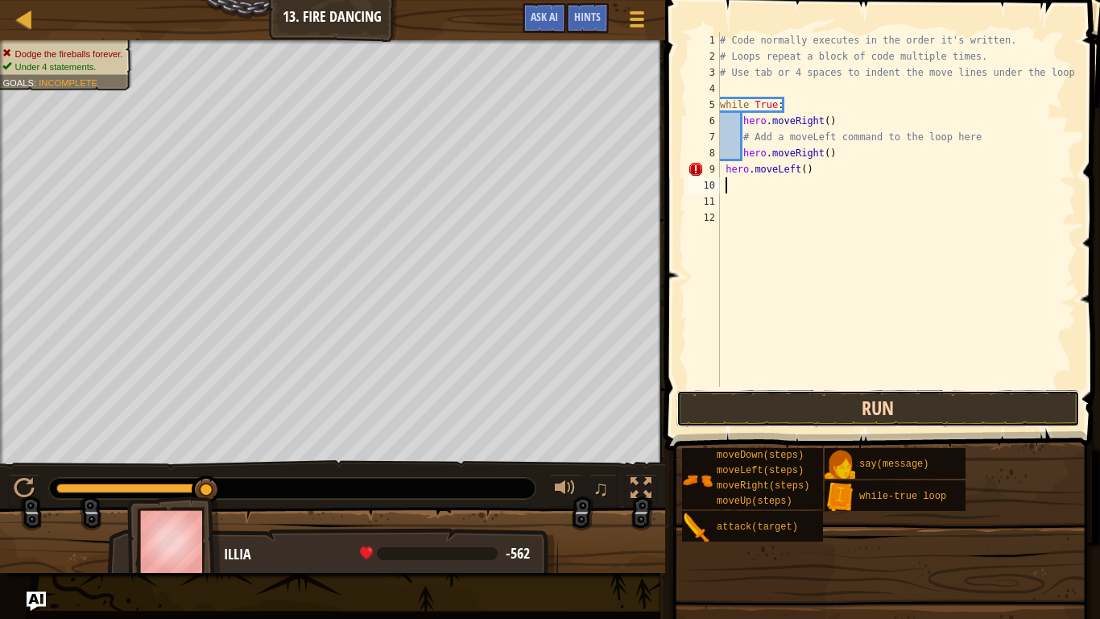
click at [791, 405] on button "Run" at bounding box center [879, 408] width 404 height 37
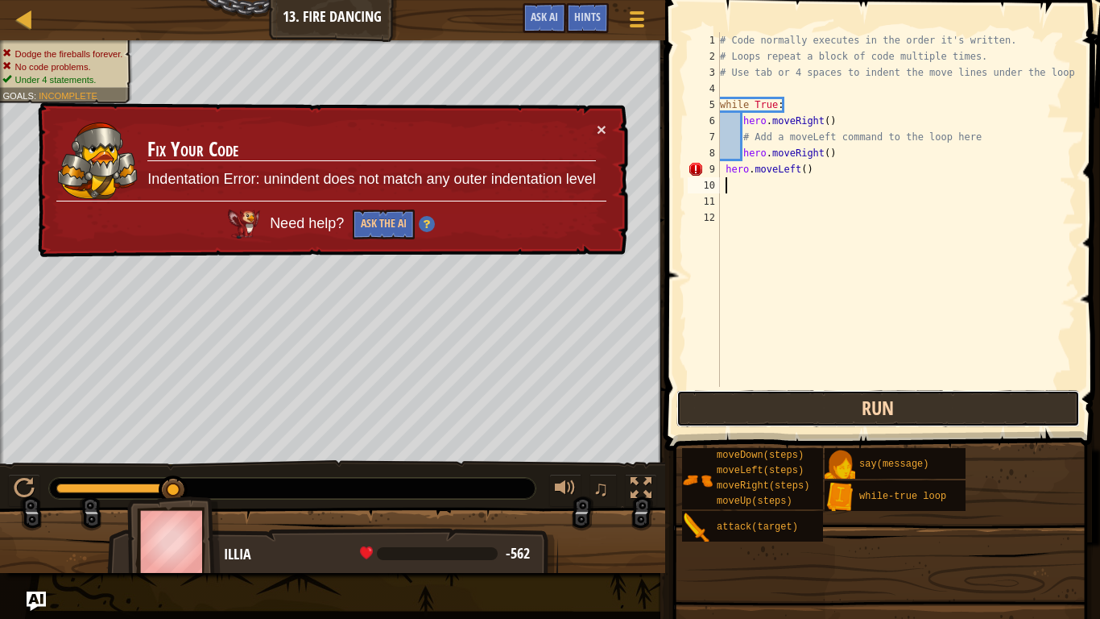
click at [782, 411] on button "Run" at bounding box center [879, 408] width 404 height 37
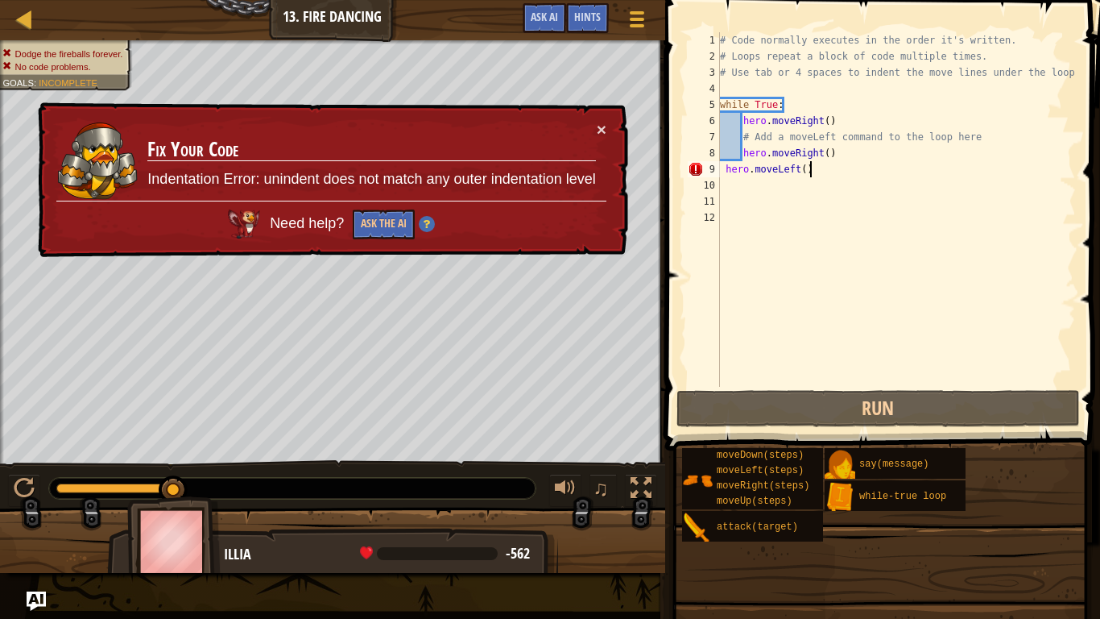
click at [821, 173] on div "# Code normally executes in the order it's written. # Loops repeat a block of c…" at bounding box center [896, 225] width 359 height 387
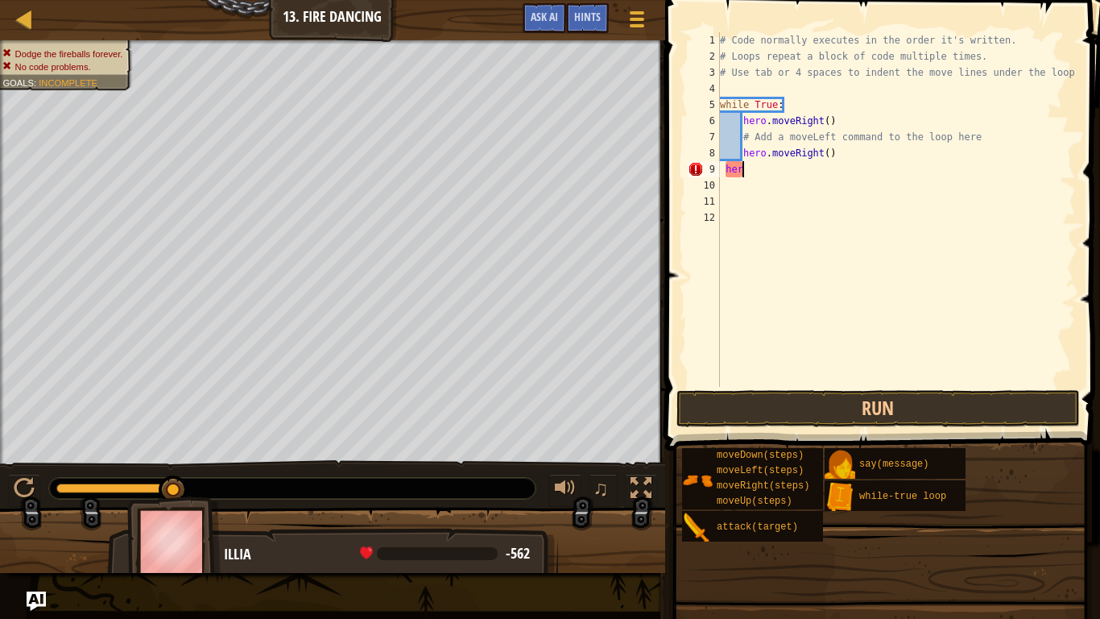
type textarea "h"
click at [816, 397] on button "Run" at bounding box center [879, 408] width 404 height 37
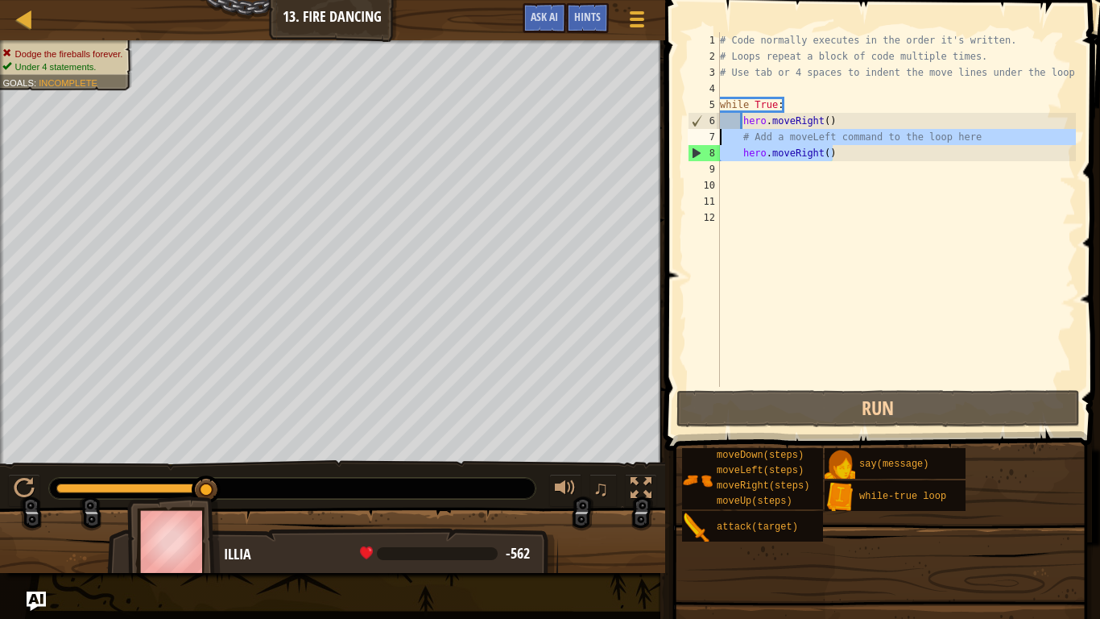
drag, startPoint x: 840, startPoint y: 154, endPoint x: 718, endPoint y: 143, distance: 122.9
click at [718, 143] on div "1 2 3 4 5 6 7 8 9 10 11 12 # Code normally executes in the order it's written. …" at bounding box center [880, 209] width 391 height 354
type textarea "# Add a moveLeft command to the loop here hero.moveRight()"
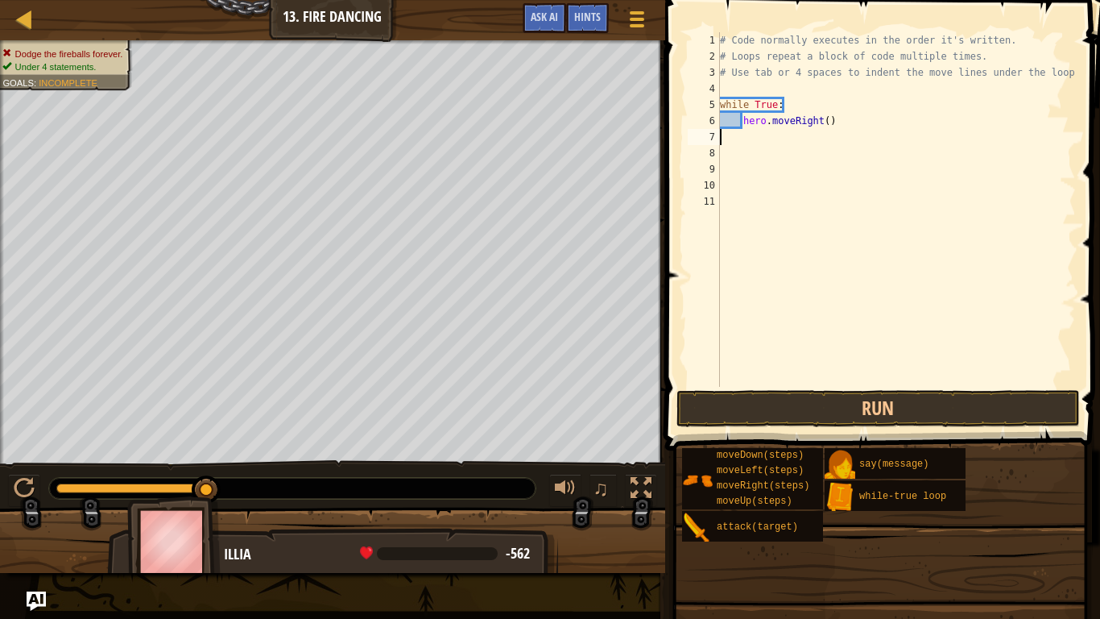
type textarea "l"
click at [720, 135] on div "# Code normally executes in the order it's written. # Loops repeat a block of c…" at bounding box center [896, 225] width 359 height 387
drag, startPoint x: 840, startPoint y: 138, endPoint x: 676, endPoint y: 134, distance: 164.4
click at [676, 134] on div "hero.move 1 2 3 4 5 6 7 8 9 10 11 12 # Code normally executes in the order it's…" at bounding box center [880, 257] width 440 height 498
type textarea "hero.move l"
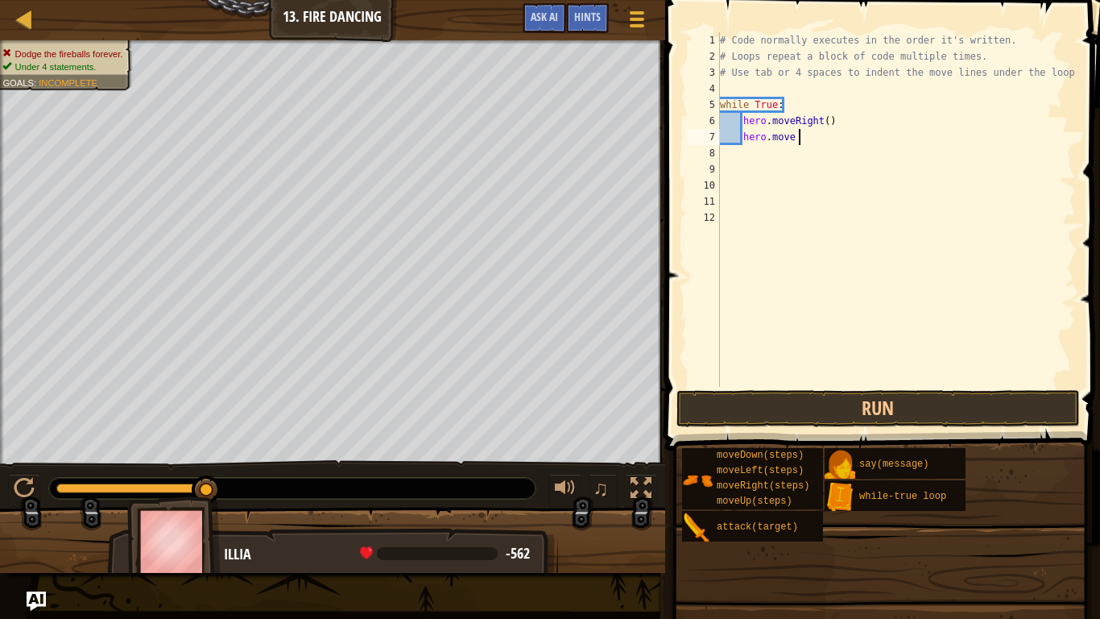
scroll to position [7, 11]
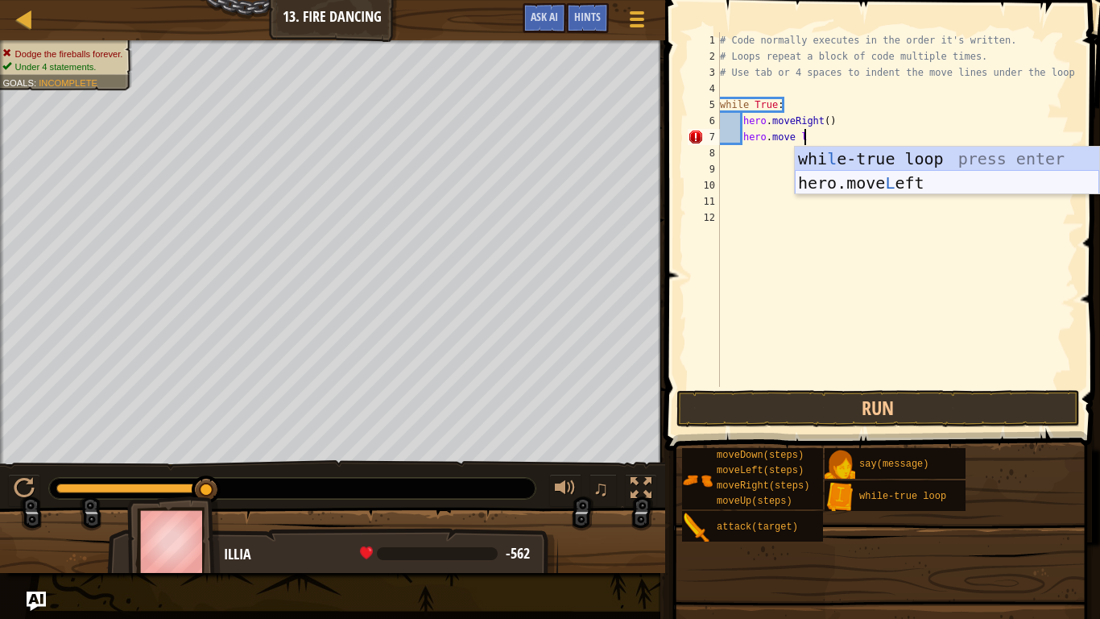
click at [818, 175] on div "whi l e-true loop press enter hero.move L eft press enter" at bounding box center [947, 195] width 304 height 97
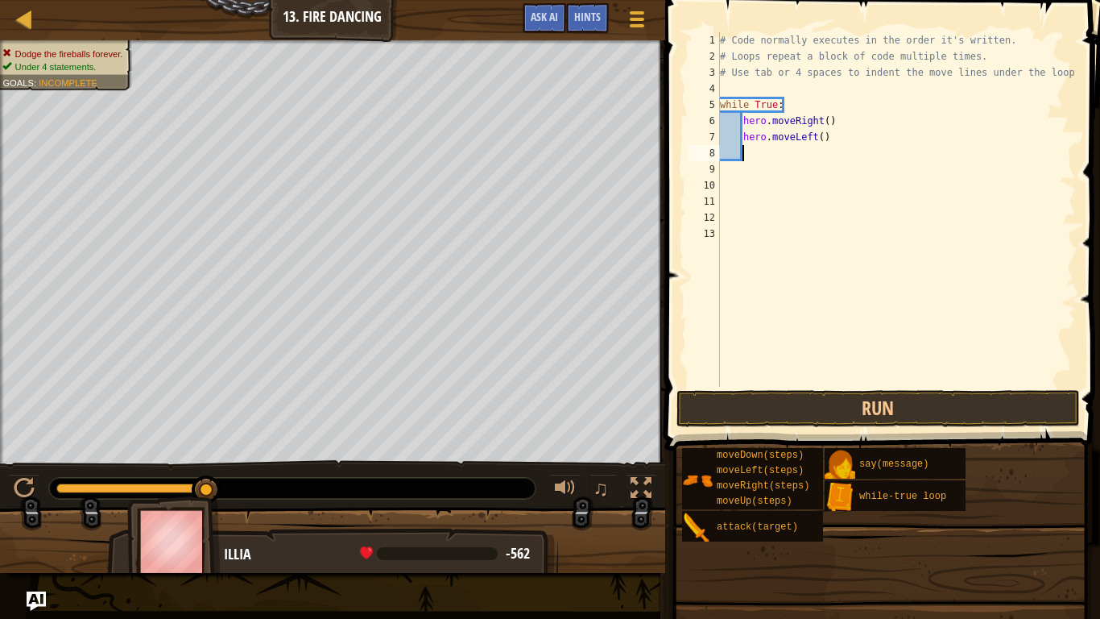
scroll to position [7, 2]
click at [826, 395] on button "Run" at bounding box center [879, 408] width 404 height 37
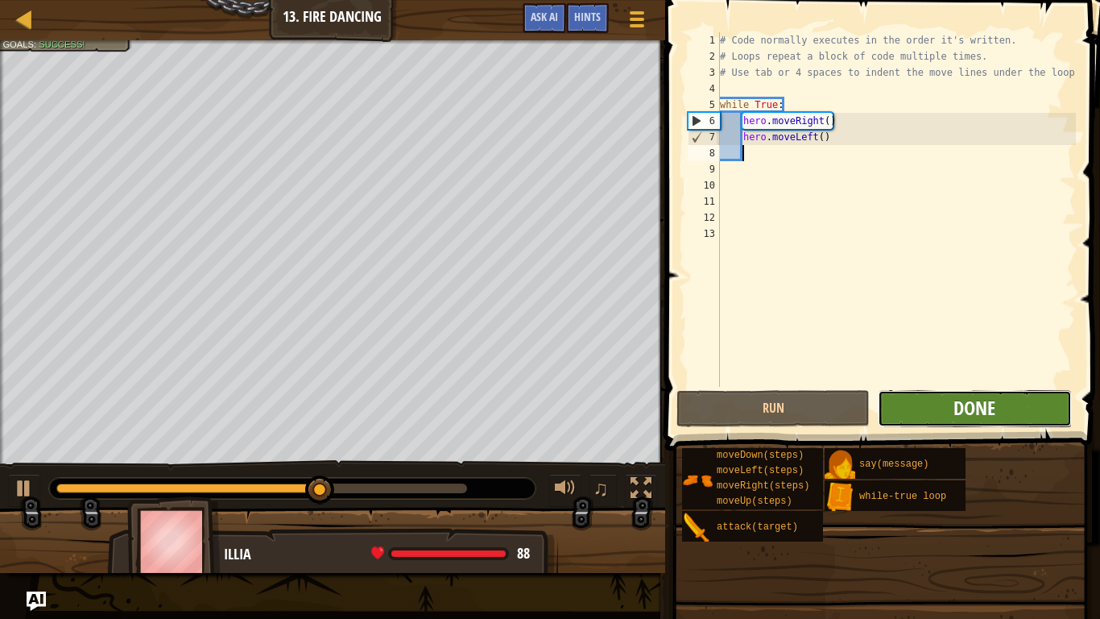
click at [991, 395] on span "Done" at bounding box center [975, 408] width 42 height 26
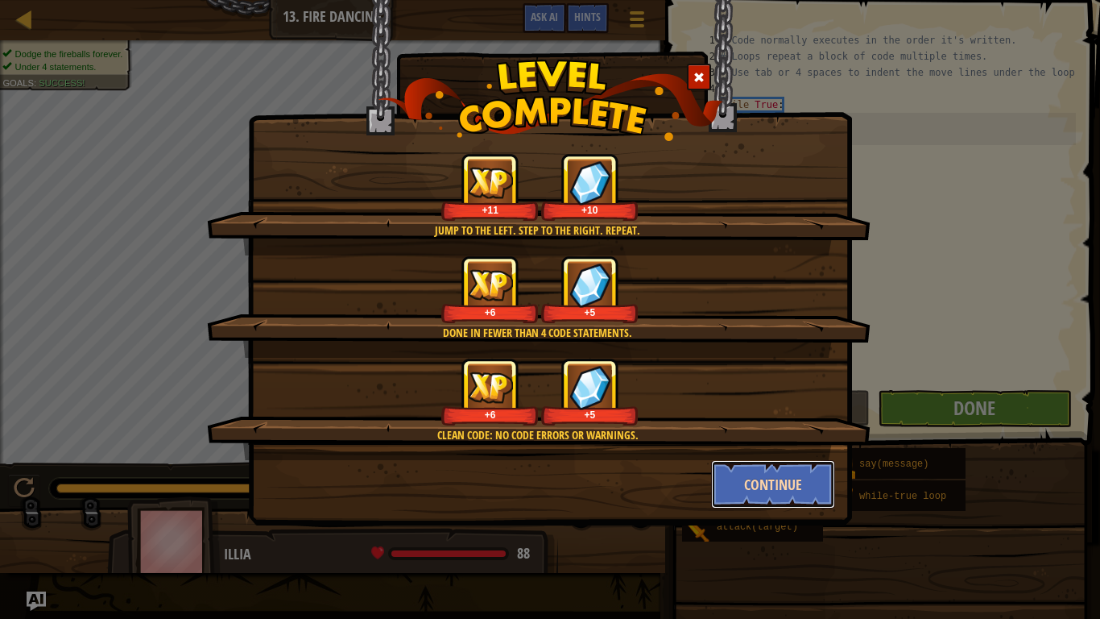
click at [755, 482] on button "Continue" at bounding box center [773, 484] width 125 height 48
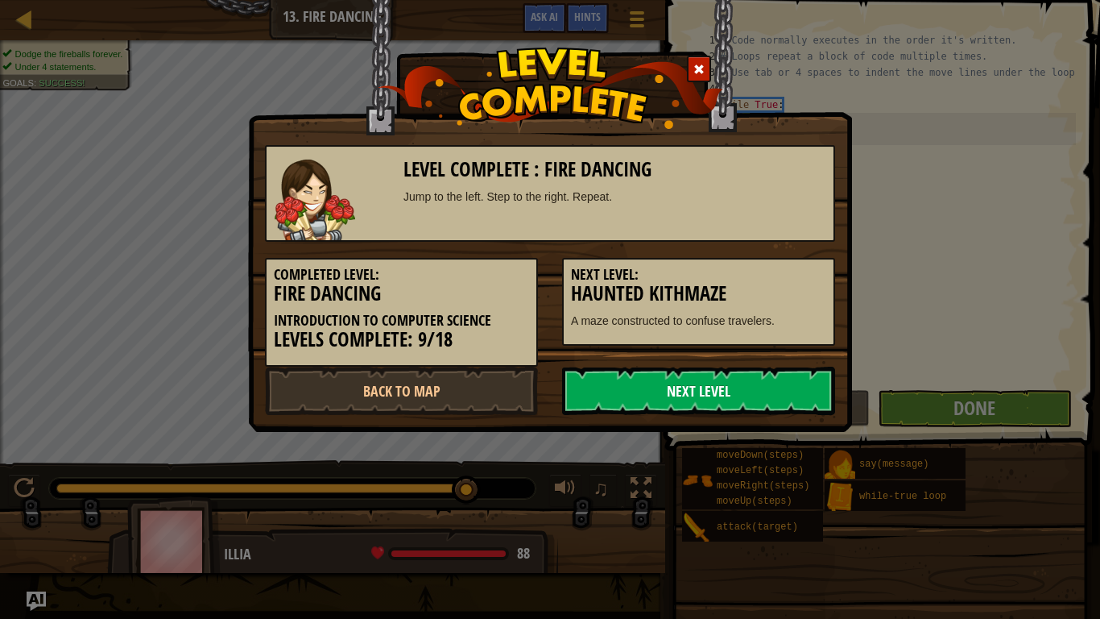
click at [735, 399] on link "Next Level" at bounding box center [698, 390] width 273 height 48
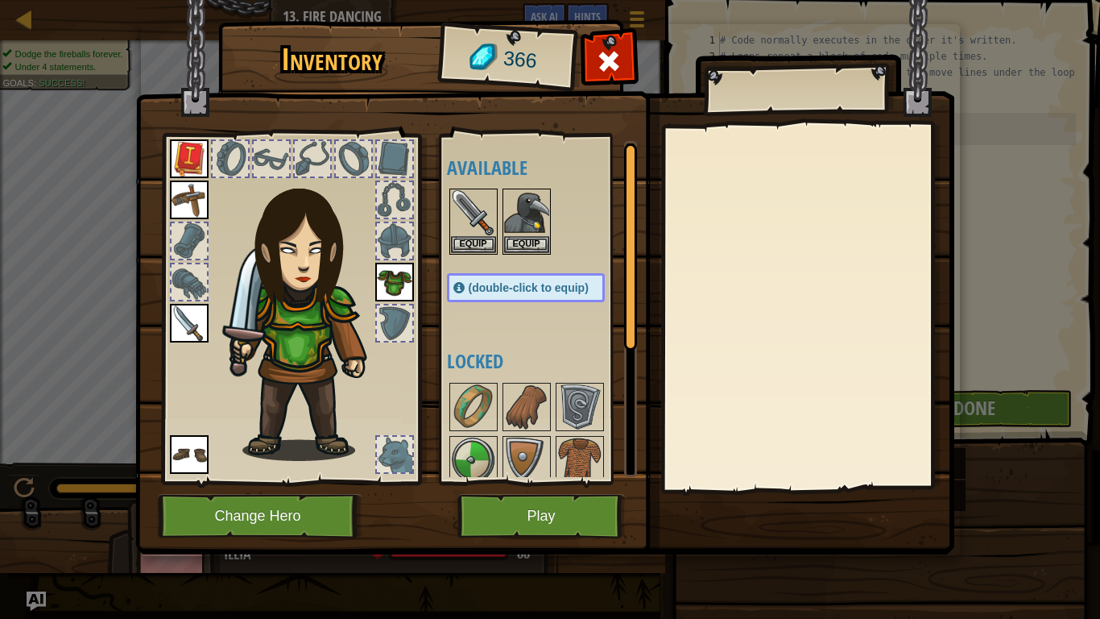
click at [329, 156] on div at bounding box center [312, 158] width 35 height 35
click at [360, 167] on div at bounding box center [353, 158] width 35 height 35
click at [469, 458] on img at bounding box center [473, 459] width 45 height 45
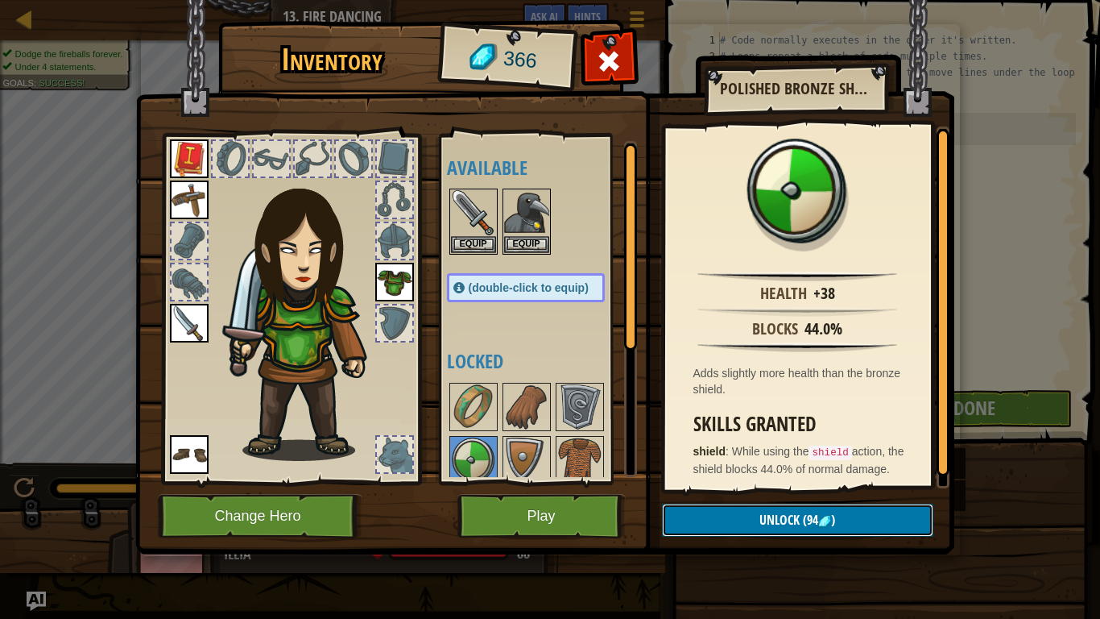
click at [715, 482] on button "Unlock (94 )" at bounding box center [797, 519] width 271 height 33
click at [713, 482] on button "Confirm" at bounding box center [797, 519] width 271 height 33
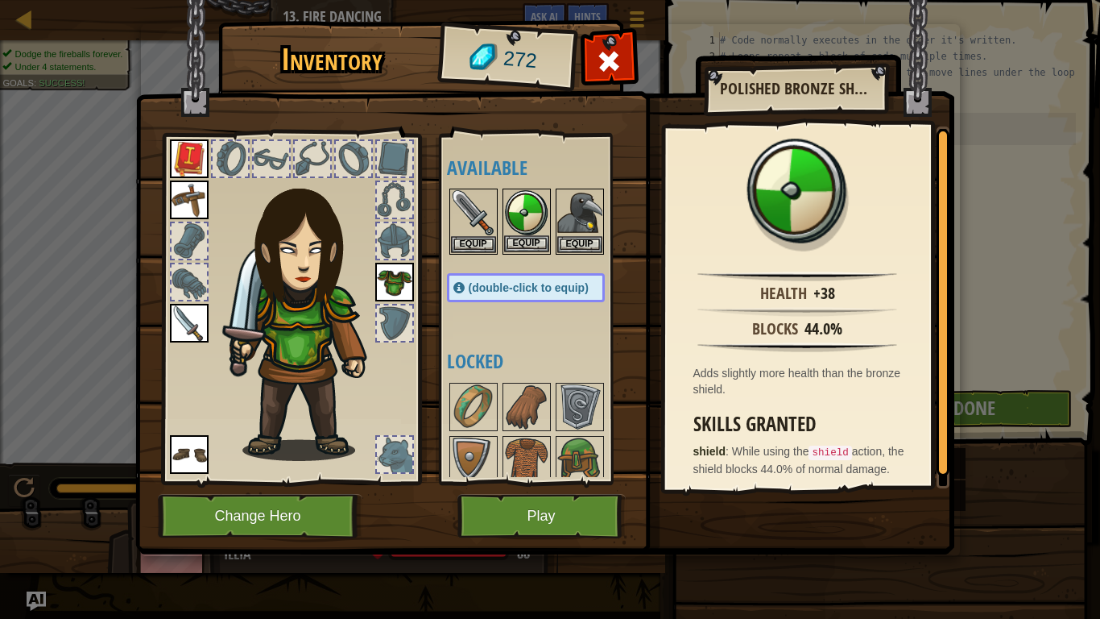
click at [517, 217] on img at bounding box center [526, 212] width 45 height 45
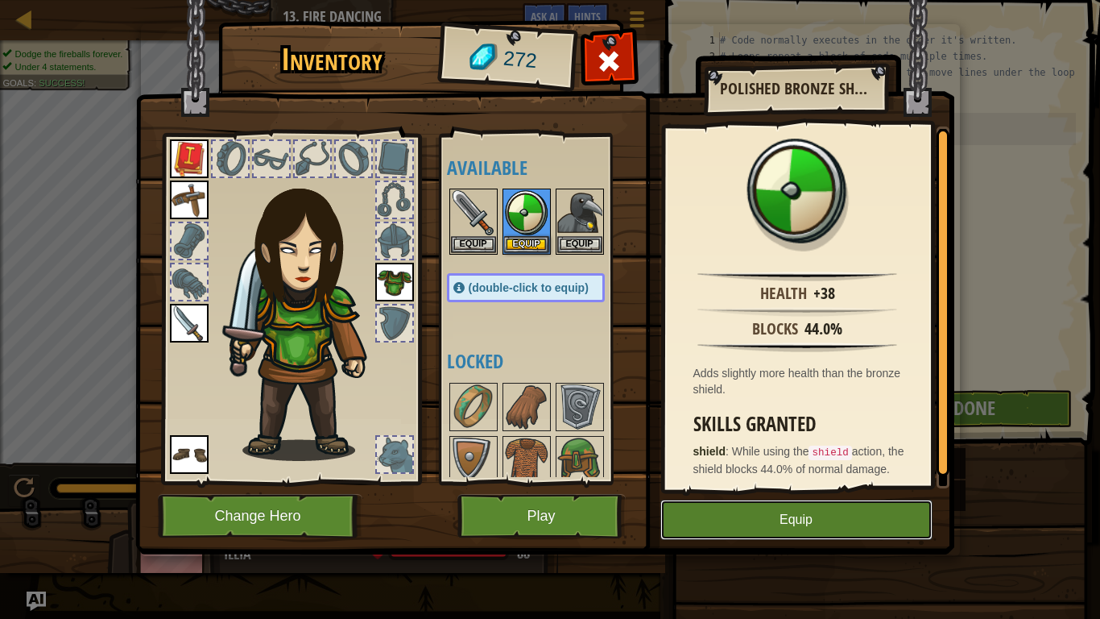
click at [775, 482] on button "Equip" at bounding box center [796, 519] width 272 height 40
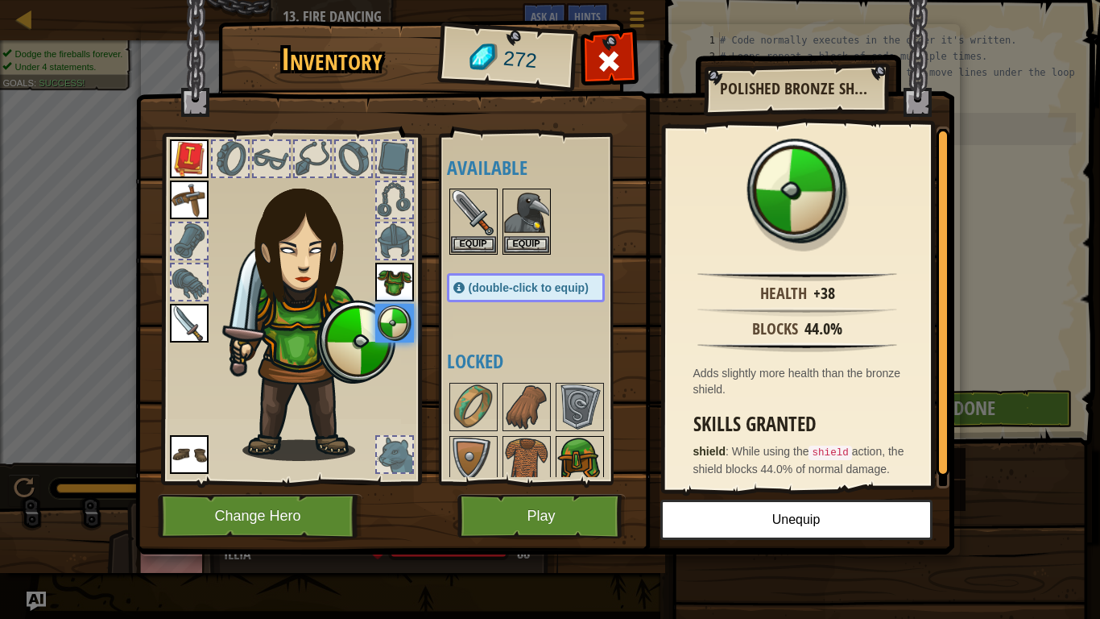
click at [594, 452] on img at bounding box center [579, 459] width 45 height 45
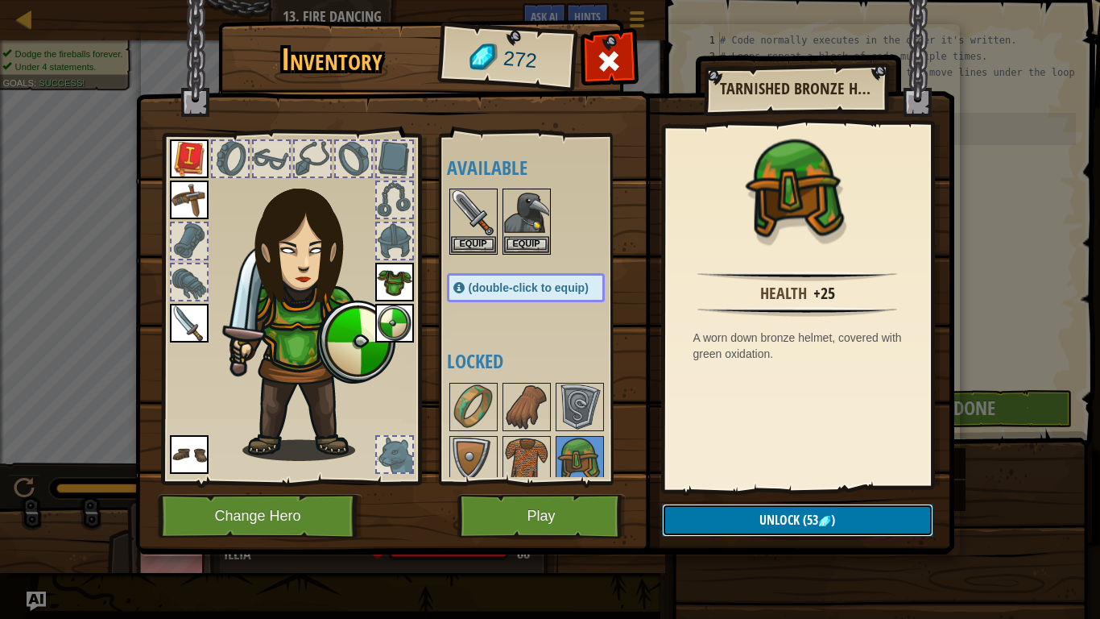
click at [707, 482] on button "Unlock (53 )" at bounding box center [797, 519] width 271 height 33
click at [697, 482] on button "Confirm" at bounding box center [797, 519] width 271 height 33
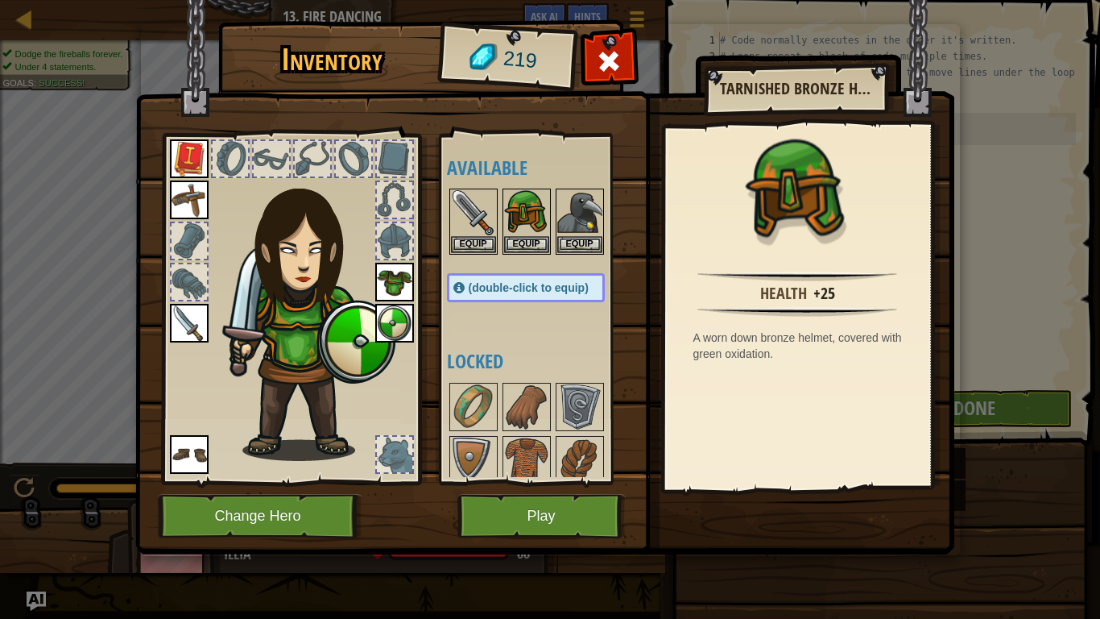
click at [768, 258] on div at bounding box center [797, 200] width 249 height 131
click at [531, 197] on img at bounding box center [526, 212] width 45 height 45
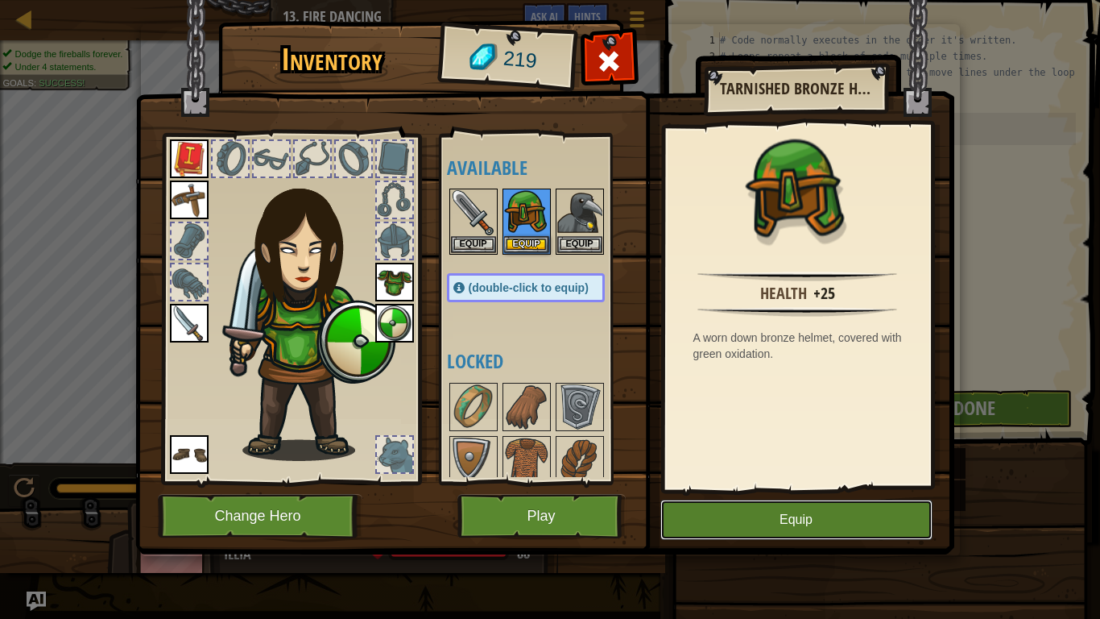
click at [753, 482] on button "Equip" at bounding box center [796, 519] width 272 height 40
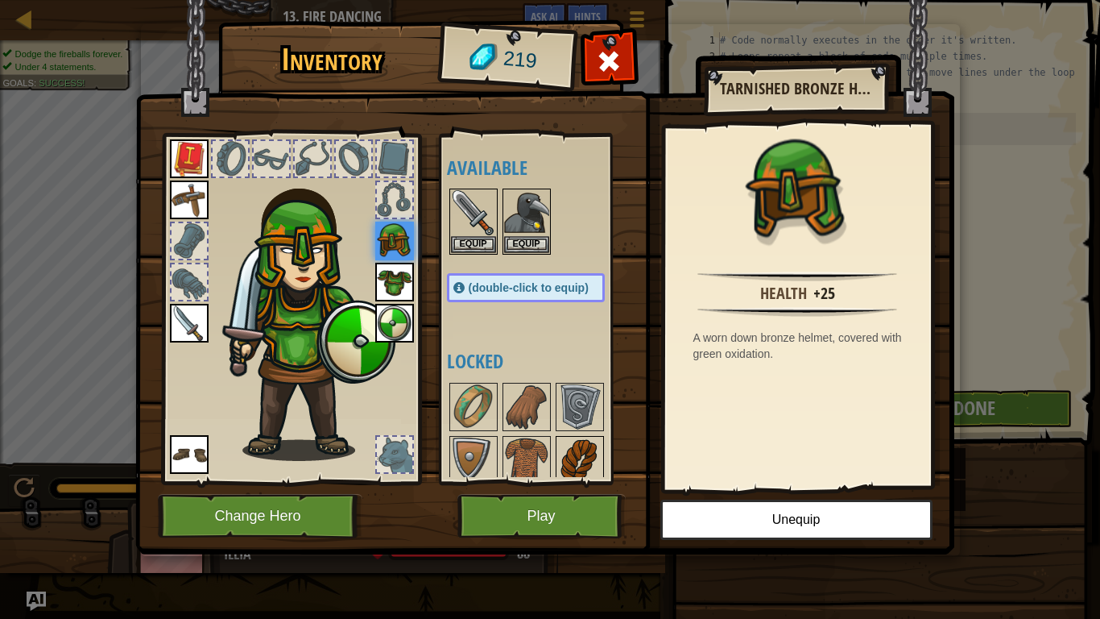
click at [569, 462] on img at bounding box center [579, 459] width 45 height 45
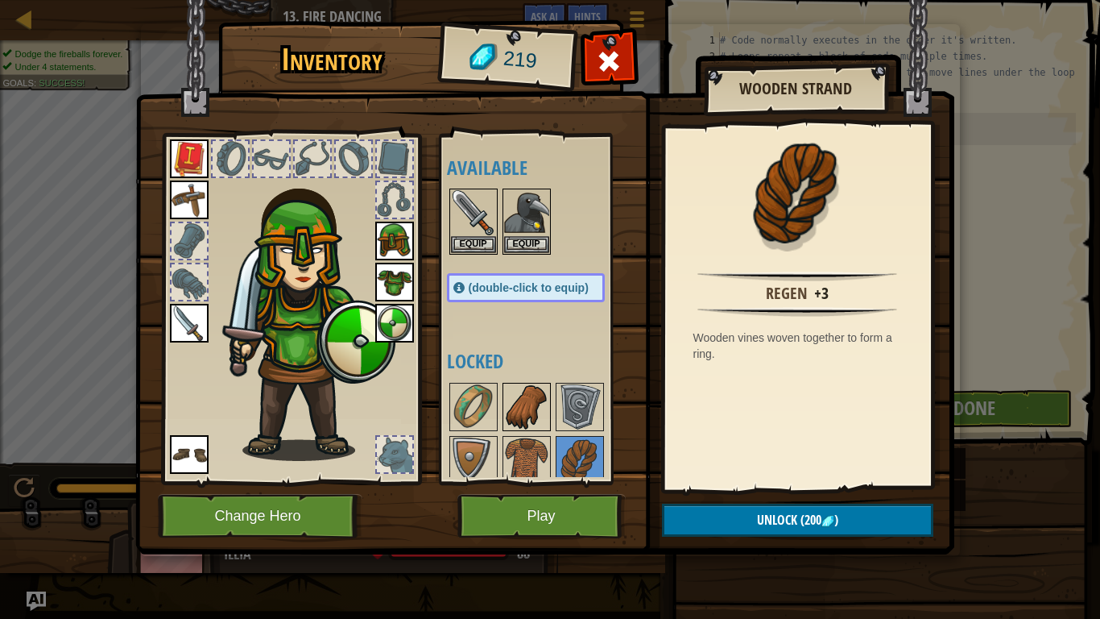
click at [520, 411] on img at bounding box center [526, 406] width 45 height 45
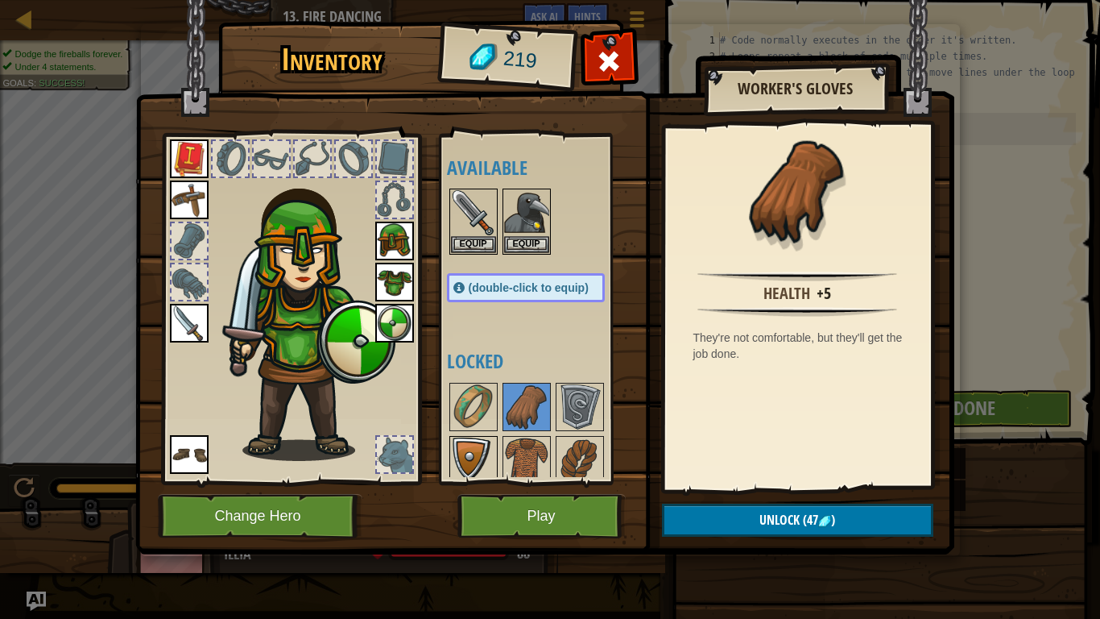
click at [462, 448] on img at bounding box center [473, 459] width 45 height 45
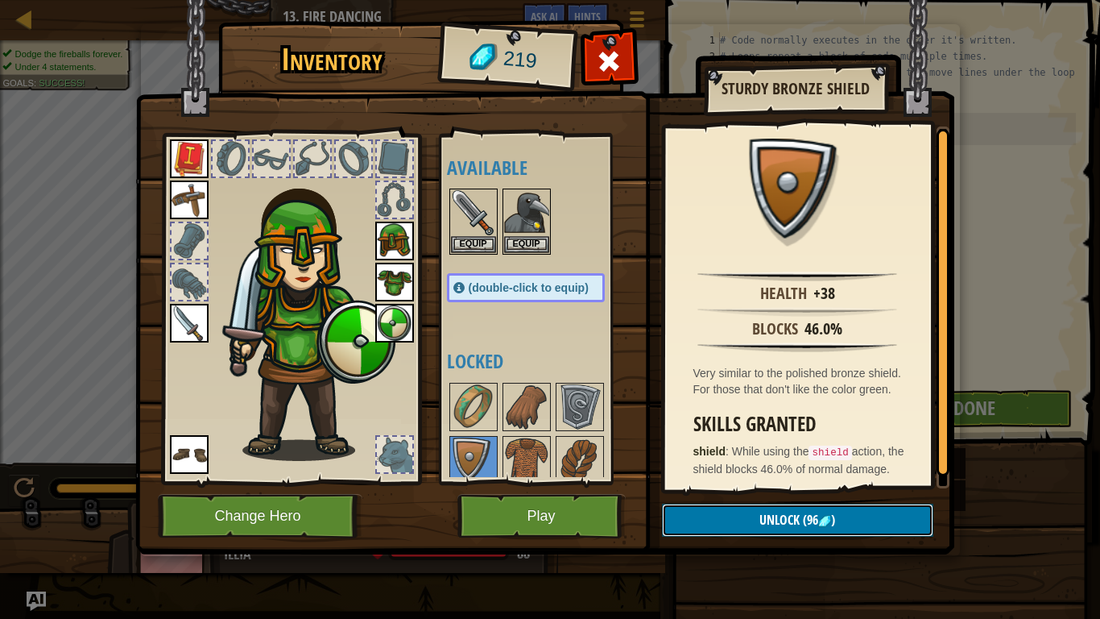
click at [686, 482] on button "Unlock (96 )" at bounding box center [797, 519] width 271 height 33
click at [716, 482] on button "Confirm" at bounding box center [797, 519] width 271 height 33
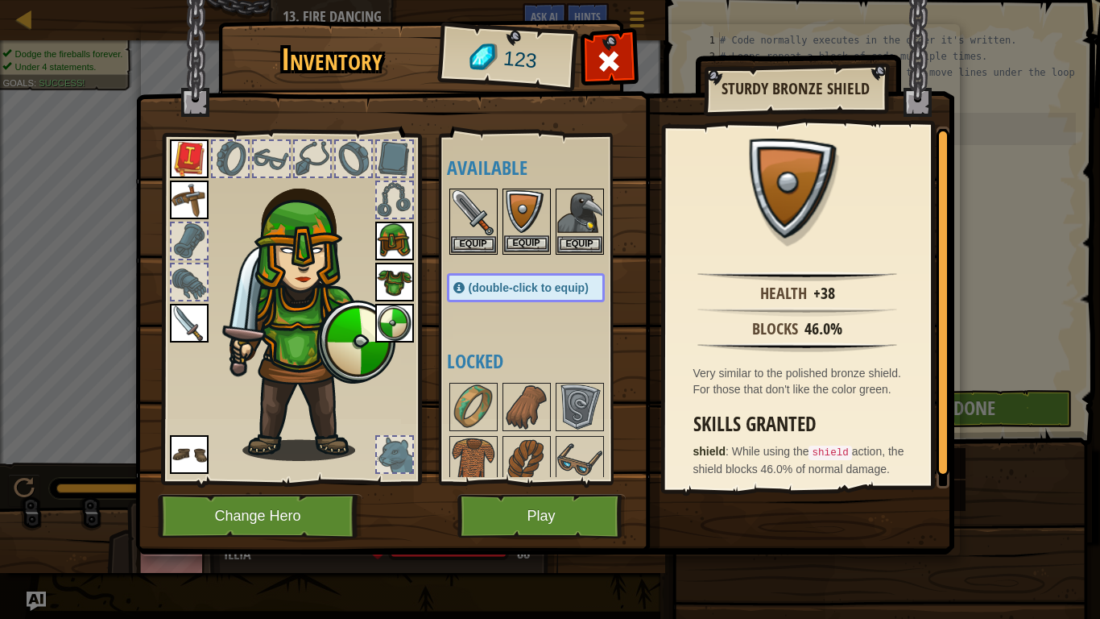
click at [525, 204] on img at bounding box center [526, 212] width 45 height 45
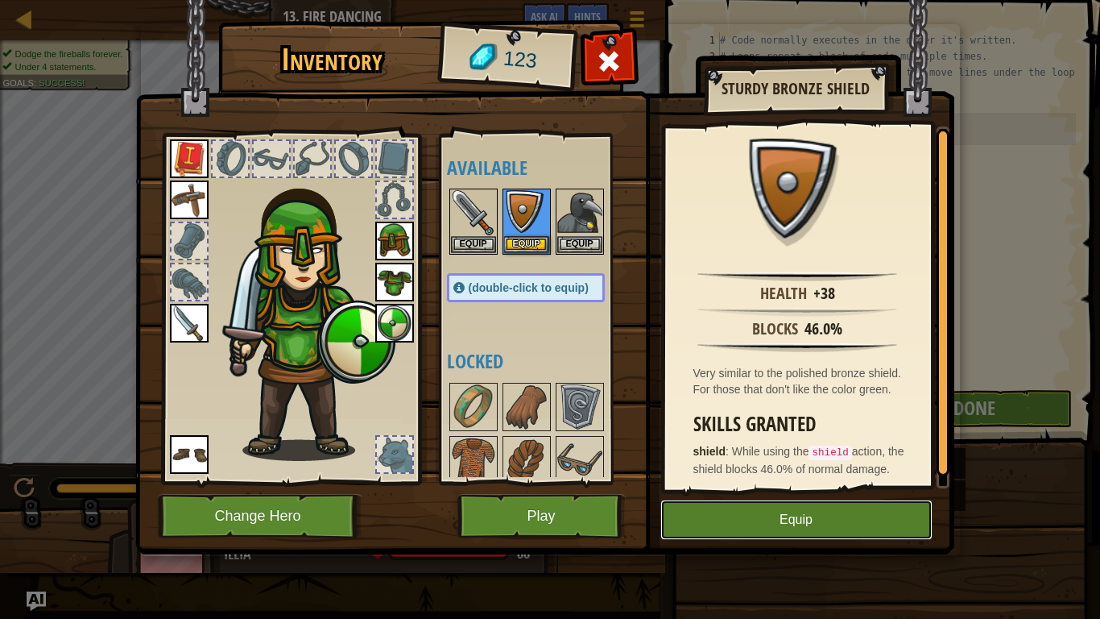
click at [793, 482] on button "Equip" at bounding box center [796, 519] width 272 height 40
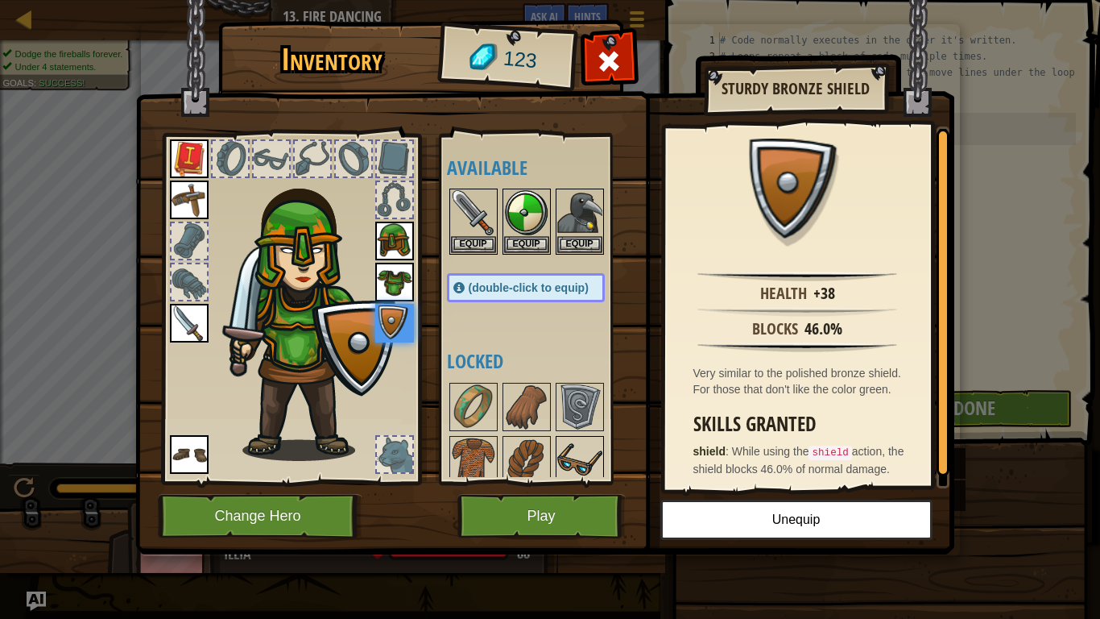
click at [577, 461] on img at bounding box center [579, 459] width 45 height 45
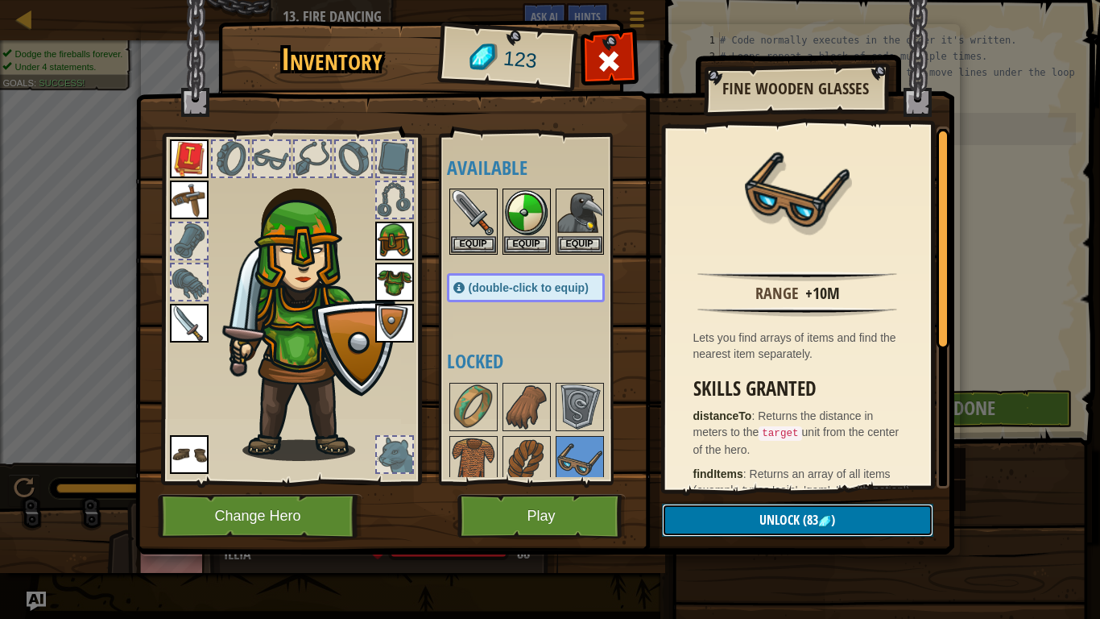
click at [693, 482] on button "Unlock (83 )" at bounding box center [797, 519] width 271 height 33
click at [693, 482] on button "Confirm" at bounding box center [797, 519] width 271 height 33
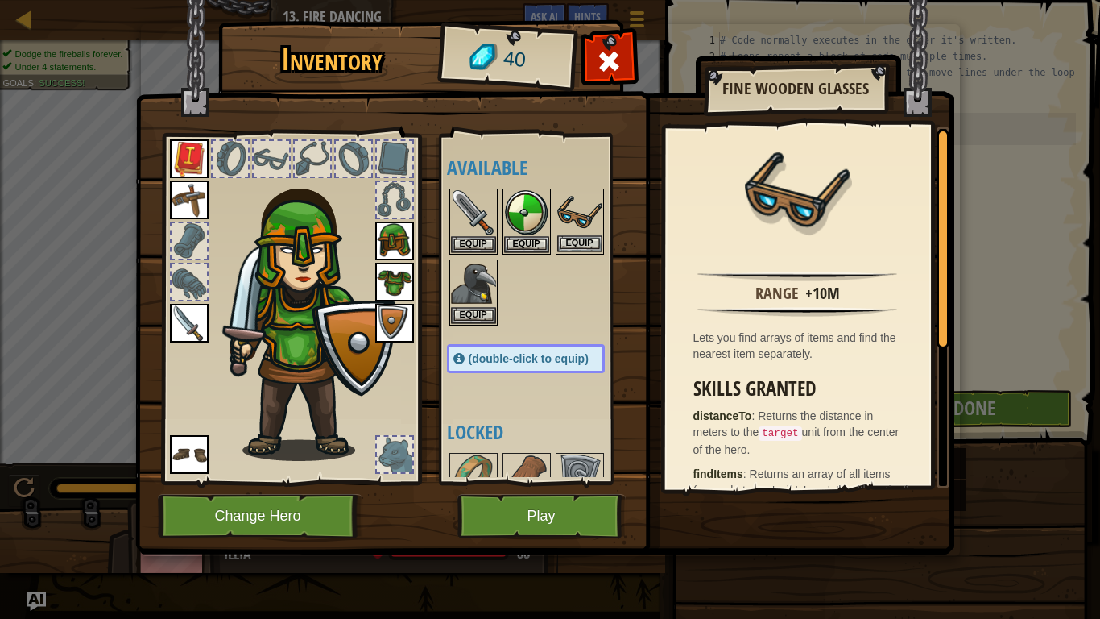
click at [573, 229] on img at bounding box center [579, 212] width 45 height 45
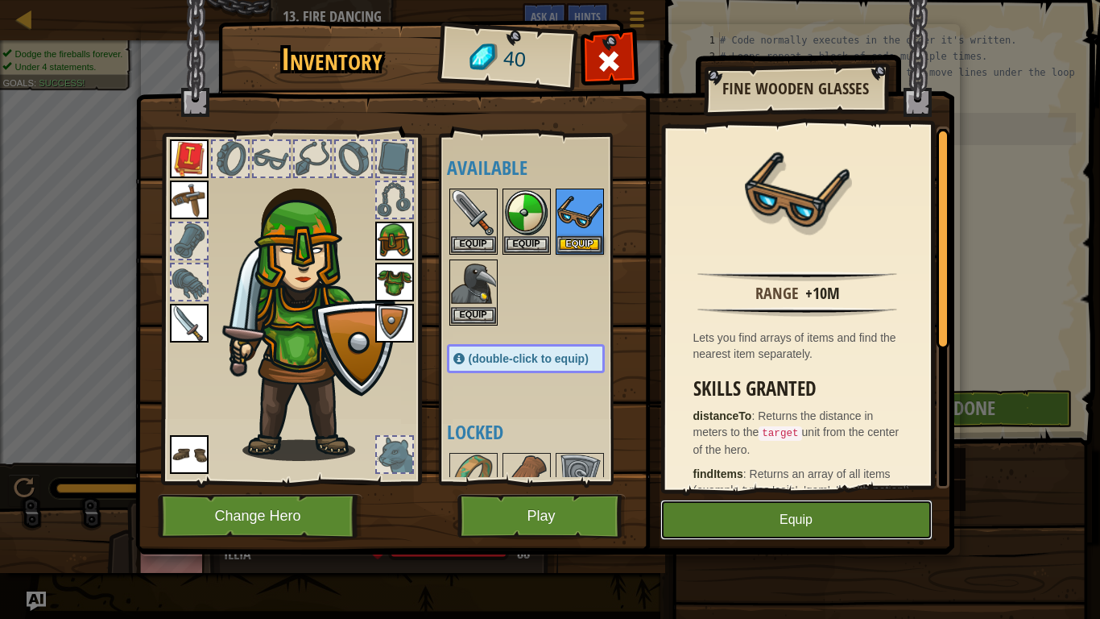
click at [787, 482] on button "Equip" at bounding box center [796, 519] width 272 height 40
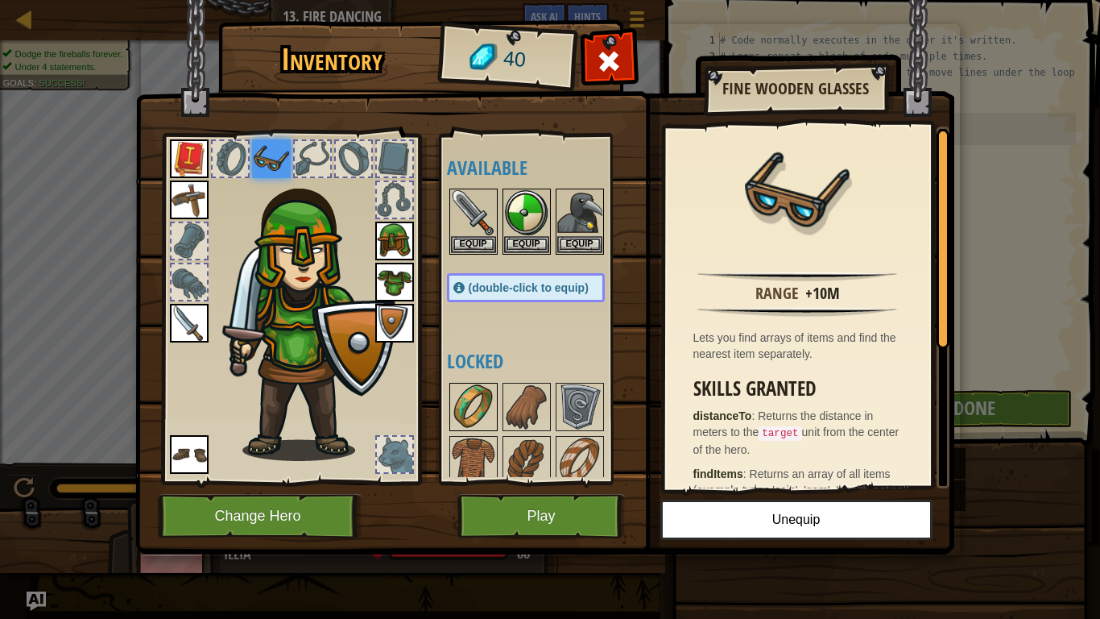
click at [467, 398] on img at bounding box center [473, 406] width 45 height 45
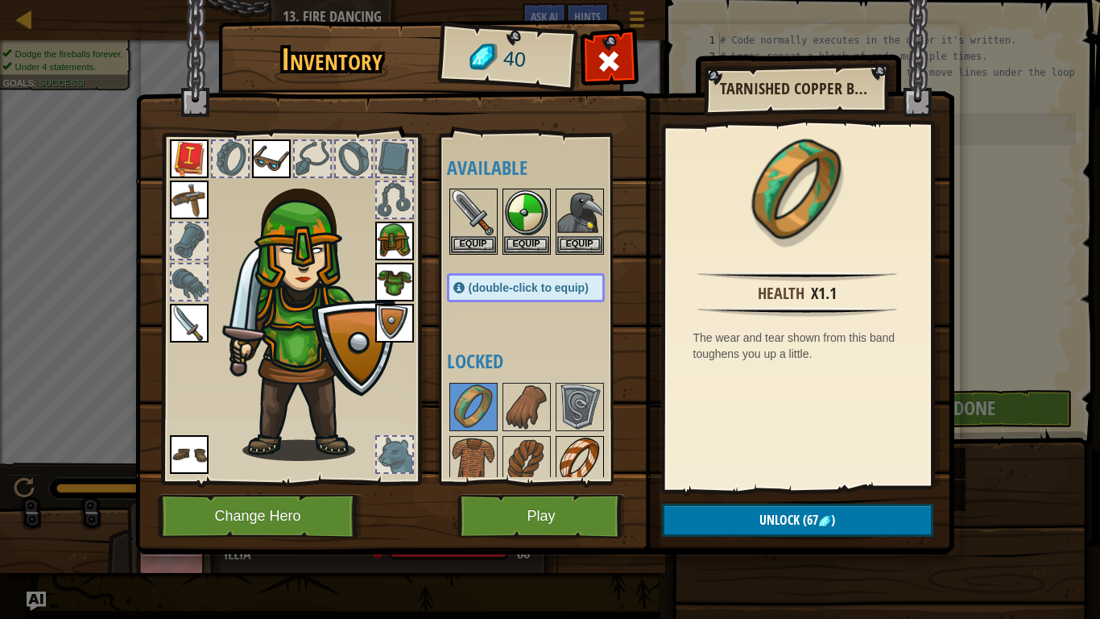
click at [566, 449] on img at bounding box center [579, 459] width 45 height 45
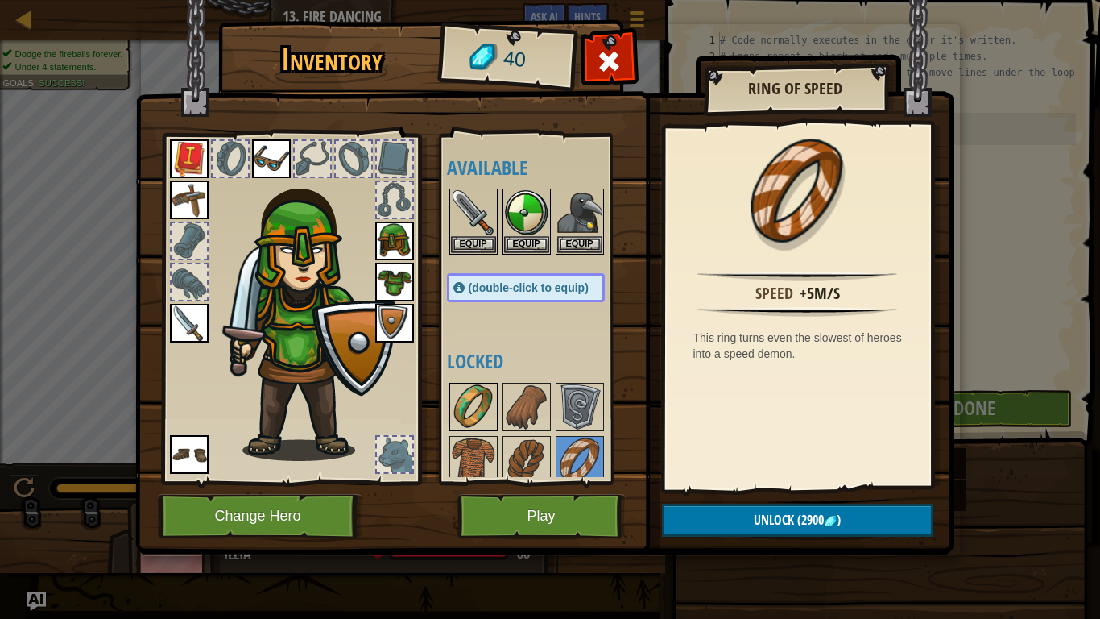
click at [462, 404] on img at bounding box center [473, 406] width 45 height 45
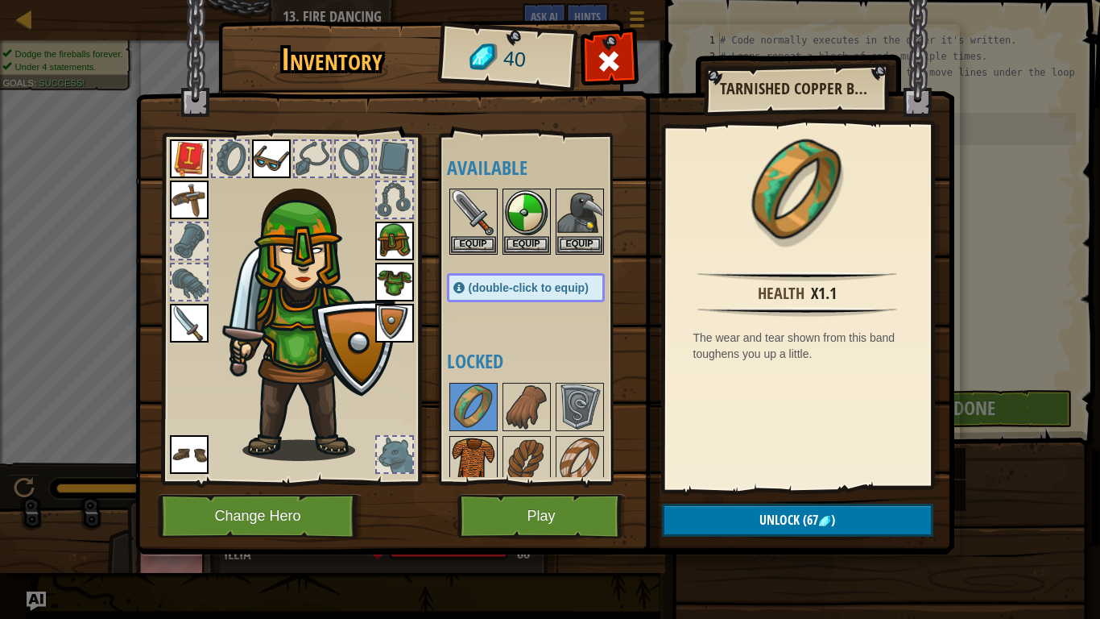
click at [469, 453] on img at bounding box center [473, 459] width 45 height 45
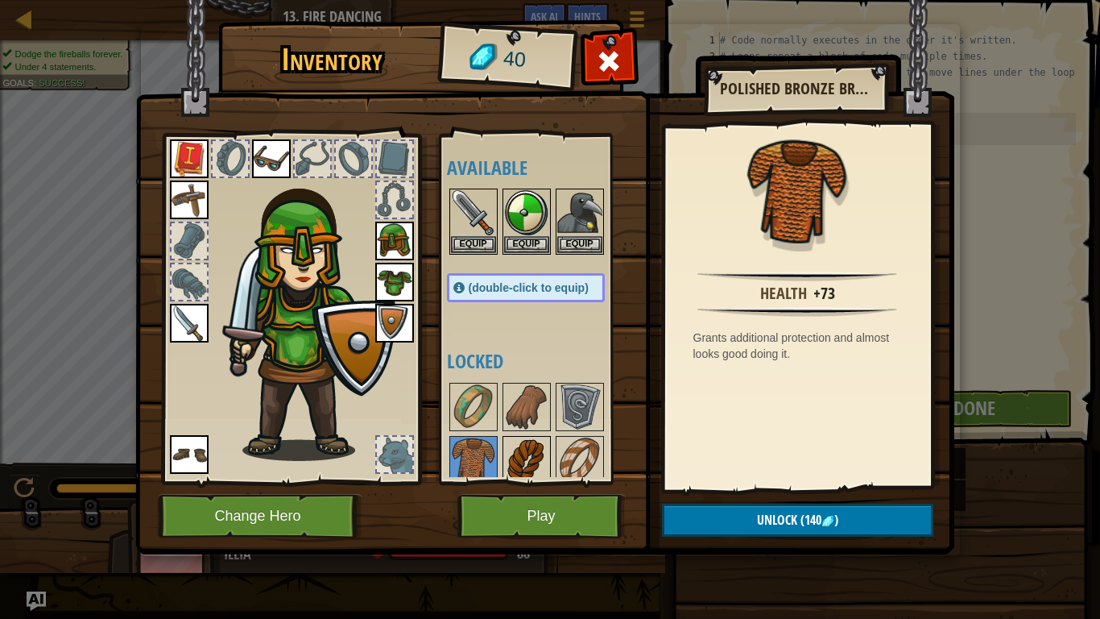
click at [524, 458] on img at bounding box center [526, 459] width 45 height 45
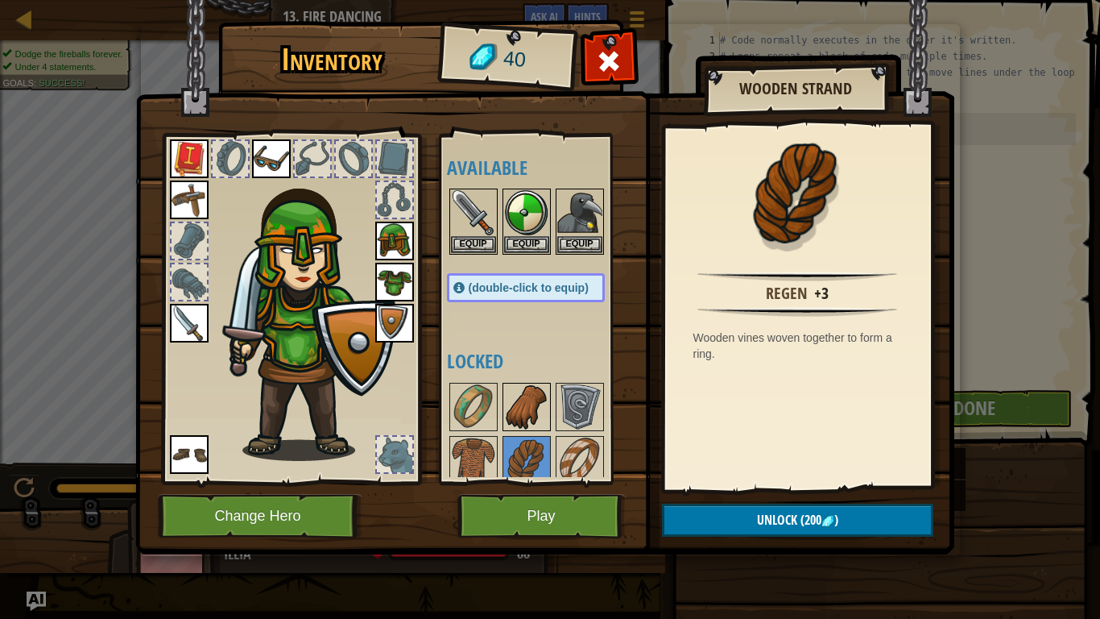
click at [518, 416] on img at bounding box center [526, 406] width 45 height 45
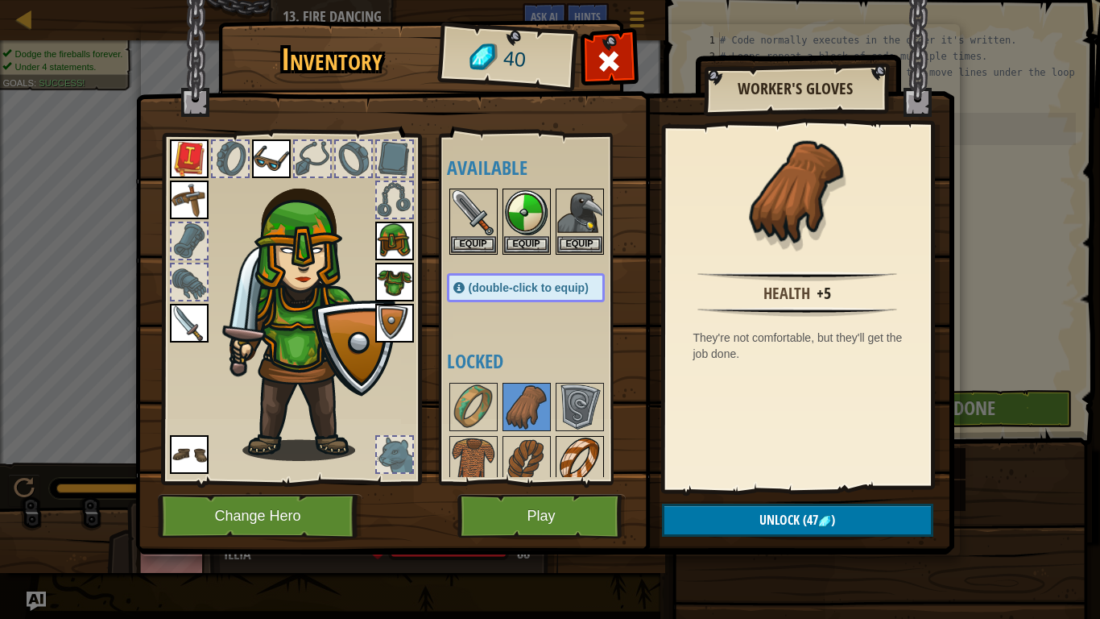
click at [582, 464] on img at bounding box center [579, 459] width 45 height 45
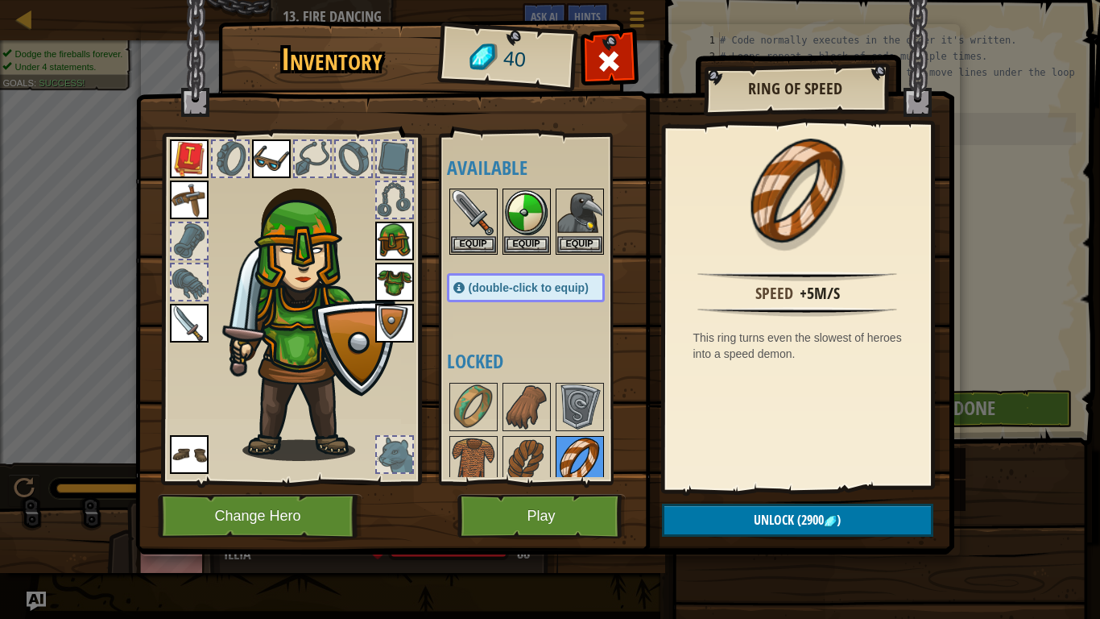
click at [568, 455] on img at bounding box center [579, 459] width 45 height 45
